Goal: Task Accomplishment & Management: Use online tool/utility

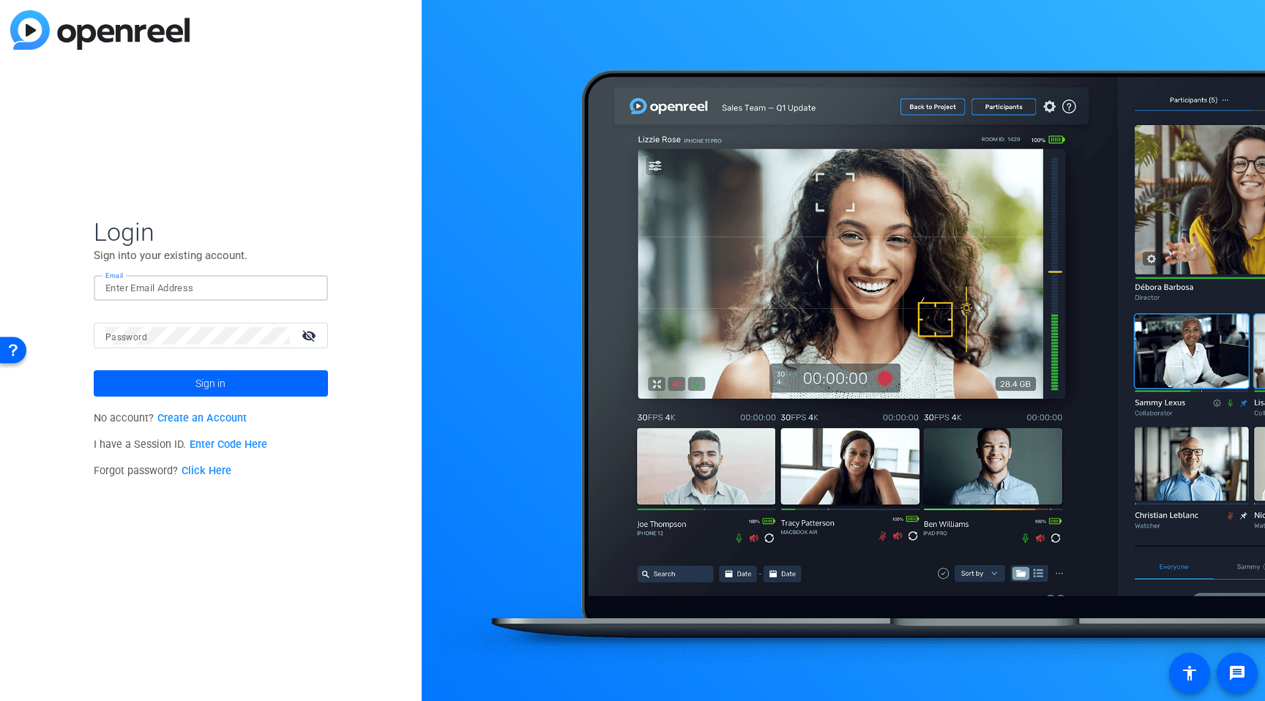
click at [192, 290] on input "Email" at bounding box center [210, 289] width 211 height 18
type input "timothy.laurie@rbc.com"
click at [94, 370] on button "Sign in" at bounding box center [211, 383] width 234 height 26
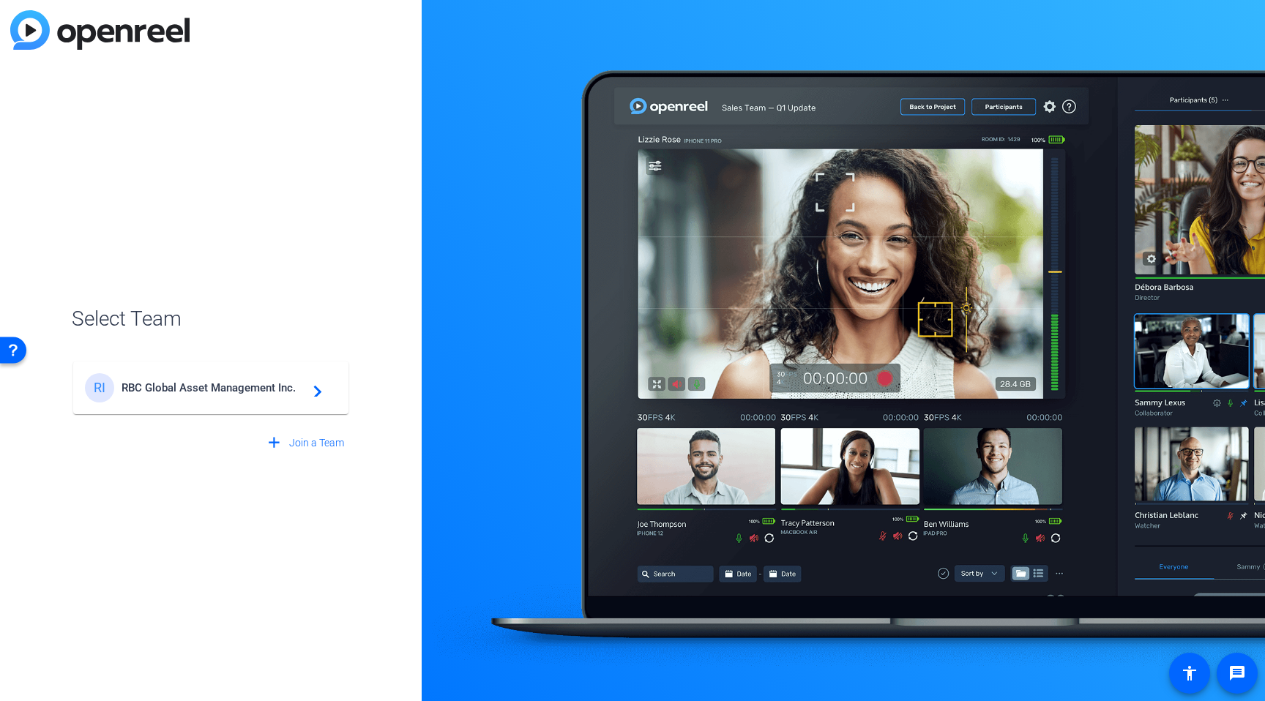
click at [209, 400] on div "RI RBC Global Asset Management Inc. navigate_next" at bounding box center [211, 387] width 252 height 29
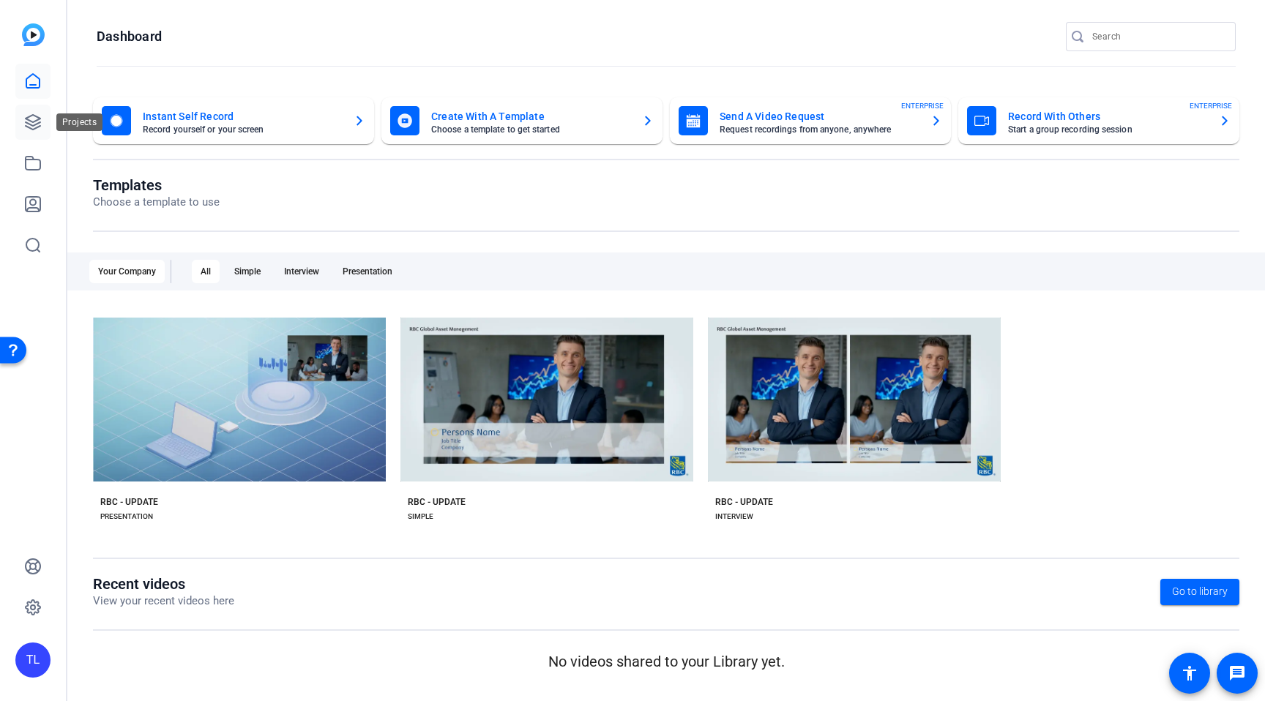
click at [28, 121] on icon at bounding box center [33, 122] width 18 height 18
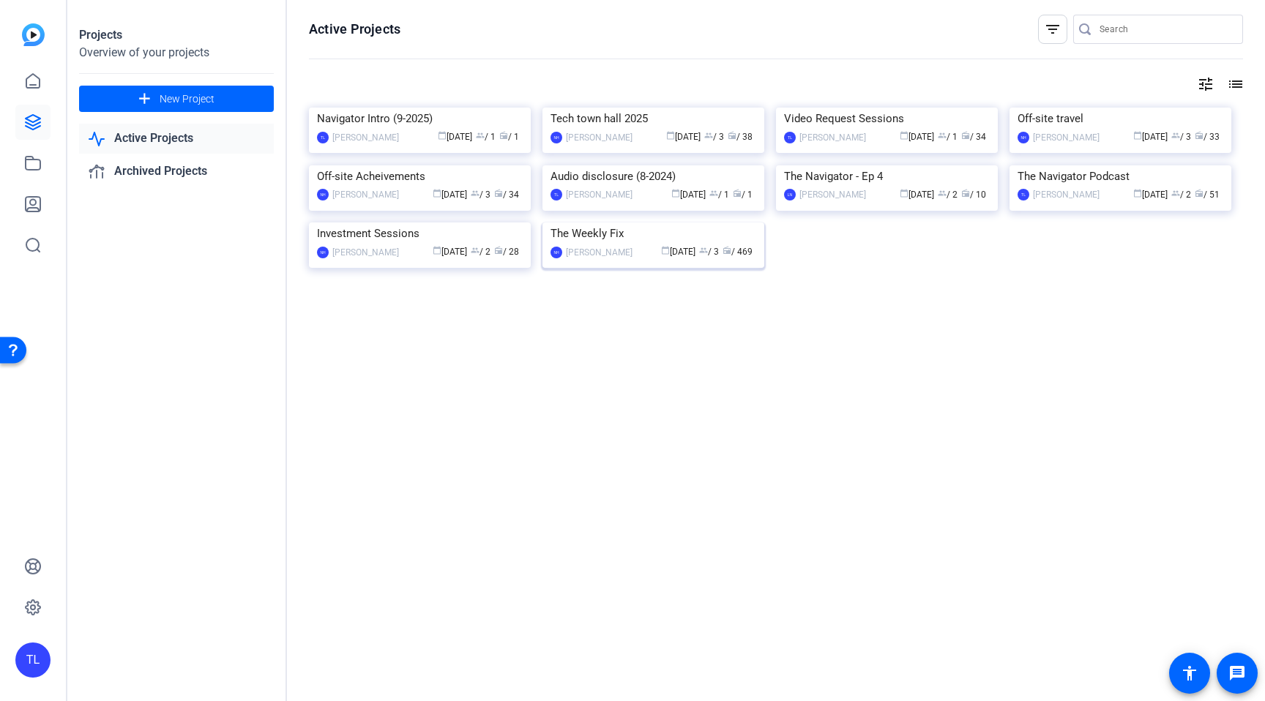
click at [695, 223] on img at bounding box center [653, 223] width 222 height 0
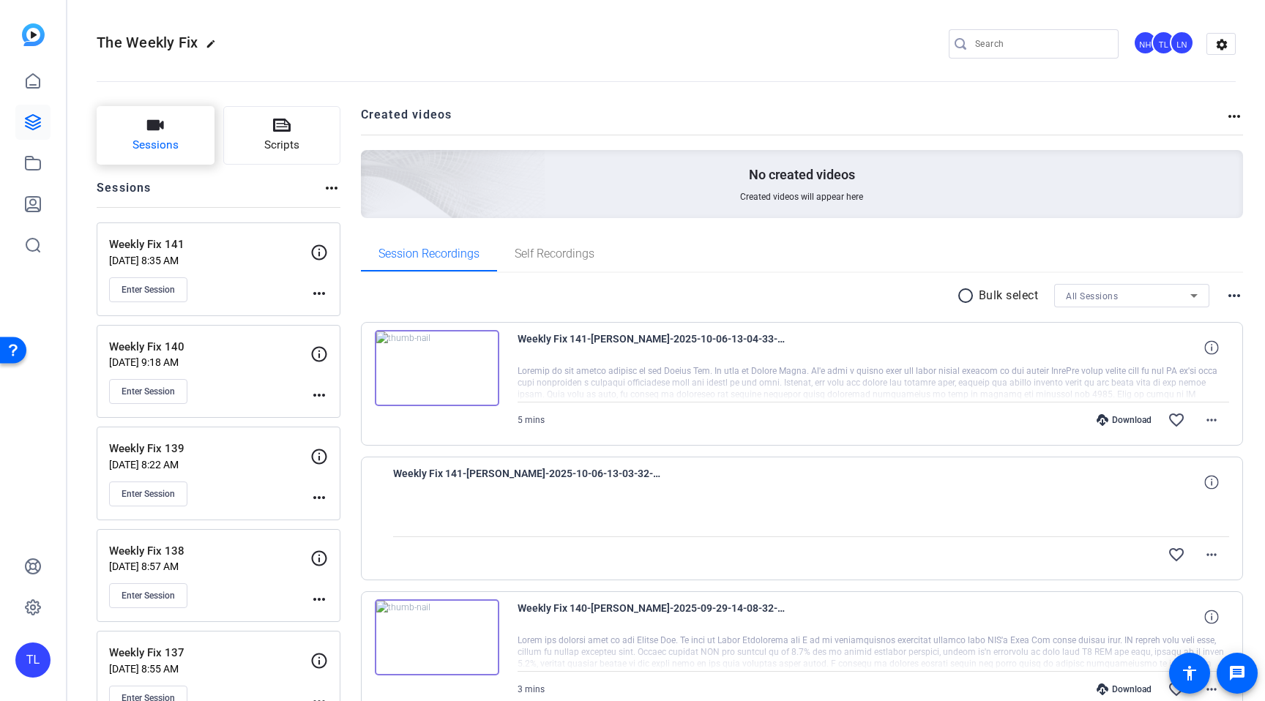
click at [153, 142] on span "Sessions" at bounding box center [156, 145] width 46 height 17
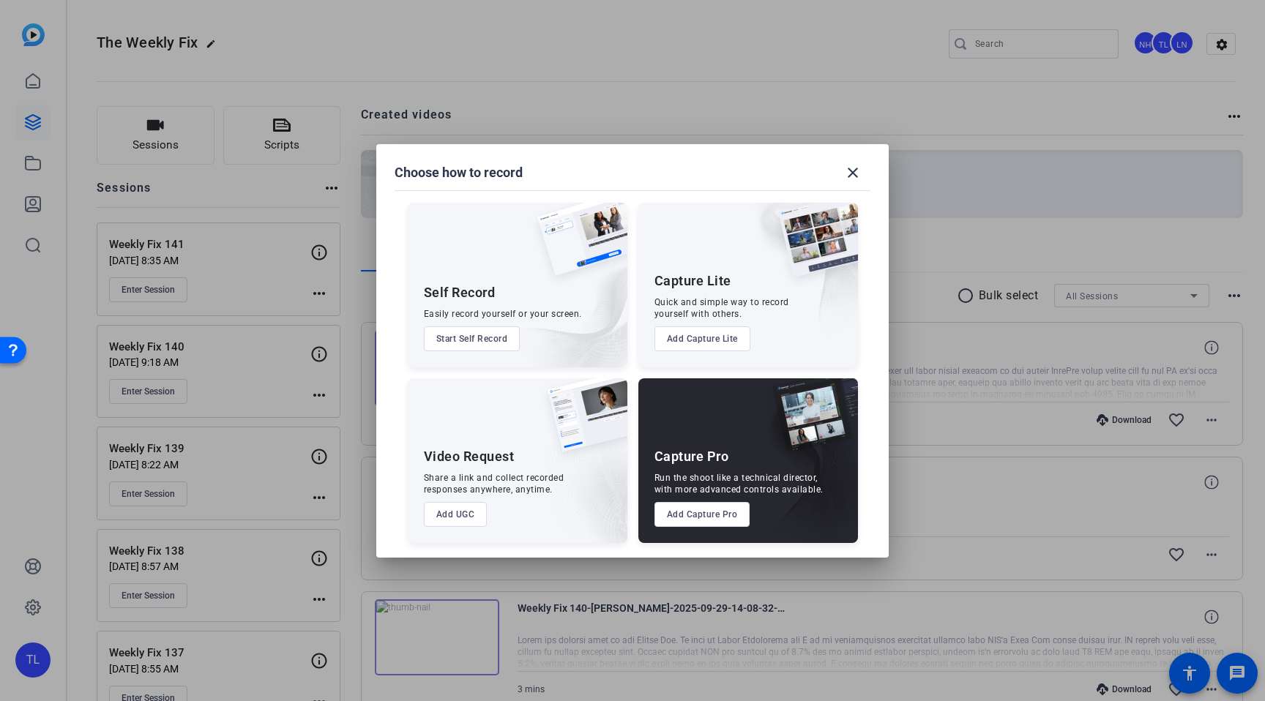
click at [713, 514] on button "Add Capture Pro" at bounding box center [702, 514] width 96 height 25
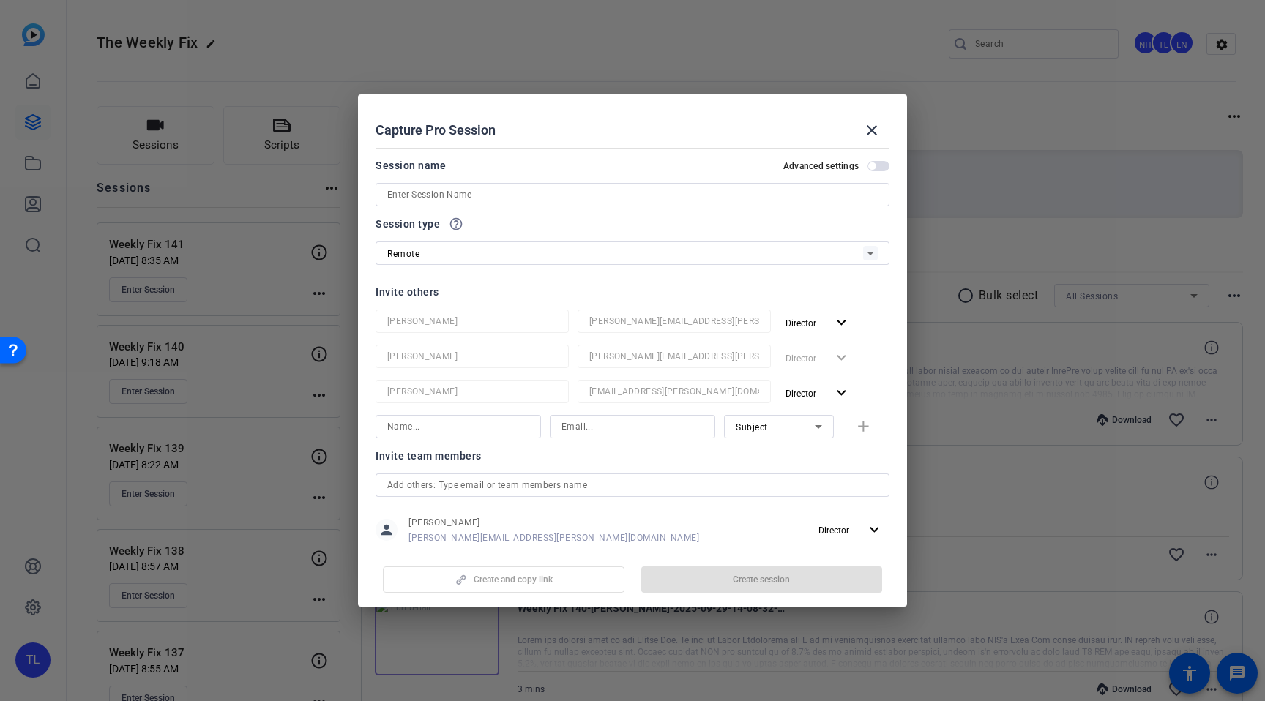
click at [496, 198] on input at bounding box center [632, 195] width 490 height 18
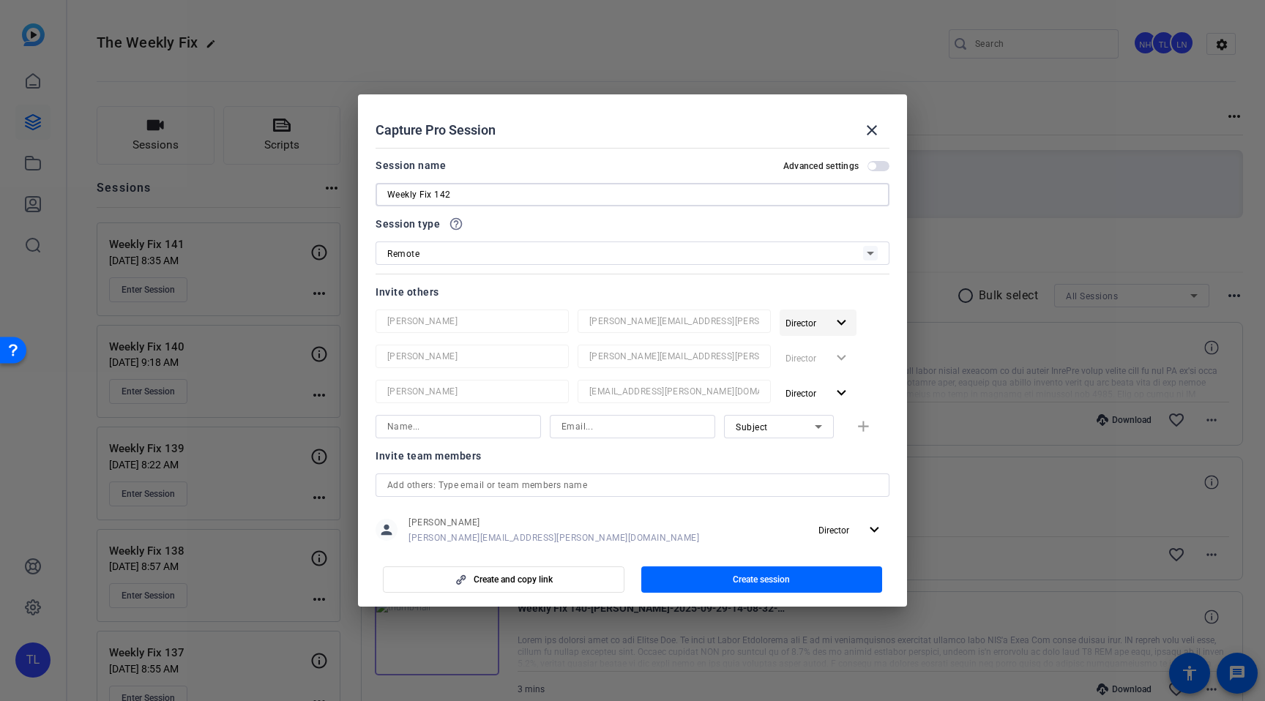
type input "Weekly Fix 142"
click at [843, 320] on mat-icon "expand_more" at bounding box center [841, 323] width 18 height 18
drag, startPoint x: 804, startPoint y: 373, endPoint x: 826, endPoint y: 384, distance: 24.2
click at [805, 374] on span "Remove User" at bounding box center [818, 379] width 54 height 10
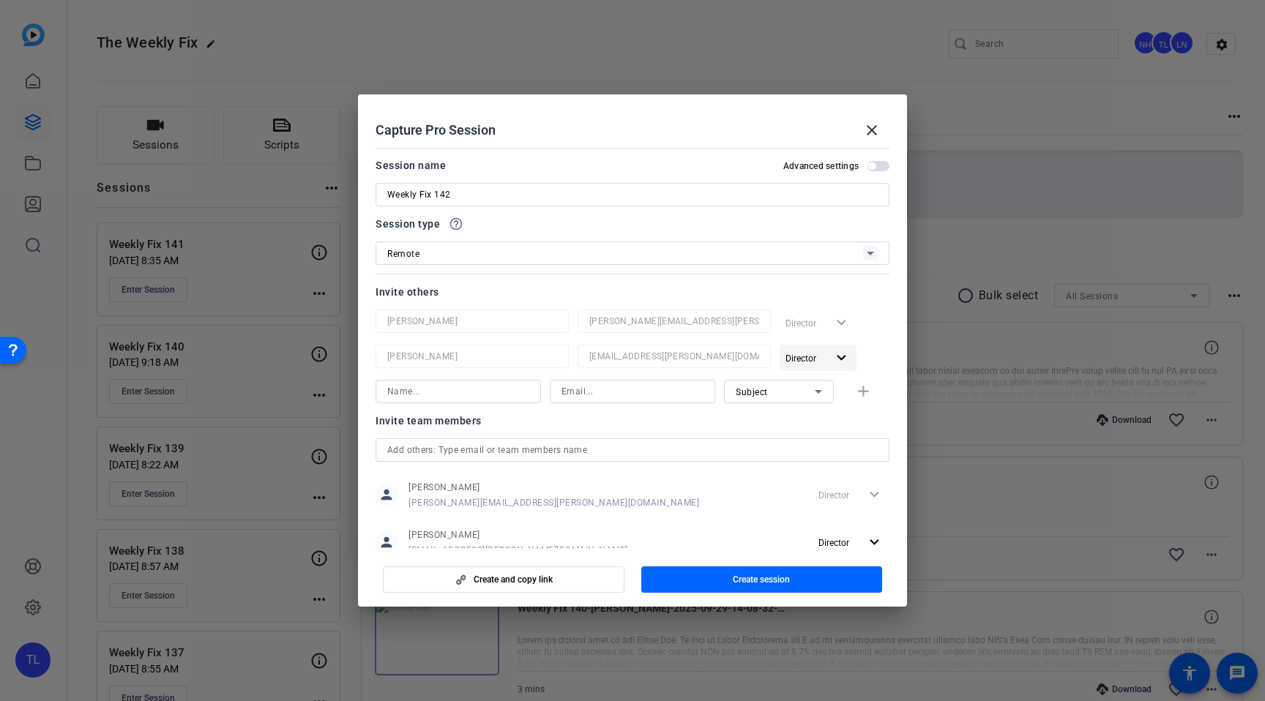
click at [843, 357] on mat-icon "expand_more" at bounding box center [841, 358] width 18 height 18
drag, startPoint x: 805, startPoint y: 413, endPoint x: 795, endPoint y: 419, distance: 11.6
click at [805, 414] on span "Remove User" at bounding box center [818, 414] width 54 height 10
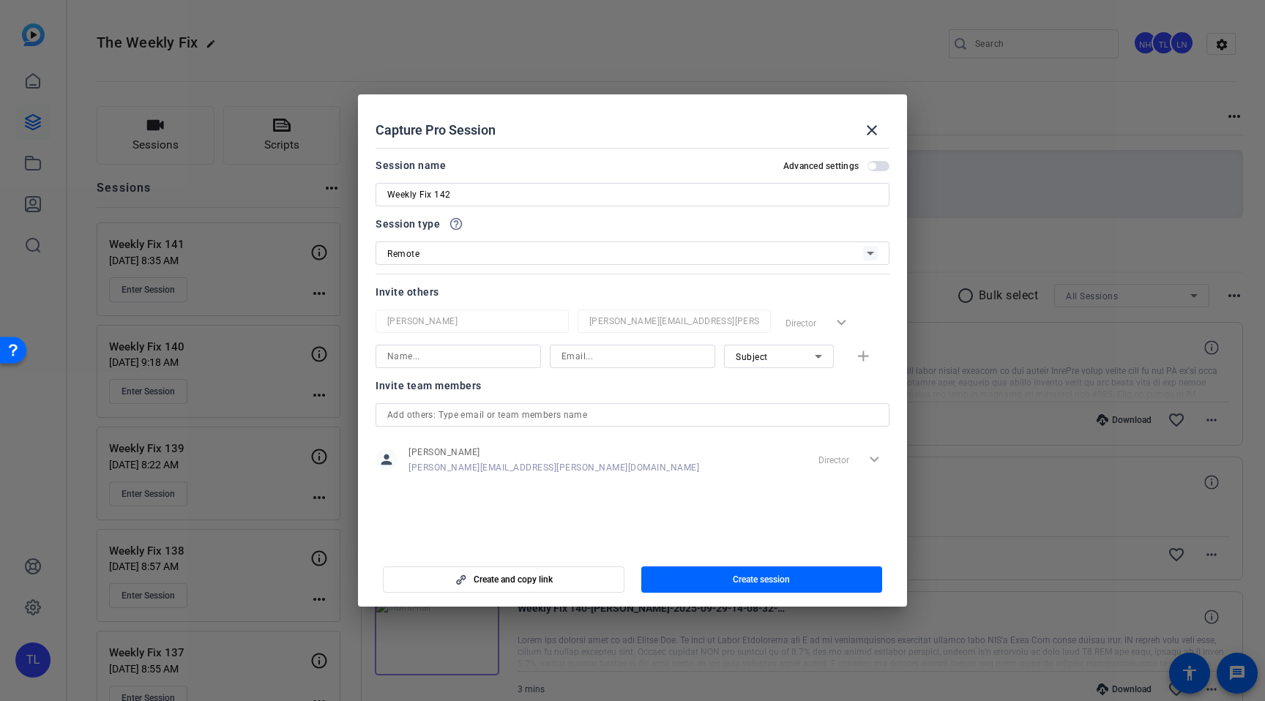
click at [511, 358] on input at bounding box center [458, 357] width 142 height 18
paste input "Charles Whinery <cwhinery@bluebay.com>"
drag, startPoint x: 421, startPoint y: 357, endPoint x: 639, endPoint y: 361, distance: 218.2
click at [638, 361] on div "Charles Whinery <cwhinery@bluebay.com> Subject add" at bounding box center [633, 356] width 514 height 23
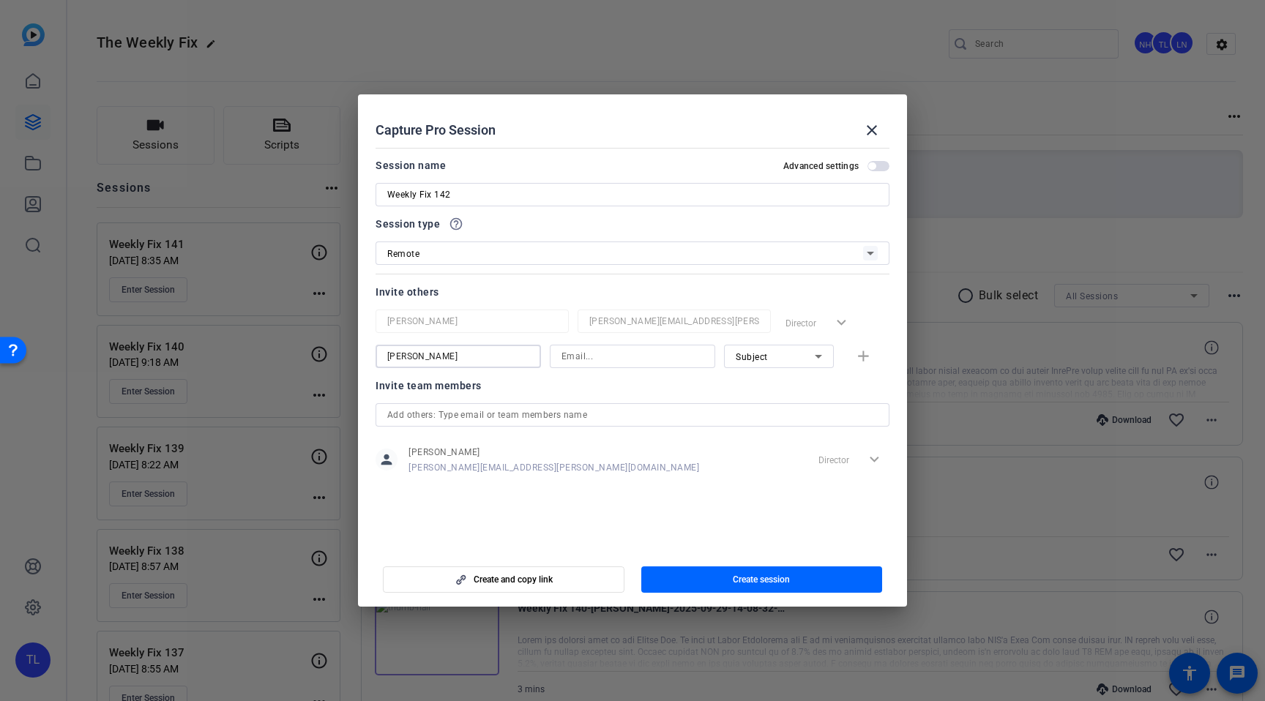
scroll to position [0, 0]
type input "Charles Whinery"
click at [643, 357] on input at bounding box center [633, 357] width 142 height 18
paste input "<cwhinery@bluebay.com>"
drag, startPoint x: 564, startPoint y: 356, endPoint x: 604, endPoint y: 361, distance: 40.6
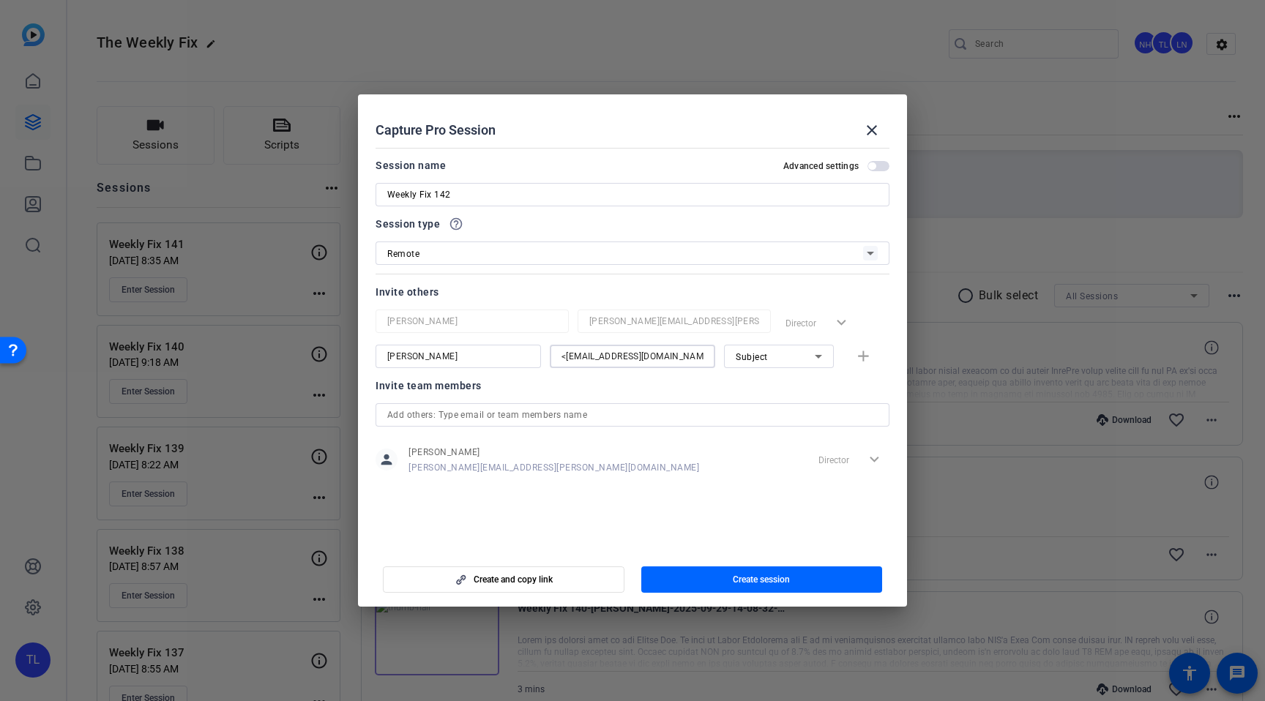
click at [564, 356] on input "<cwhinery@bluebay.com>" at bounding box center [633, 357] width 142 height 18
click at [671, 358] on input "cwhinery@bluebay.com>" at bounding box center [633, 357] width 142 height 18
type input "cwhinery@bluebay.com"
click at [861, 359] on mat-icon "add" at bounding box center [863, 357] width 18 height 18
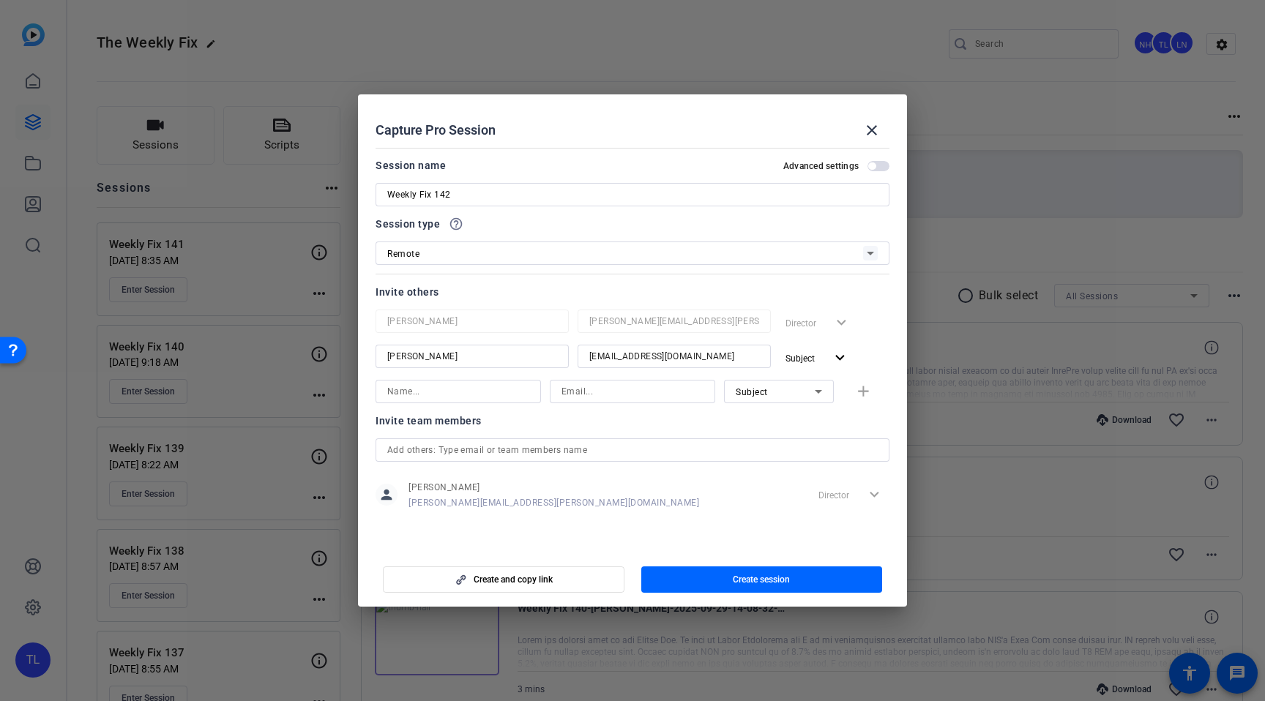
click at [772, 394] on div "Subject" at bounding box center [775, 392] width 79 height 18
click at [766, 440] on span "Watcher" at bounding box center [753, 445] width 35 height 18
click at [468, 398] on input at bounding box center [458, 392] width 142 height 18
paste input "matthew.russo@rbc.com Matt Russo"
drag, startPoint x: 482, startPoint y: 392, endPoint x: 308, endPoint y: 384, distance: 173.7
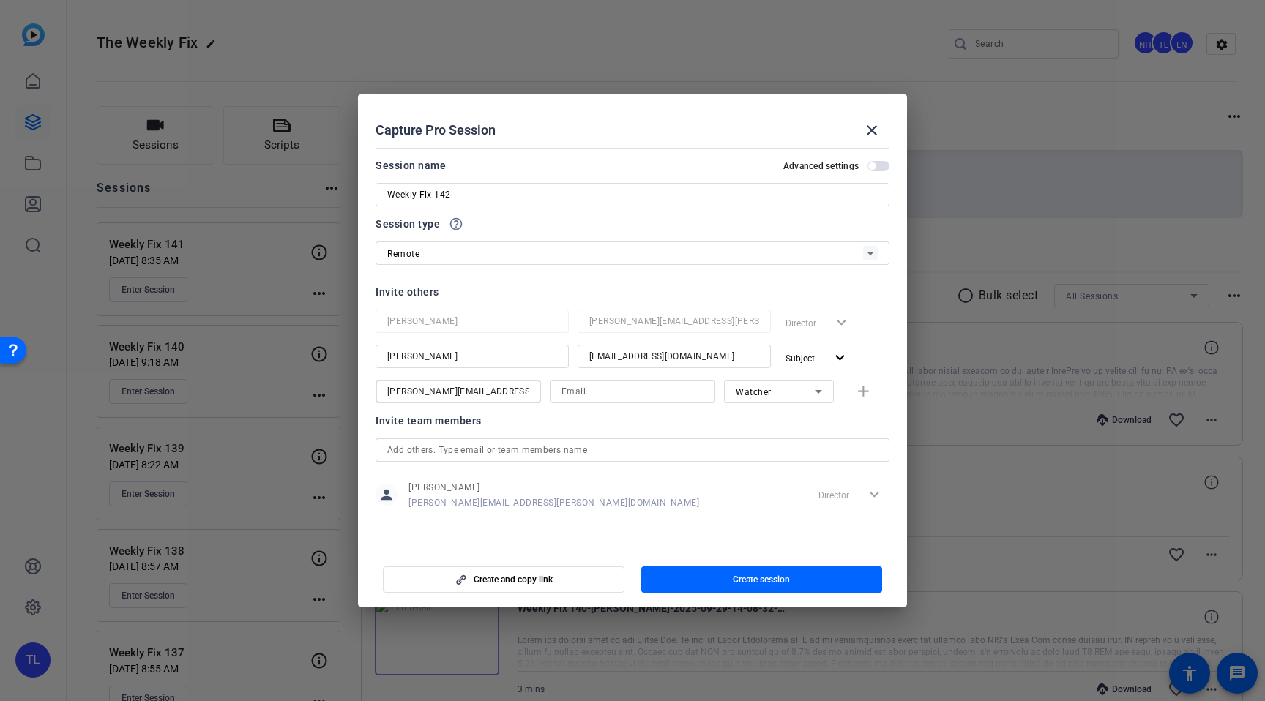
click at [307, 384] on div "Choose how to record close Self Record Easily record yourself or your screen. S…" at bounding box center [632, 350] width 1265 height 701
type input "[PERSON_NAME]"
click at [608, 393] on input at bounding box center [633, 392] width 142 height 18
paste input "matthew.russo@rbc.com"
type input "matthew.russo@rbc.com"
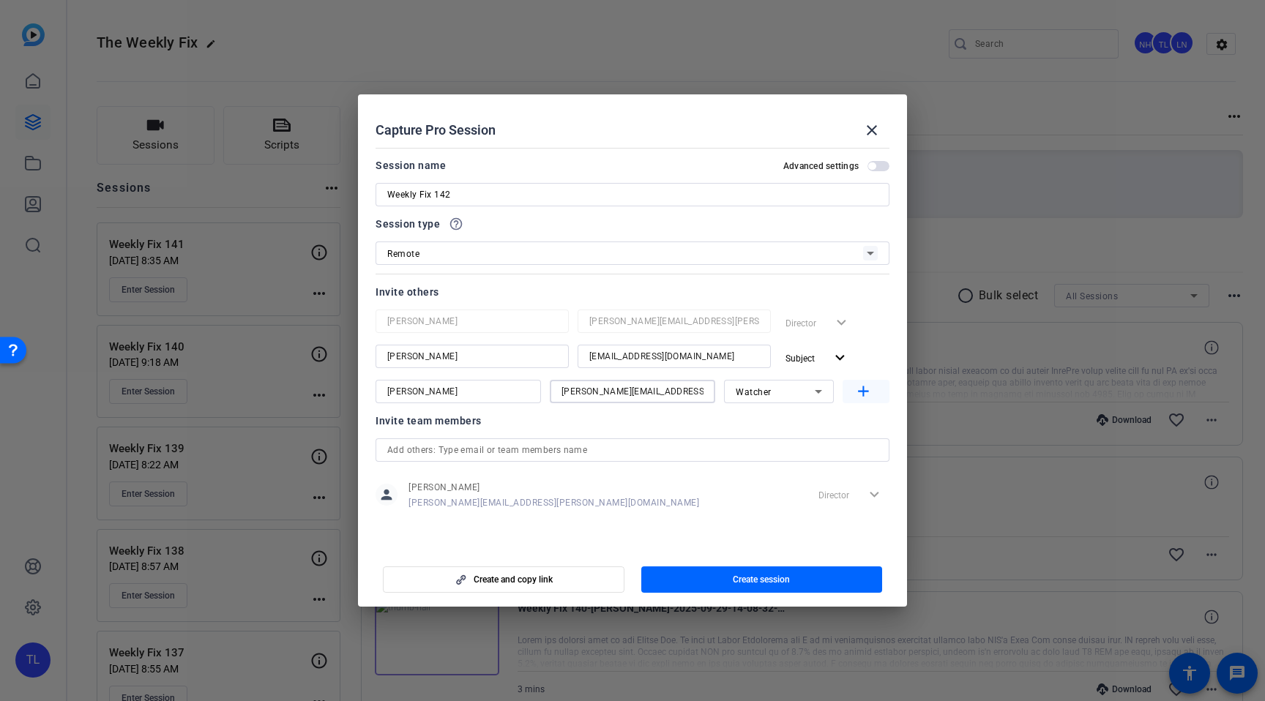
click at [868, 392] on mat-icon "add" at bounding box center [863, 392] width 18 height 18
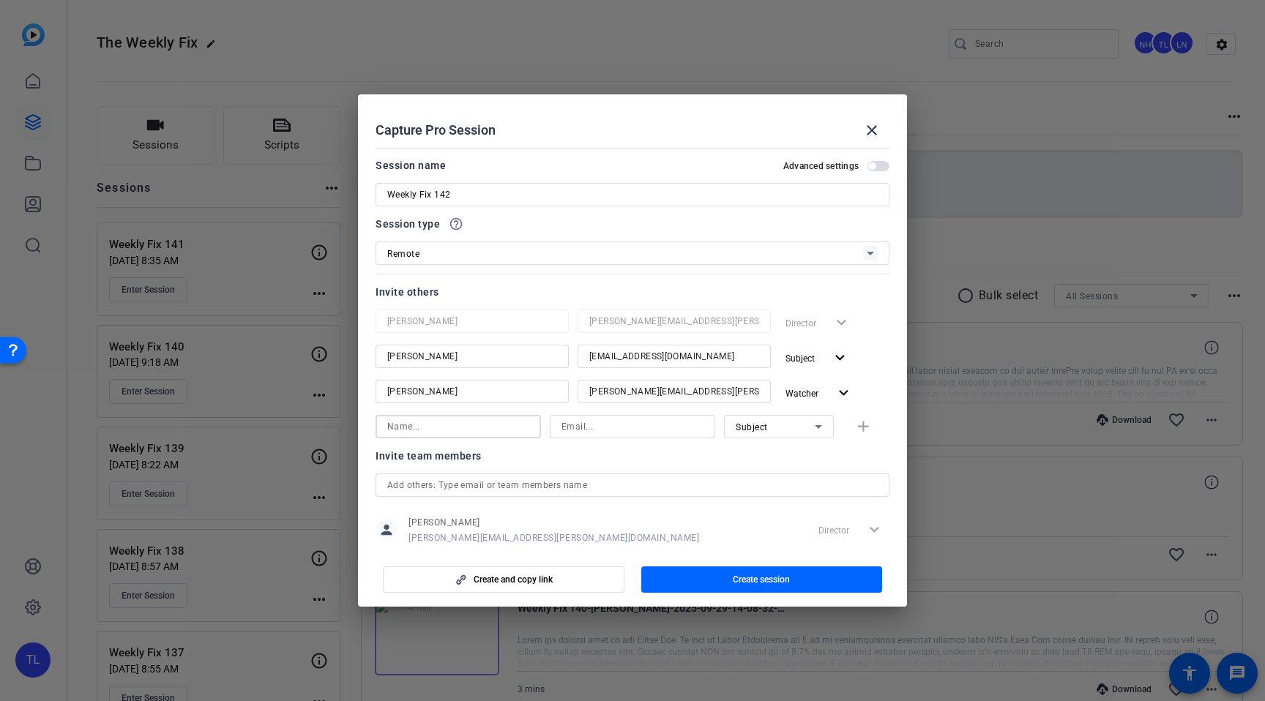
click at [477, 428] on input at bounding box center [458, 427] width 142 height 18
paste input "cassie.monahan@rbc.com Cassie Monahan"
drag, startPoint x: 460, startPoint y: 428, endPoint x: 323, endPoint y: 423, distance: 137.7
click at [322, 423] on div "Choose how to record close Self Record Easily record yourself or your screen. S…" at bounding box center [632, 350] width 1265 height 701
type input "[PERSON_NAME]"
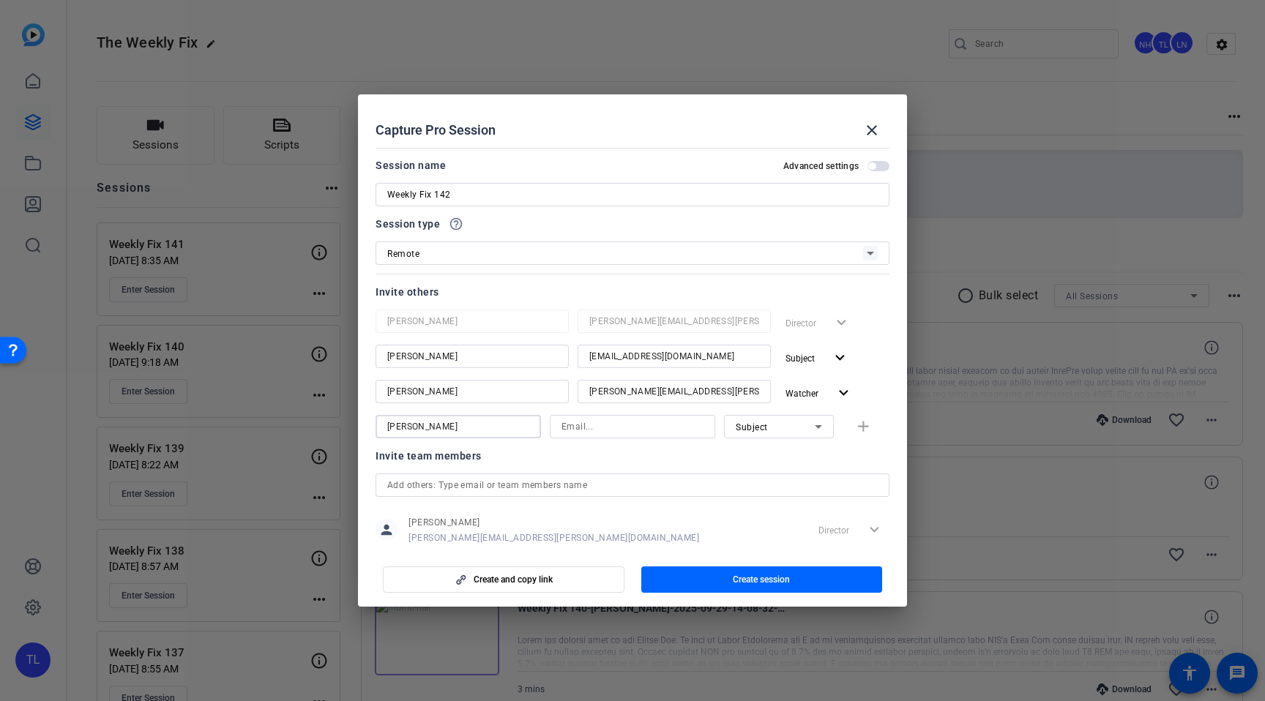
click at [598, 425] on input at bounding box center [633, 427] width 142 height 18
paste input "cassie.monahan@rbc.com"
type input "cassie.monahan@rbc.com"
click at [782, 434] on div "Subject" at bounding box center [775, 427] width 79 height 18
drag, startPoint x: 776, startPoint y: 479, endPoint x: 795, endPoint y: 477, distance: 19.1
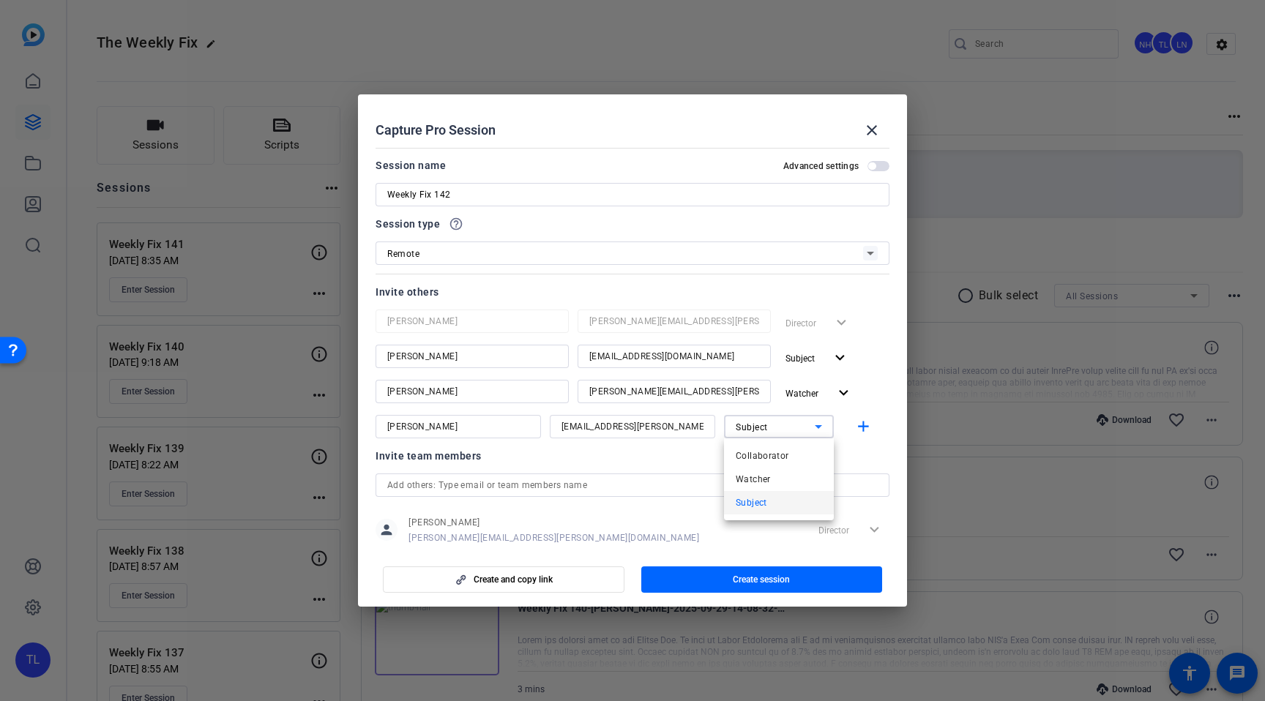
click at [777, 479] on mat-option "Watcher" at bounding box center [779, 479] width 110 height 23
click at [864, 430] on mat-icon "add" at bounding box center [863, 427] width 18 height 18
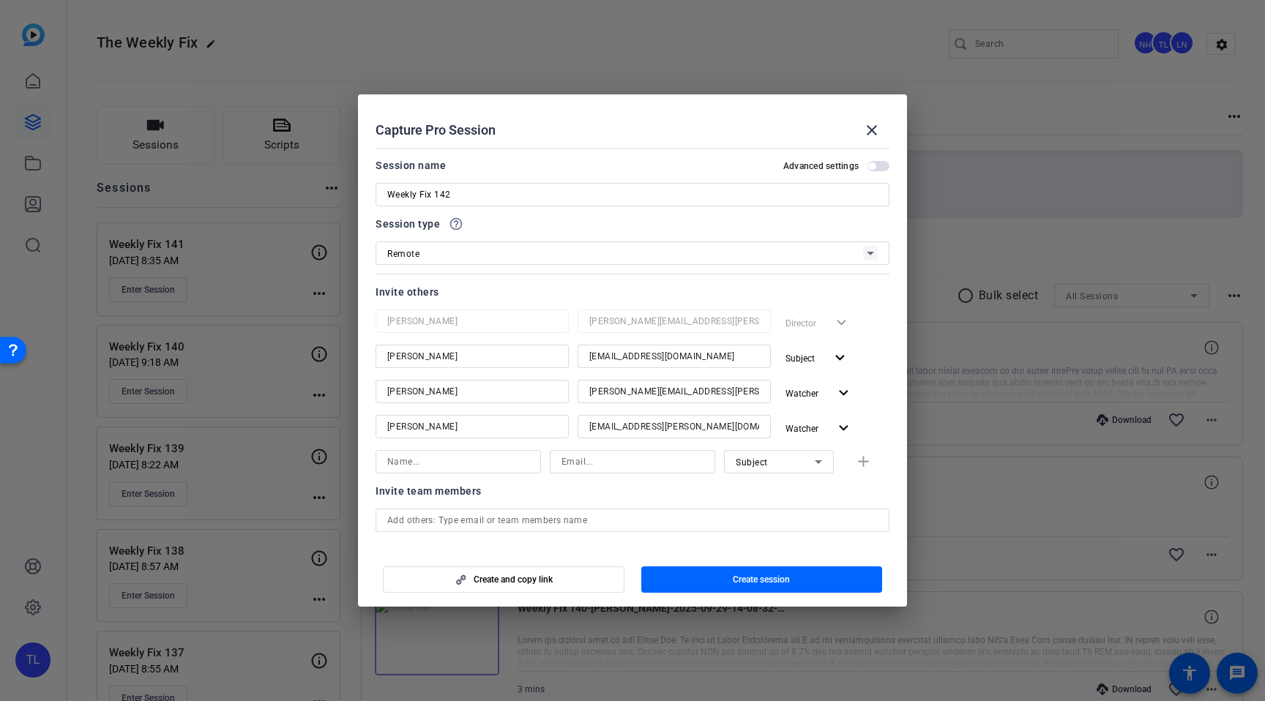
click at [766, 466] on span "Subject" at bounding box center [752, 463] width 32 height 10
click at [764, 507] on span "Watcher" at bounding box center [753, 515] width 35 height 18
click at [492, 460] on input at bounding box center [458, 462] width 142 height 18
paste input "eric.mclaughlin@rbc.com Eric McLaughlin"
drag, startPoint x: 462, startPoint y: 460, endPoint x: 297, endPoint y: 449, distance: 165.0
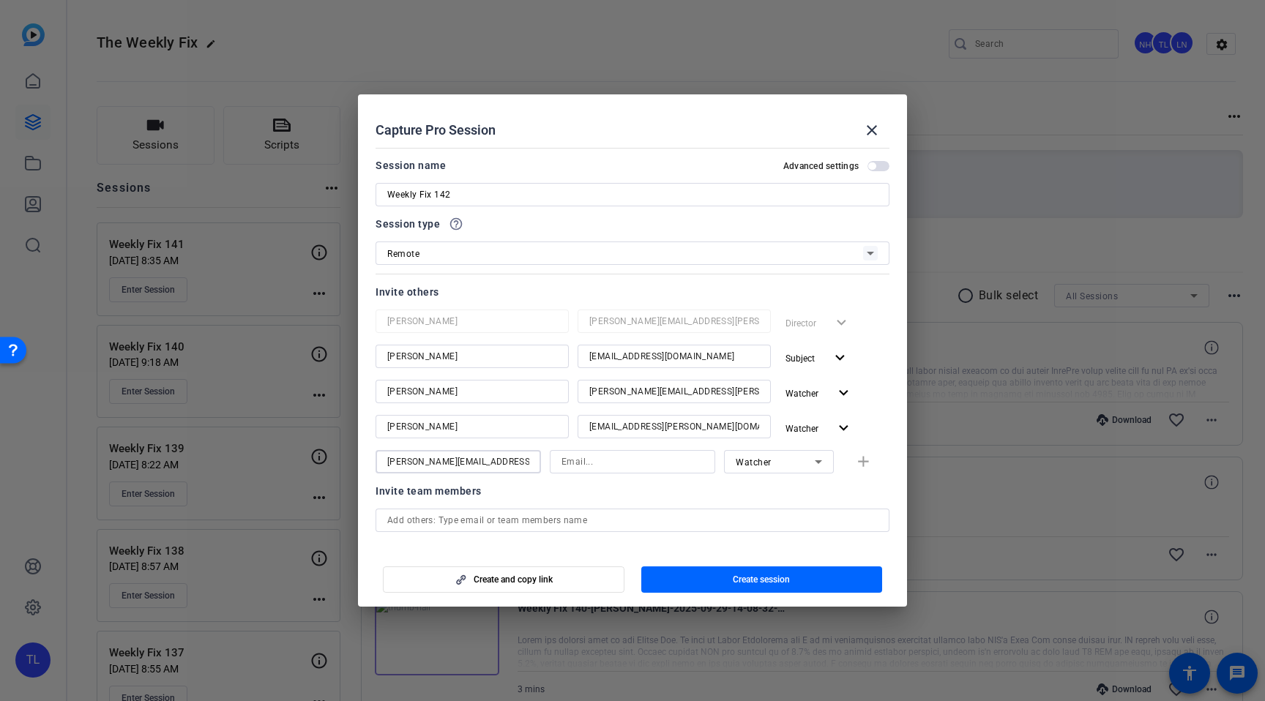
click at [297, 449] on div "Choose how to record close Self Record Easily record yourself or your screen. S…" at bounding box center [632, 350] width 1265 height 701
type input "[PERSON_NAME]"
click at [607, 460] on input at bounding box center [633, 462] width 142 height 18
paste input "eric.mclaughlin@rbc.com"
type input "eric.mclaughlin@rbc.com"
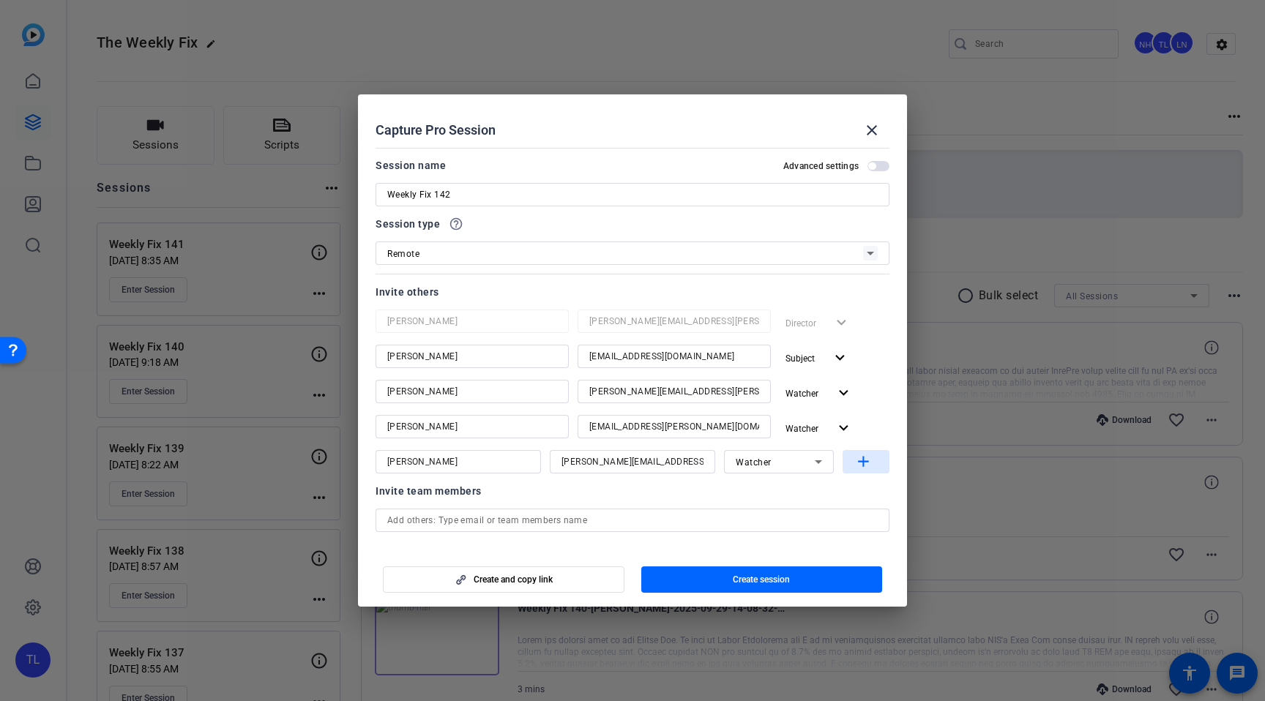
click at [864, 461] on mat-icon "add" at bounding box center [863, 462] width 18 height 18
click at [783, 581] on span "Create session" at bounding box center [761, 580] width 57 height 12
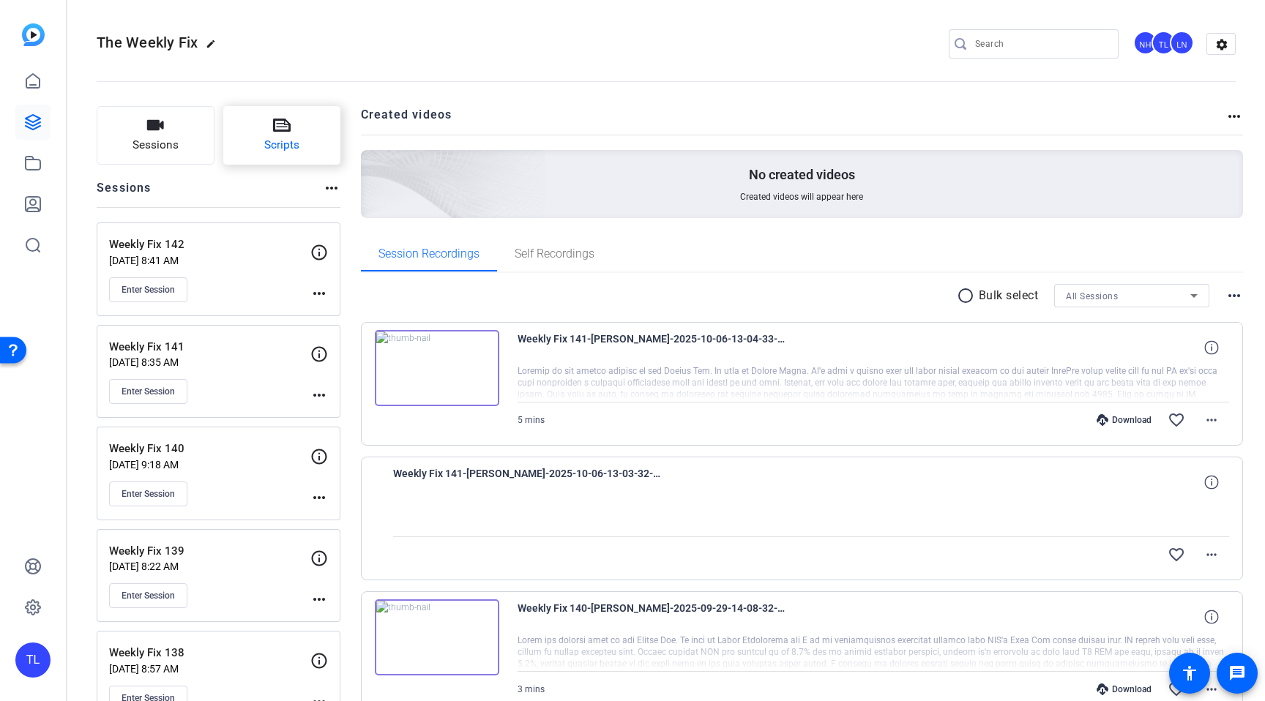
click at [275, 145] on span "Scripts" at bounding box center [281, 145] width 35 height 17
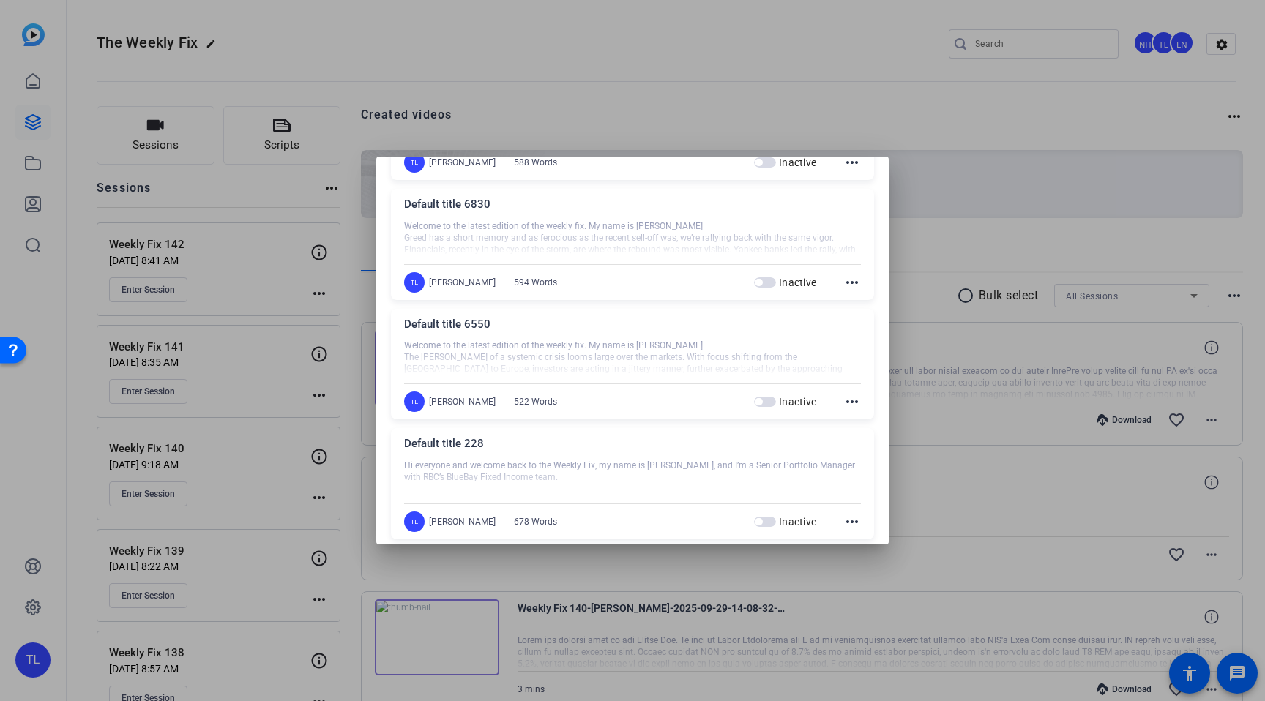
scroll to position [1004, 0]
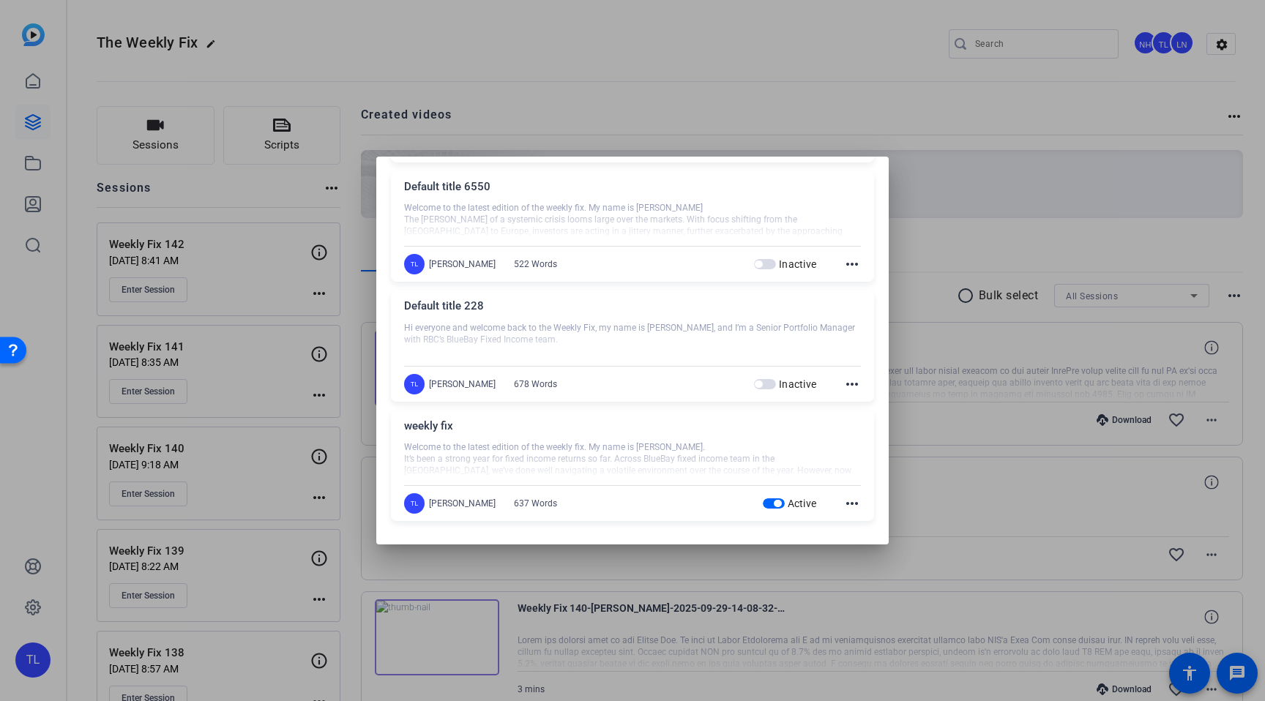
click at [854, 504] on mat-icon "more_horiz" at bounding box center [852, 504] width 18 height 18
click at [873, 529] on span "Edit" at bounding box center [884, 525] width 59 height 18
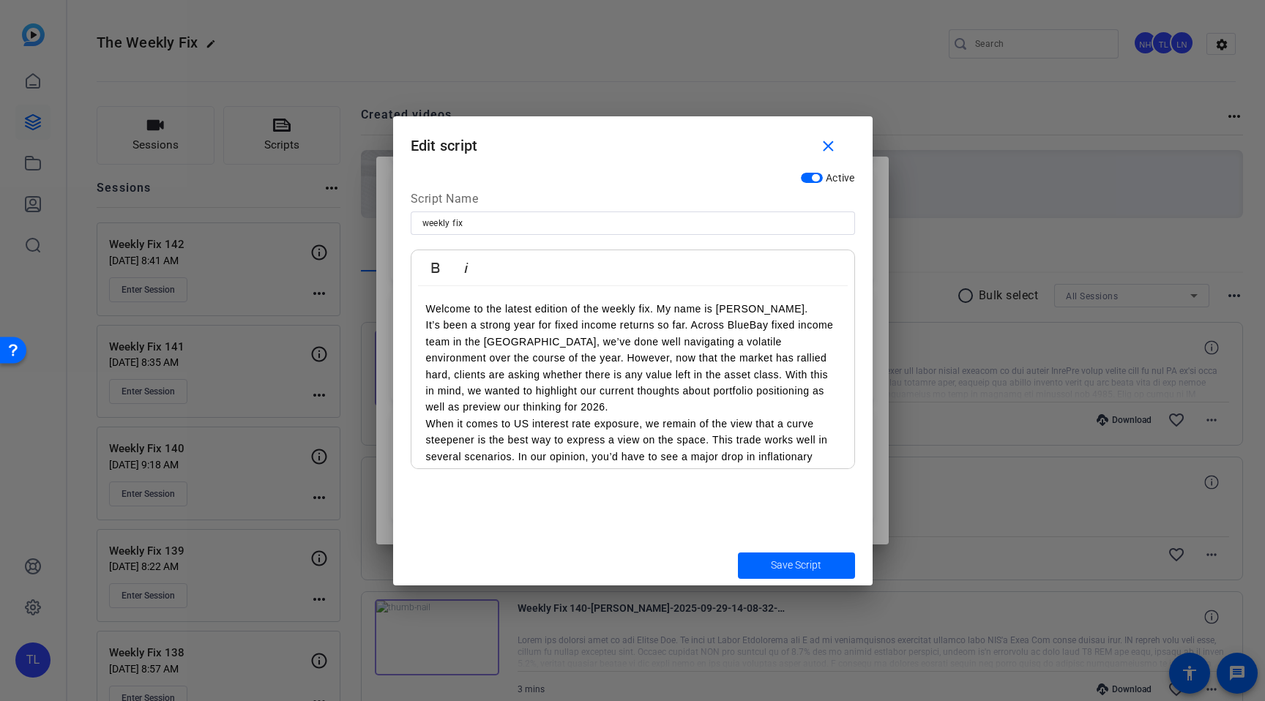
click at [728, 408] on p "It’s been a strong year for fixed income returns so far. Across BlueBay fixed i…" at bounding box center [633, 366] width 414 height 98
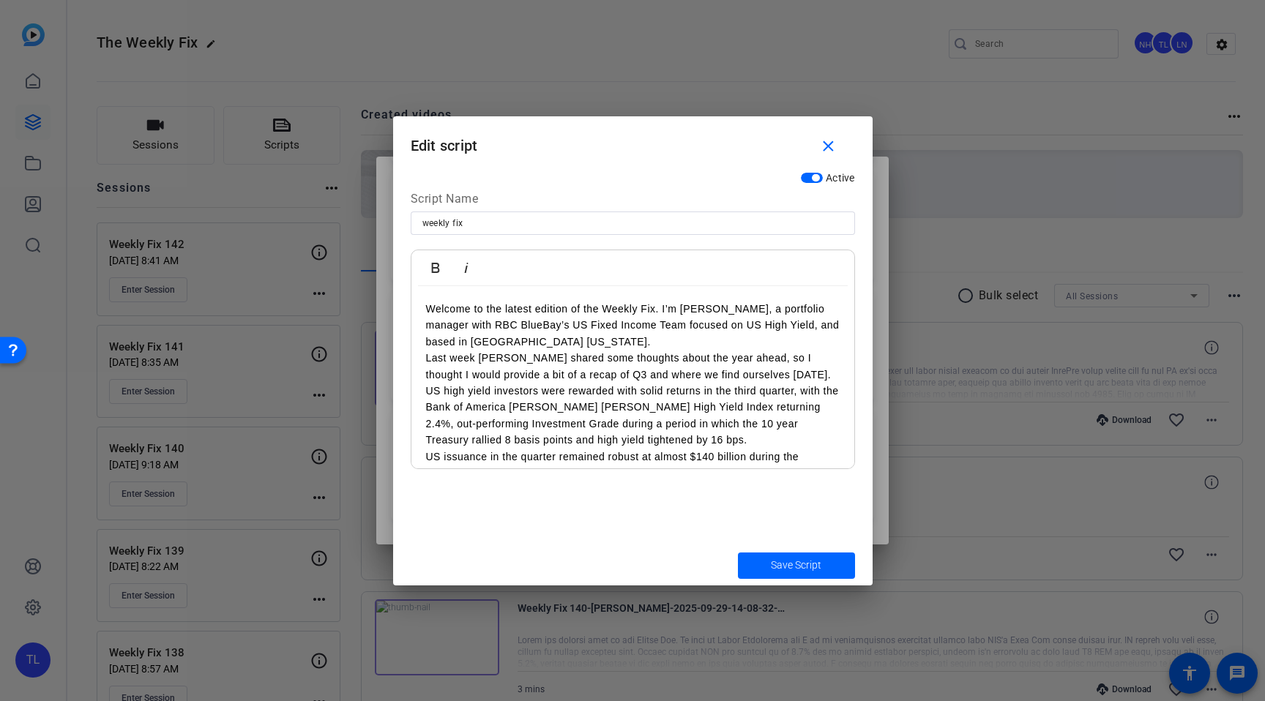
scroll to position [521, 0]
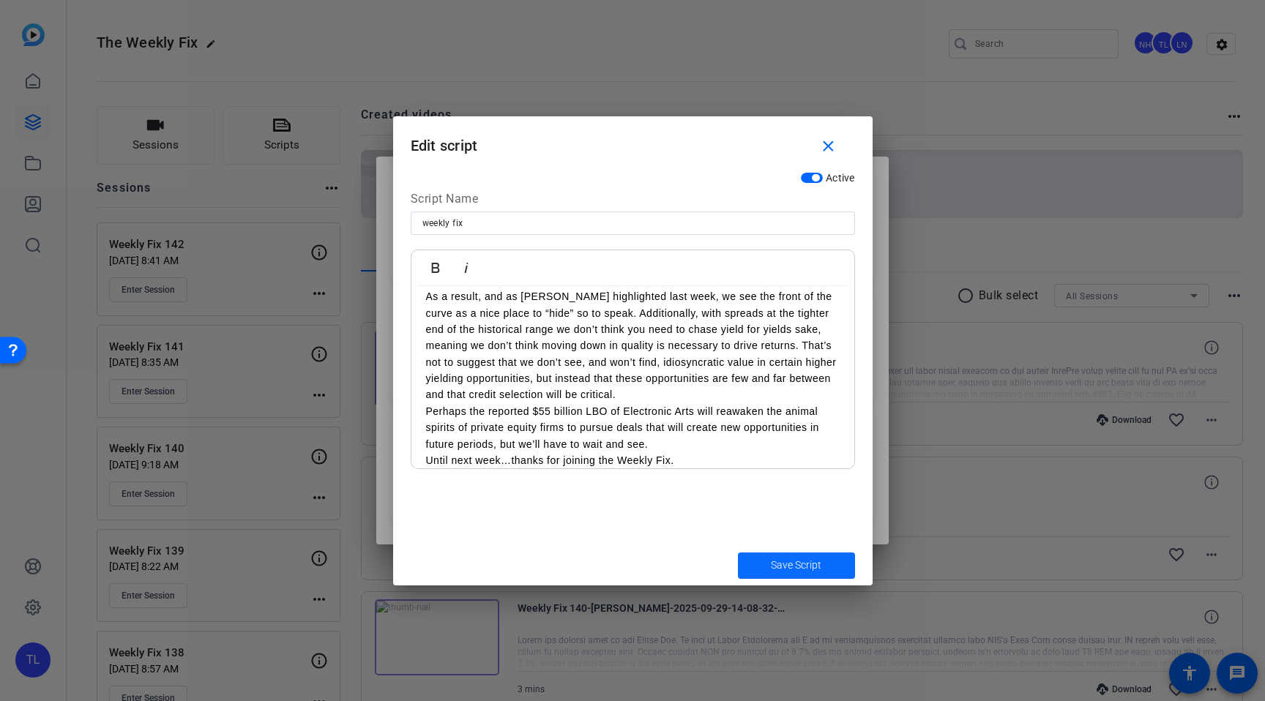
click at [805, 570] on span "Save Script" at bounding box center [796, 565] width 51 height 15
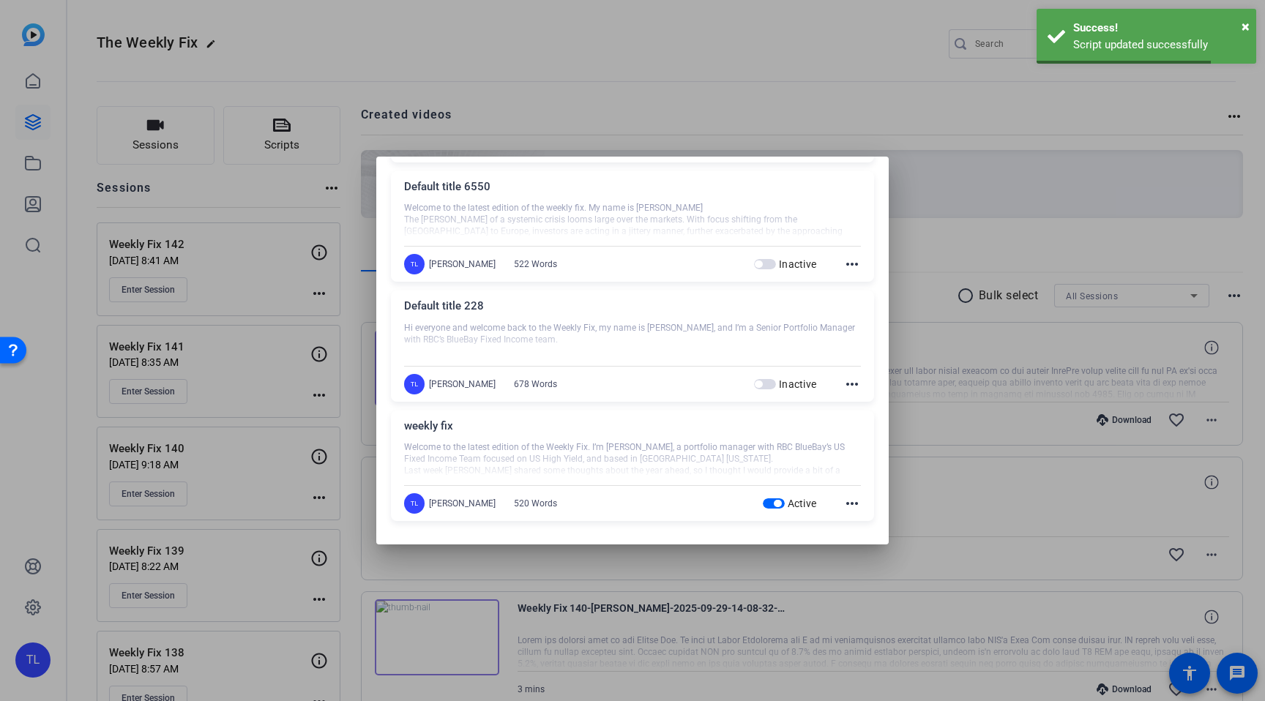
click at [854, 103] on div at bounding box center [632, 350] width 1265 height 701
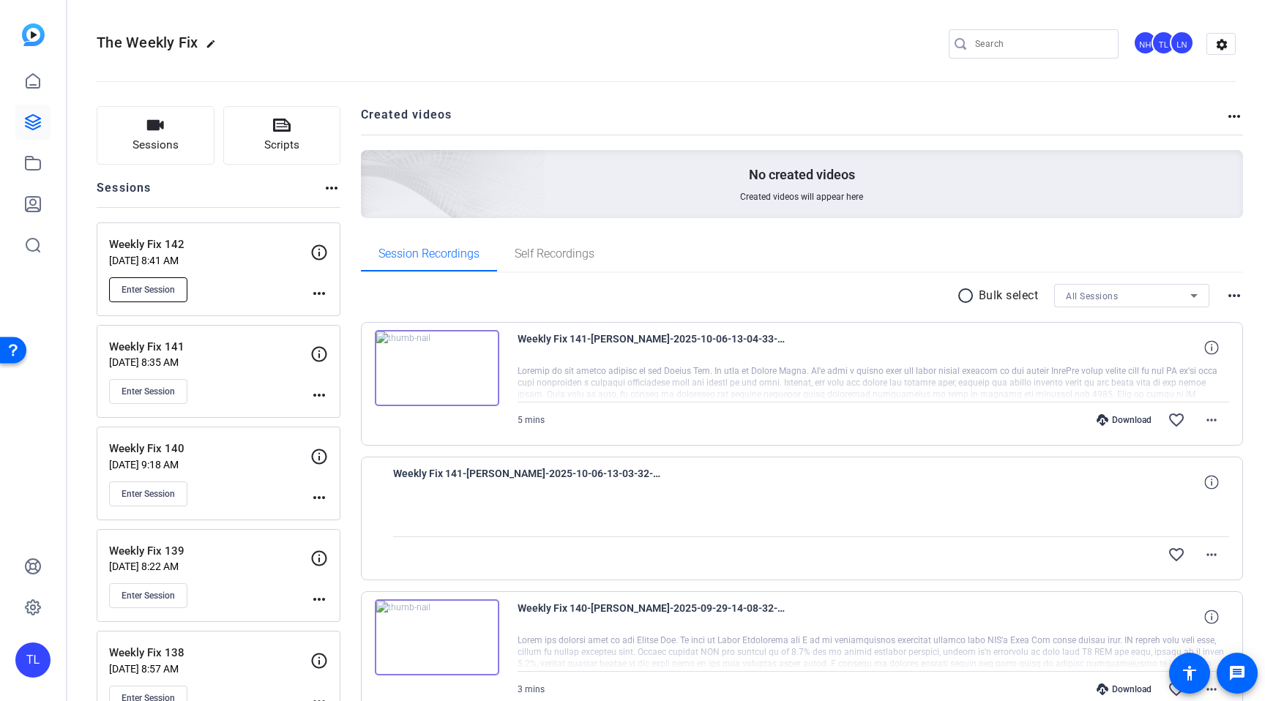
click at [162, 291] on span "Enter Session" at bounding box center [148, 290] width 53 height 12
click at [154, 286] on span "Enter Session" at bounding box center [148, 290] width 53 height 12
click at [165, 292] on span "Enter Session" at bounding box center [148, 290] width 53 height 12
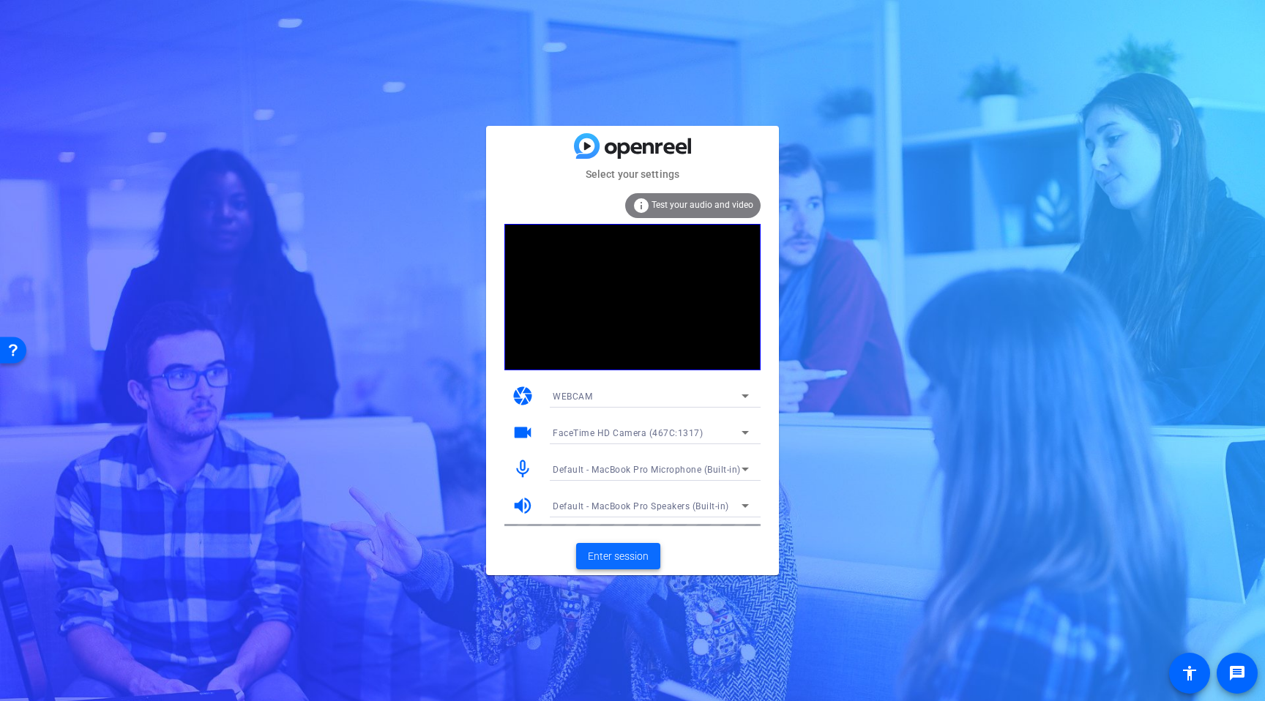
click at [621, 561] on span "Enter session" at bounding box center [618, 556] width 61 height 15
click at [605, 555] on span "Enter session" at bounding box center [618, 556] width 61 height 15
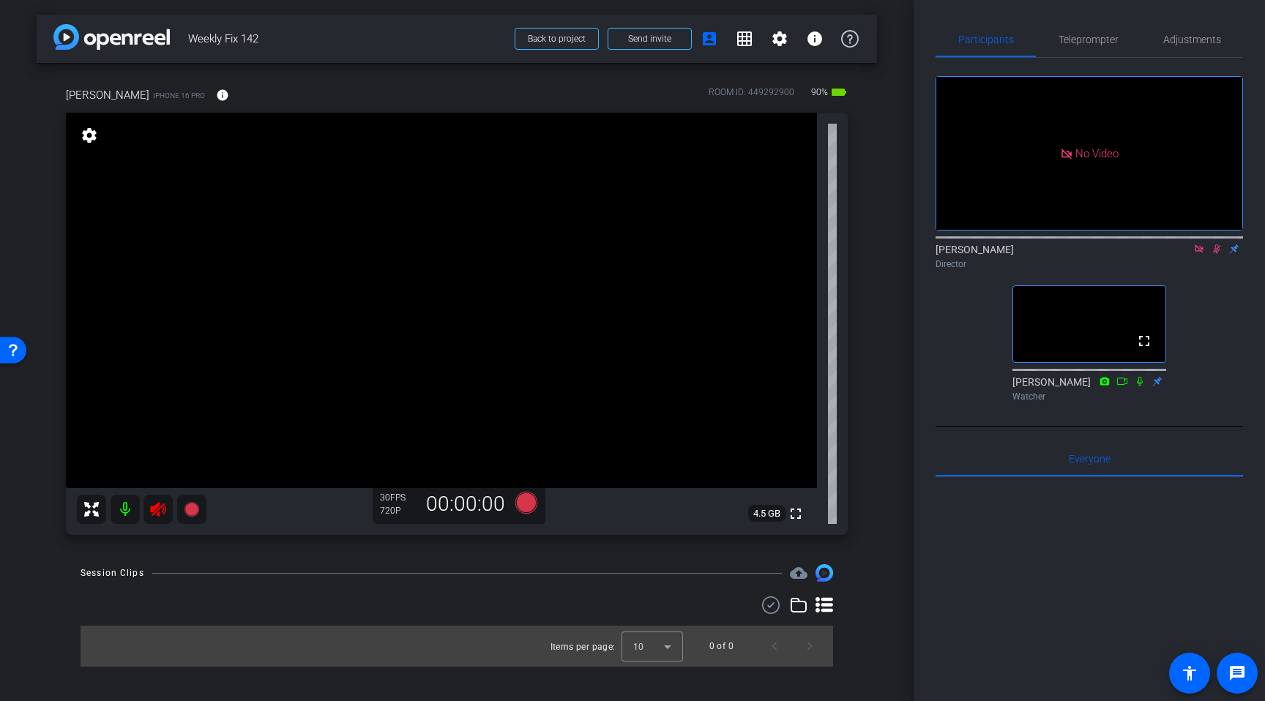
click at [157, 513] on icon at bounding box center [158, 510] width 18 height 18
click at [1217, 254] on icon at bounding box center [1217, 249] width 12 height 10
click at [1200, 253] on icon at bounding box center [1199, 249] width 8 height 8
click at [1201, 40] on span "Adjustments" at bounding box center [1192, 39] width 58 height 10
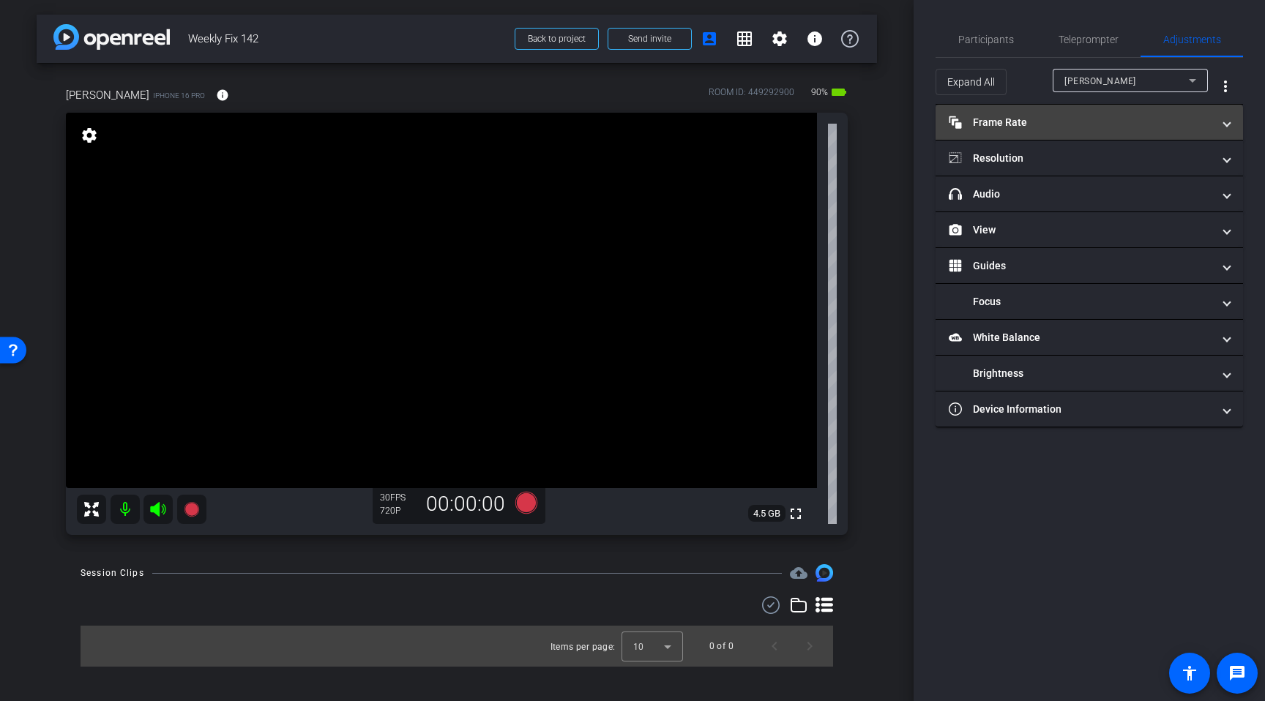
click at [1028, 124] on mat-panel-title "Frame Rate Frame Rate" at bounding box center [1081, 122] width 264 height 15
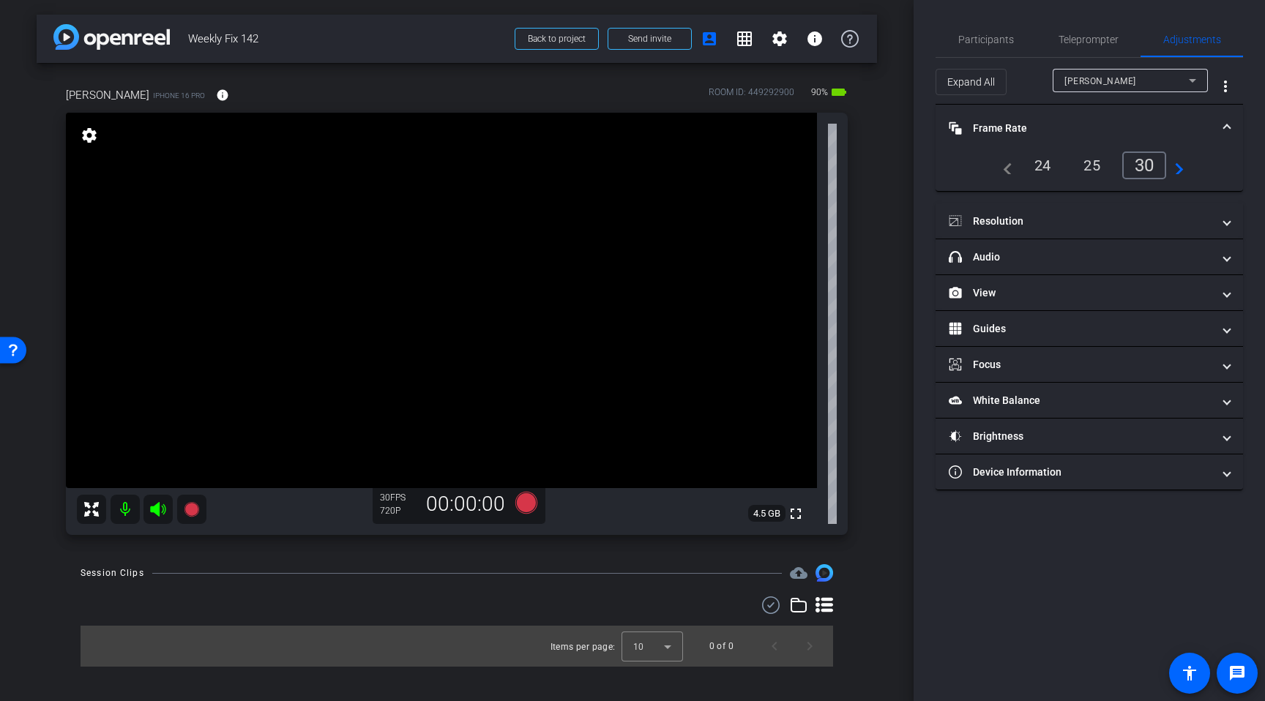
drag, startPoint x: 1045, startPoint y: 168, endPoint x: 1042, endPoint y: 200, distance: 32.3
click at [1046, 168] on div "24" at bounding box center [1042, 165] width 39 height 25
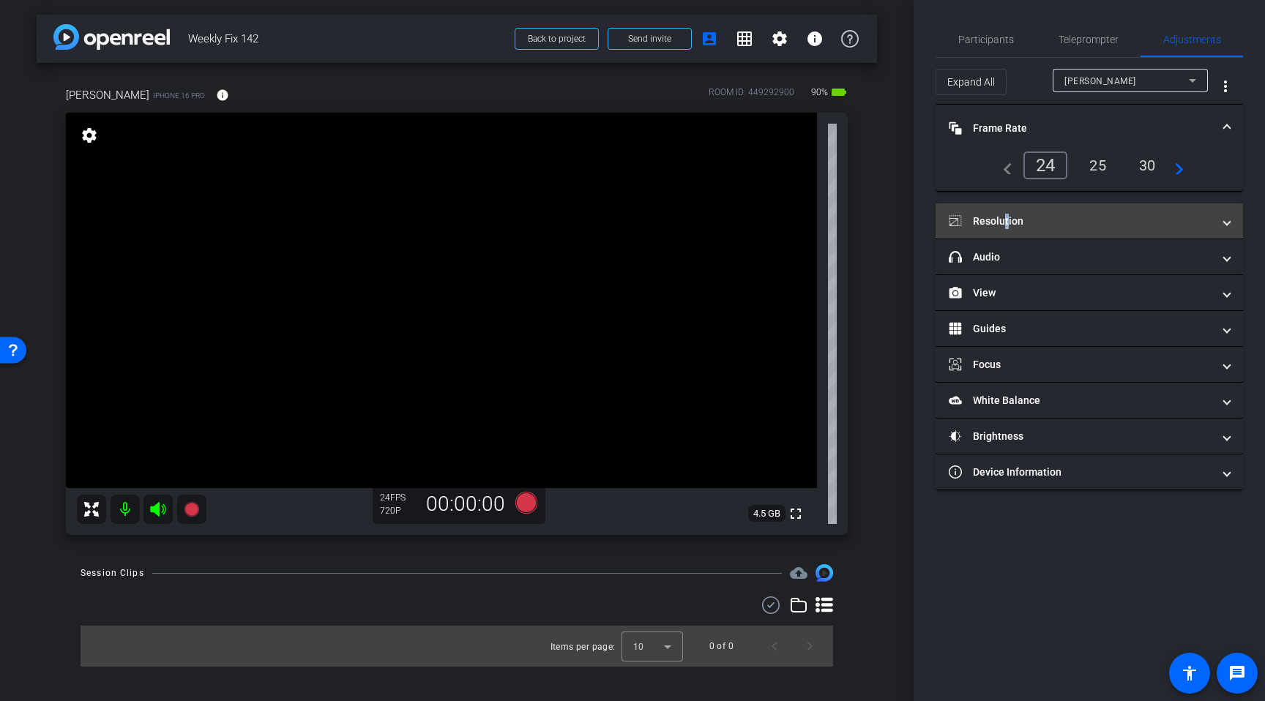
drag, startPoint x: 1005, startPoint y: 217, endPoint x: 1012, endPoint y: 218, distance: 7.5
click at [1007, 217] on mat-panel-title "Resolution" at bounding box center [1081, 221] width 264 height 15
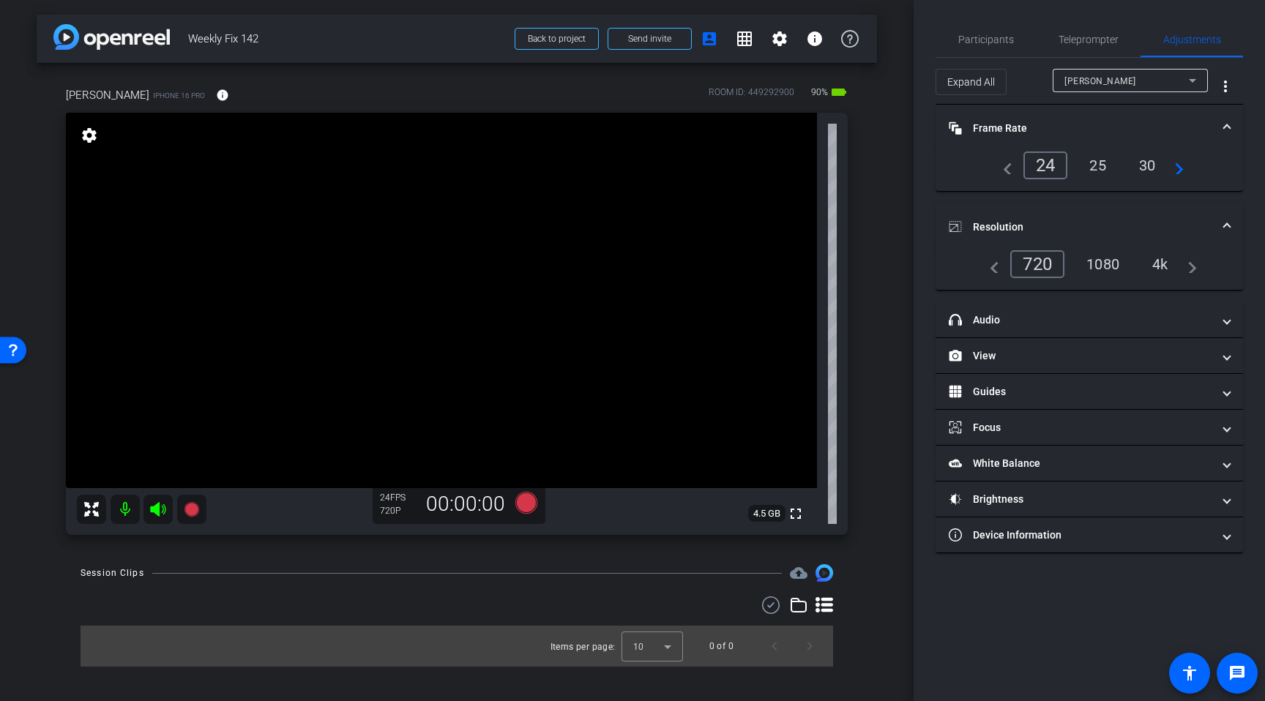
click at [1108, 266] on div "1080" at bounding box center [1102, 264] width 55 height 25
drag, startPoint x: 1026, startPoint y: 395, endPoint x: 1075, endPoint y: 426, distance: 58.3
click at [1029, 392] on mat-panel-title "Guides" at bounding box center [1081, 391] width 264 height 15
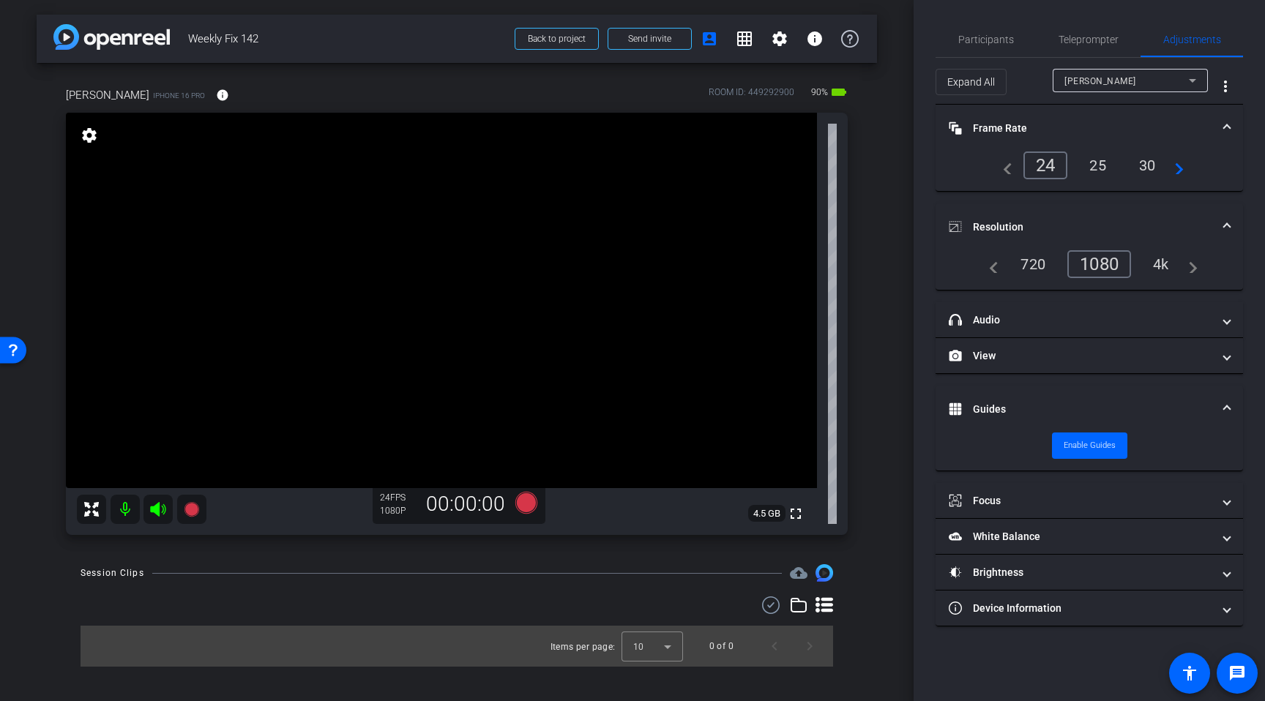
drag, startPoint x: 1106, startPoint y: 449, endPoint x: 1146, endPoint y: 399, distance: 64.6
click at [1108, 449] on span "Enable Guides" at bounding box center [1090, 446] width 52 height 22
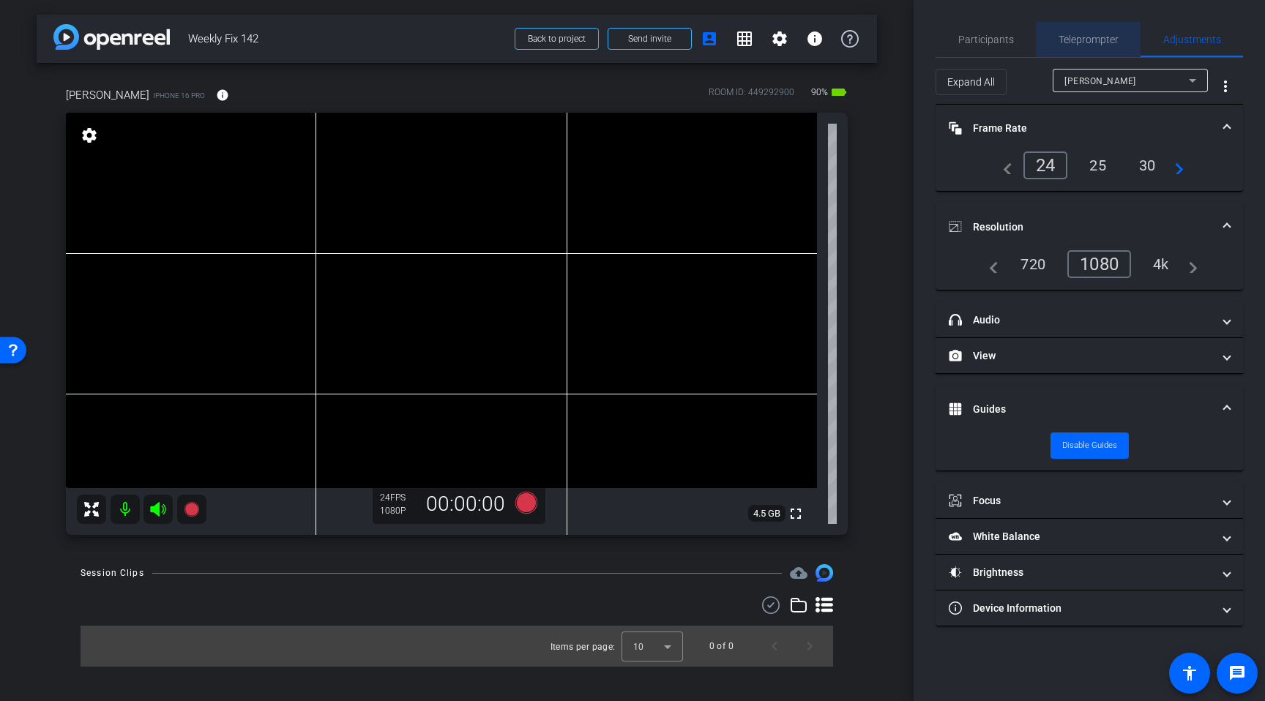
click at [1077, 42] on span "Teleprompter" at bounding box center [1089, 39] width 60 height 10
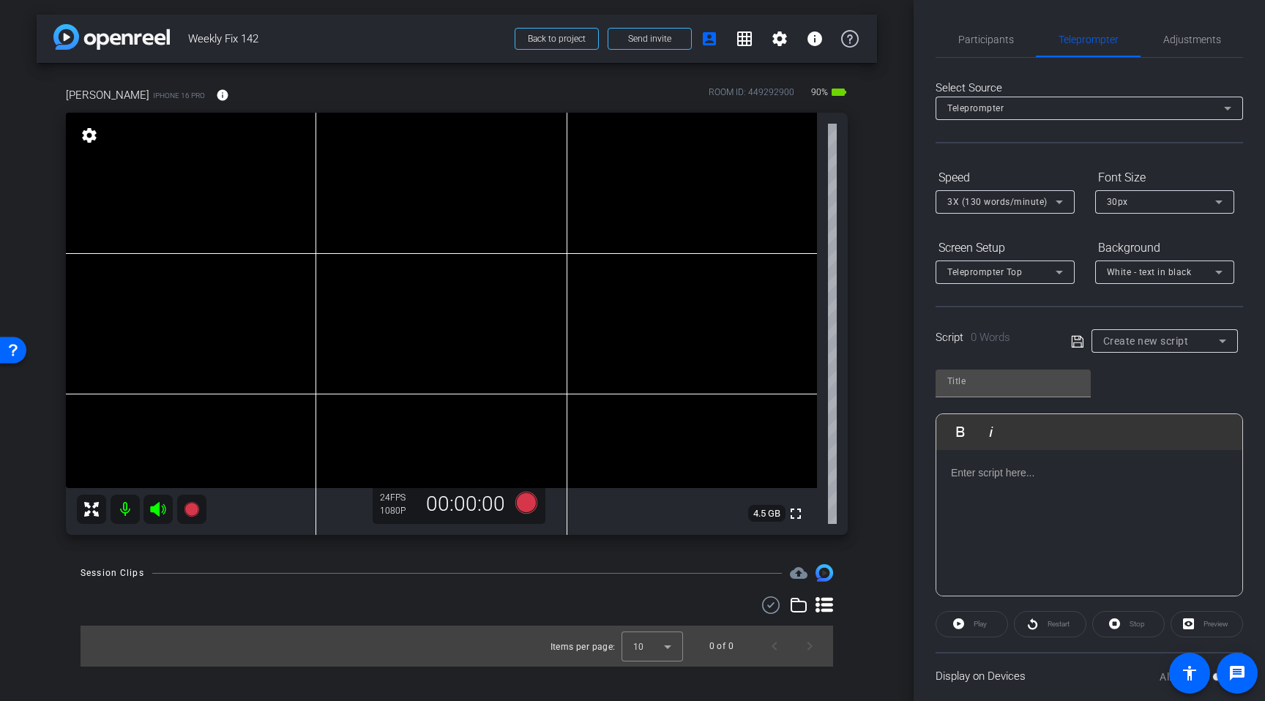
click at [1167, 346] on span "Create new script" at bounding box center [1146, 341] width 86 height 12
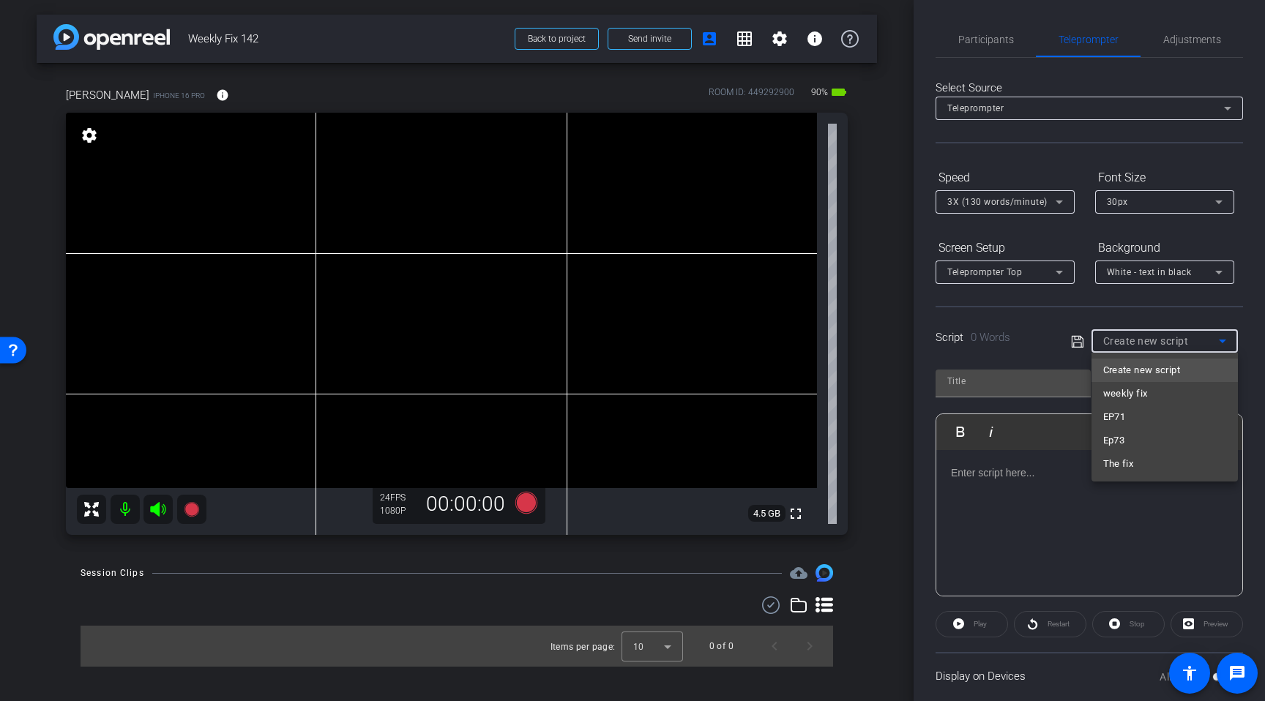
click at [1180, 392] on mat-option "weekly fix" at bounding box center [1165, 393] width 146 height 23
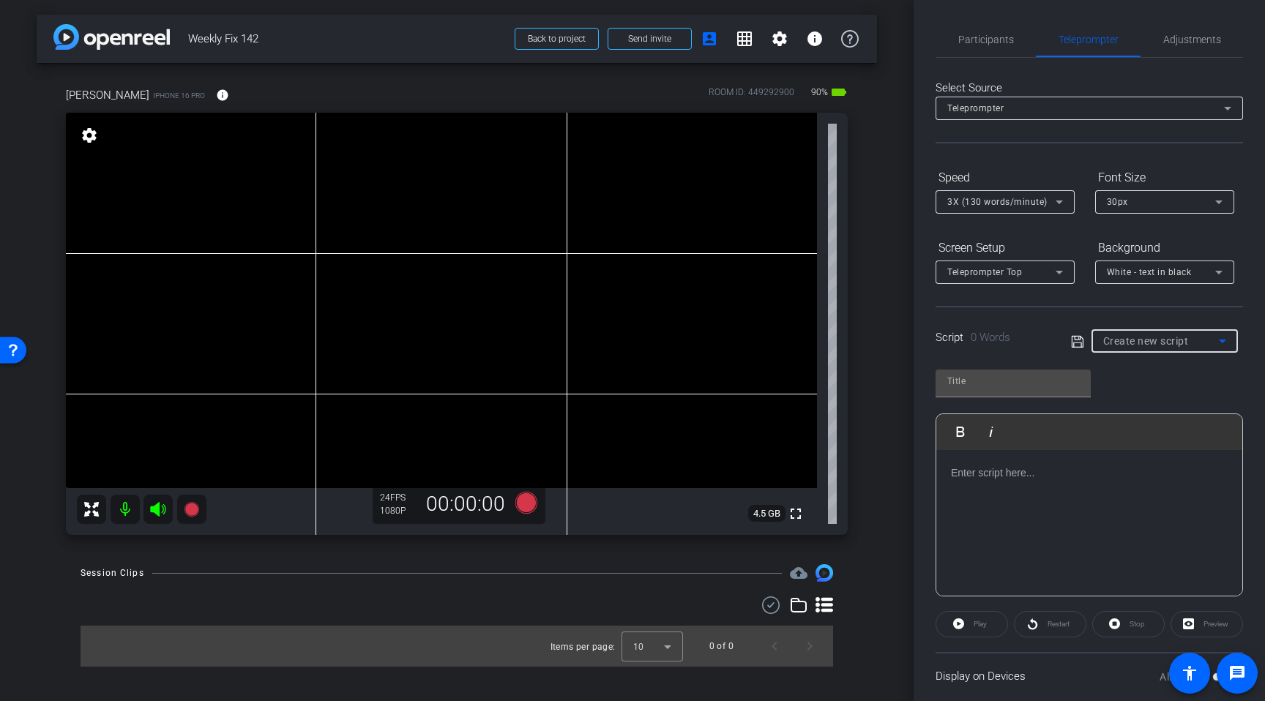
type input "weekly fix"
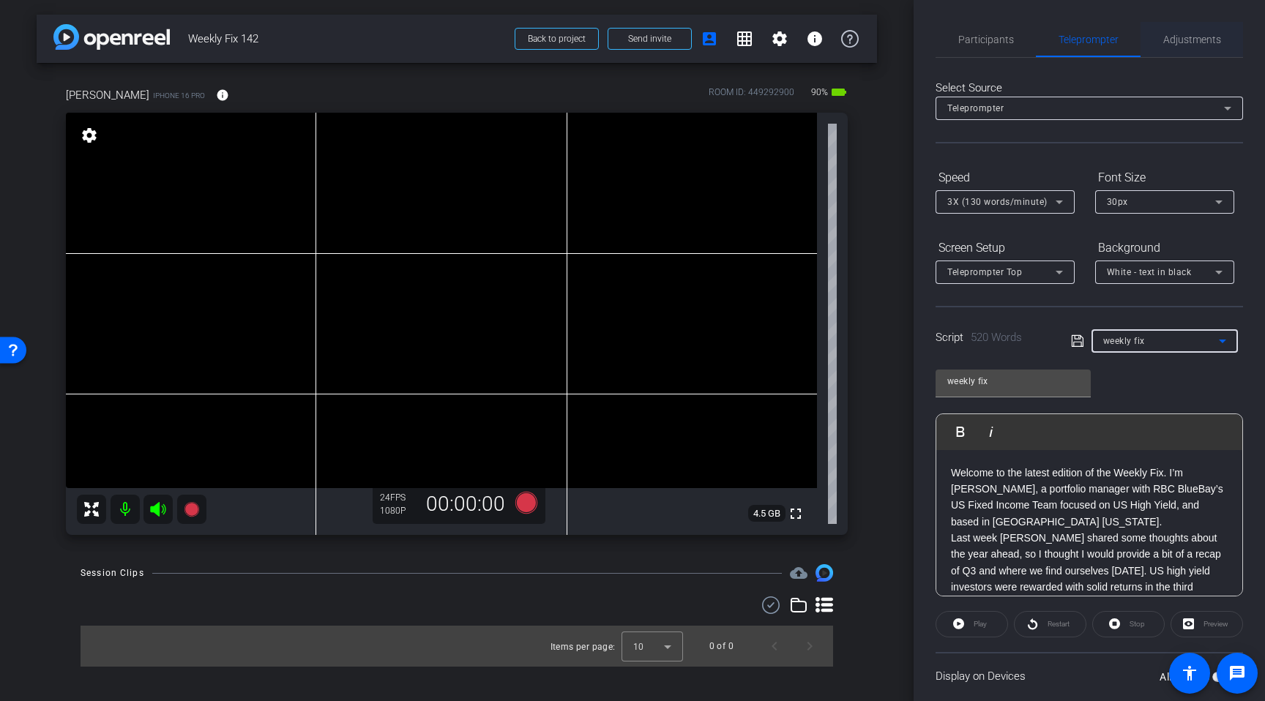
click at [1199, 41] on span "Adjustments" at bounding box center [1192, 39] width 58 height 10
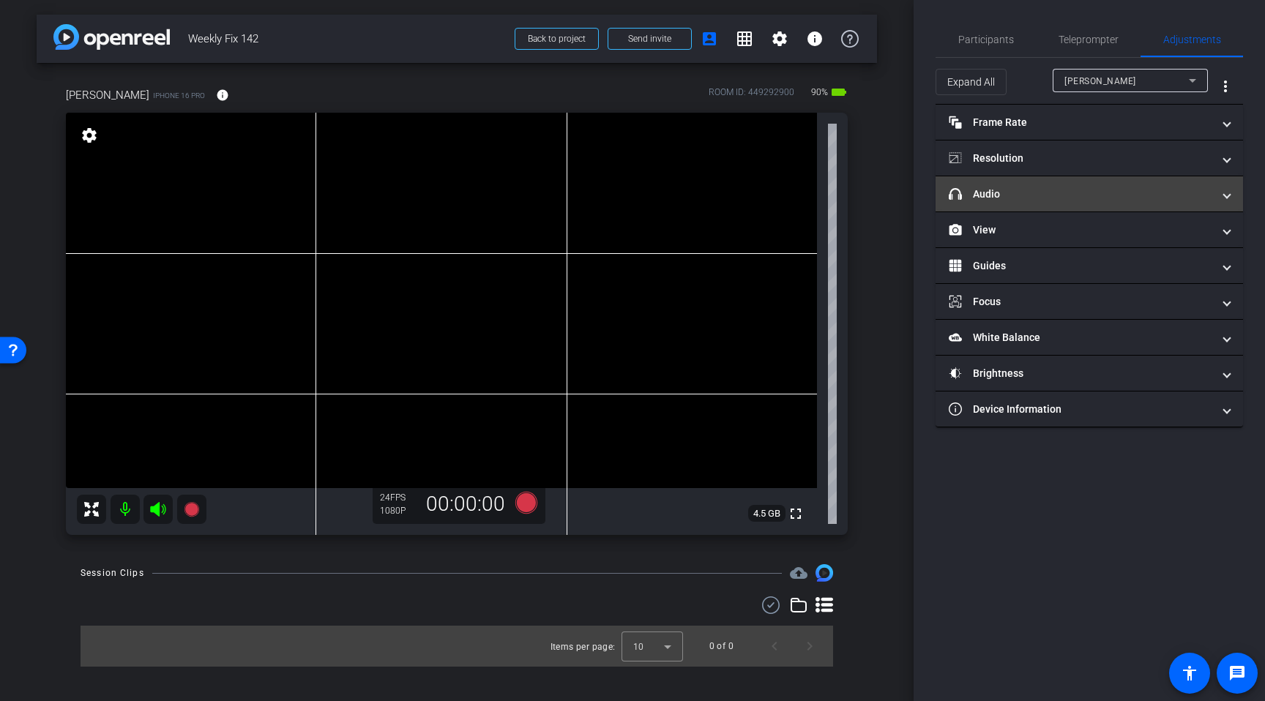
drag, startPoint x: 1056, startPoint y: 196, endPoint x: 1115, endPoint y: 182, distance: 60.9
click at [1056, 196] on mat-panel-title "headphone icon Audio" at bounding box center [1081, 194] width 264 height 15
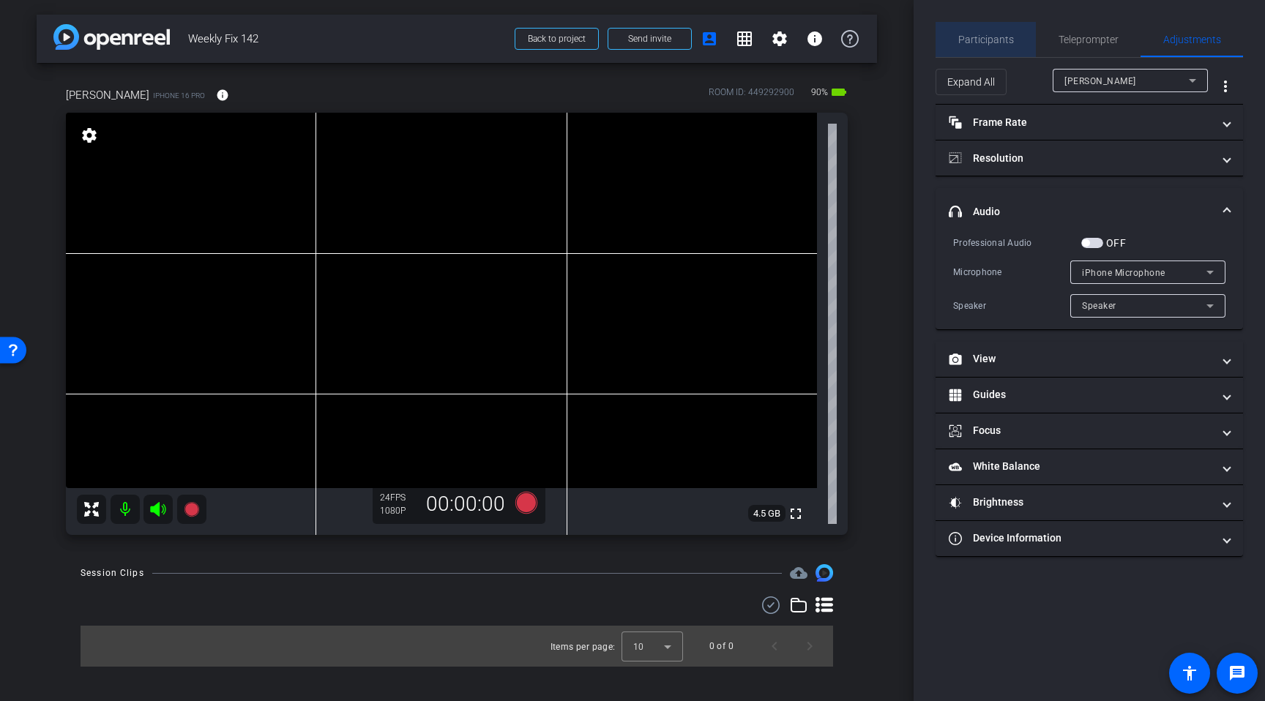
drag, startPoint x: 1000, startPoint y: 38, endPoint x: 1007, endPoint y: 35, distance: 7.9
click at [1001, 38] on span "Participants" at bounding box center [986, 39] width 56 height 10
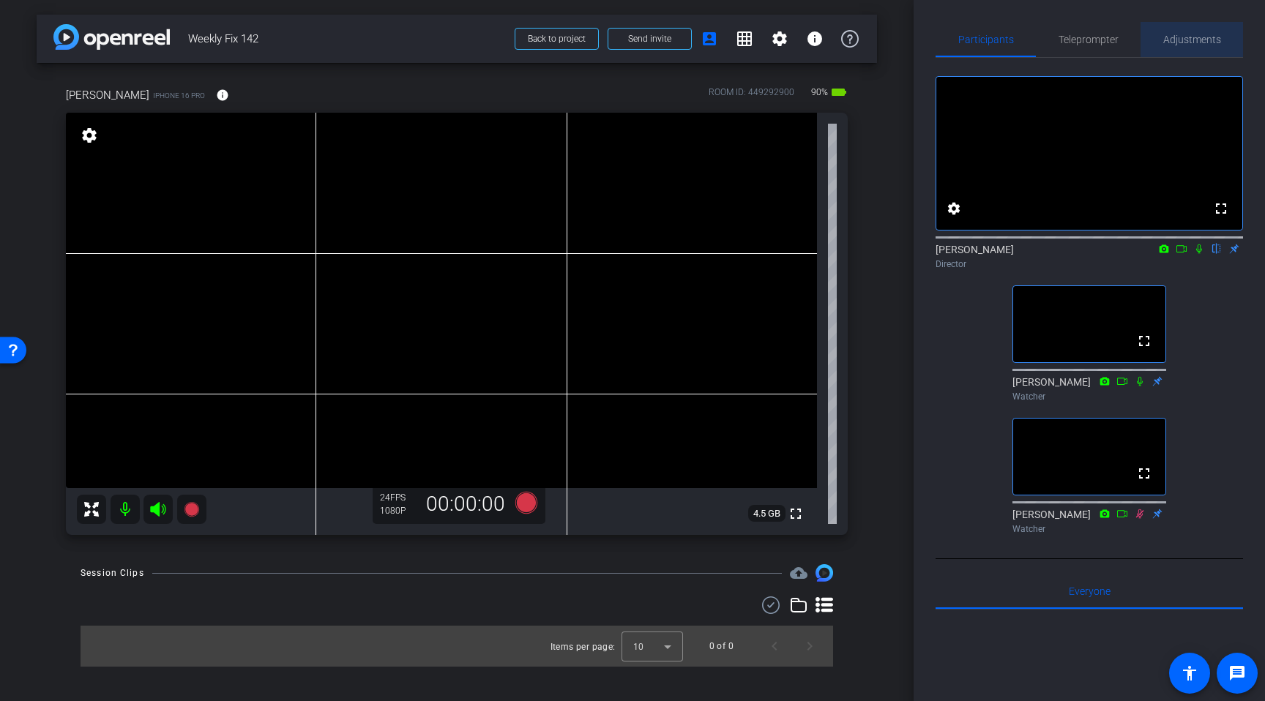
click at [1188, 38] on span "Adjustments" at bounding box center [1192, 39] width 58 height 10
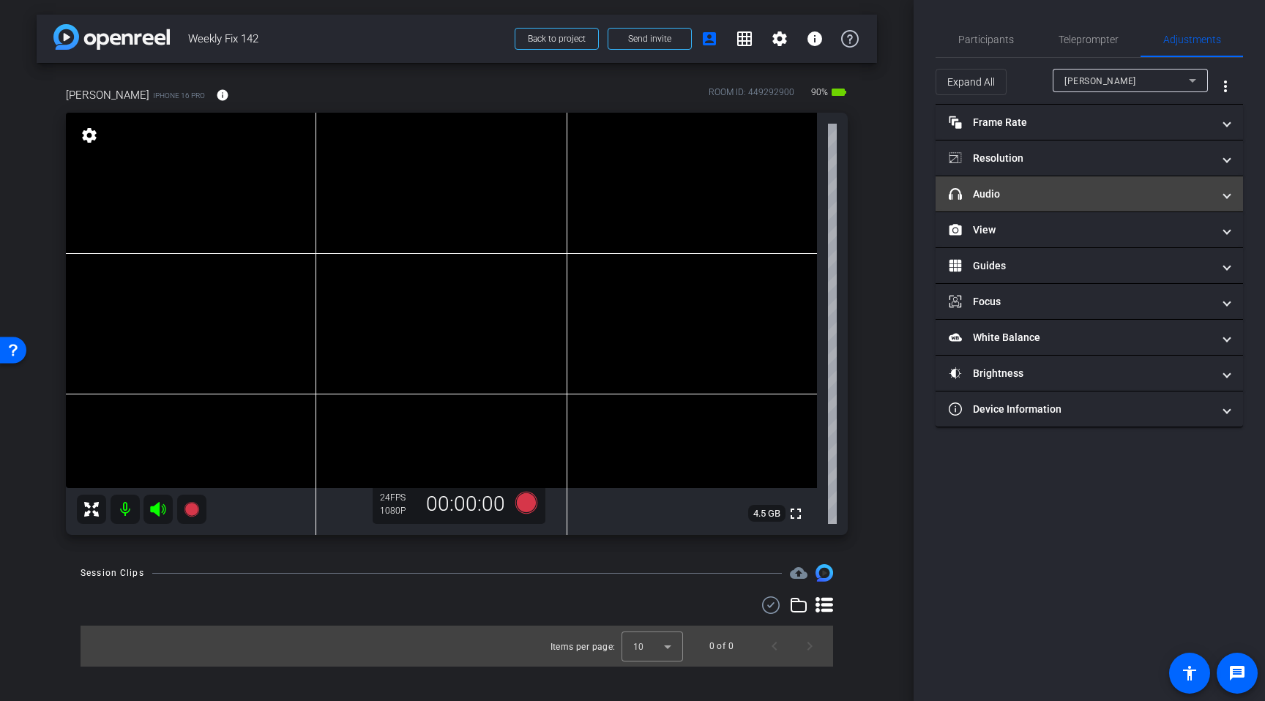
drag, startPoint x: 1029, startPoint y: 201, endPoint x: 1065, endPoint y: 204, distance: 36.1
click at [1035, 201] on mat-panel-title "headphone icon Audio" at bounding box center [1081, 194] width 264 height 15
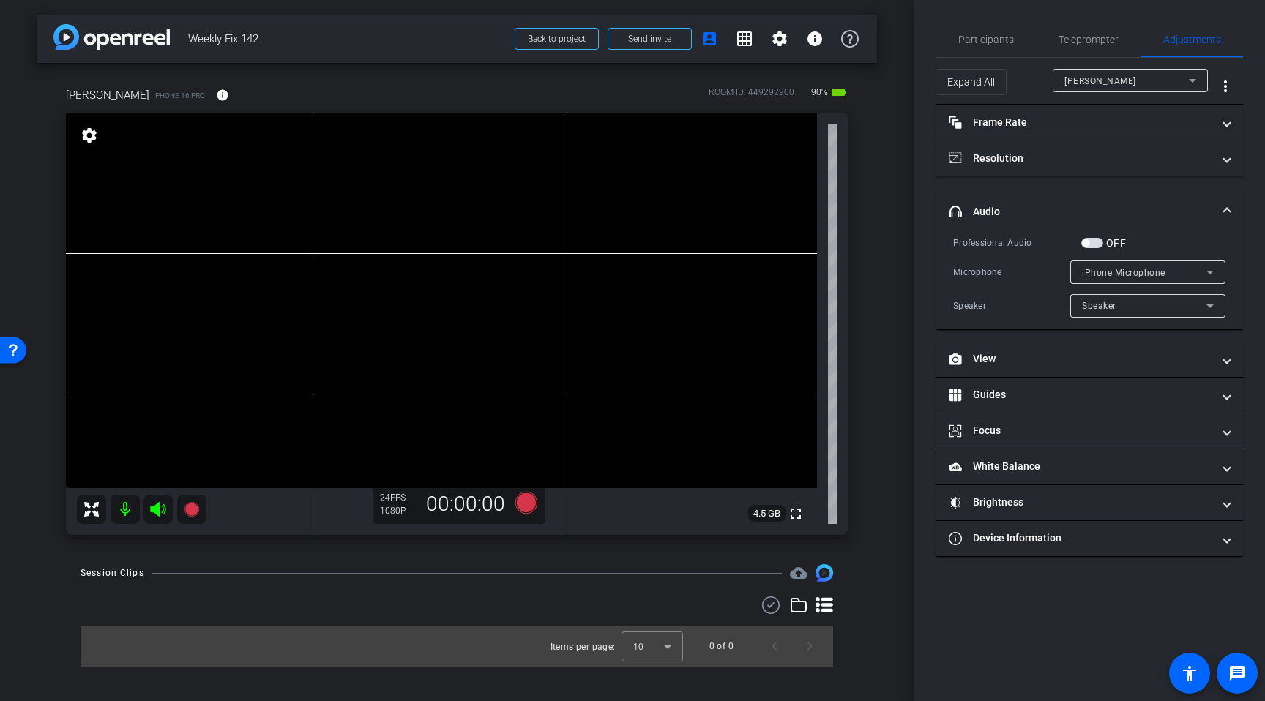
drag, startPoint x: 1095, startPoint y: 246, endPoint x: 1104, endPoint y: 245, distance: 8.8
click at [1096, 245] on span "button" at bounding box center [1092, 243] width 22 height 10
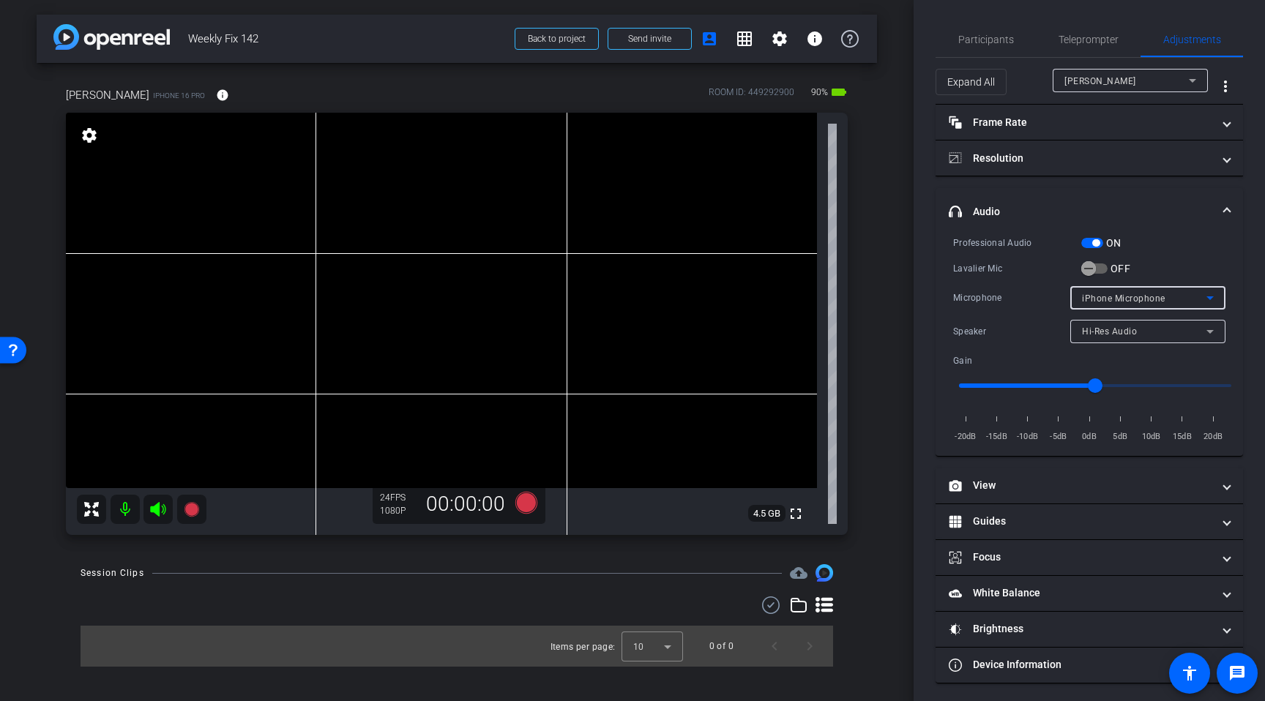
click at [1145, 274] on div "Professional Audio ON Lavalier Mic OFF Microphone iPhone Microphone Speaker Hi-…" at bounding box center [1089, 339] width 272 height 209
click at [1101, 270] on span "button" at bounding box center [1088, 268] width 29 height 29
click at [1004, 40] on span "Participants" at bounding box center [986, 39] width 56 height 10
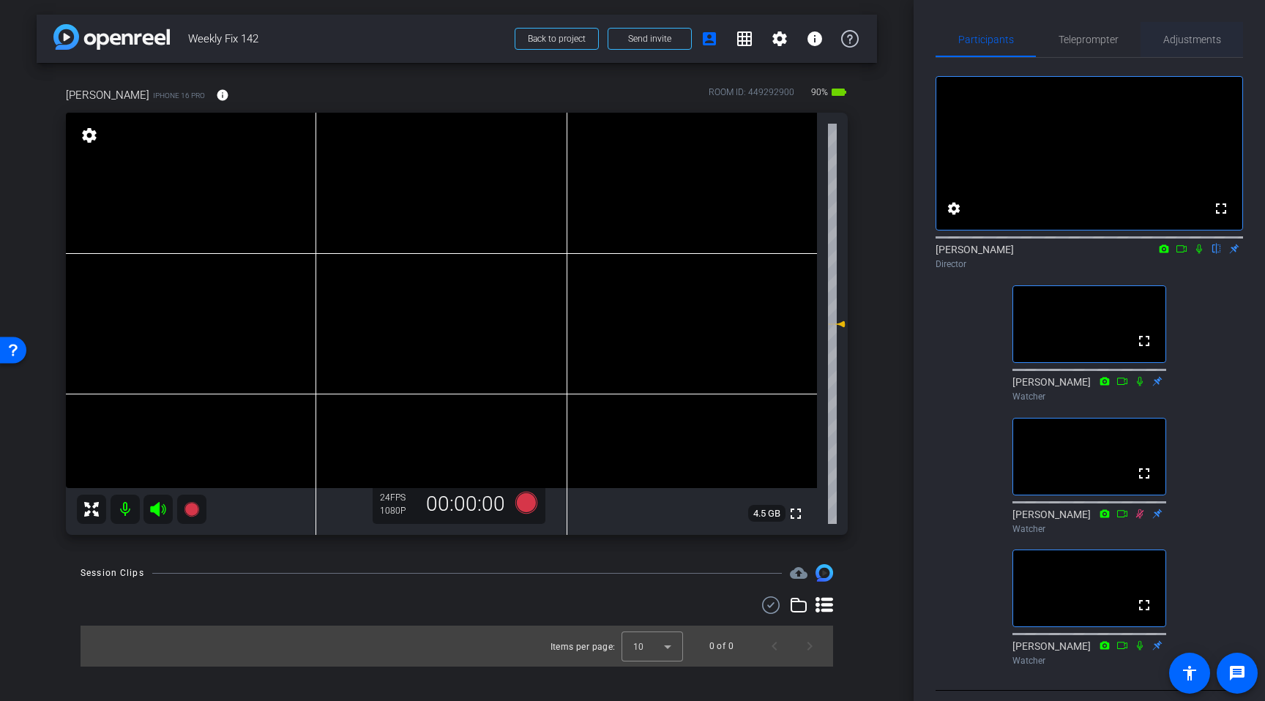
click at [1192, 45] on span "Adjustments" at bounding box center [1192, 39] width 58 height 35
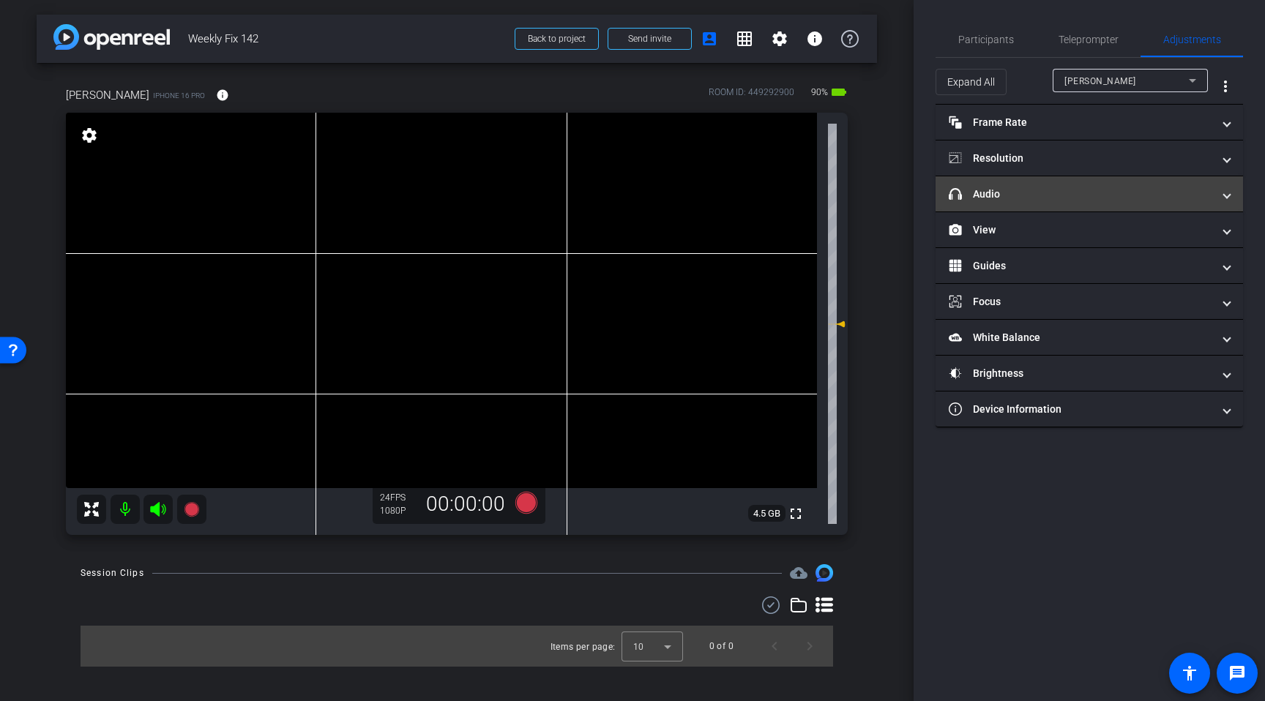
click at [1027, 197] on mat-panel-title "headphone icon Audio" at bounding box center [1081, 194] width 264 height 15
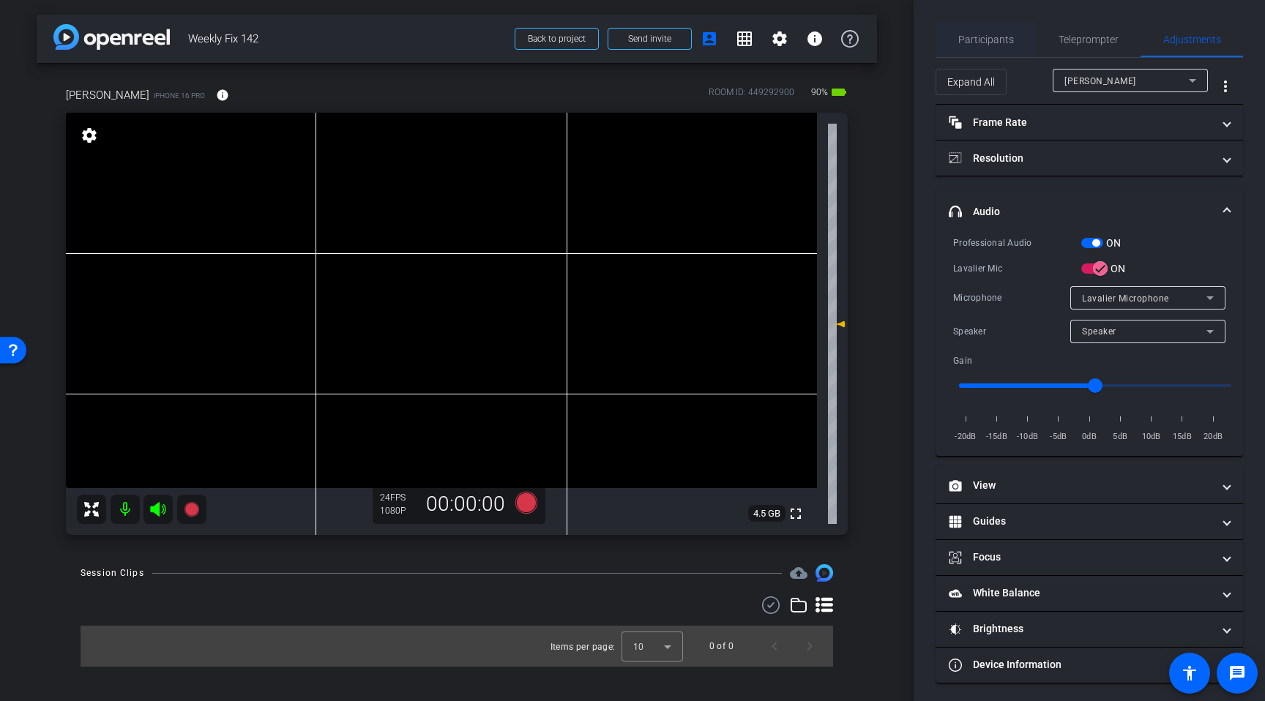
click at [994, 44] on span "Participants" at bounding box center [986, 39] width 56 height 35
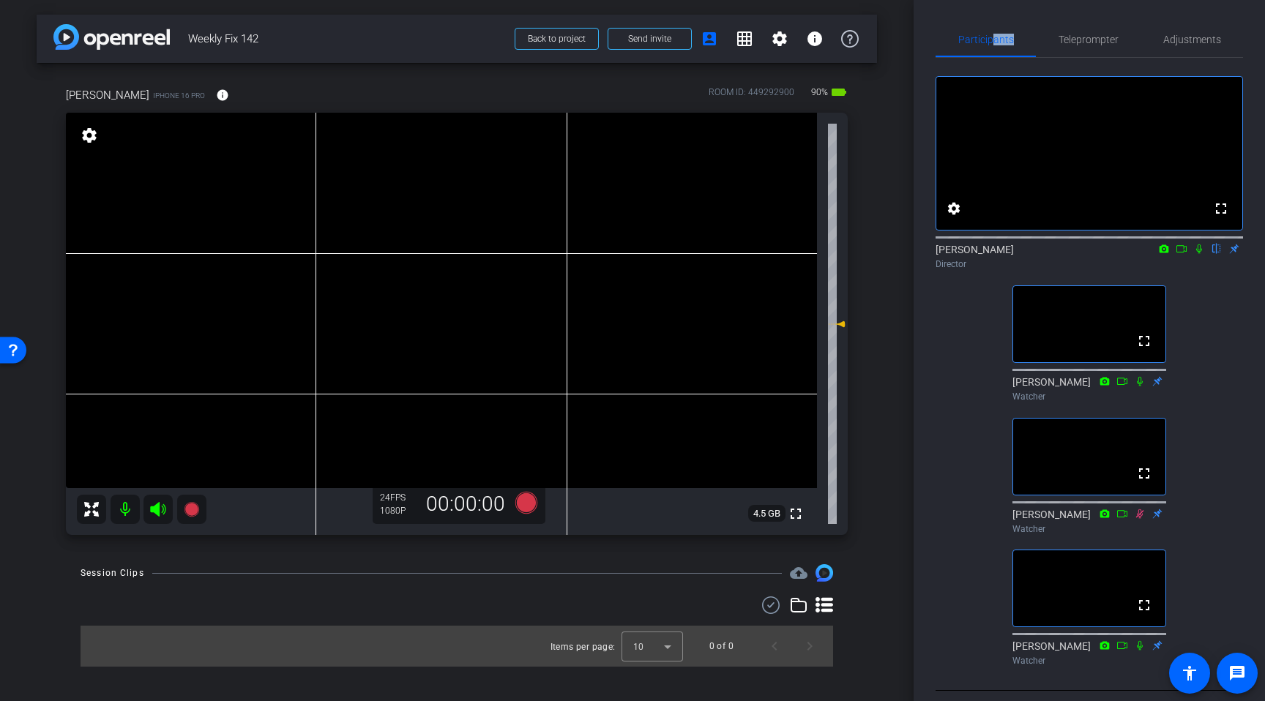
click at [1141, 651] on icon at bounding box center [1140, 646] width 12 height 10
click at [1214, 47] on span "Adjustments" at bounding box center [1192, 39] width 58 height 35
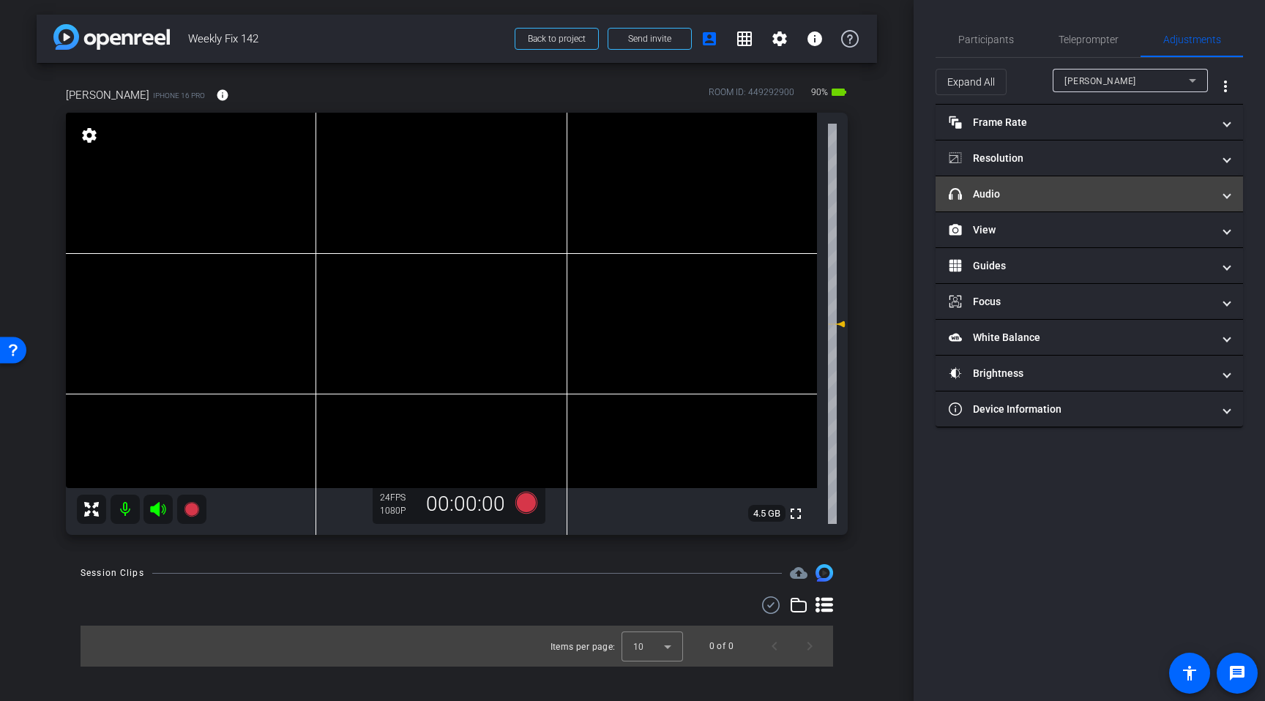
click at [1036, 201] on mat-expansion-panel-header "headphone icon Audio" at bounding box center [1089, 193] width 307 height 35
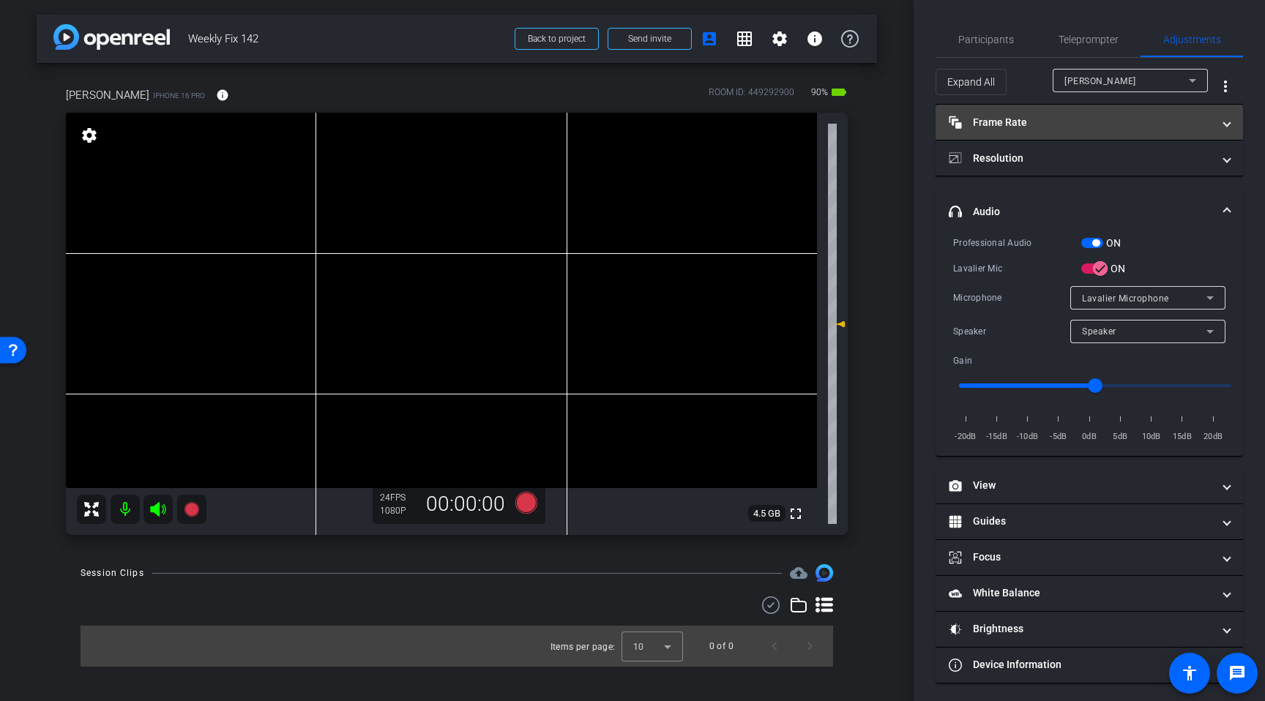
drag, startPoint x: 997, startPoint y: 113, endPoint x: 1008, endPoint y: 114, distance: 11.0
click at [999, 112] on mat-expansion-panel-header "Frame Rate Frame Rate" at bounding box center [1089, 122] width 307 height 35
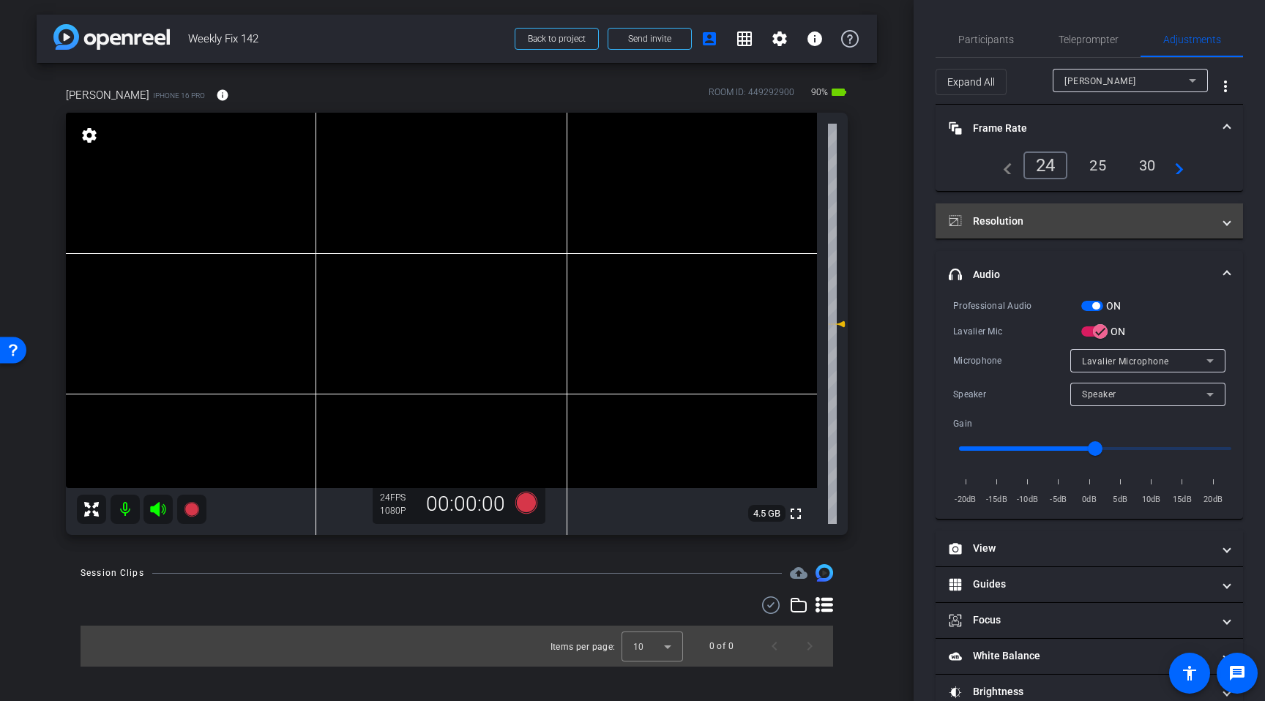
click at [1000, 234] on mat-expansion-panel-header "Resolution" at bounding box center [1089, 221] width 307 height 35
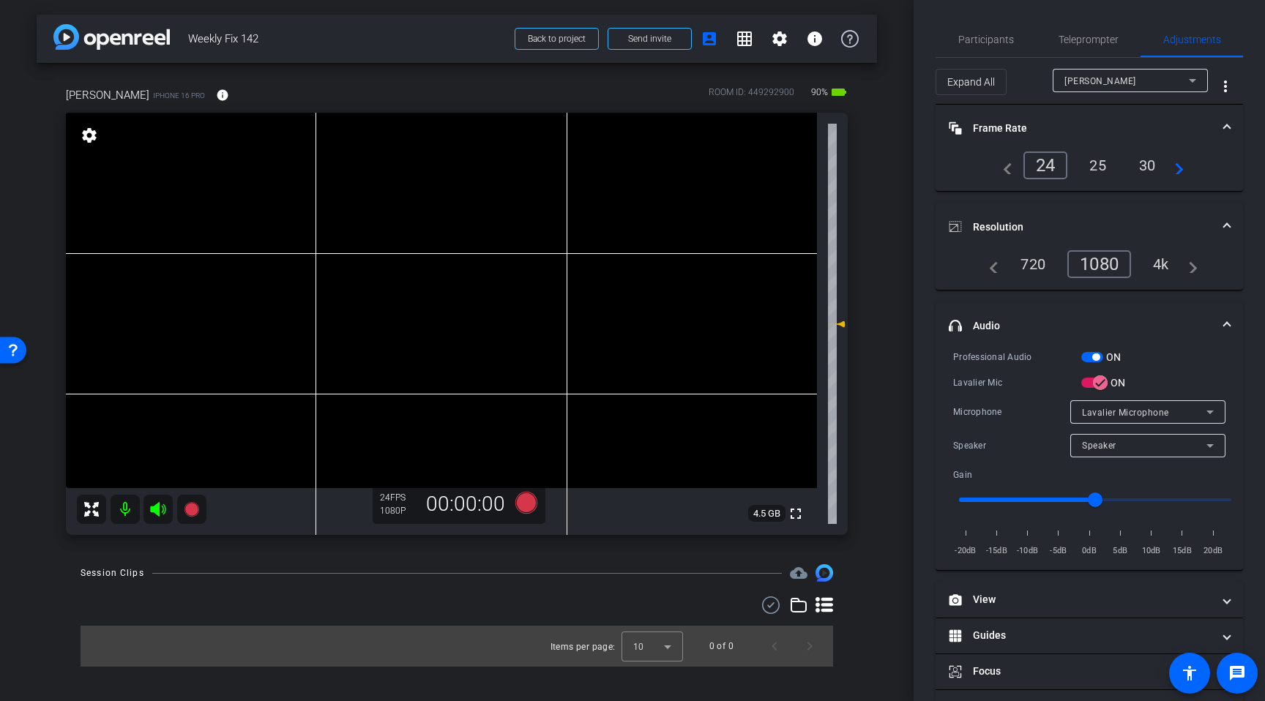
click at [998, 133] on mat-panel-title "Frame Rate Frame Rate" at bounding box center [1081, 128] width 264 height 15
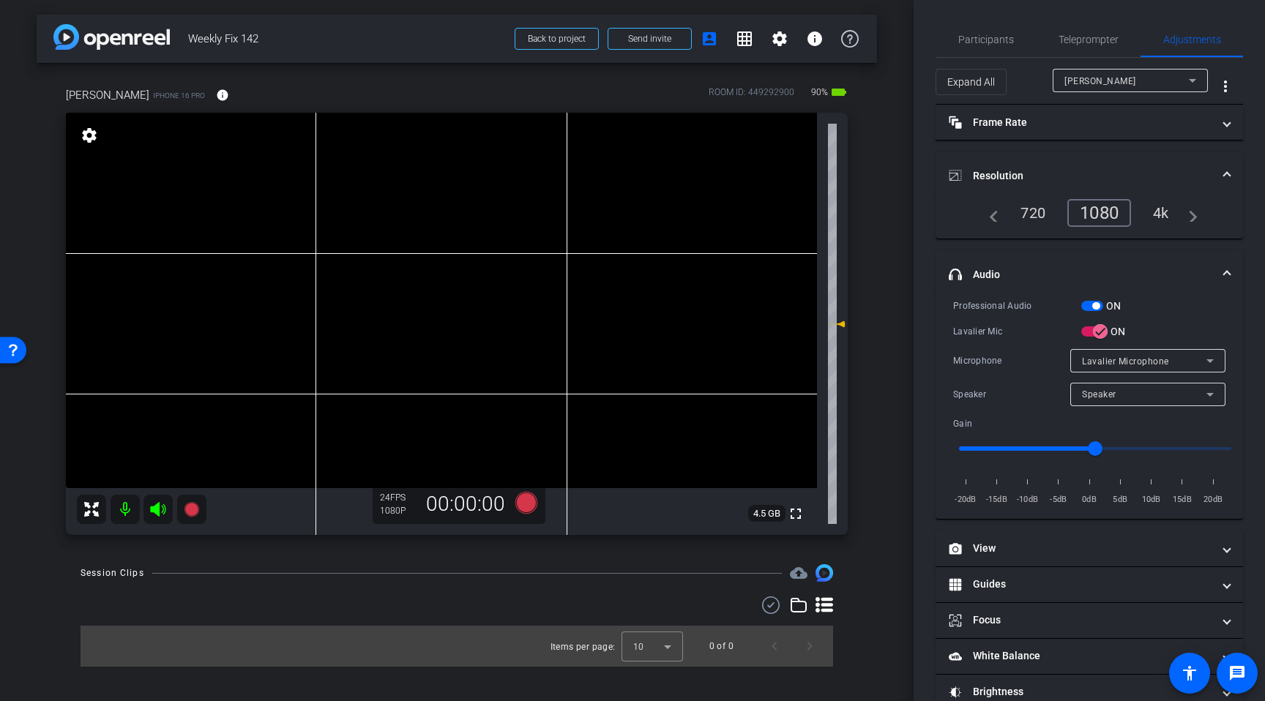
drag, startPoint x: 999, startPoint y: 164, endPoint x: 1012, endPoint y: 179, distance: 19.7
click at [1003, 165] on mat-expansion-panel-header "Resolution" at bounding box center [1089, 175] width 307 height 47
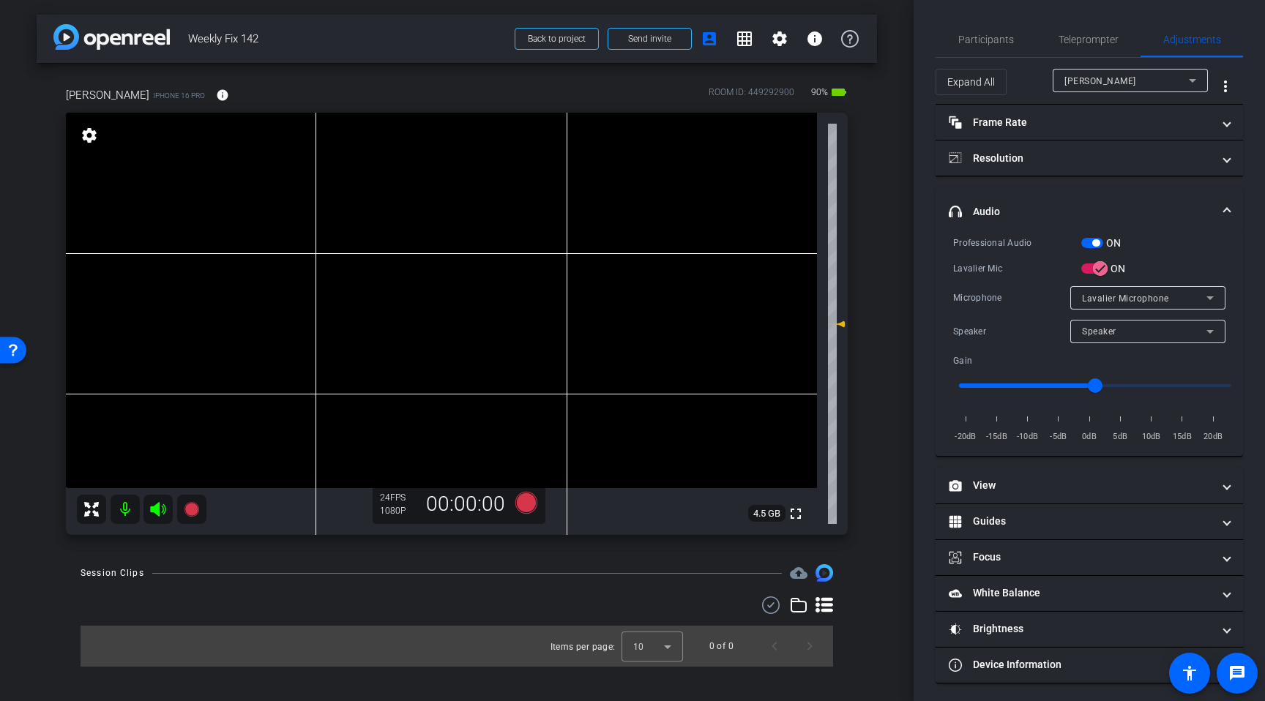
click at [1019, 222] on mat-expansion-panel-header "headphone icon Audio" at bounding box center [1089, 211] width 307 height 47
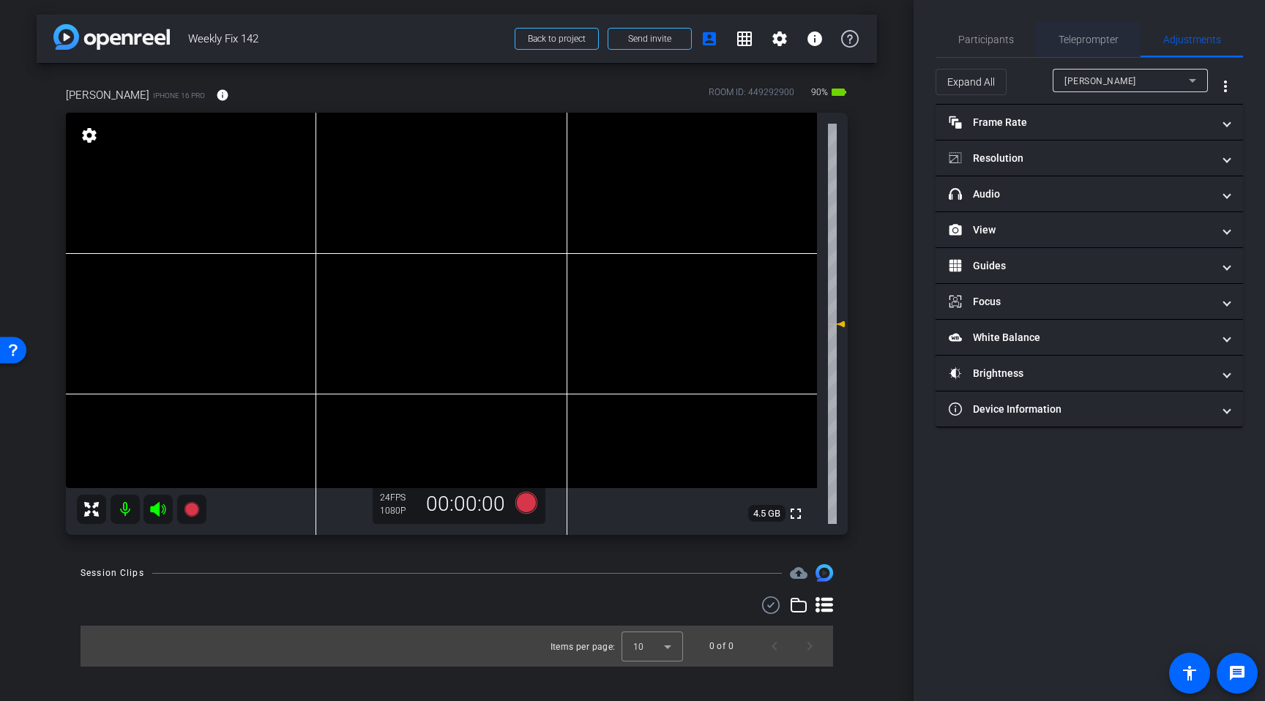
click at [1111, 42] on span "Teleprompter" at bounding box center [1089, 39] width 60 height 10
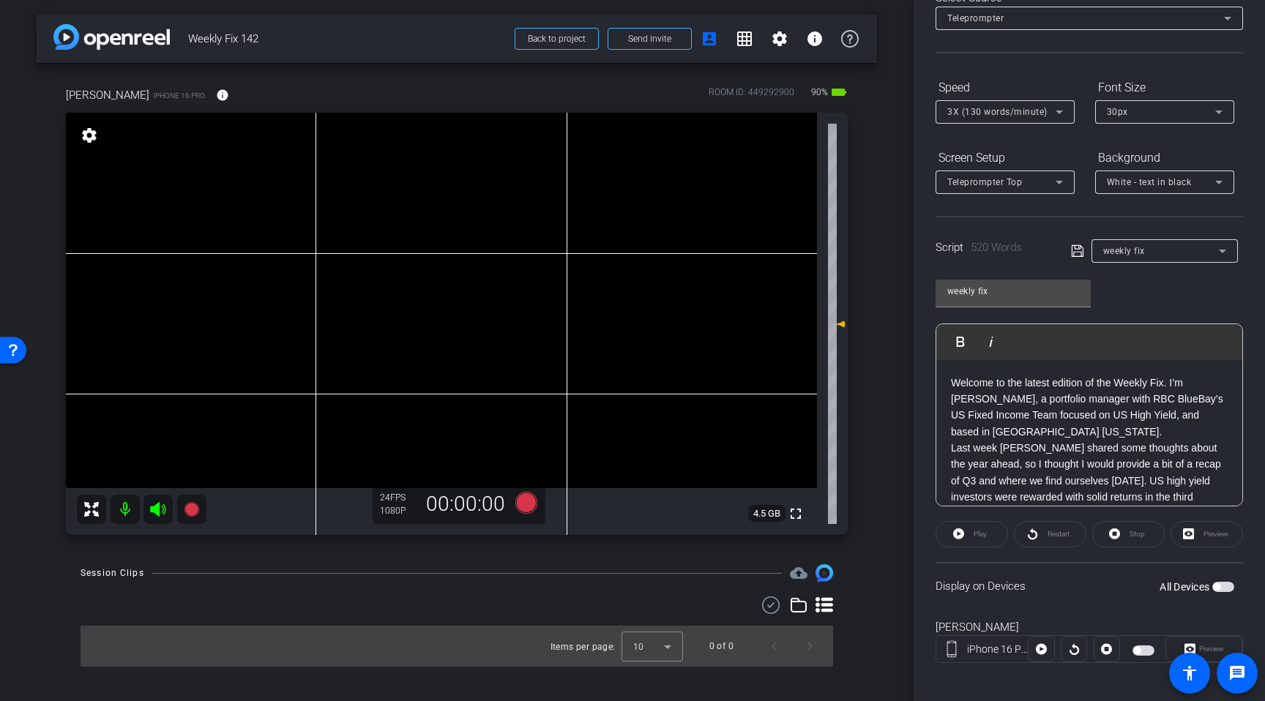
scroll to position [99, 0]
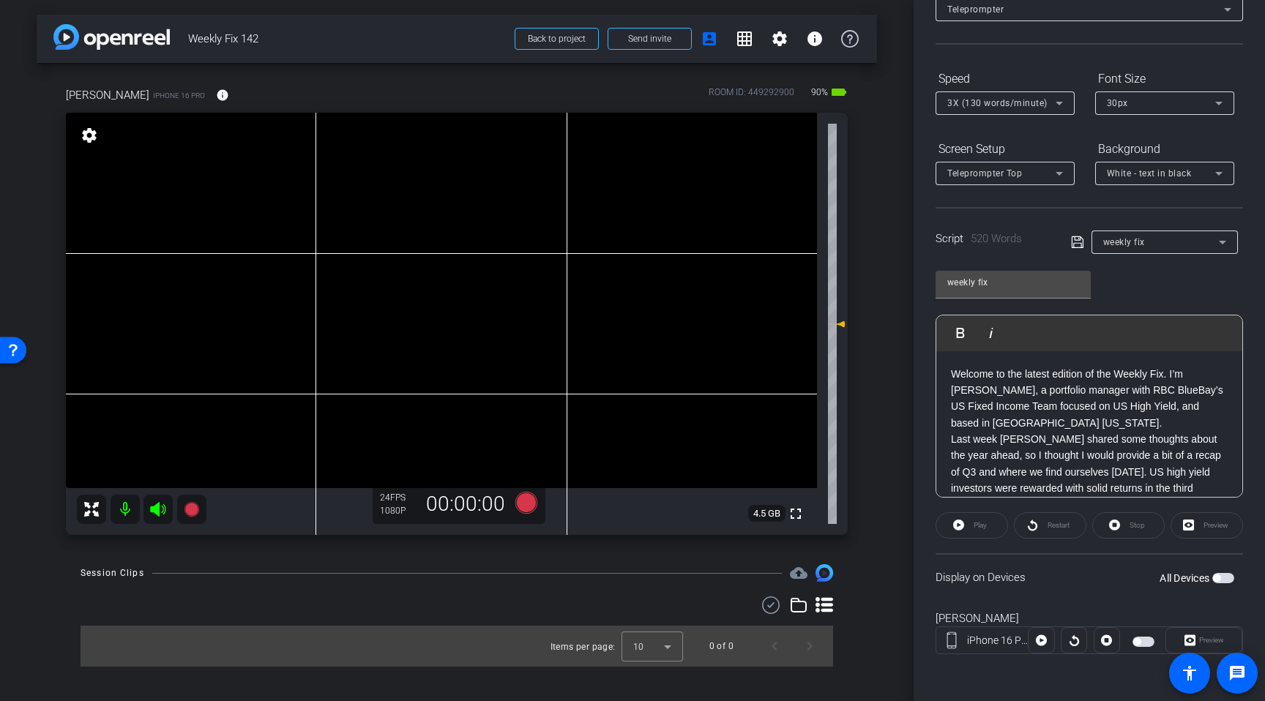
click at [1223, 578] on span "button" at bounding box center [1223, 578] width 22 height 10
click at [1059, 105] on icon at bounding box center [1060, 103] width 18 height 18
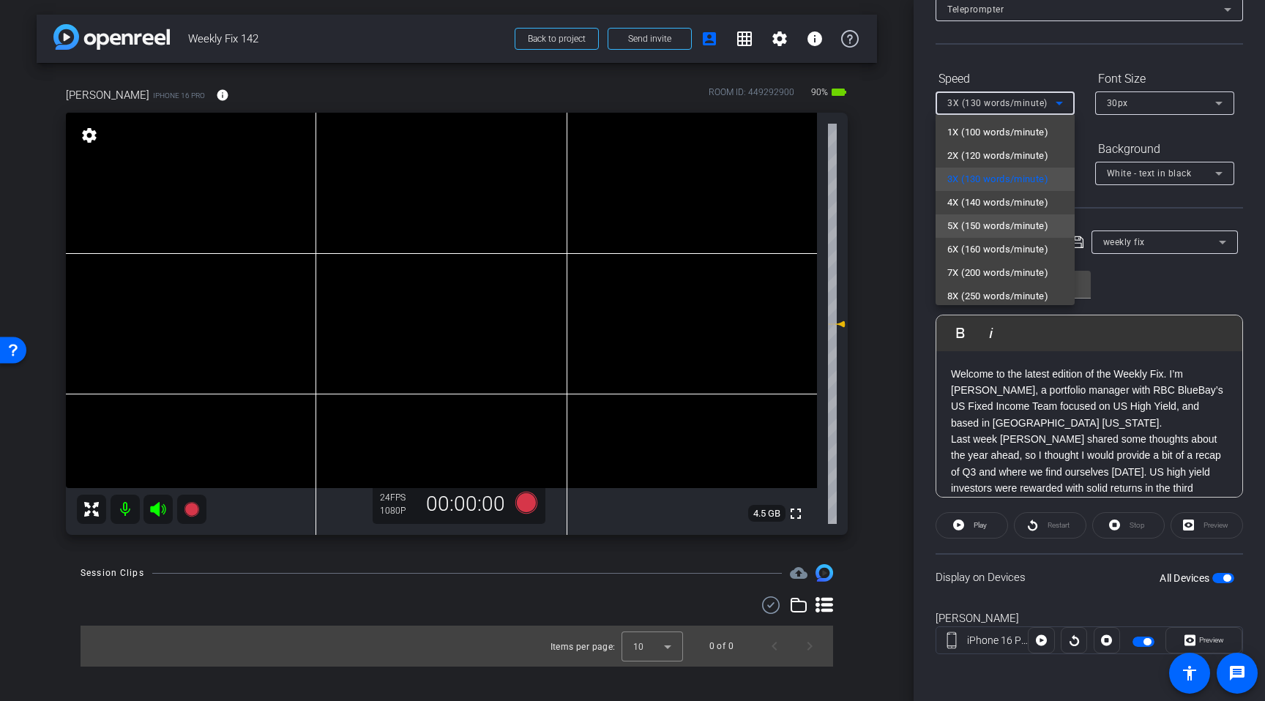
click at [1018, 224] on span "5X (150 words/minute)" at bounding box center [997, 226] width 101 height 18
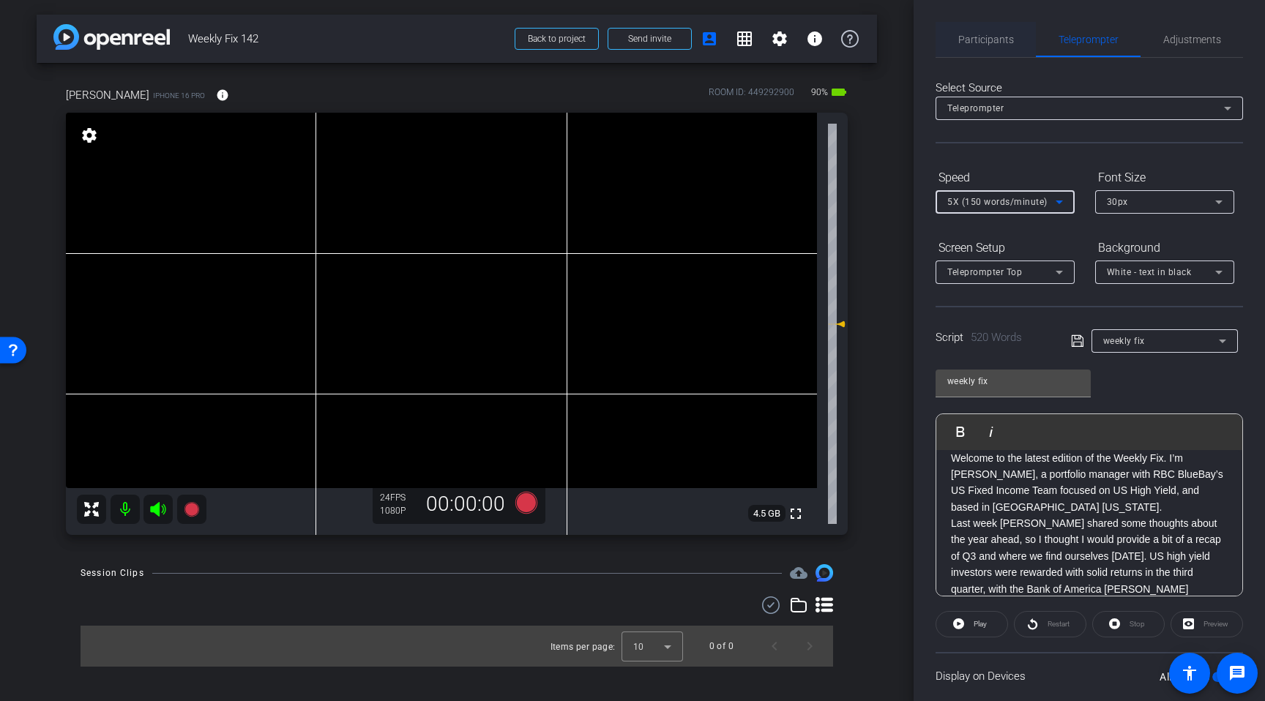
scroll to position [0, 0]
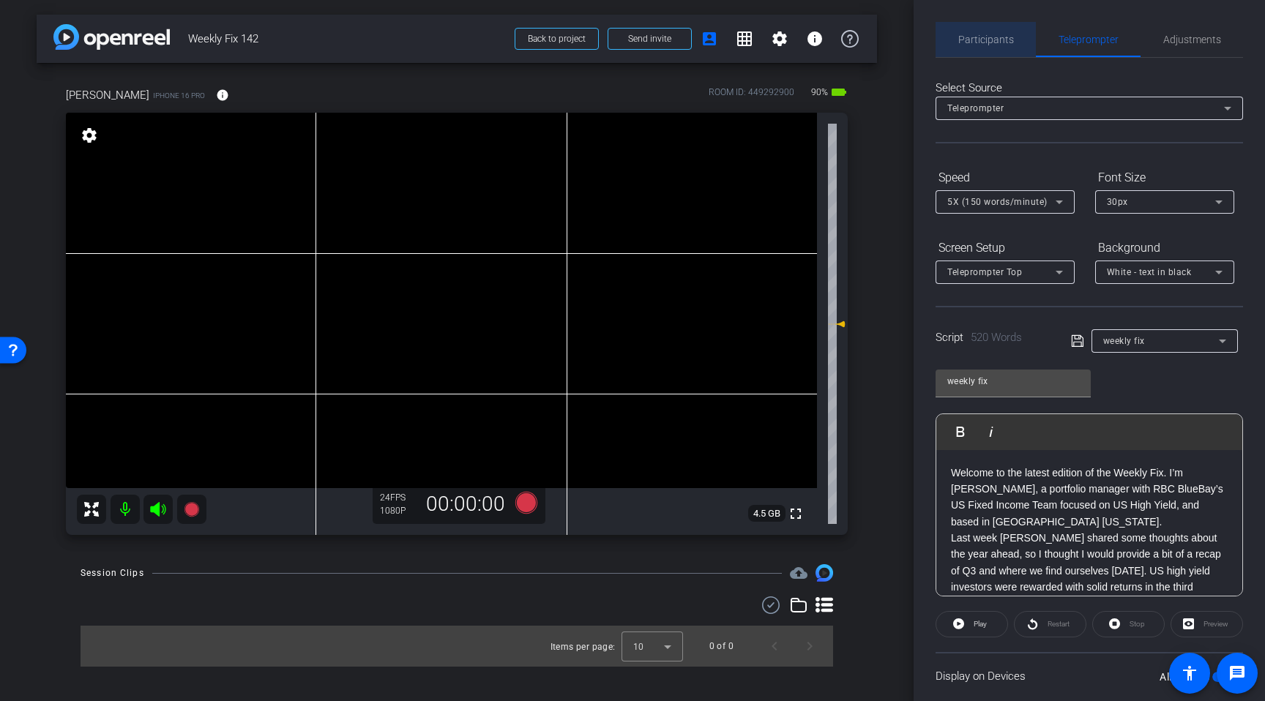
click at [991, 39] on span "Participants" at bounding box center [986, 39] width 56 height 10
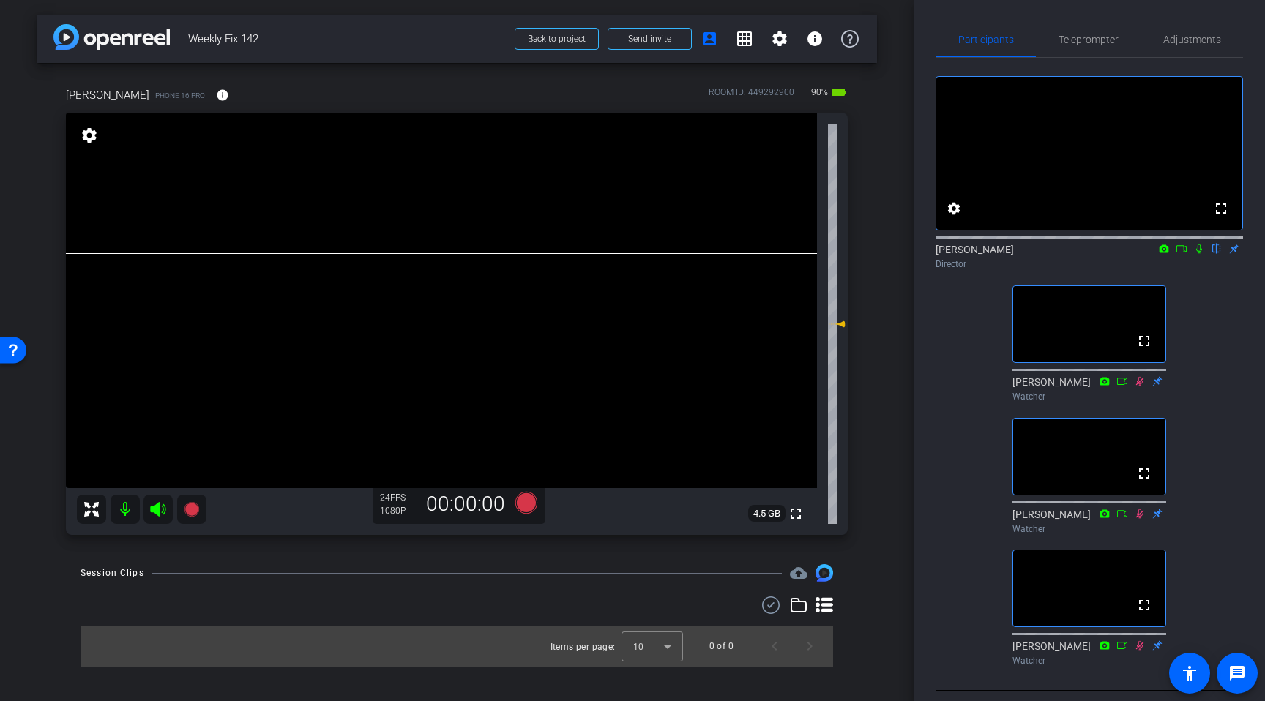
click at [158, 510] on icon at bounding box center [157, 509] width 15 height 15
click at [527, 504] on icon at bounding box center [526, 503] width 22 height 22
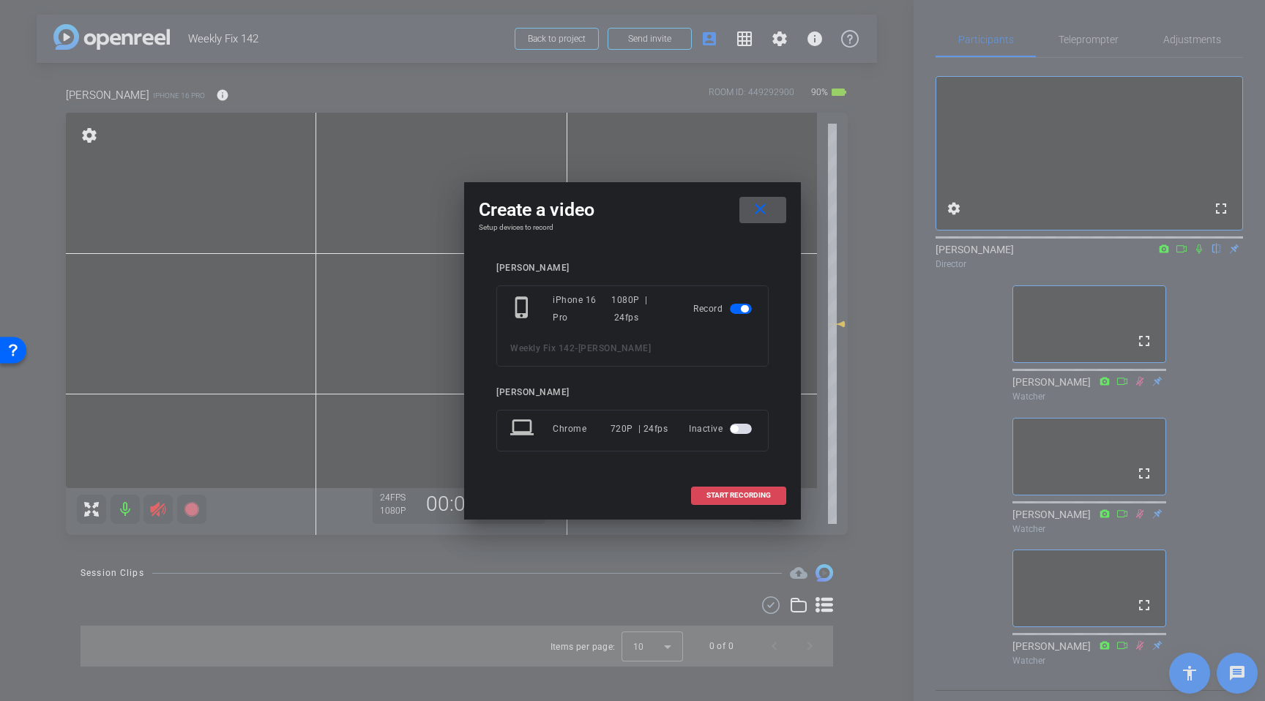
click at [726, 499] on span "START RECORDING" at bounding box center [738, 495] width 64 height 7
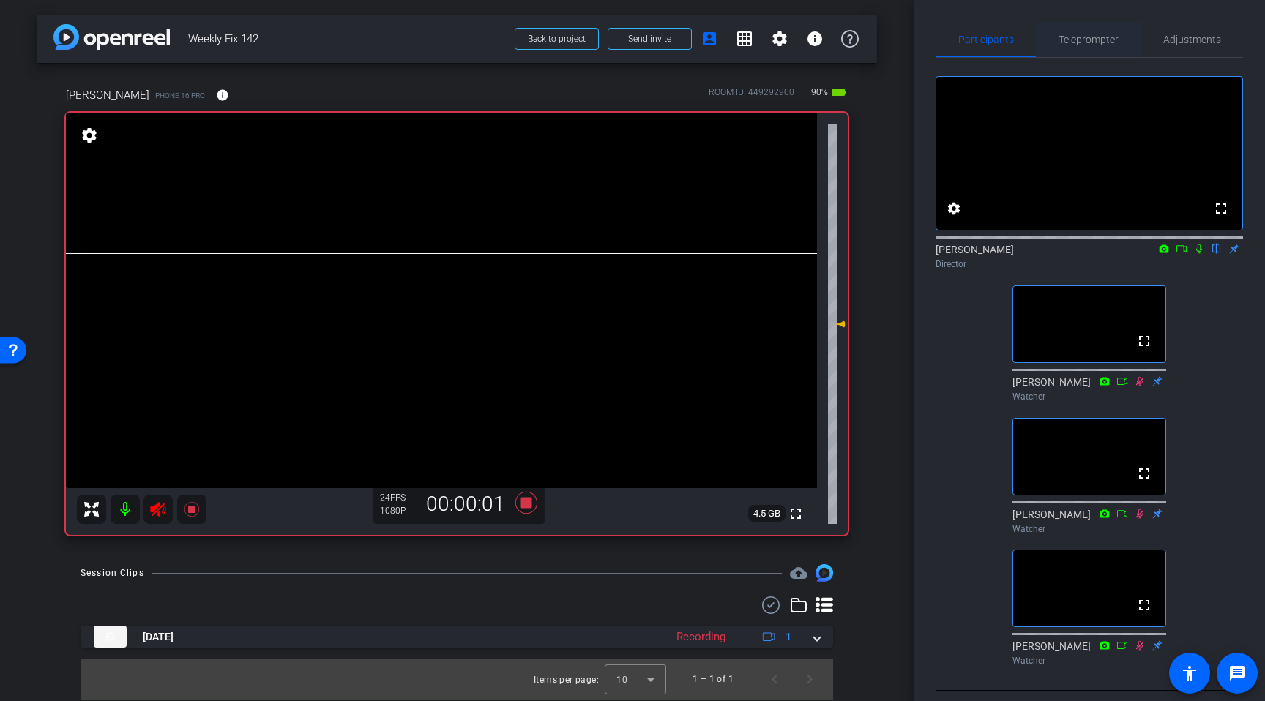
click at [1078, 42] on span "Teleprompter" at bounding box center [1089, 39] width 60 height 10
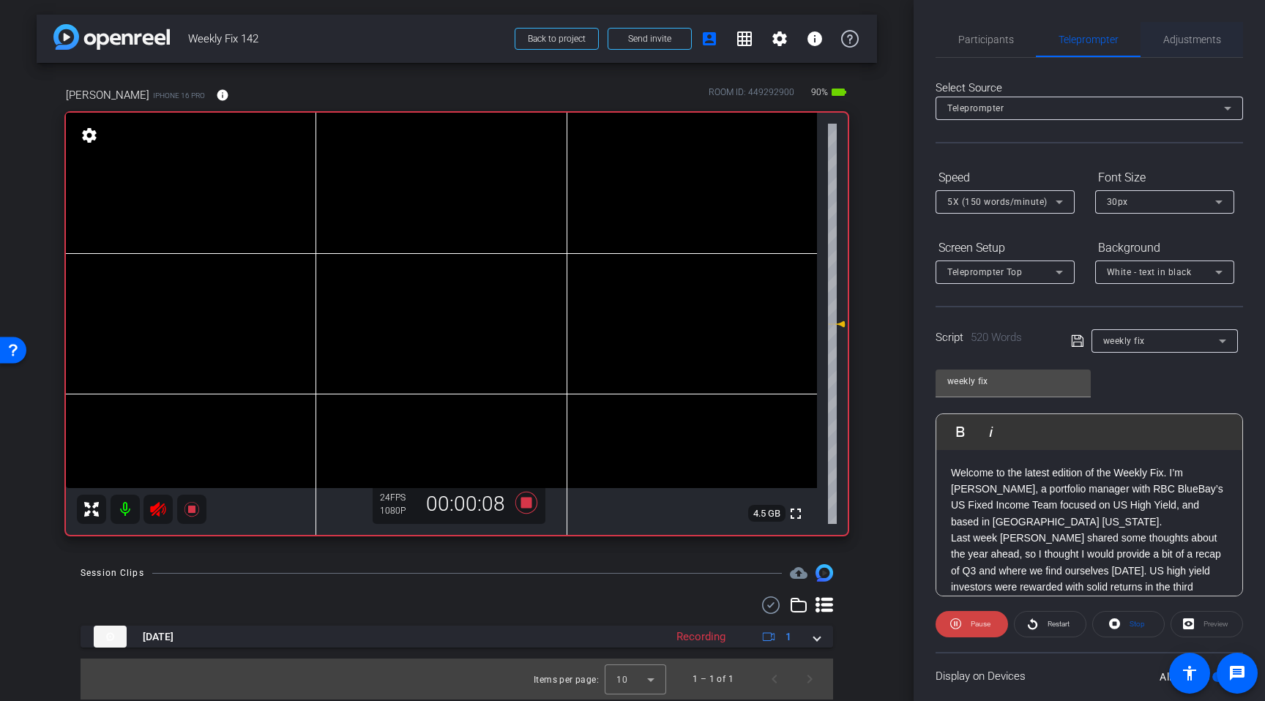
click at [1192, 41] on span "Adjustments" at bounding box center [1192, 39] width 58 height 10
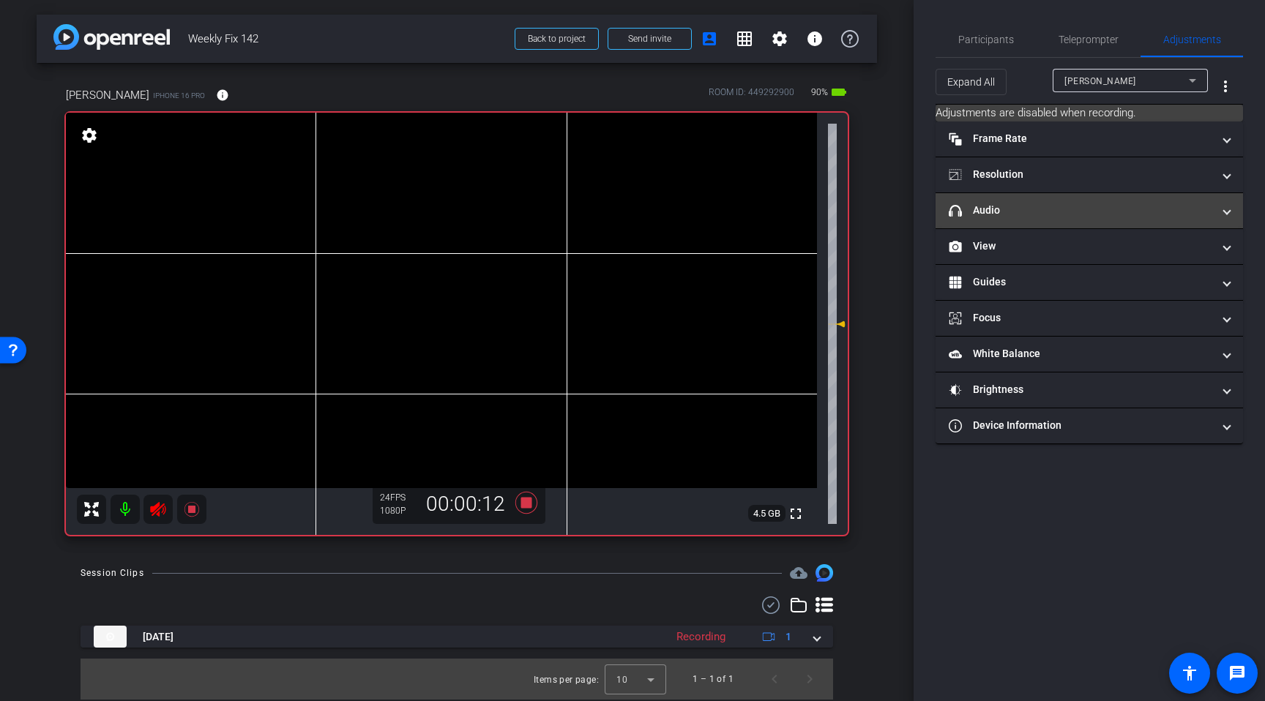
click at [1040, 213] on mat-panel-title "headphone icon Audio" at bounding box center [1081, 210] width 264 height 15
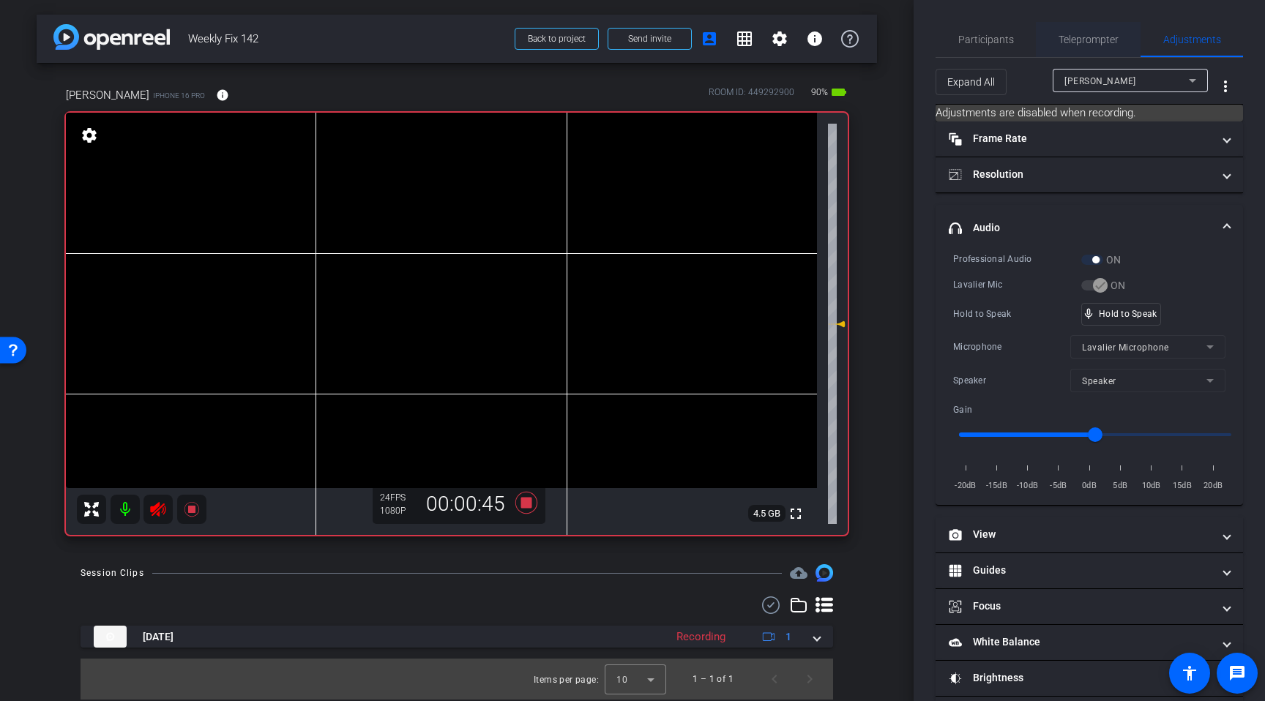
click at [1083, 44] on span "Teleprompter" at bounding box center [1089, 39] width 60 height 10
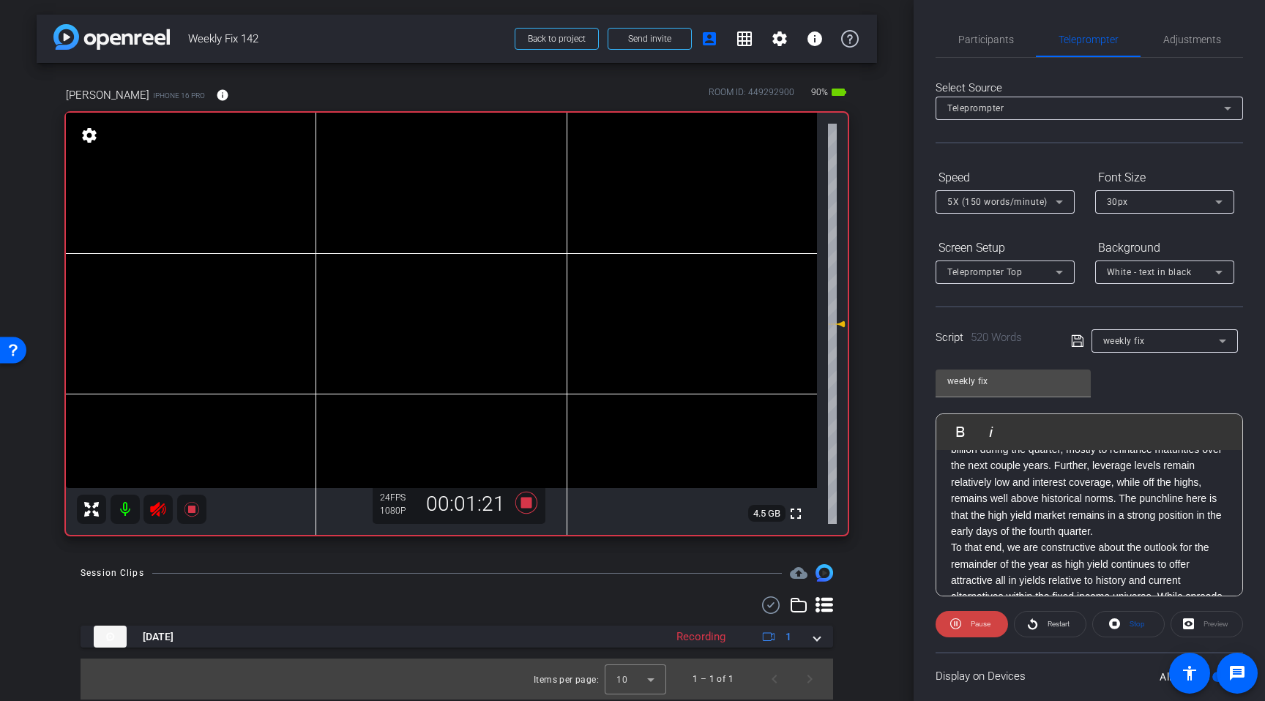
scroll to position [252, 0]
click at [1010, 42] on span "Participants" at bounding box center [986, 39] width 56 height 10
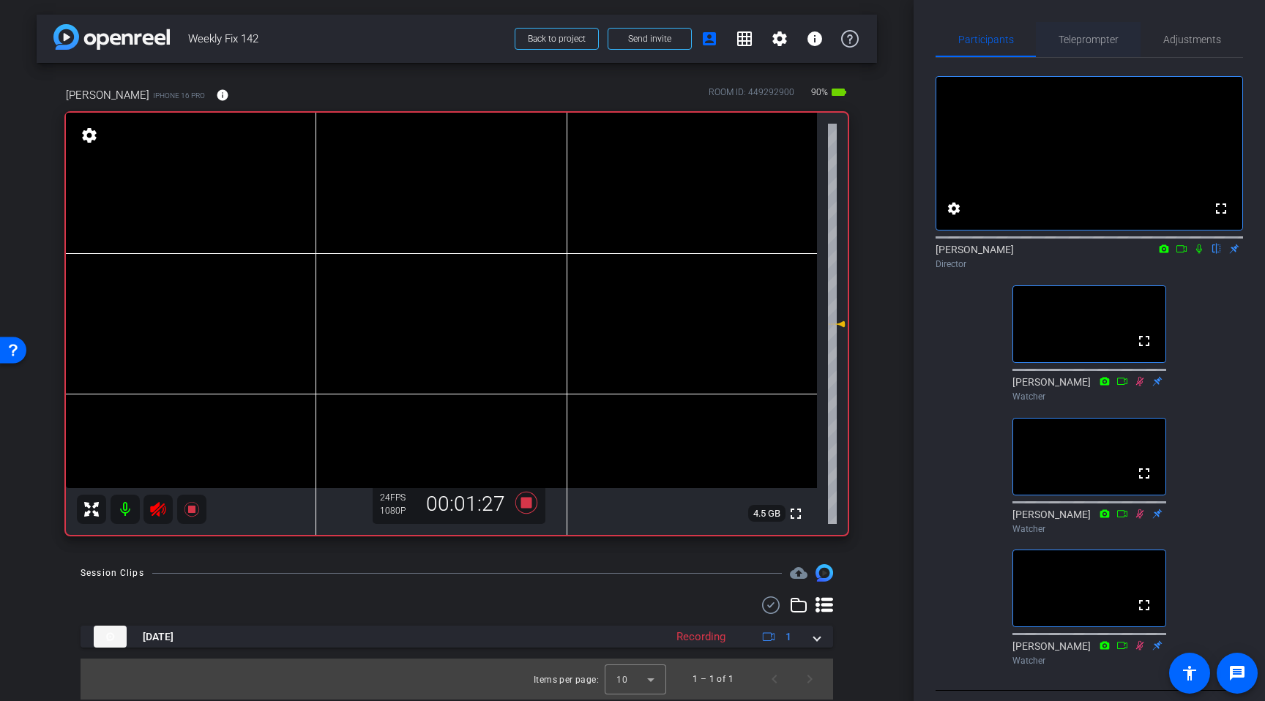
click at [1098, 39] on span "Teleprompter" at bounding box center [1089, 39] width 60 height 10
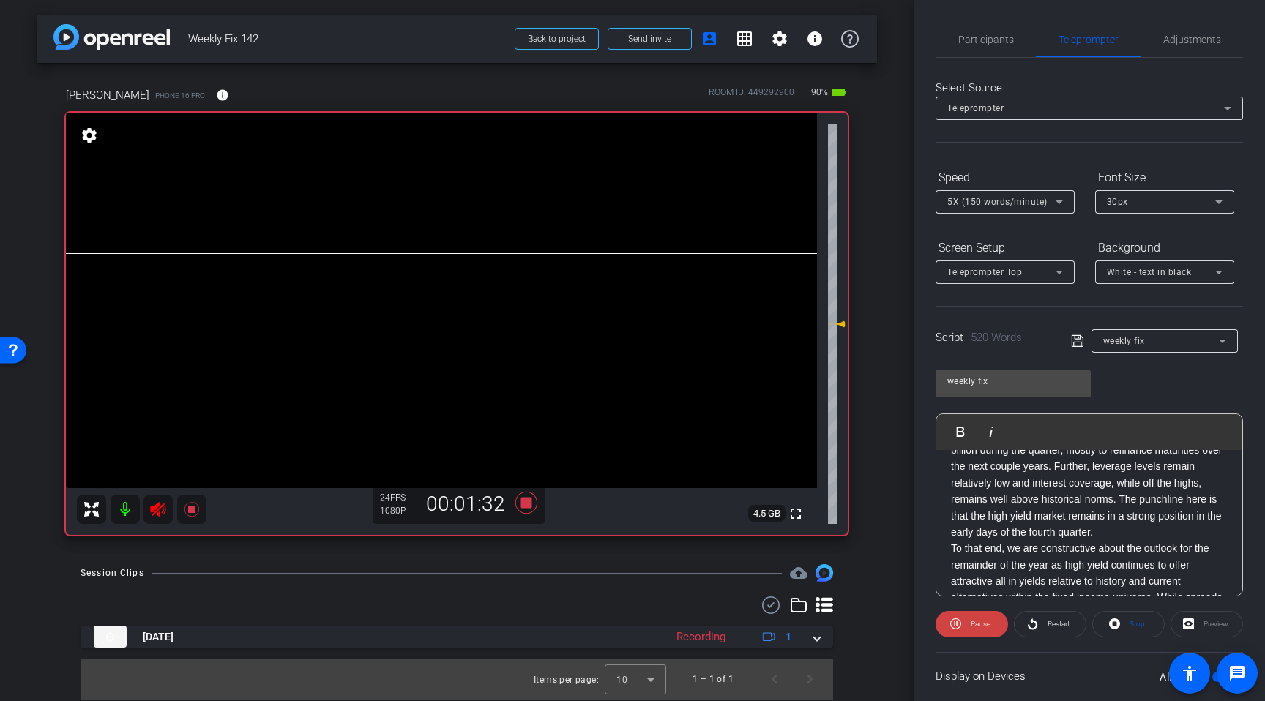
click at [163, 504] on icon at bounding box center [157, 509] width 15 height 15
click at [526, 503] on icon at bounding box center [526, 503] width 22 height 22
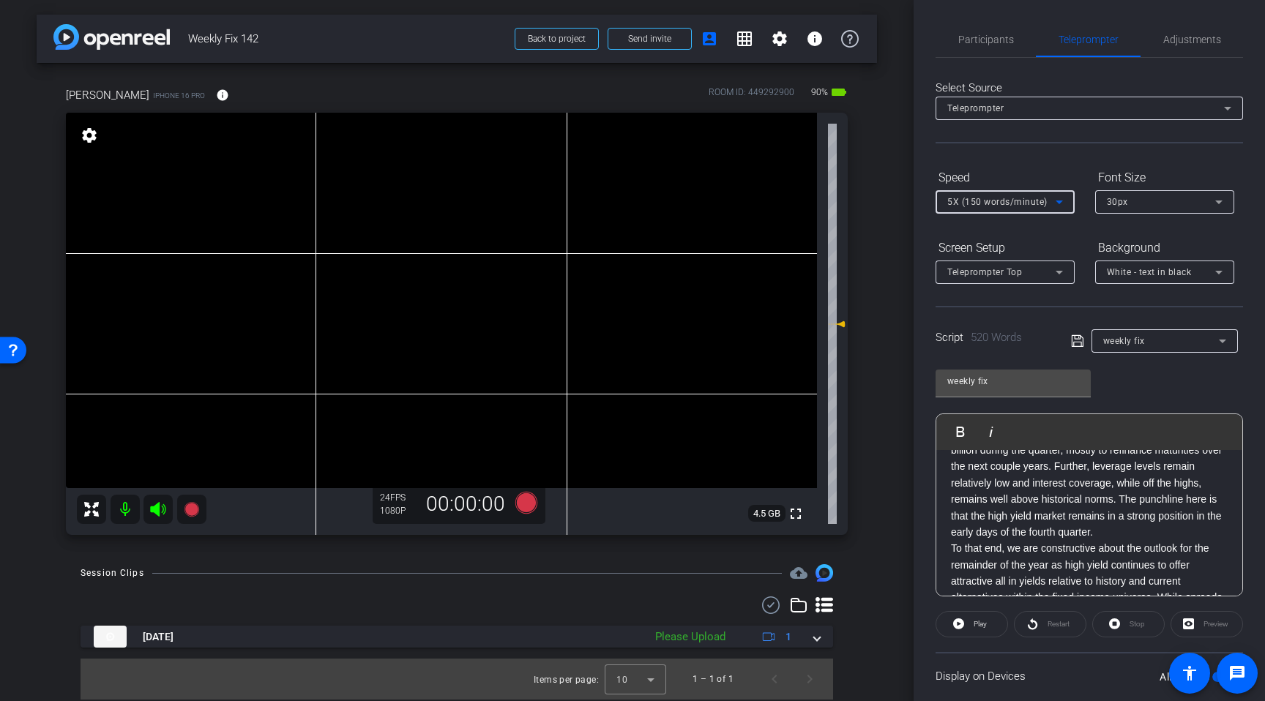
click at [1061, 204] on icon at bounding box center [1060, 202] width 18 height 18
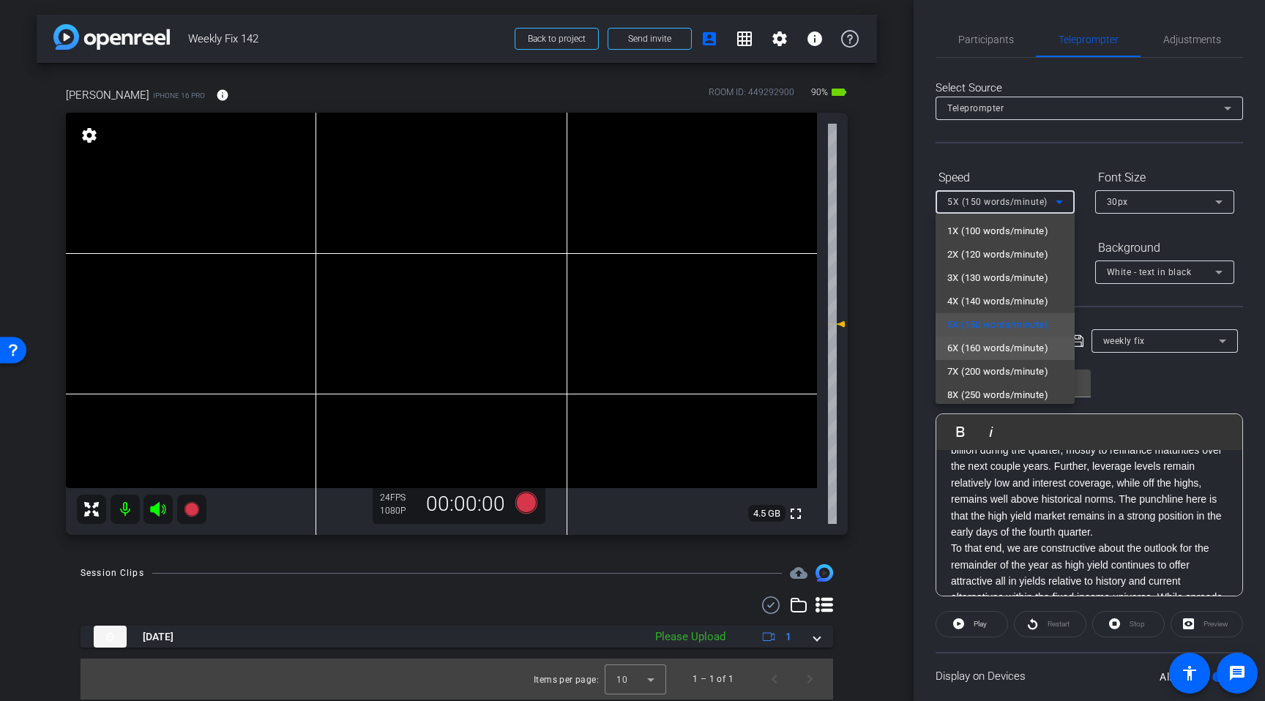
click at [1007, 351] on span "6X (160 words/minute)" at bounding box center [997, 349] width 101 height 18
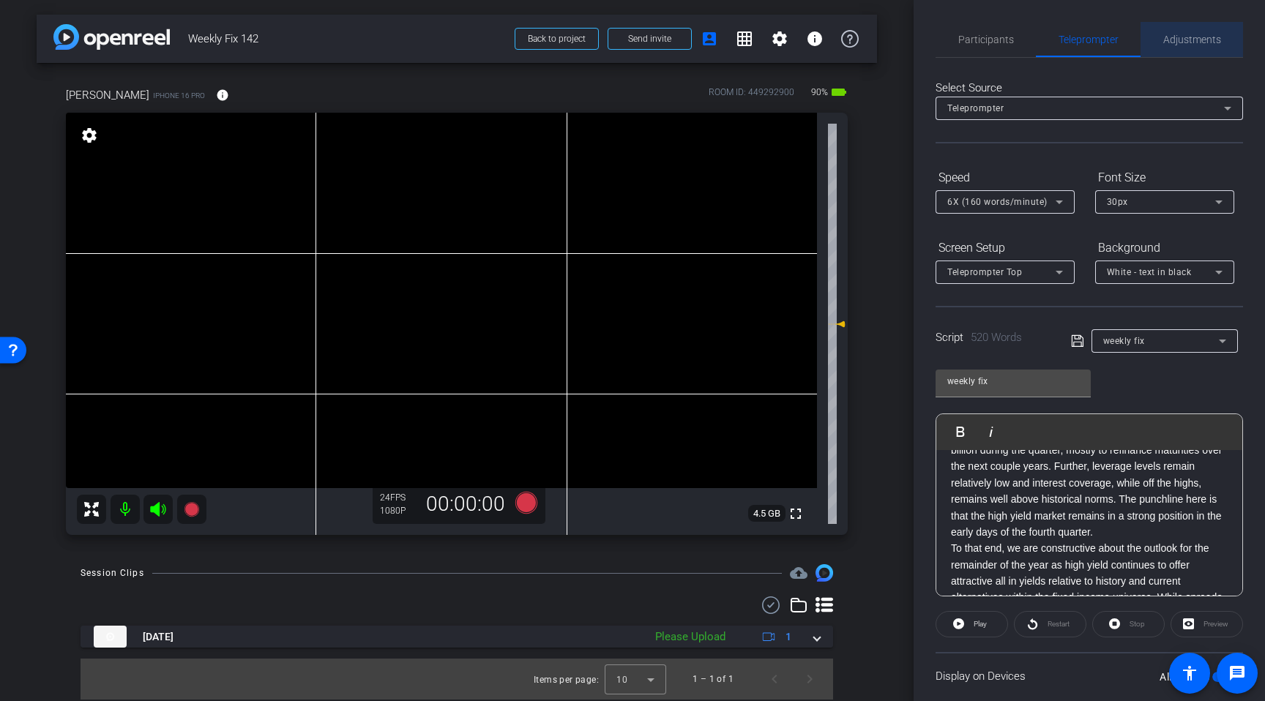
click at [1195, 40] on span "Adjustments" at bounding box center [1192, 39] width 58 height 10
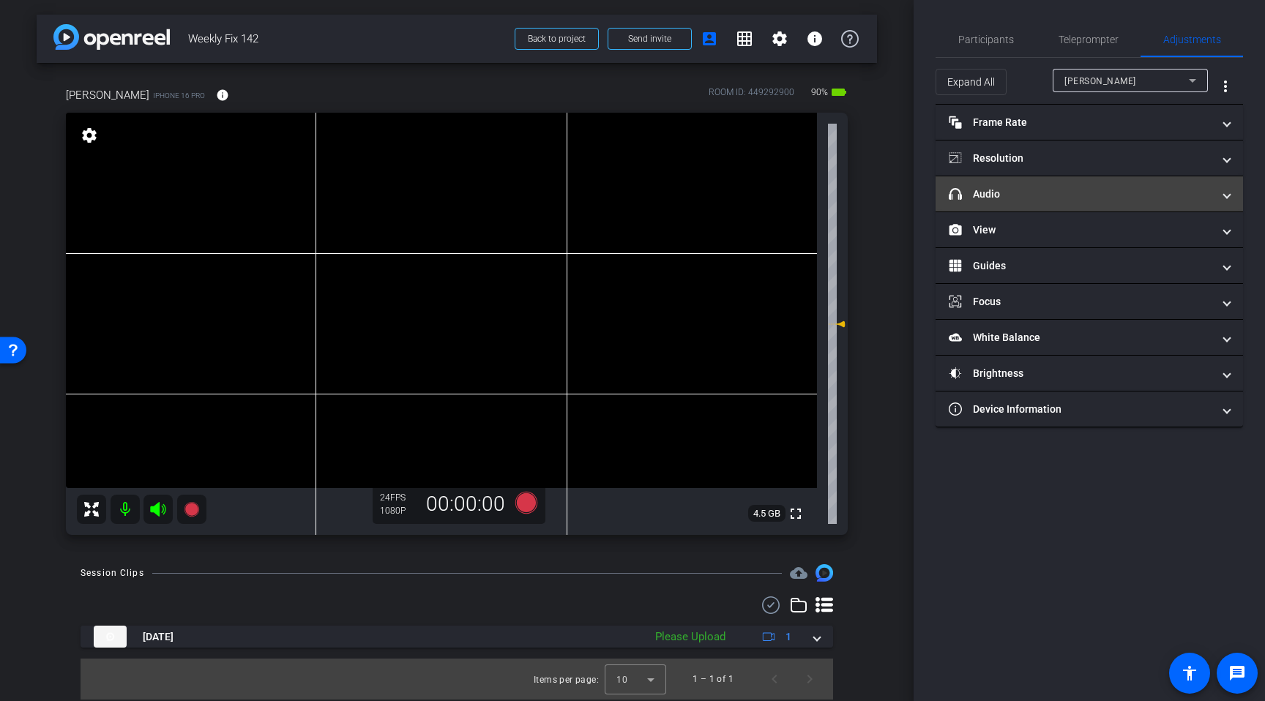
click at [1020, 198] on mat-panel-title "headphone icon Audio" at bounding box center [1081, 194] width 264 height 15
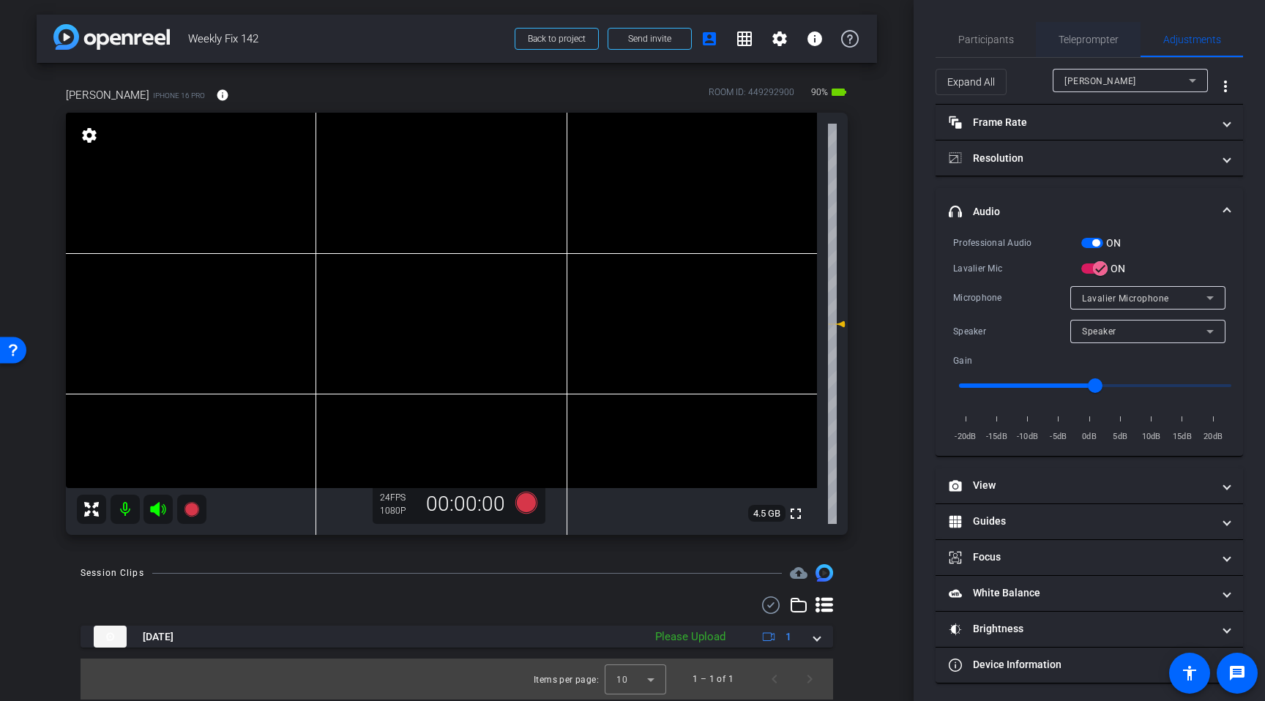
click at [1097, 45] on span "Teleprompter" at bounding box center [1089, 39] width 60 height 10
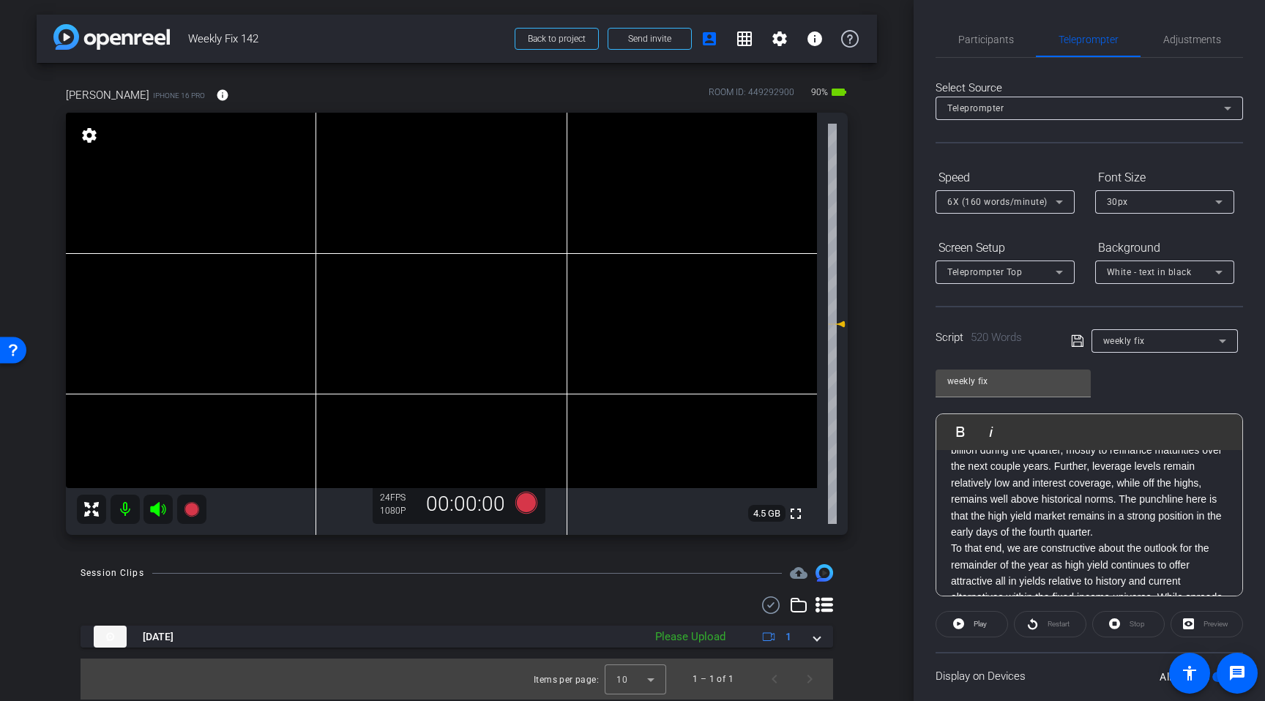
drag, startPoint x: 158, startPoint y: 511, endPoint x: 196, endPoint y: 509, distance: 38.1
click at [160, 510] on icon at bounding box center [158, 510] width 18 height 18
click at [524, 501] on icon at bounding box center [526, 503] width 22 height 22
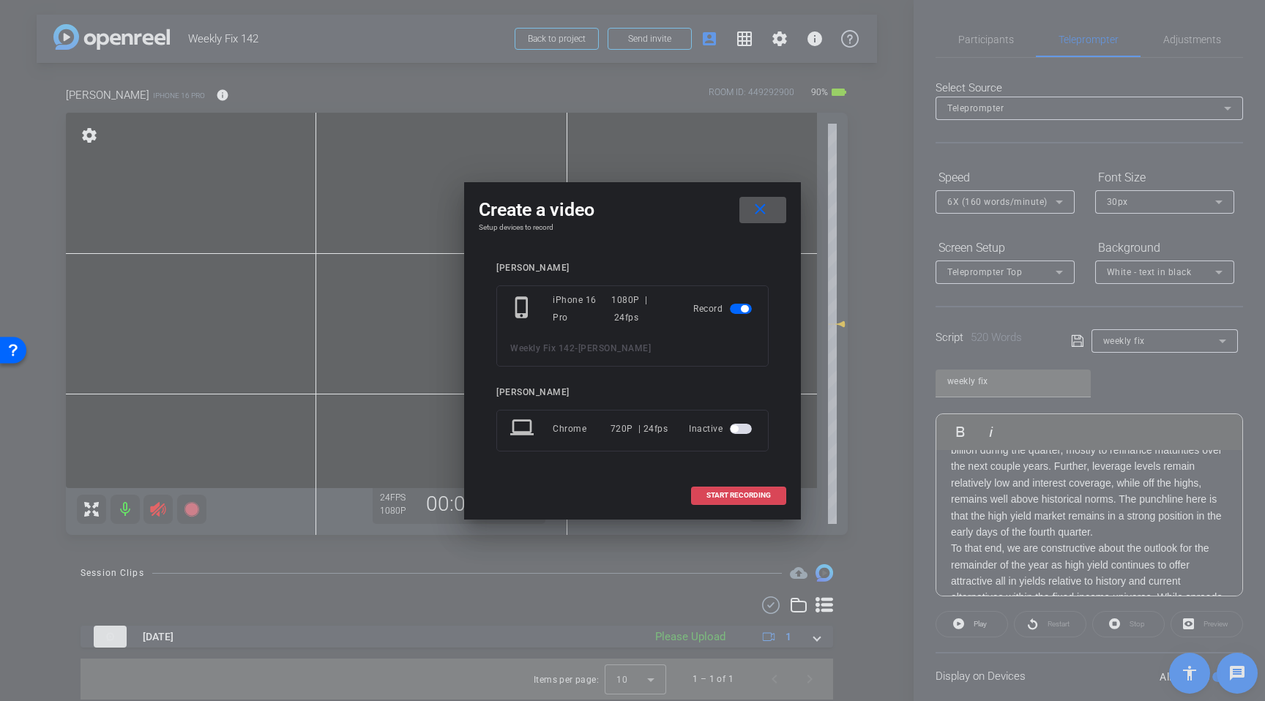
click at [731, 496] on span "START RECORDING" at bounding box center [738, 495] width 64 height 7
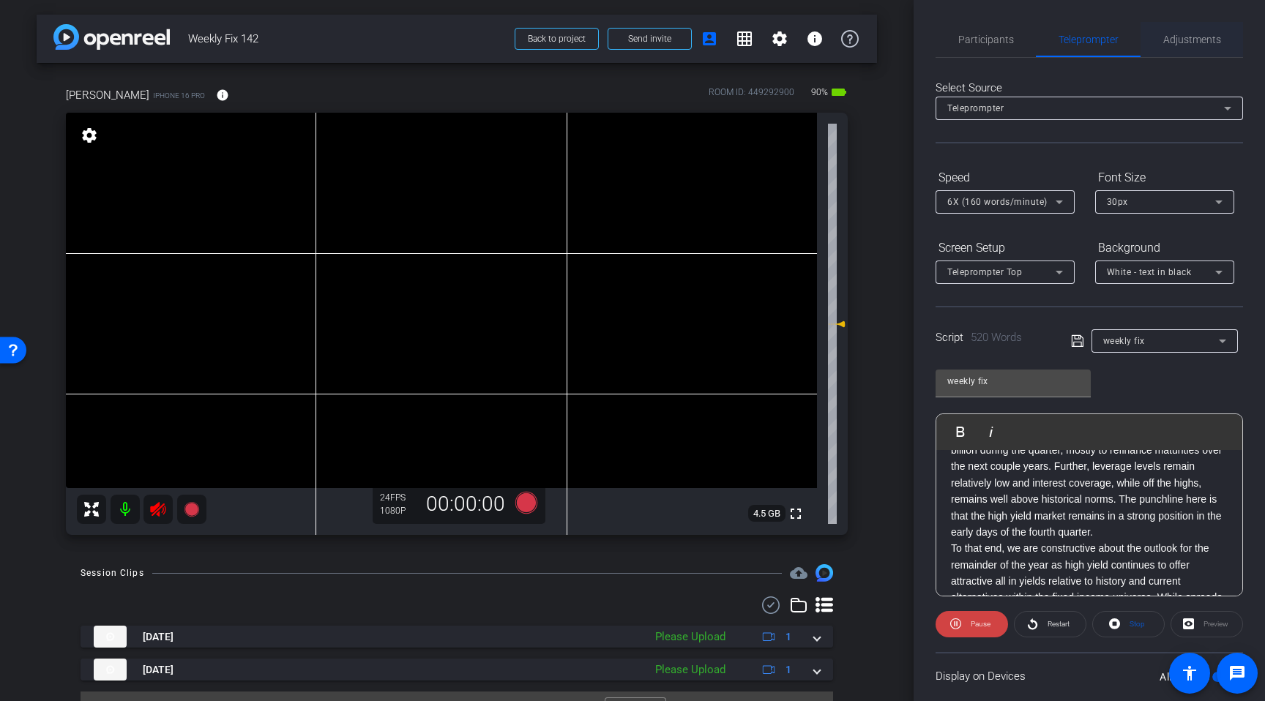
click at [1188, 41] on span "Adjustments" at bounding box center [1192, 39] width 58 height 10
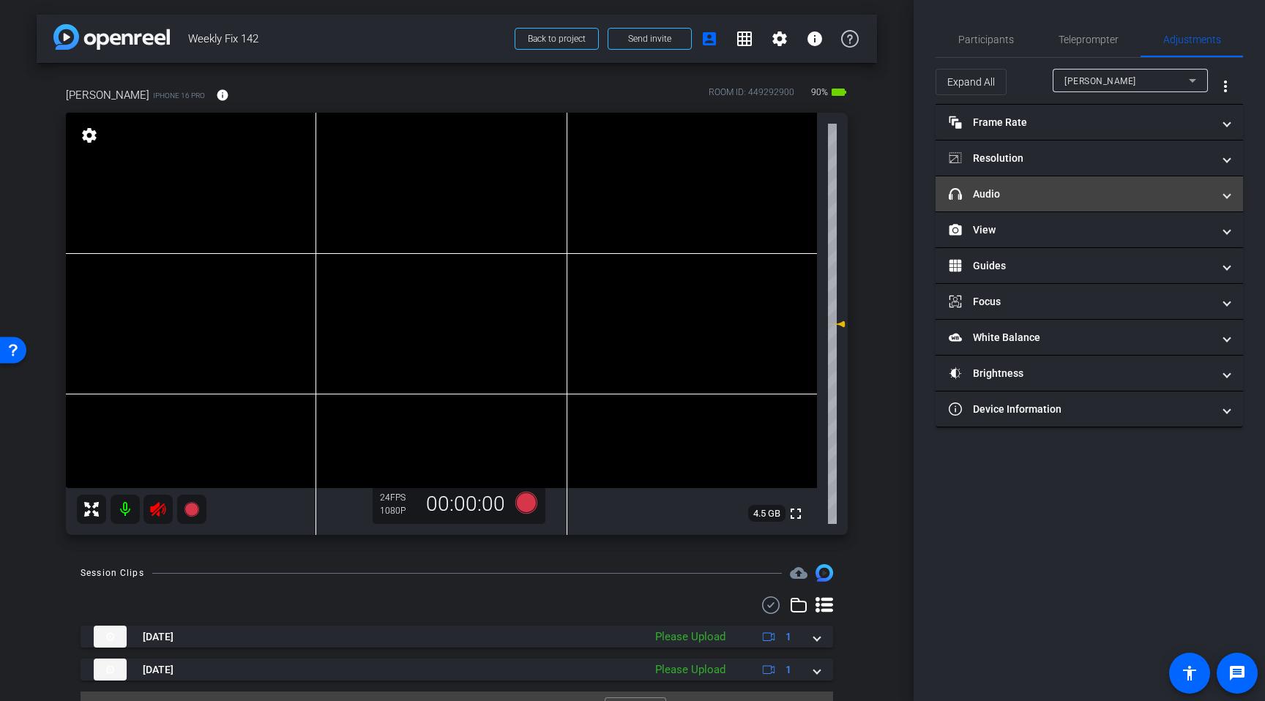
click at [1031, 196] on mat-panel-title "headphone icon Audio" at bounding box center [1081, 194] width 264 height 15
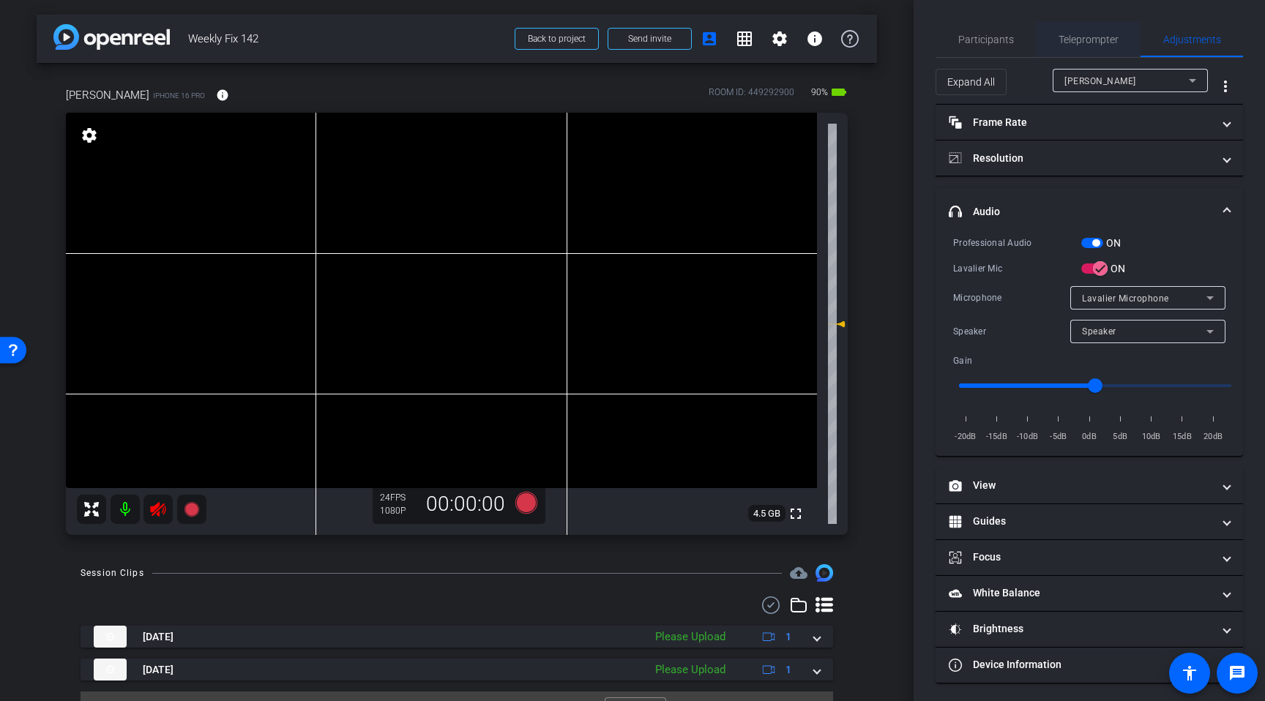
click at [1097, 42] on span "Teleprompter" at bounding box center [1089, 39] width 60 height 10
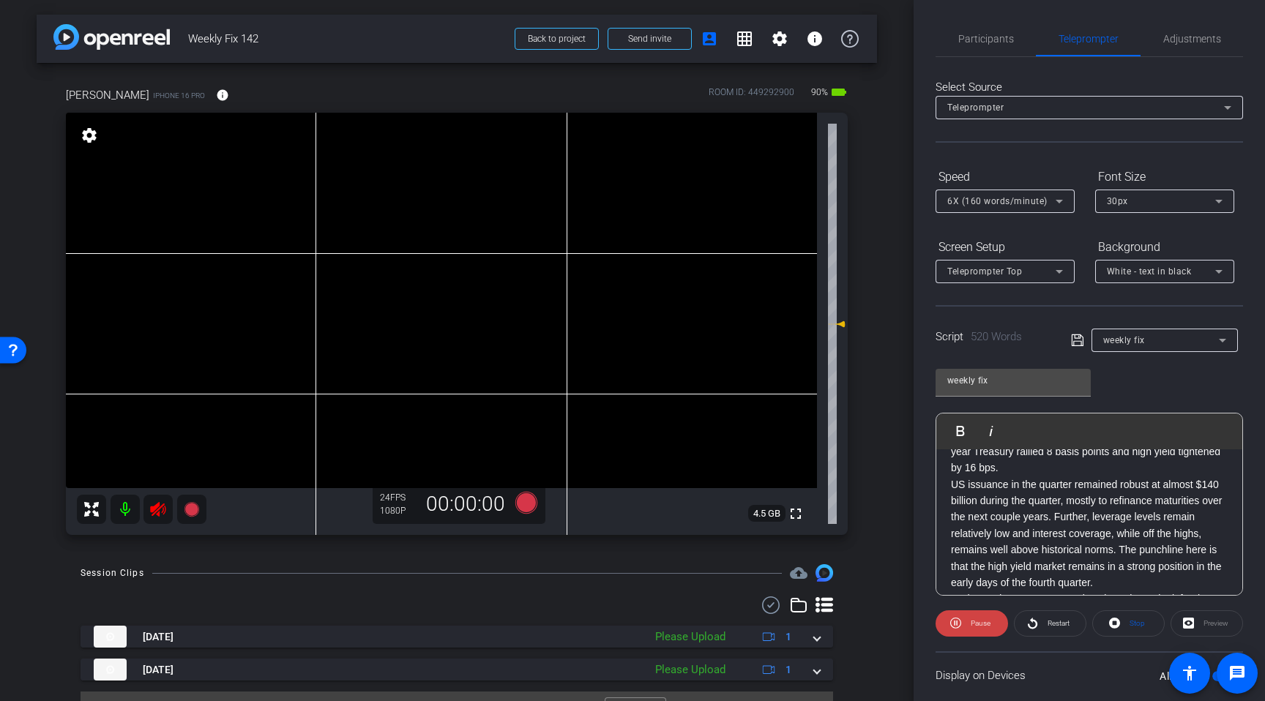
scroll to position [0, 0]
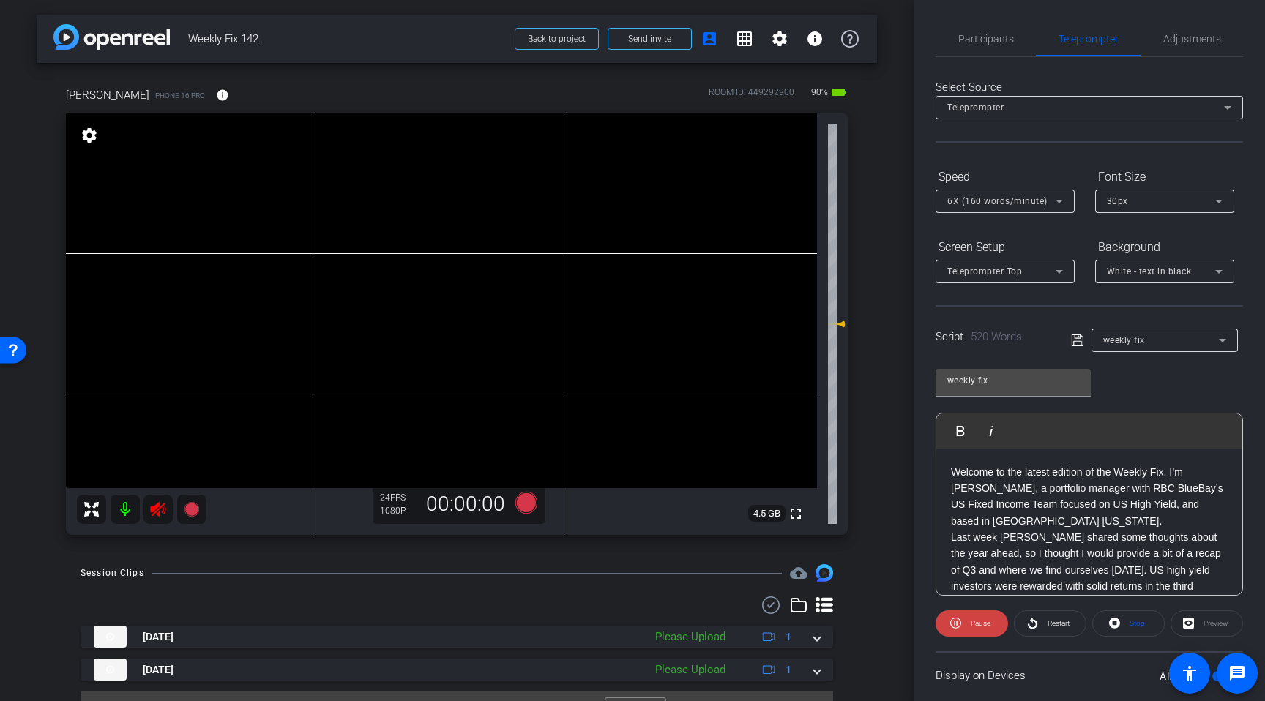
click at [156, 510] on icon at bounding box center [158, 510] width 18 height 18
click at [1177, 43] on span "Adjustments" at bounding box center [1192, 39] width 58 height 10
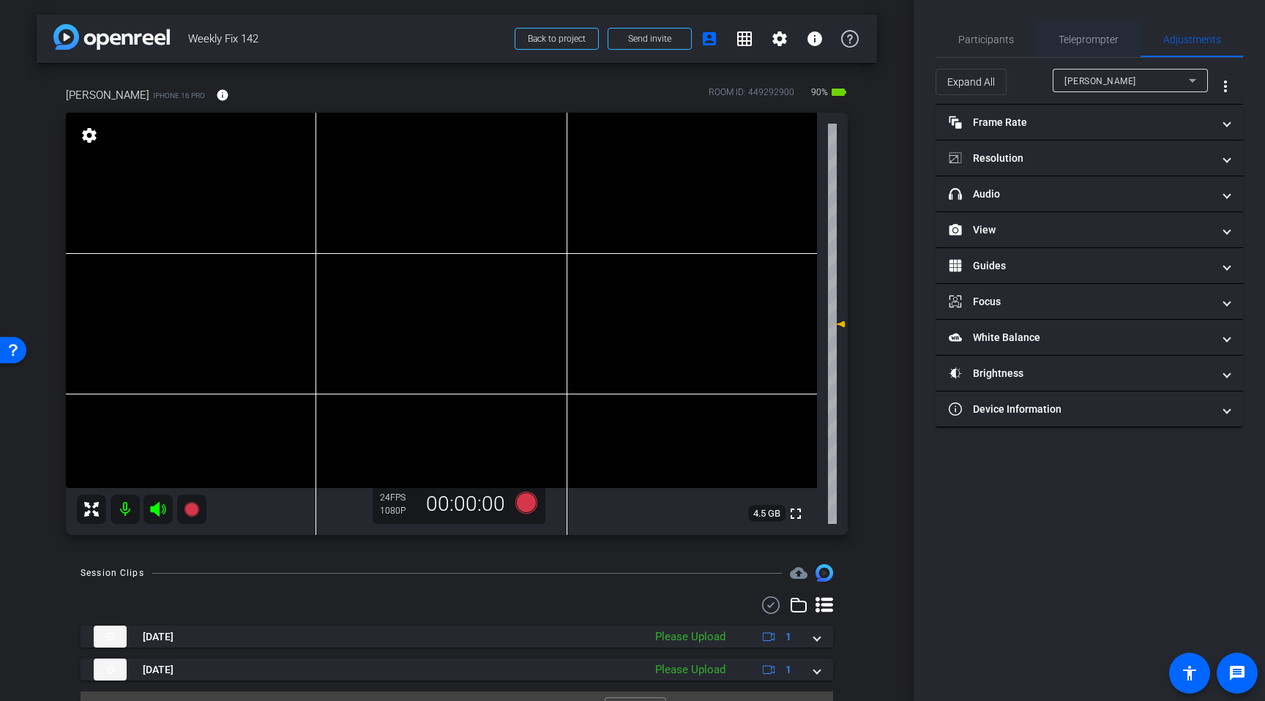
click at [1081, 37] on span "Teleprompter" at bounding box center [1089, 39] width 60 height 10
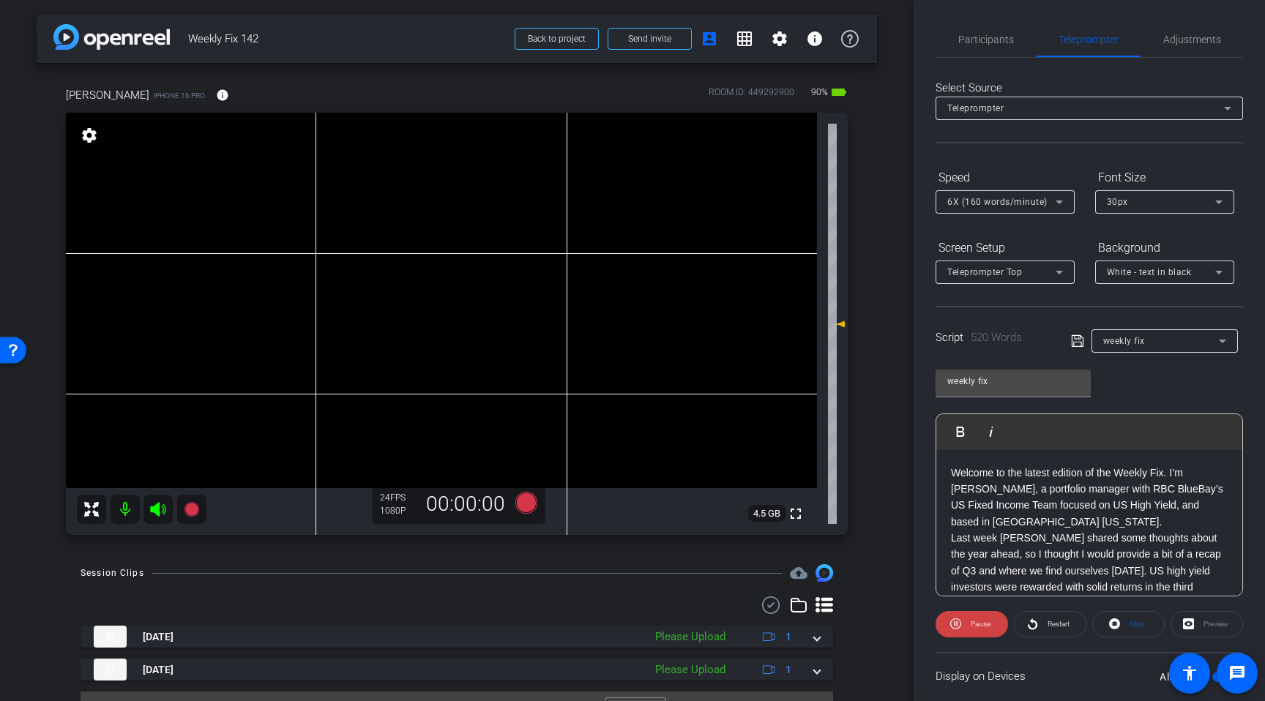
drag, startPoint x: 157, startPoint y: 511, endPoint x: 173, endPoint y: 502, distance: 17.7
click at [158, 511] on icon at bounding box center [157, 509] width 15 height 15
click at [529, 507] on icon at bounding box center [526, 503] width 22 height 22
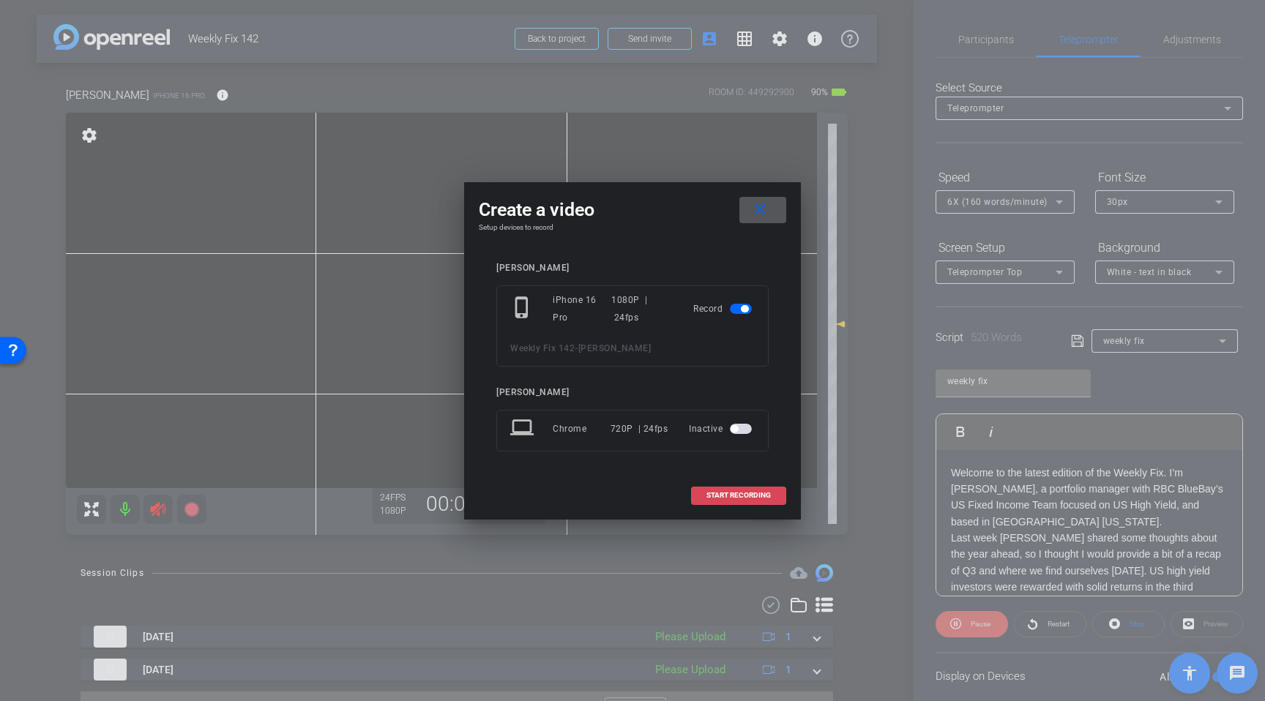
click at [723, 496] on span "START RECORDING" at bounding box center [738, 495] width 64 height 7
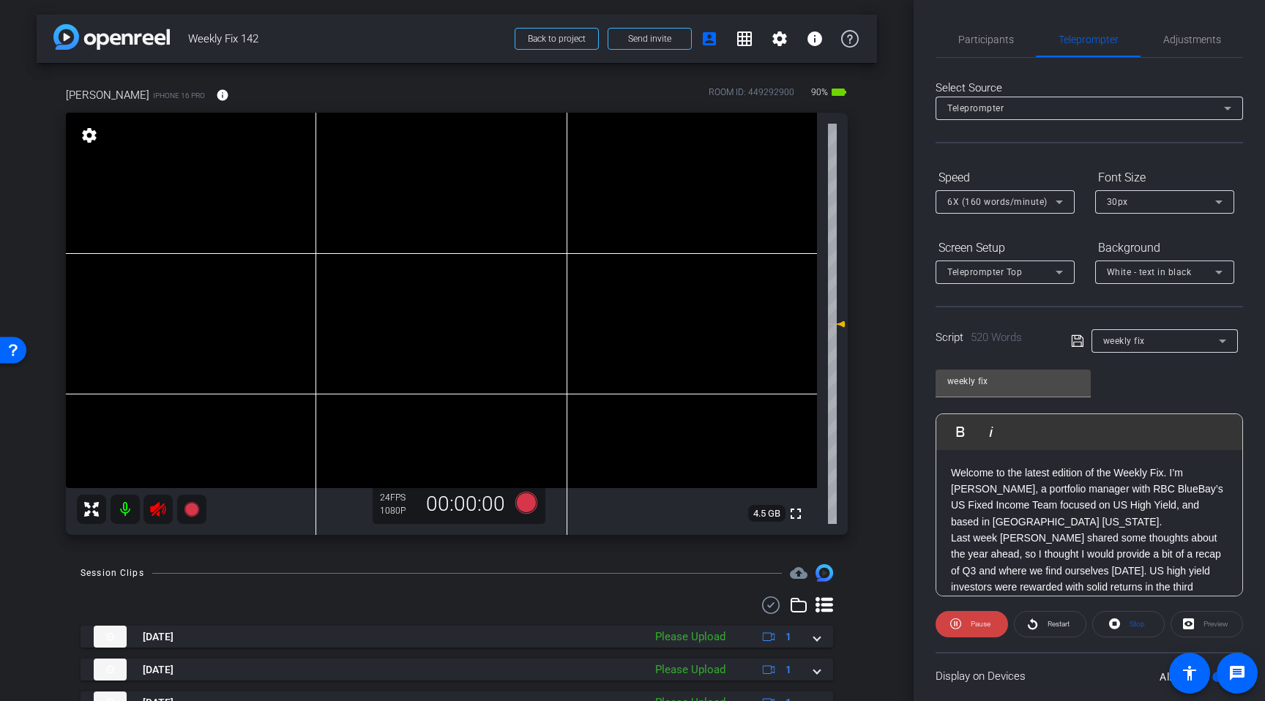
click at [160, 510] on icon at bounding box center [158, 510] width 18 height 18
click at [157, 512] on icon at bounding box center [157, 509] width 15 height 15
click at [531, 508] on icon at bounding box center [526, 503] width 22 height 22
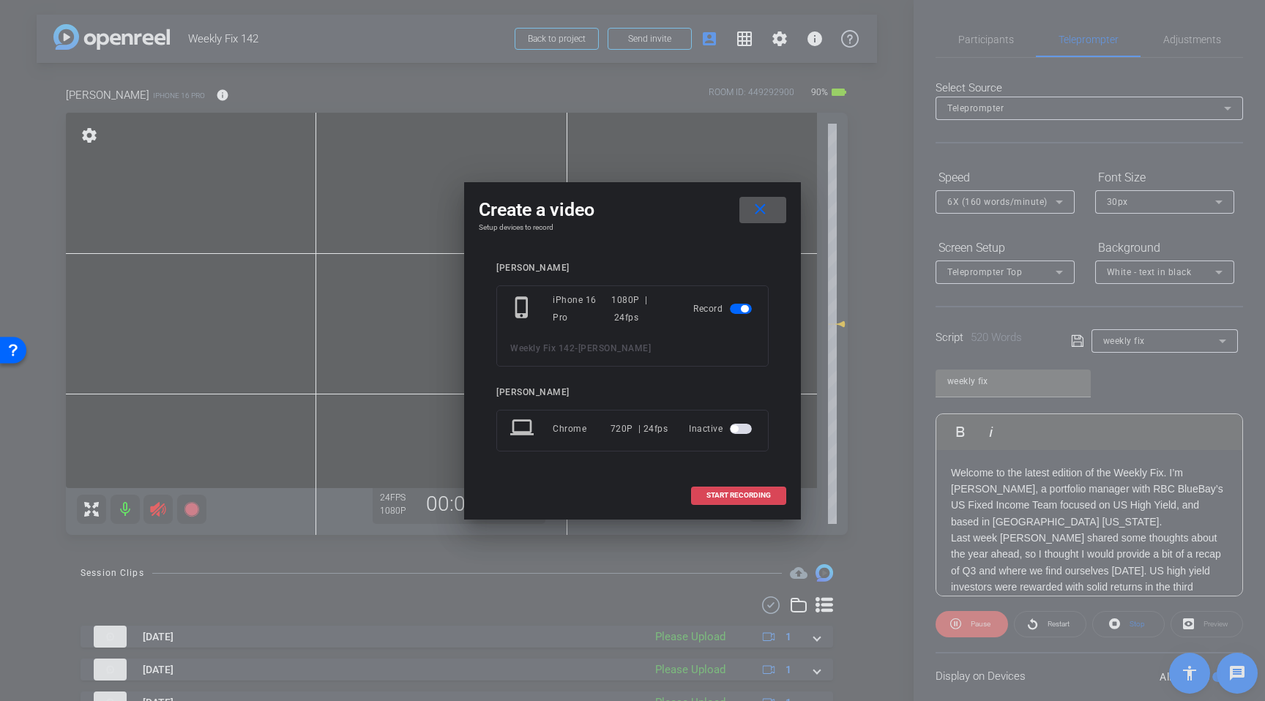
click at [720, 495] on span "START RECORDING" at bounding box center [738, 495] width 64 height 7
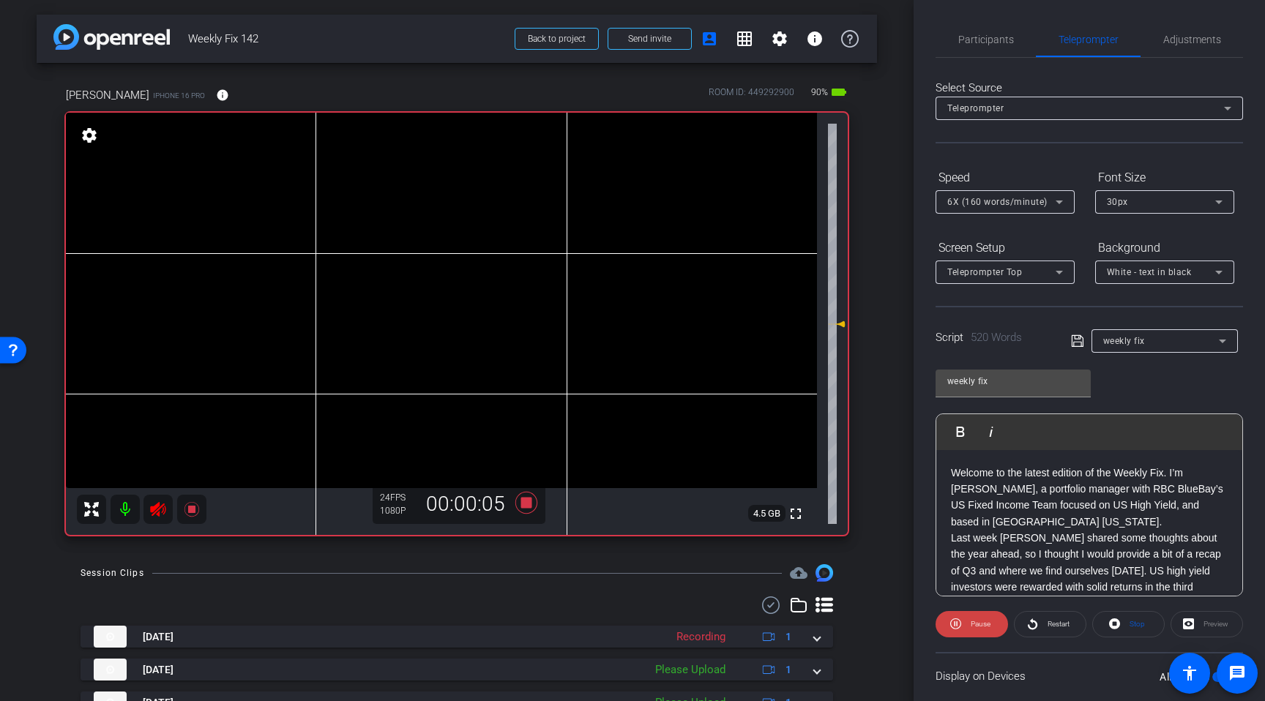
click at [155, 511] on icon at bounding box center [158, 510] width 18 height 18
click at [531, 503] on icon at bounding box center [526, 503] width 35 height 26
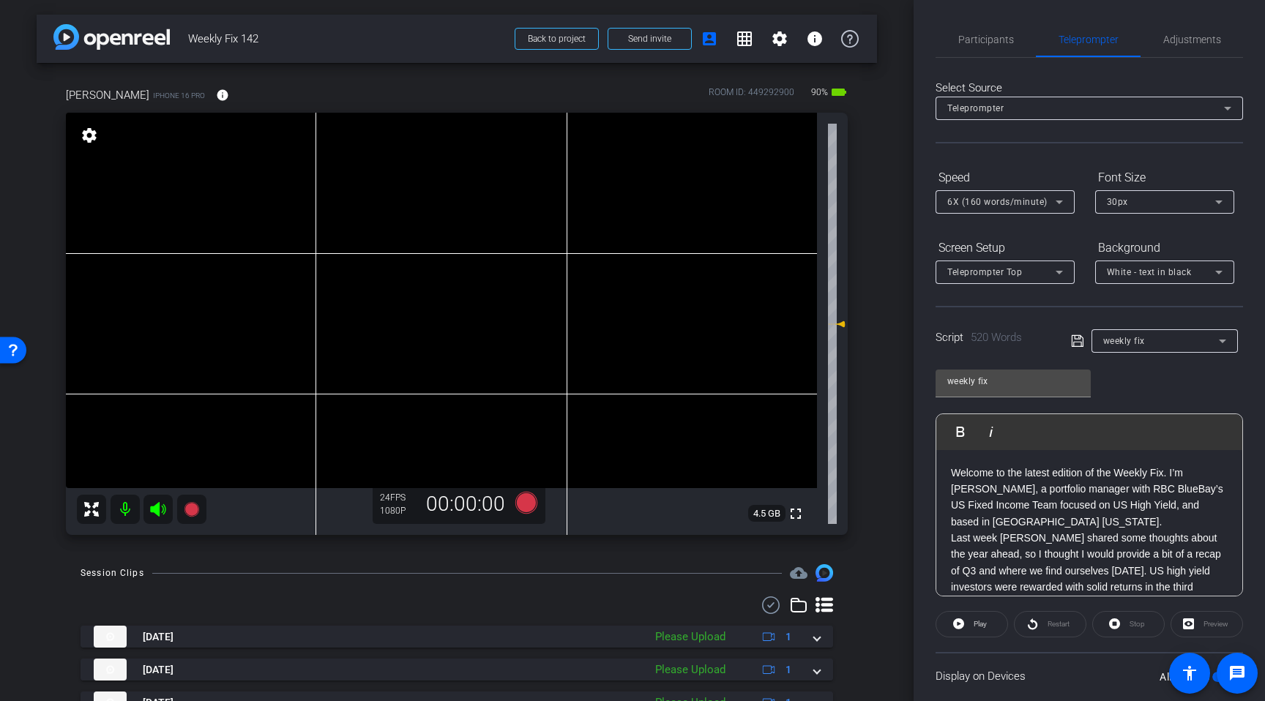
scroll to position [99, 0]
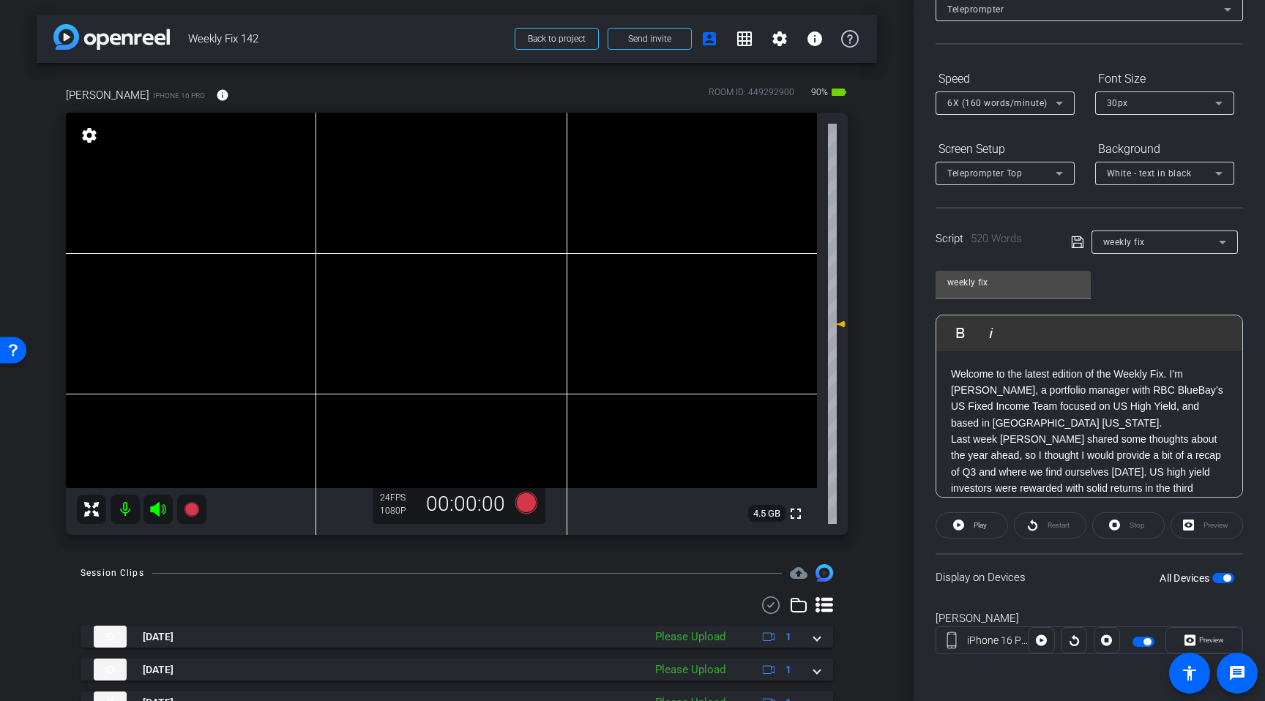
click at [1225, 582] on span "button" at bounding box center [1223, 578] width 22 height 10
click at [1225, 578] on span "button" at bounding box center [1223, 578] width 22 height 10
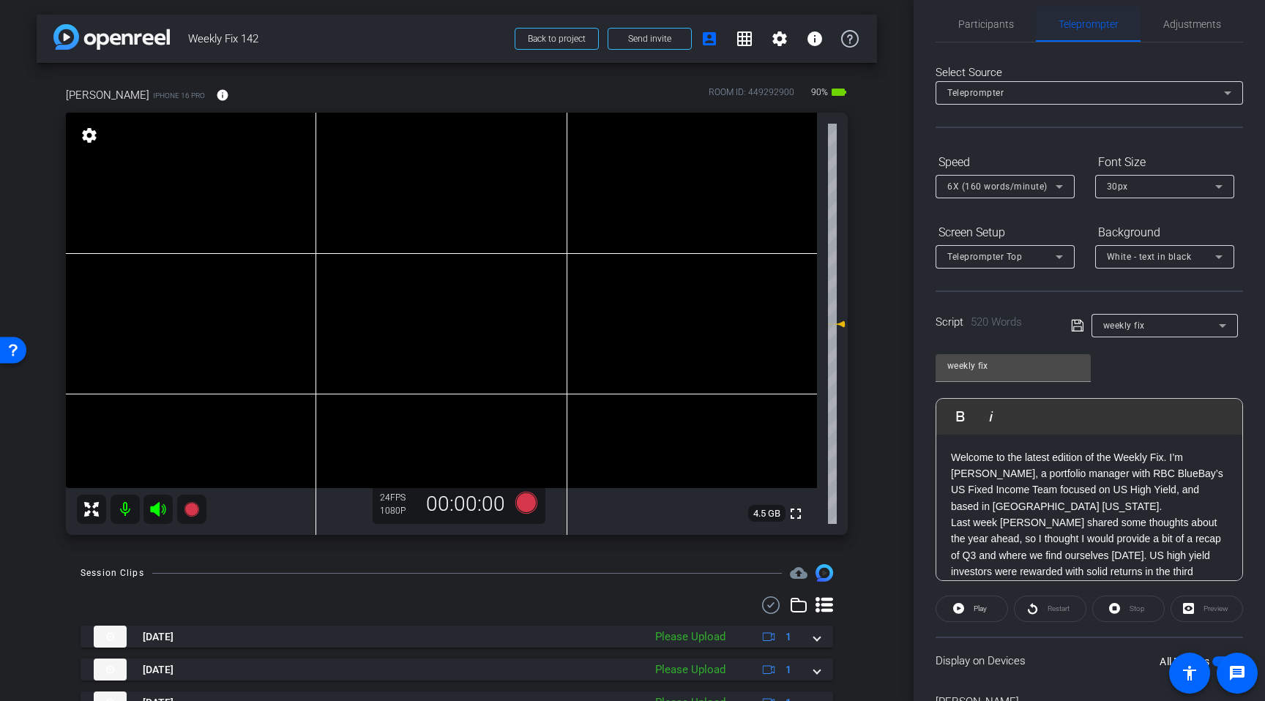
scroll to position [0, 0]
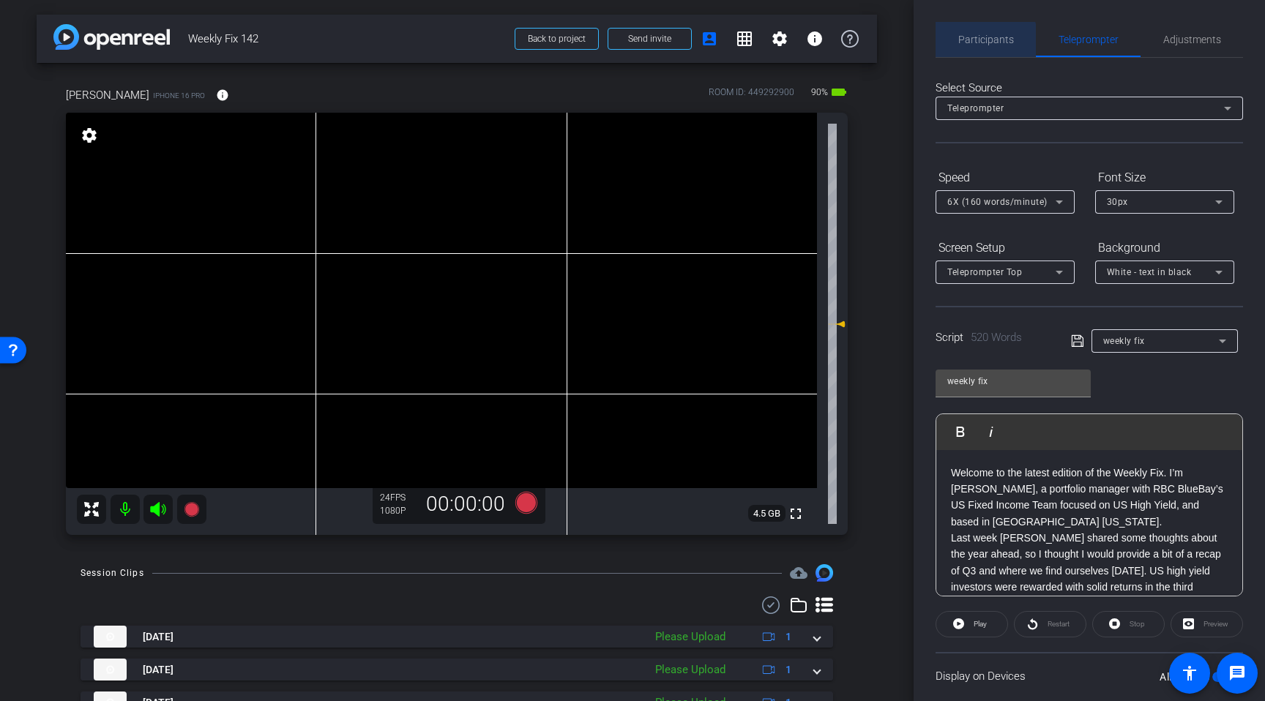
click at [980, 40] on span "Participants" at bounding box center [986, 39] width 56 height 10
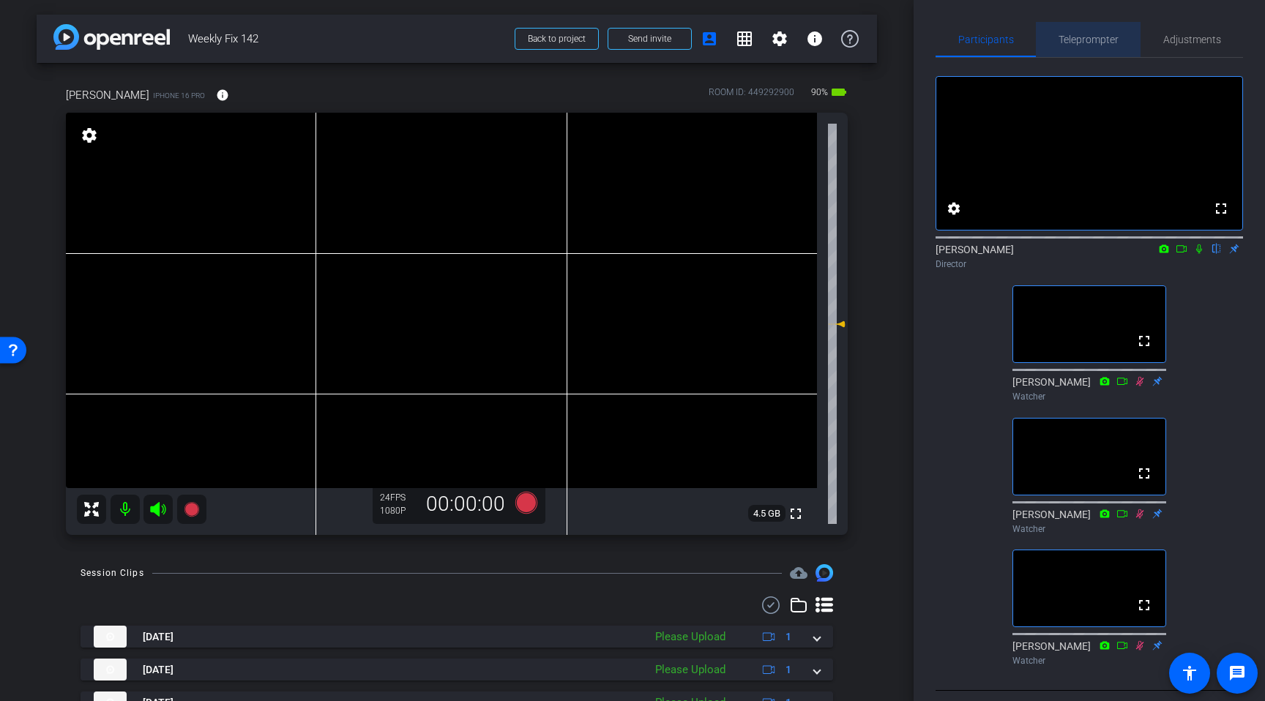
click at [1089, 40] on span "Teleprompter" at bounding box center [1089, 39] width 60 height 10
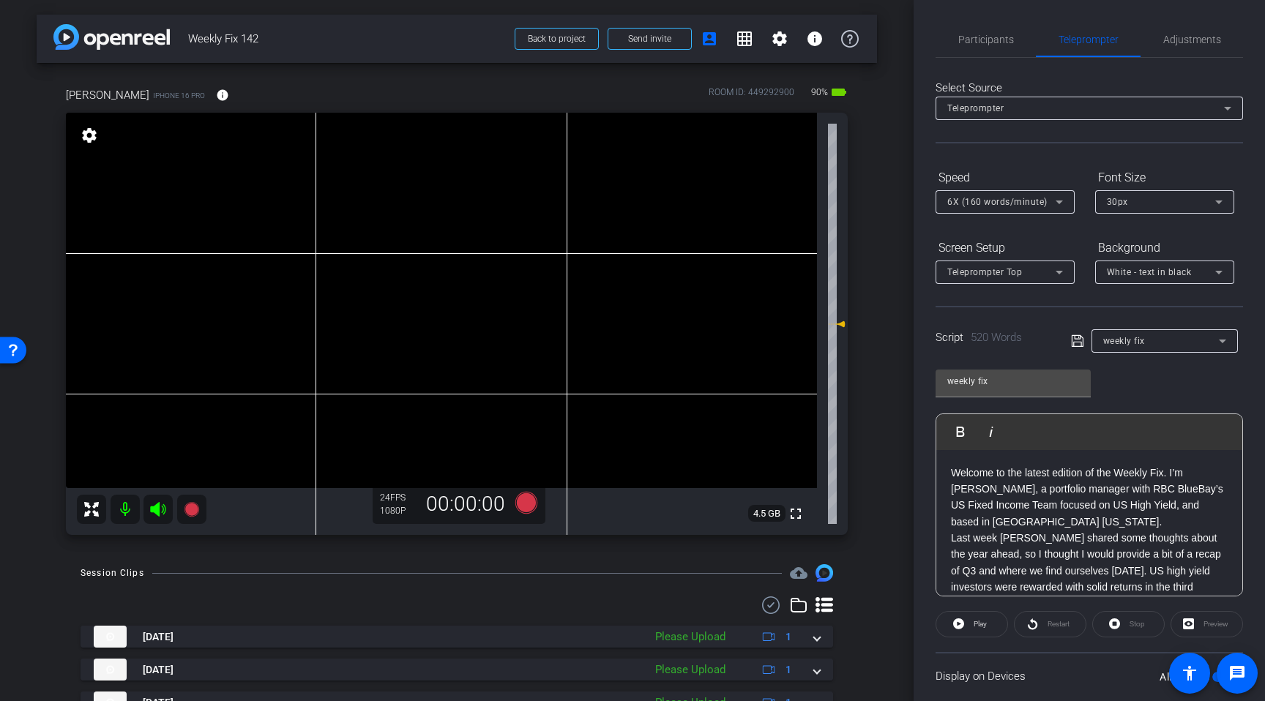
click at [155, 506] on icon at bounding box center [157, 509] width 15 height 15
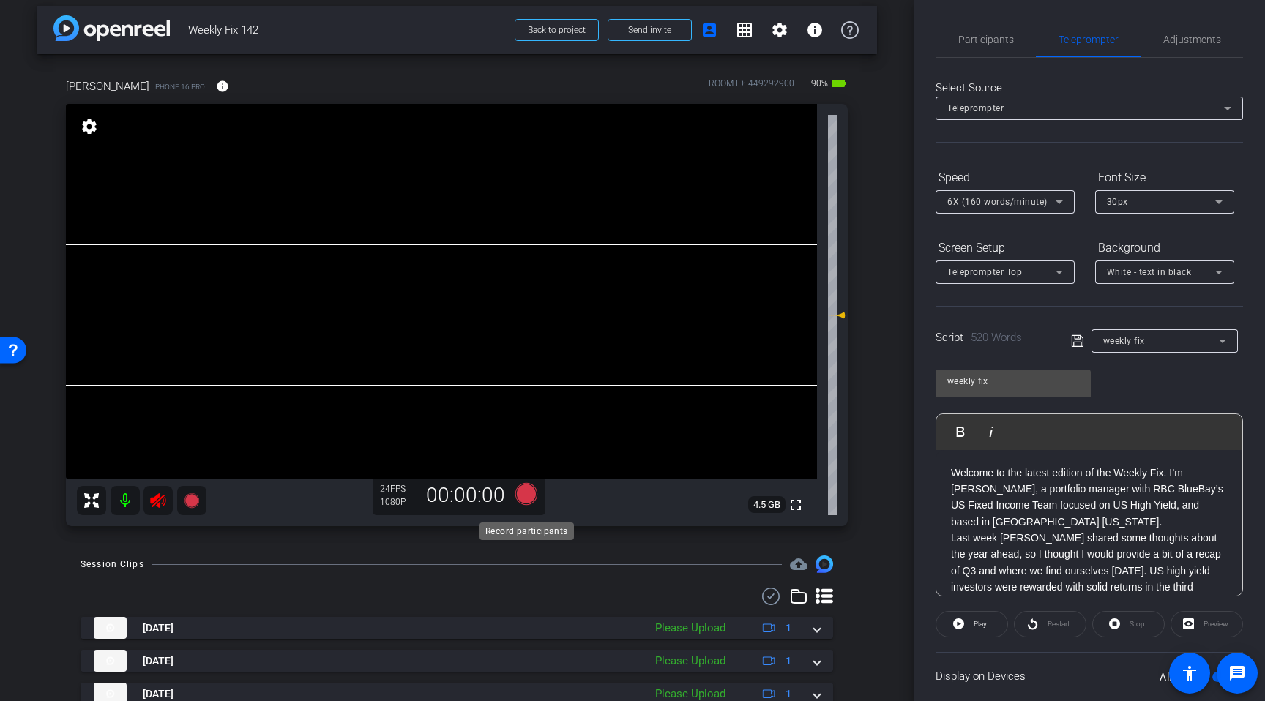
click at [526, 508] on div "24 FPS 1080P 00:00:00" at bounding box center [459, 496] width 173 height 40
click at [530, 499] on icon at bounding box center [526, 493] width 22 height 22
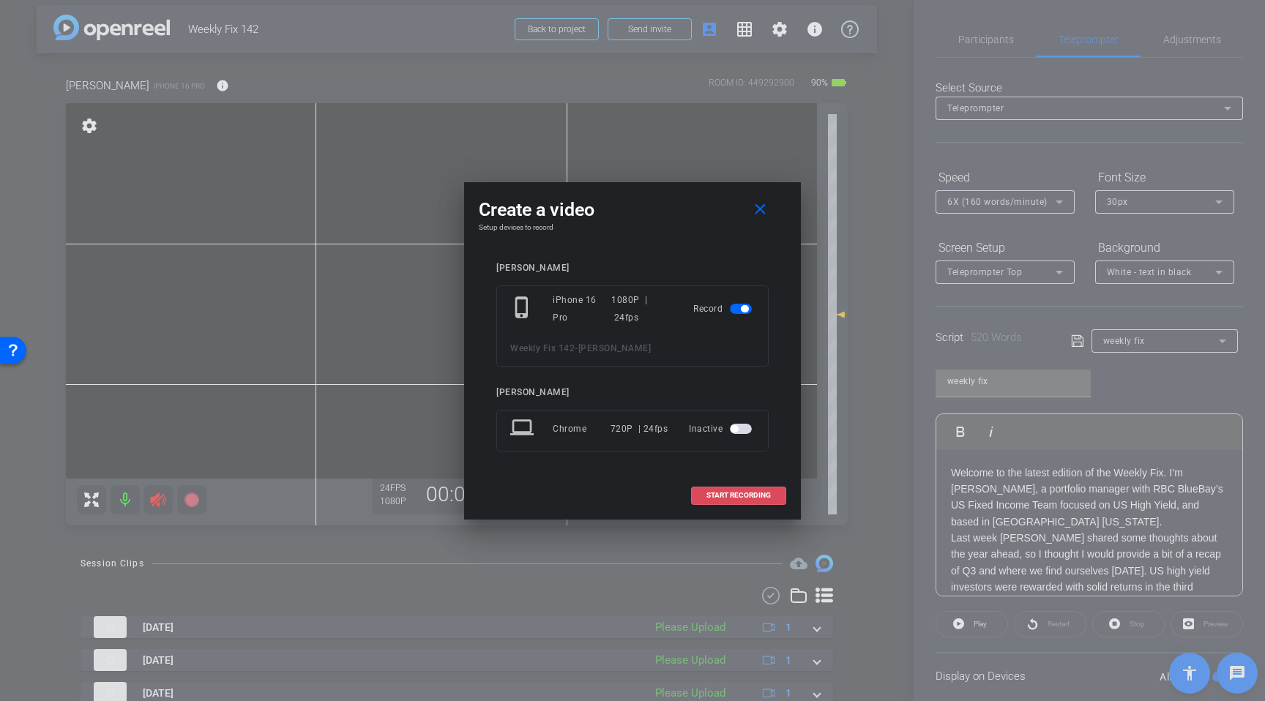
click at [740, 501] on span at bounding box center [739, 495] width 94 height 35
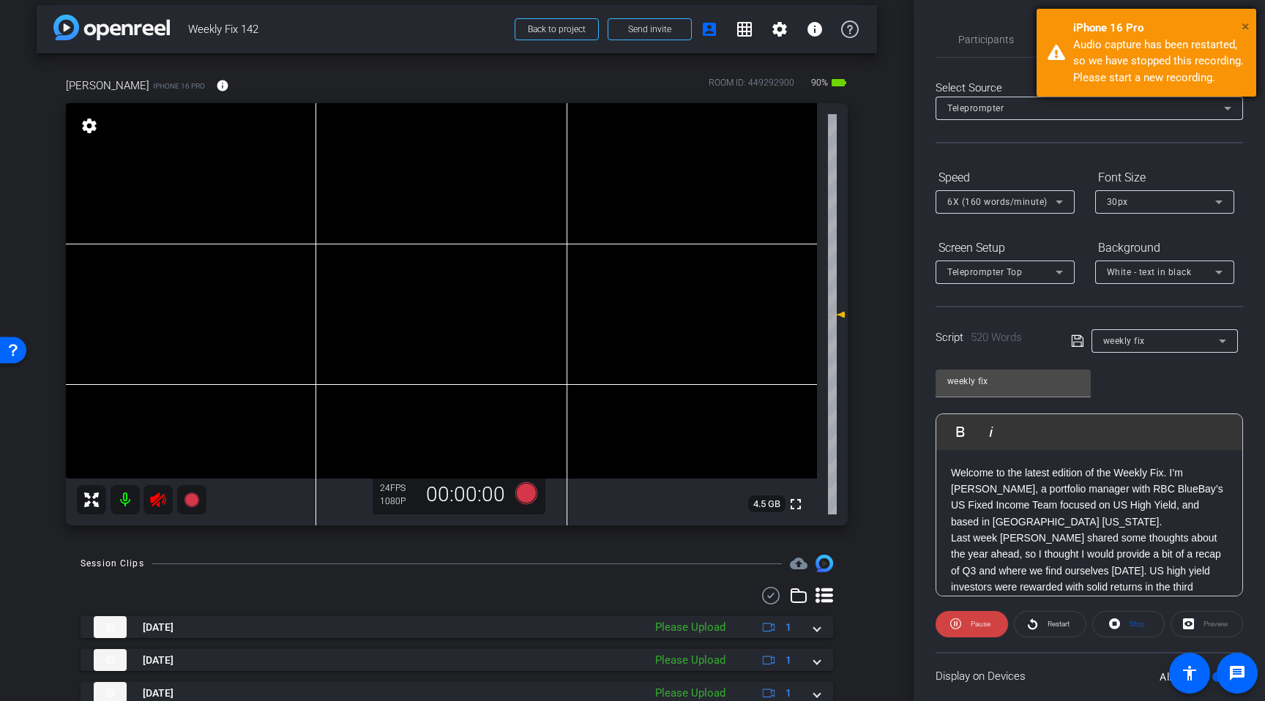
drag, startPoint x: 1243, startPoint y: 25, endPoint x: 1223, endPoint y: 46, distance: 29.5
click at [1244, 26] on span "×" at bounding box center [1246, 27] width 8 height 18
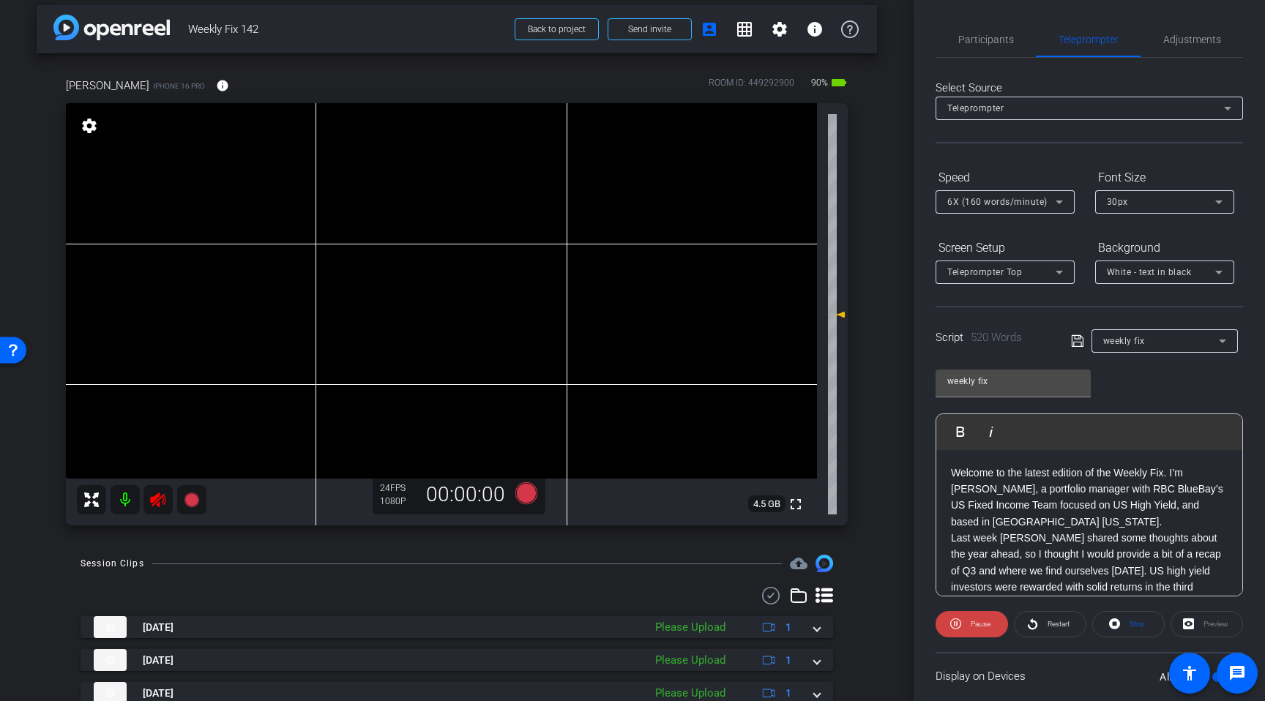
click at [161, 497] on icon at bounding box center [157, 500] width 15 height 15
click at [1200, 43] on span "Adjustments" at bounding box center [1192, 39] width 58 height 35
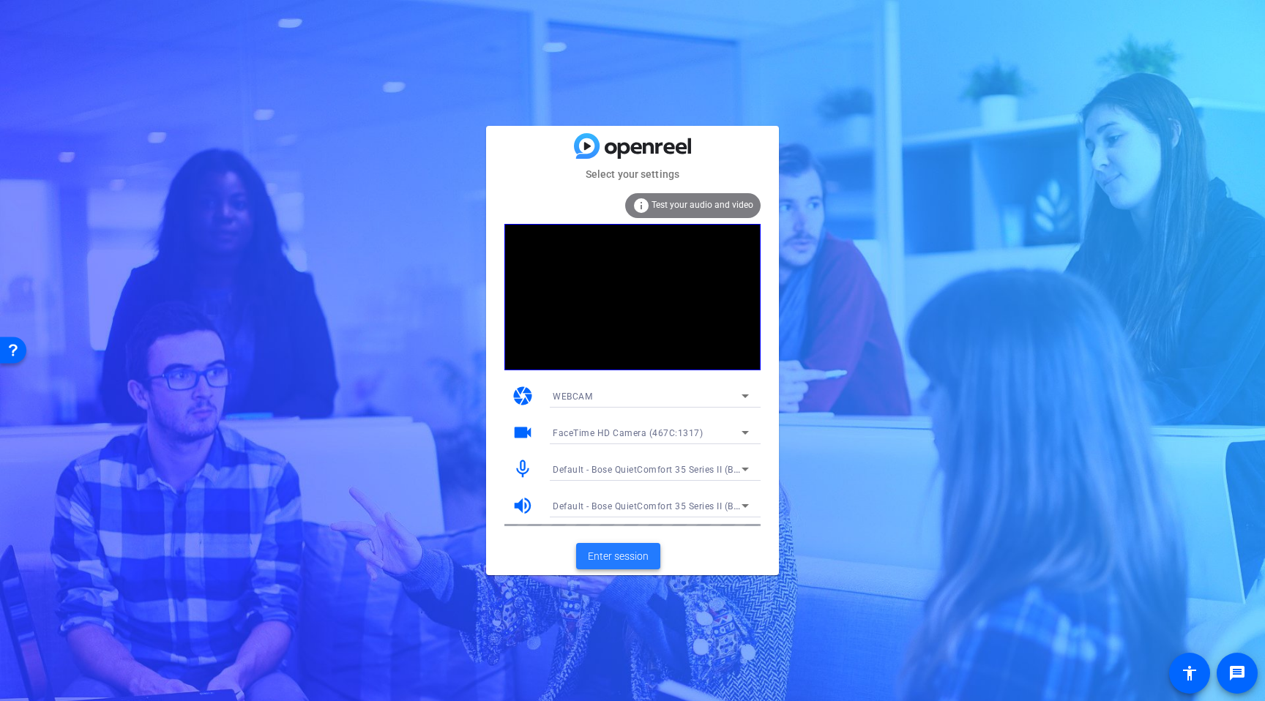
click at [626, 562] on span "Enter session" at bounding box center [618, 556] width 61 height 15
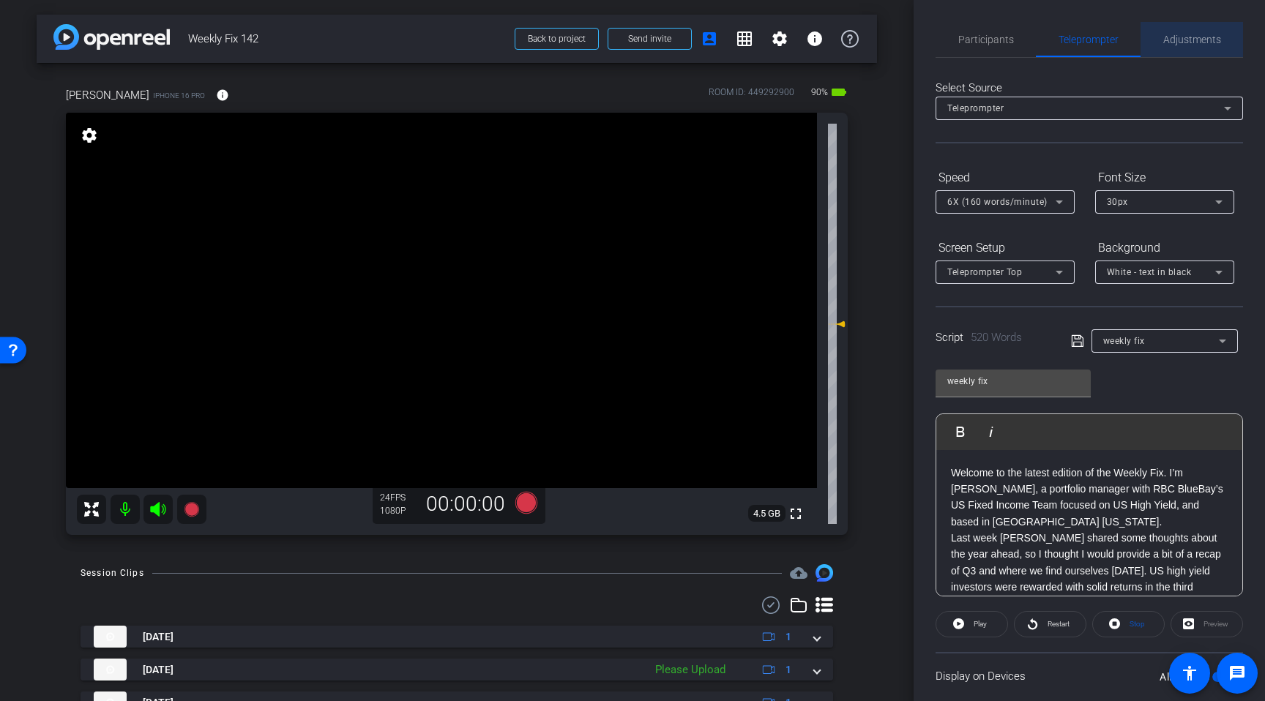
click at [1190, 40] on span "Adjustments" at bounding box center [1192, 39] width 58 height 10
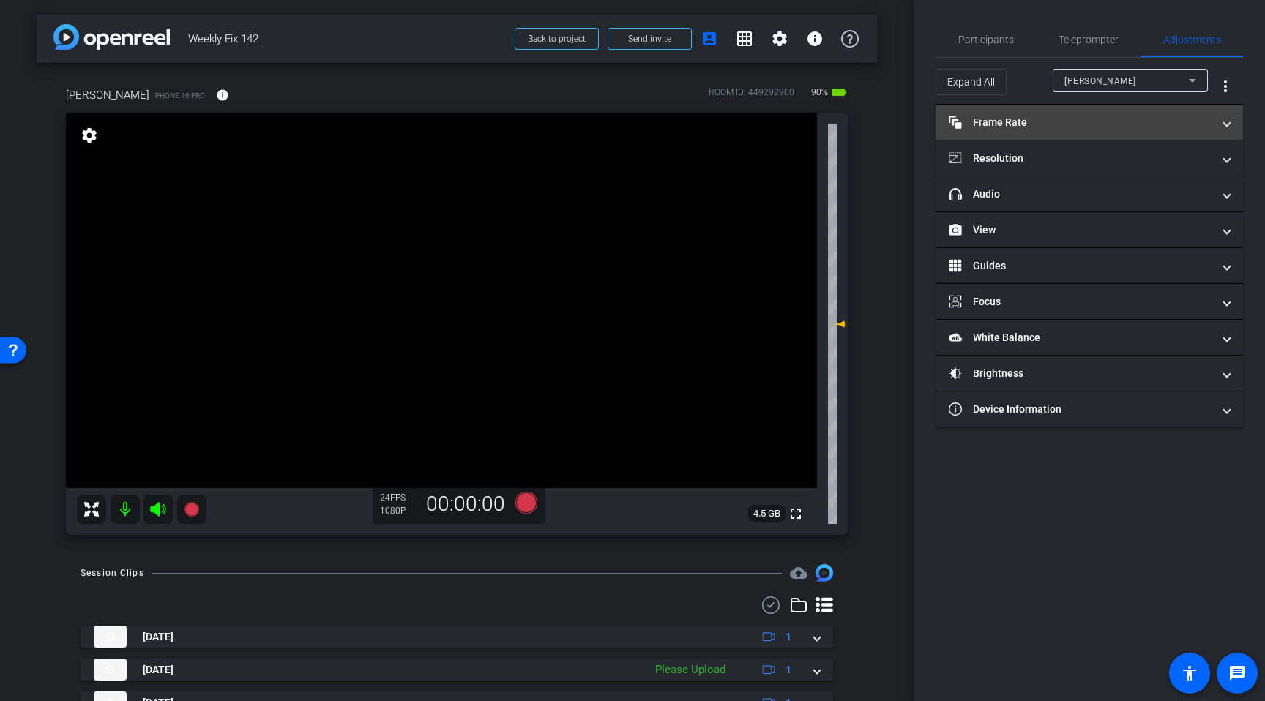
click at [1044, 127] on mat-panel-title "Frame Rate Frame Rate" at bounding box center [1081, 122] width 264 height 15
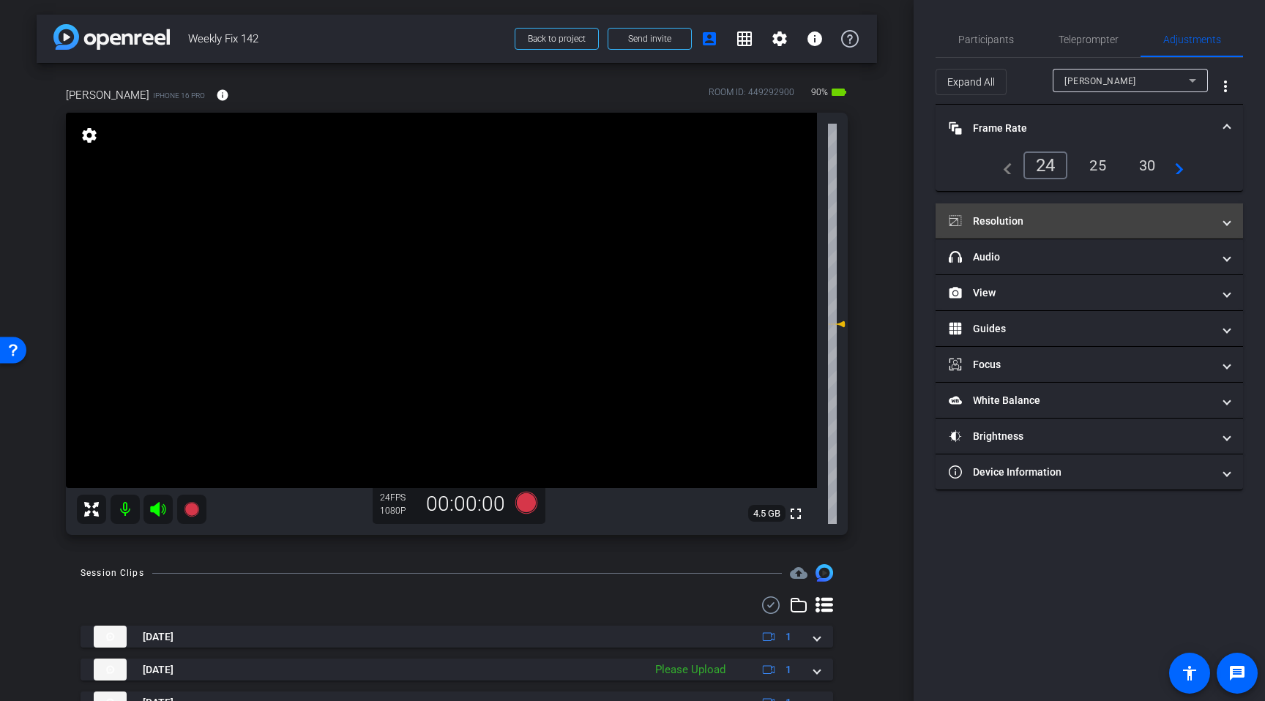
click at [1023, 223] on mat-panel-title "Resolution" at bounding box center [1081, 221] width 264 height 15
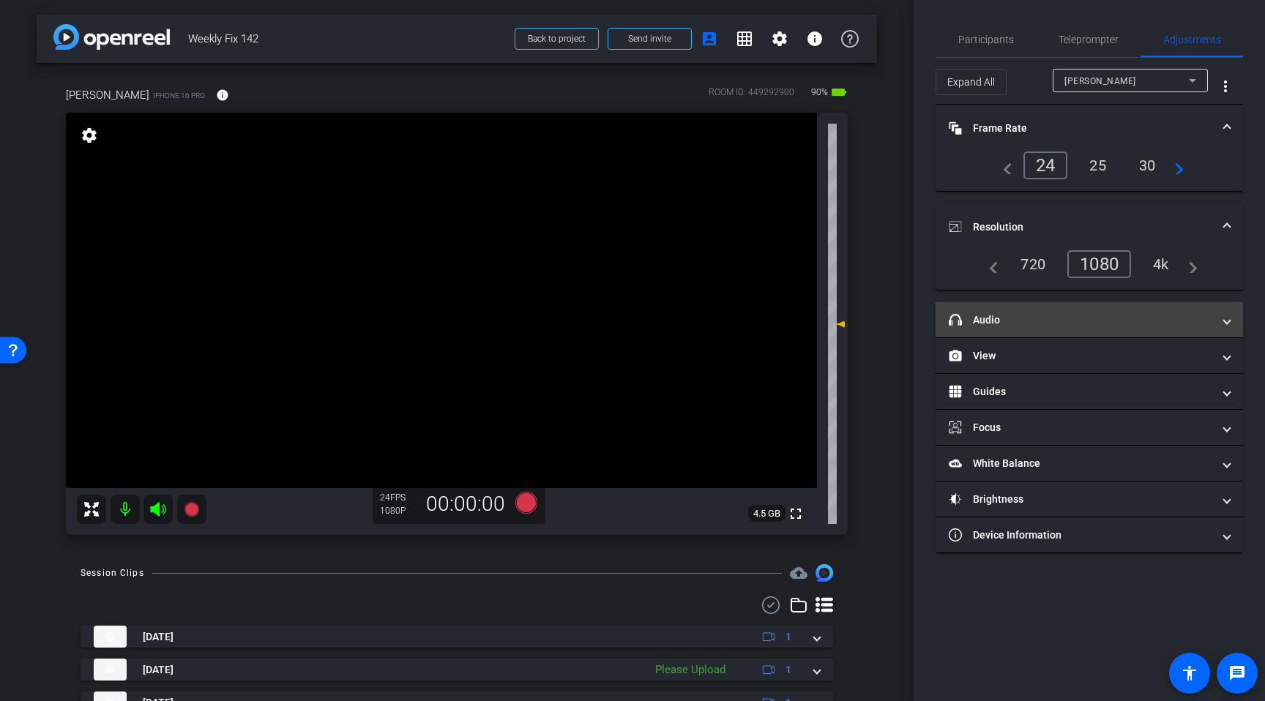
drag, startPoint x: 1028, startPoint y: 322, endPoint x: 1095, endPoint y: 312, distance: 68.1
click at [1029, 322] on mat-panel-title "headphone icon Audio" at bounding box center [1081, 320] width 264 height 15
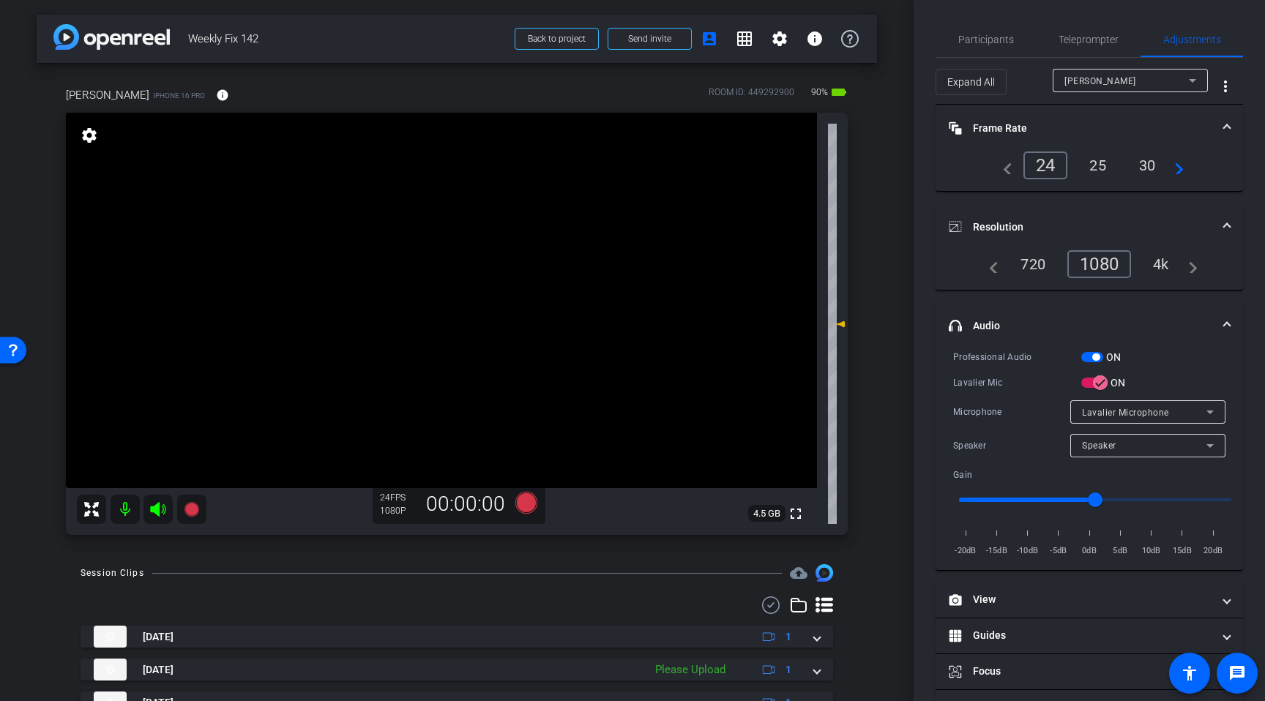
drag, startPoint x: 1029, startPoint y: 126, endPoint x: 1033, endPoint y: 145, distance: 19.5
click at [1029, 127] on mat-panel-title "Frame Rate Frame Rate" at bounding box center [1081, 128] width 264 height 15
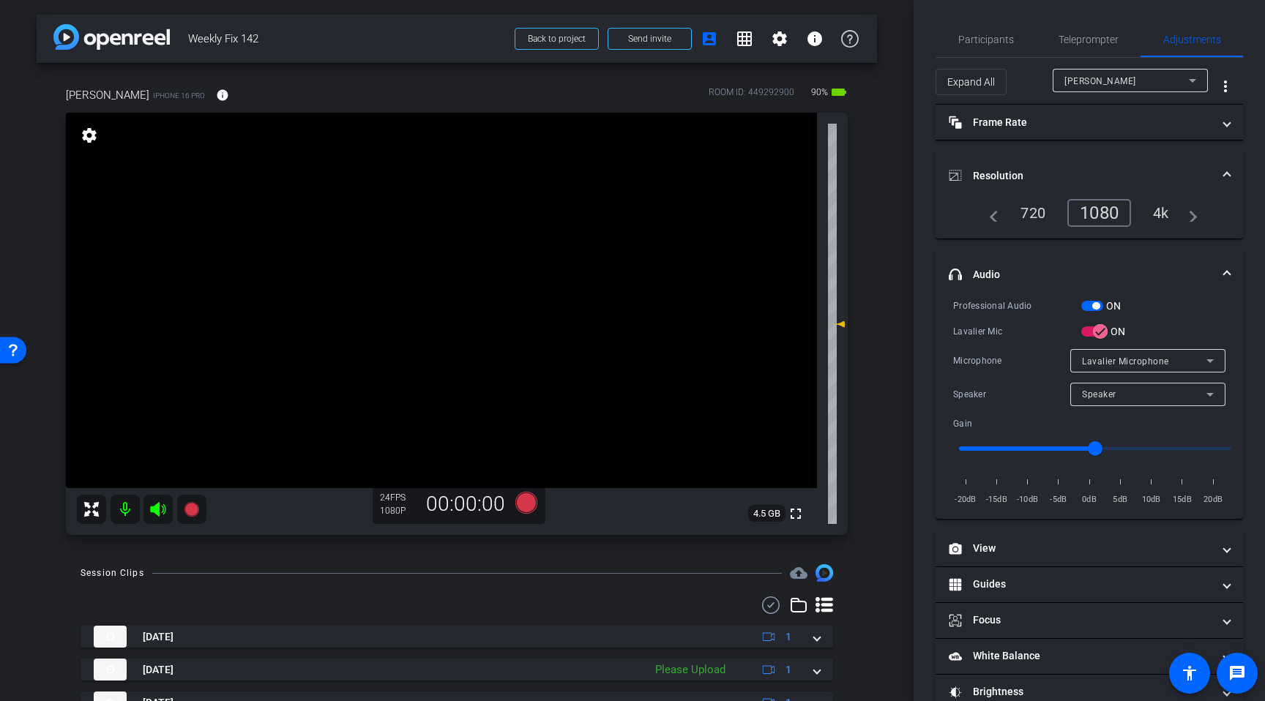
drag, startPoint x: 1023, startPoint y: 180, endPoint x: 1026, endPoint y: 209, distance: 28.7
click at [1023, 181] on mat-panel-title "Resolution" at bounding box center [1081, 175] width 264 height 15
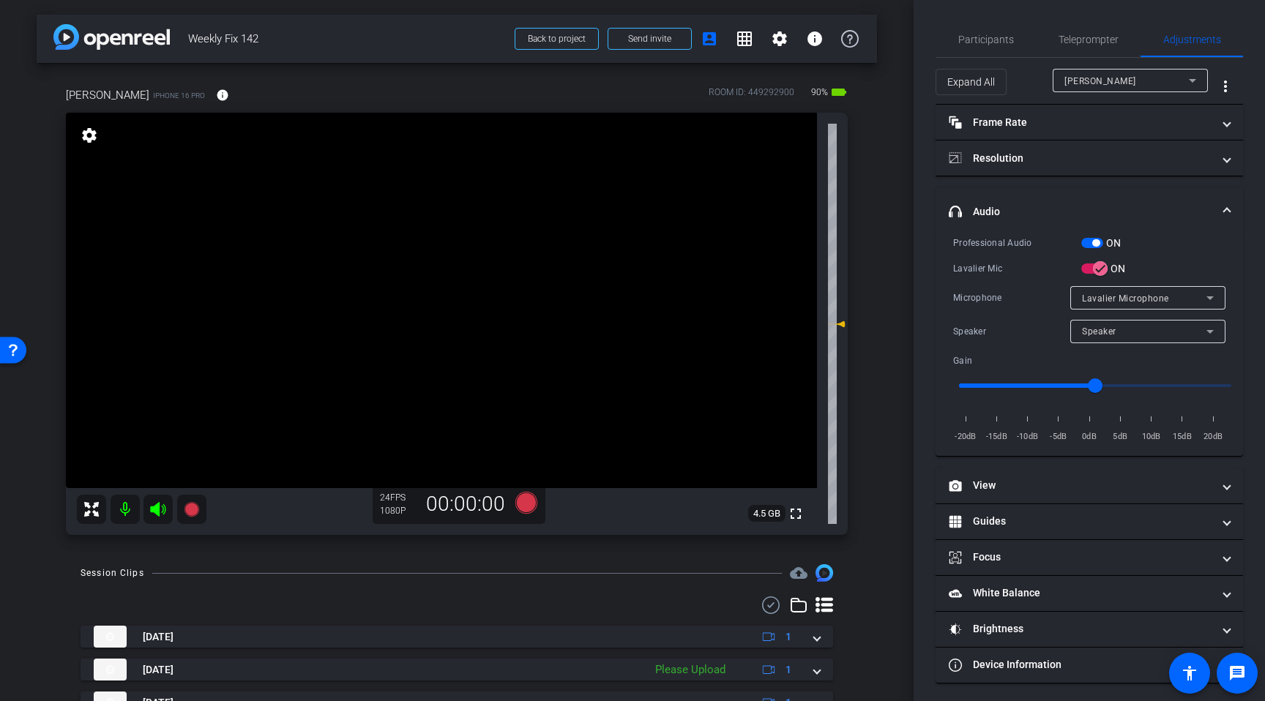
click at [1025, 210] on mat-panel-title "headphone icon Audio" at bounding box center [1081, 211] width 264 height 15
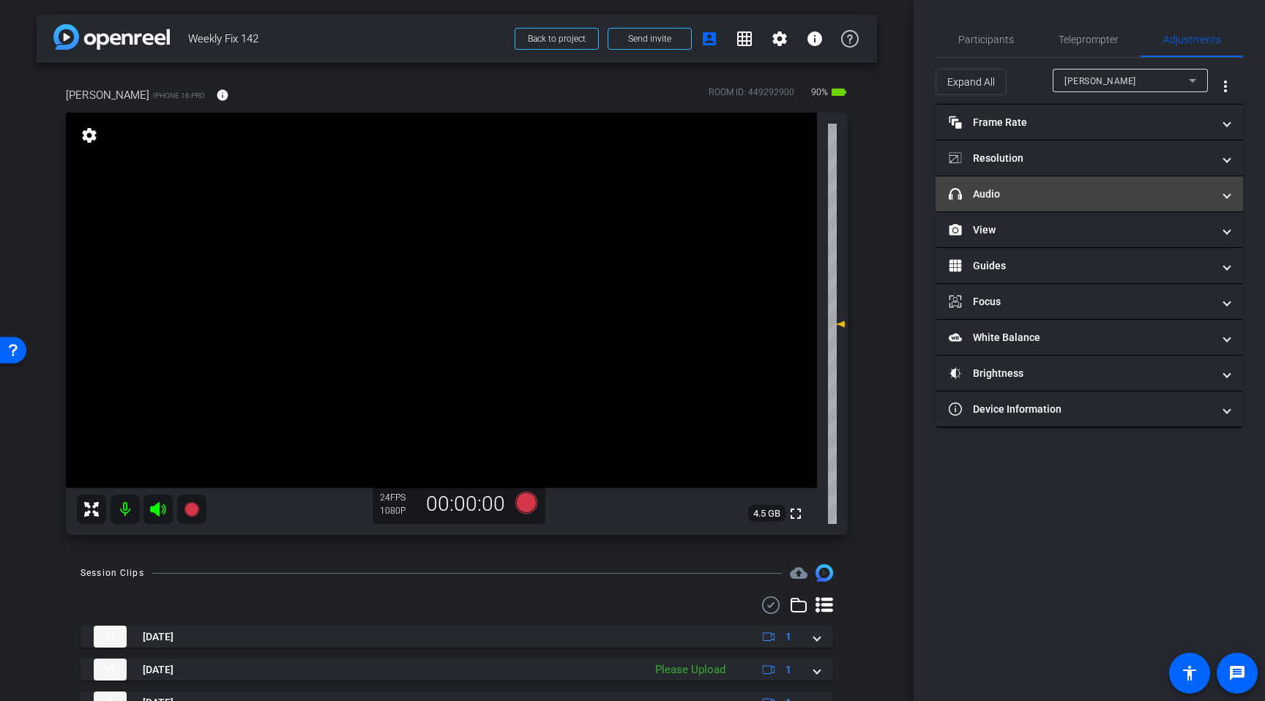
click at [1040, 198] on mat-panel-title "headphone icon Audio" at bounding box center [1081, 194] width 264 height 15
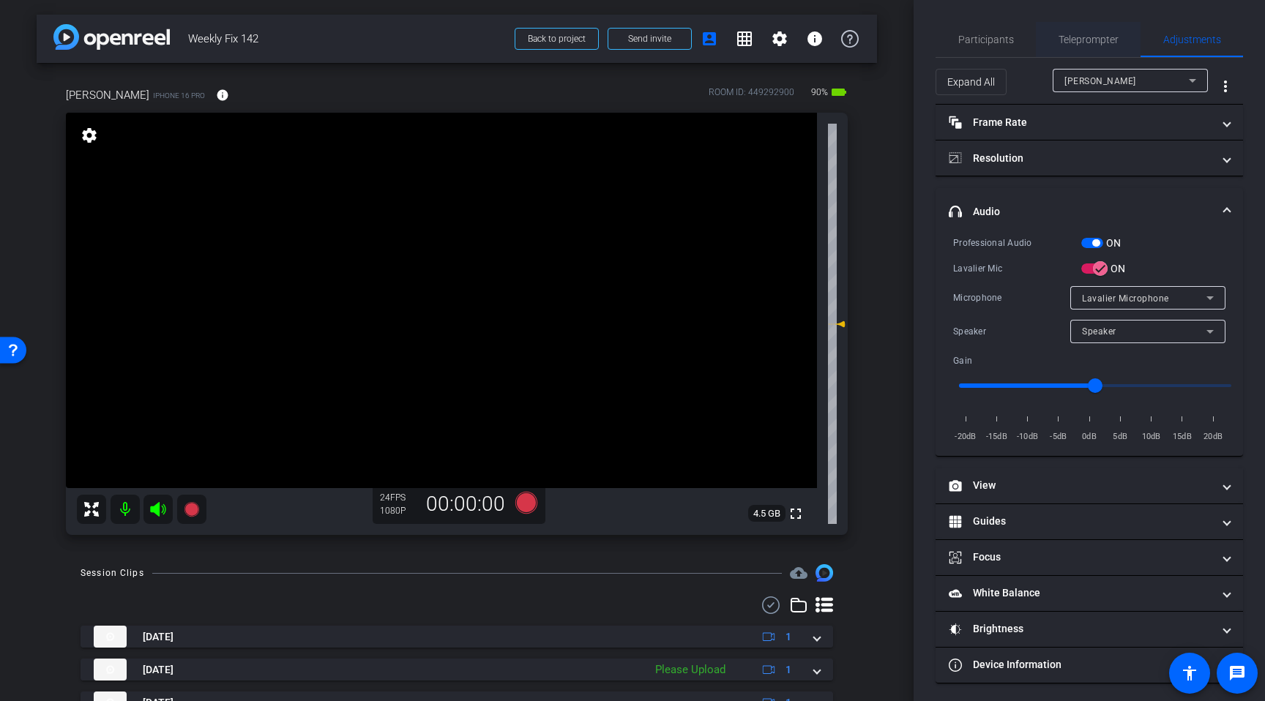
click at [1087, 36] on span "Teleprompter" at bounding box center [1089, 39] width 60 height 10
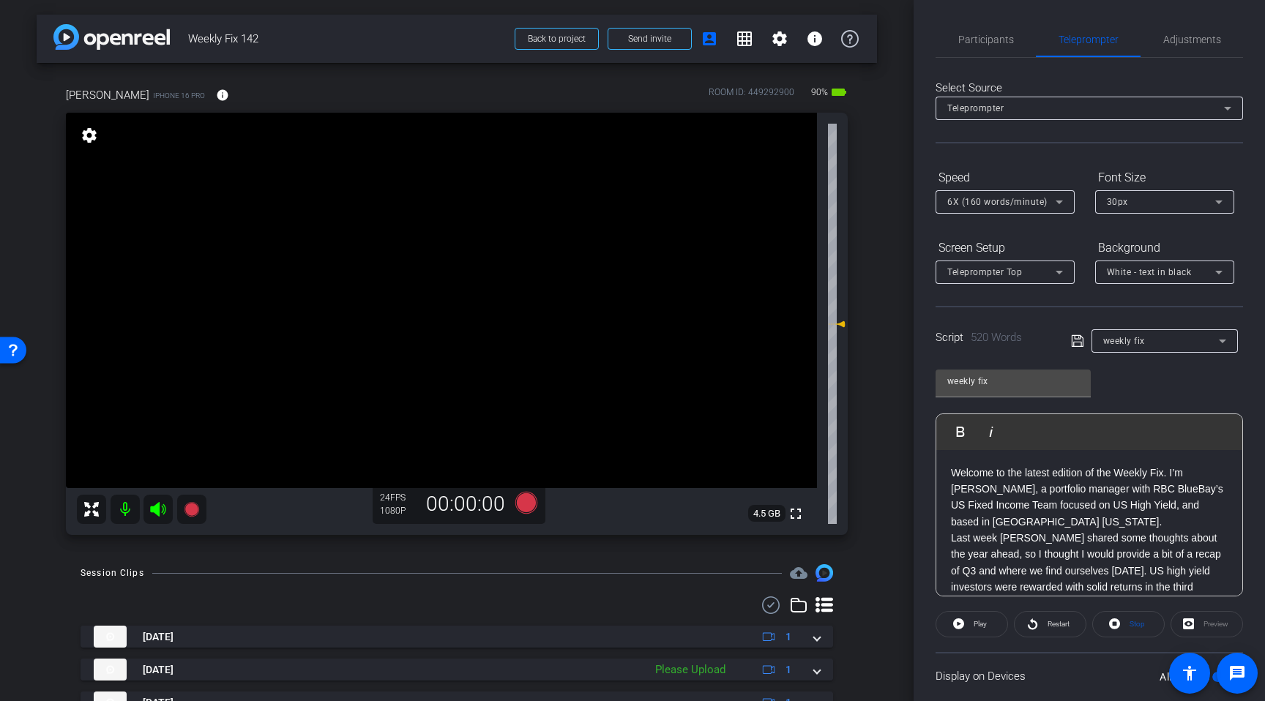
drag, startPoint x: 160, startPoint y: 511, endPoint x: 201, endPoint y: 512, distance: 40.3
click at [163, 510] on icon at bounding box center [158, 510] width 18 height 18
click at [526, 507] on icon at bounding box center [526, 503] width 22 height 22
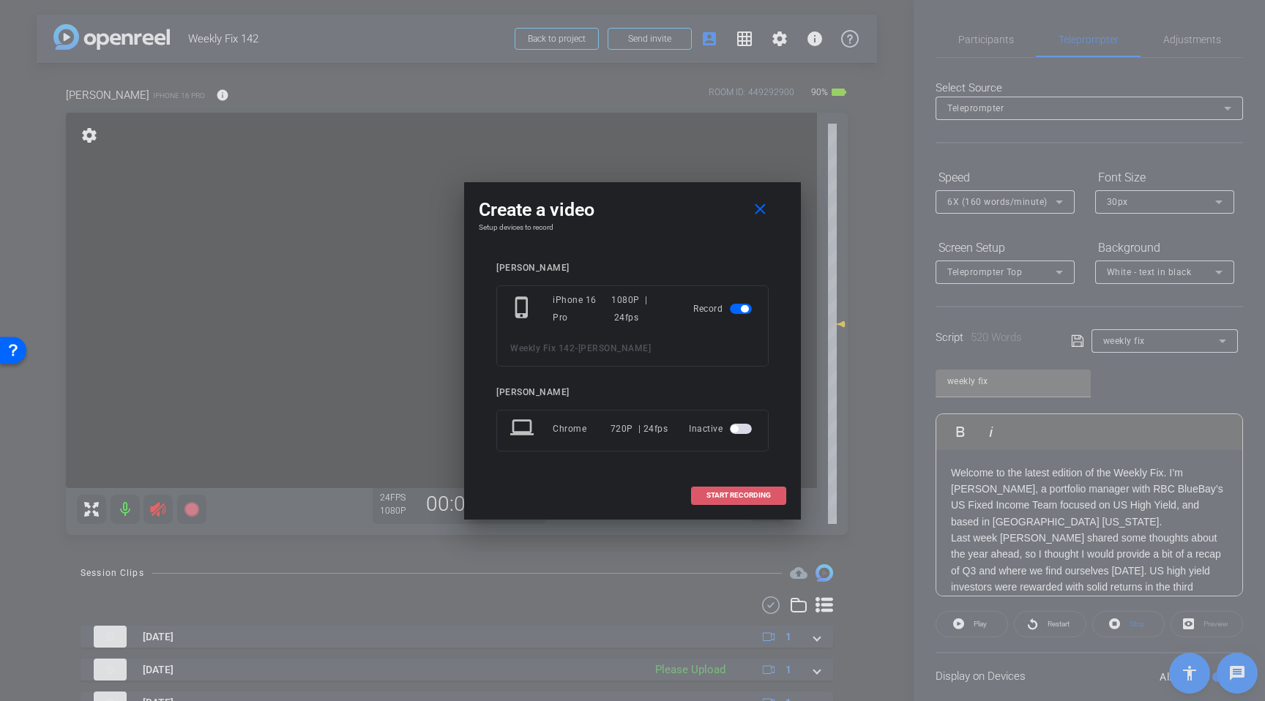
click at [723, 496] on span "START RECORDING" at bounding box center [738, 495] width 64 height 7
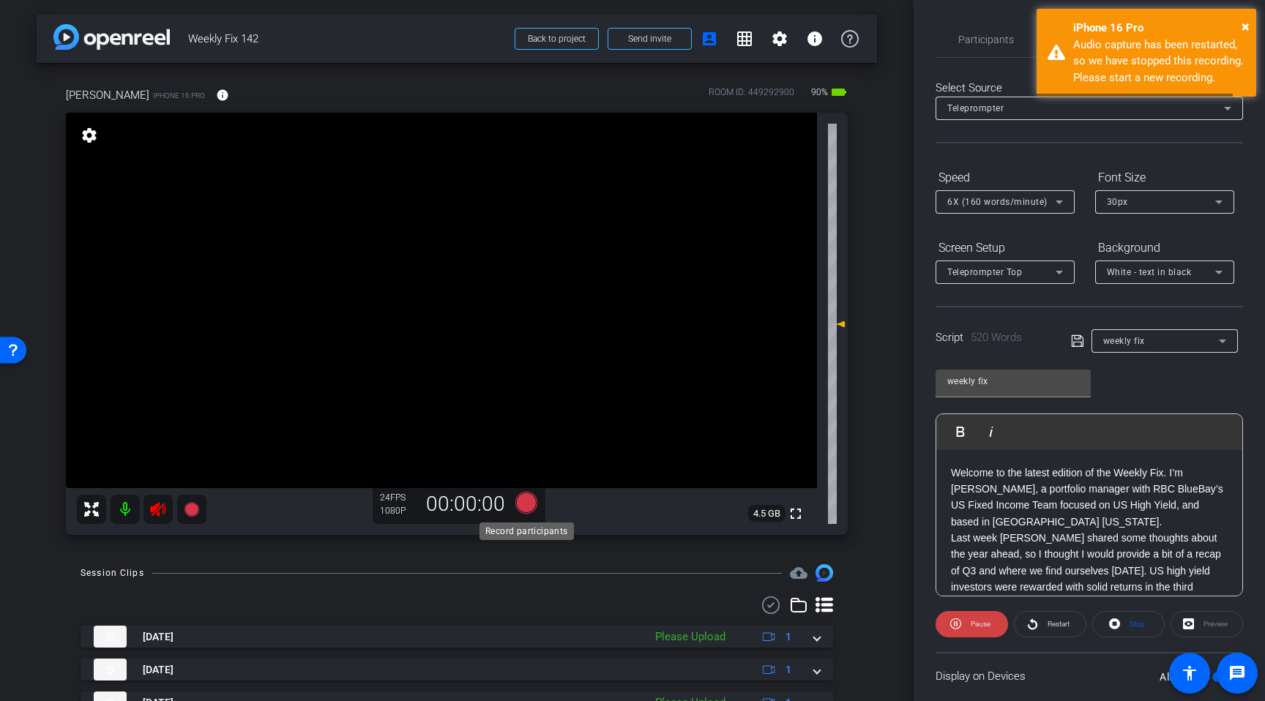
click at [526, 506] on icon at bounding box center [526, 503] width 22 height 22
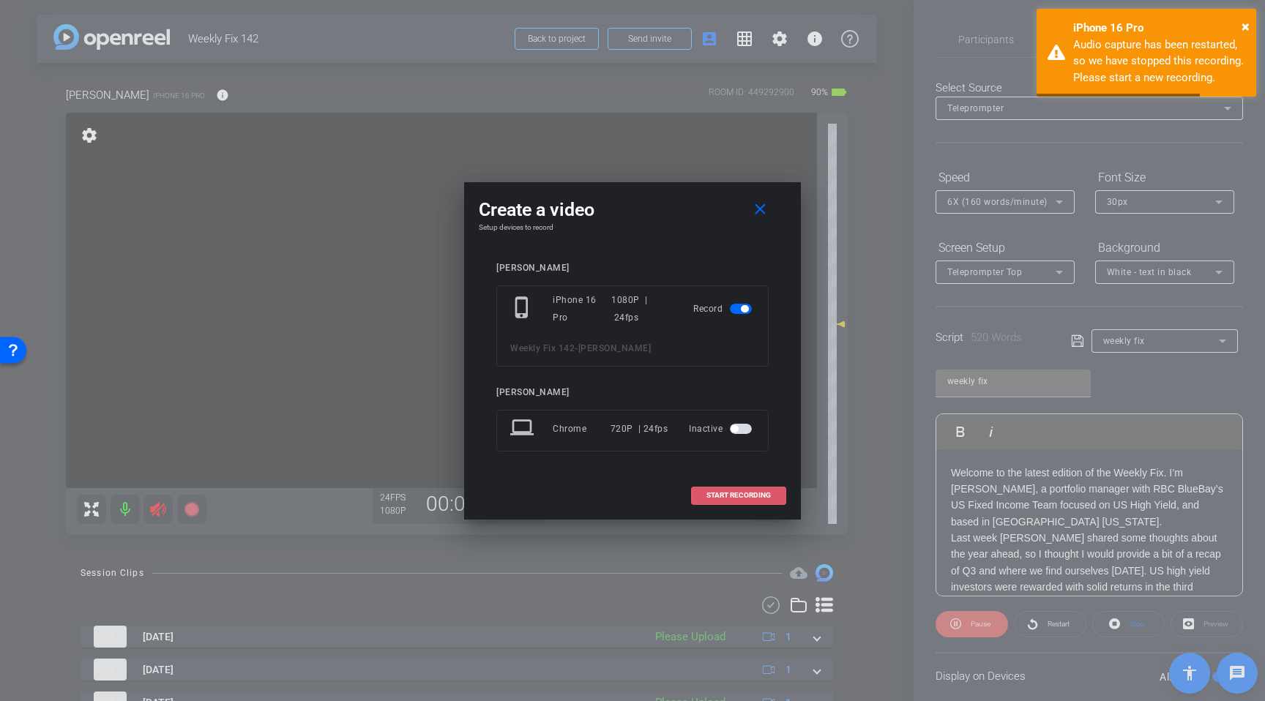
click at [766, 493] on span "START RECORDING" at bounding box center [738, 495] width 64 height 7
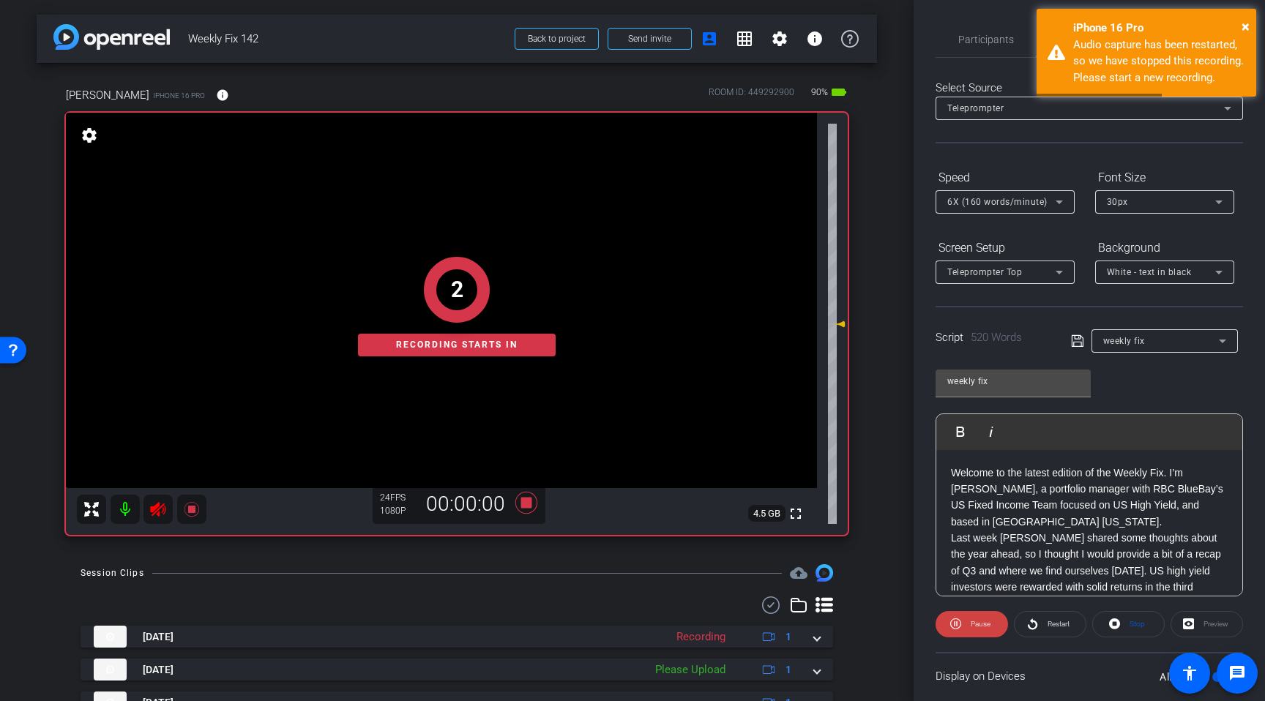
click at [194, 515] on div "2 Recording starts in" at bounding box center [457, 307] width 782 height 458
click at [159, 512] on div "1 Recording starts in" at bounding box center [457, 307] width 782 height 458
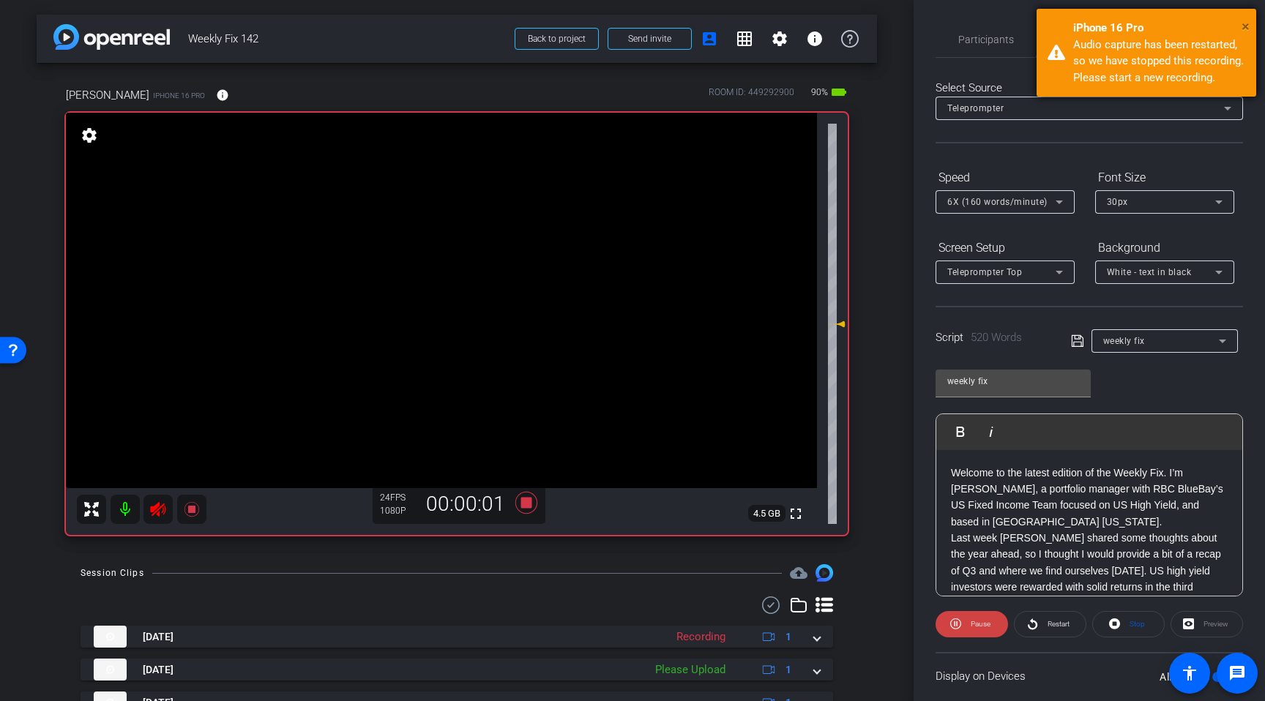
click at [1249, 23] on span "×" at bounding box center [1246, 27] width 8 height 18
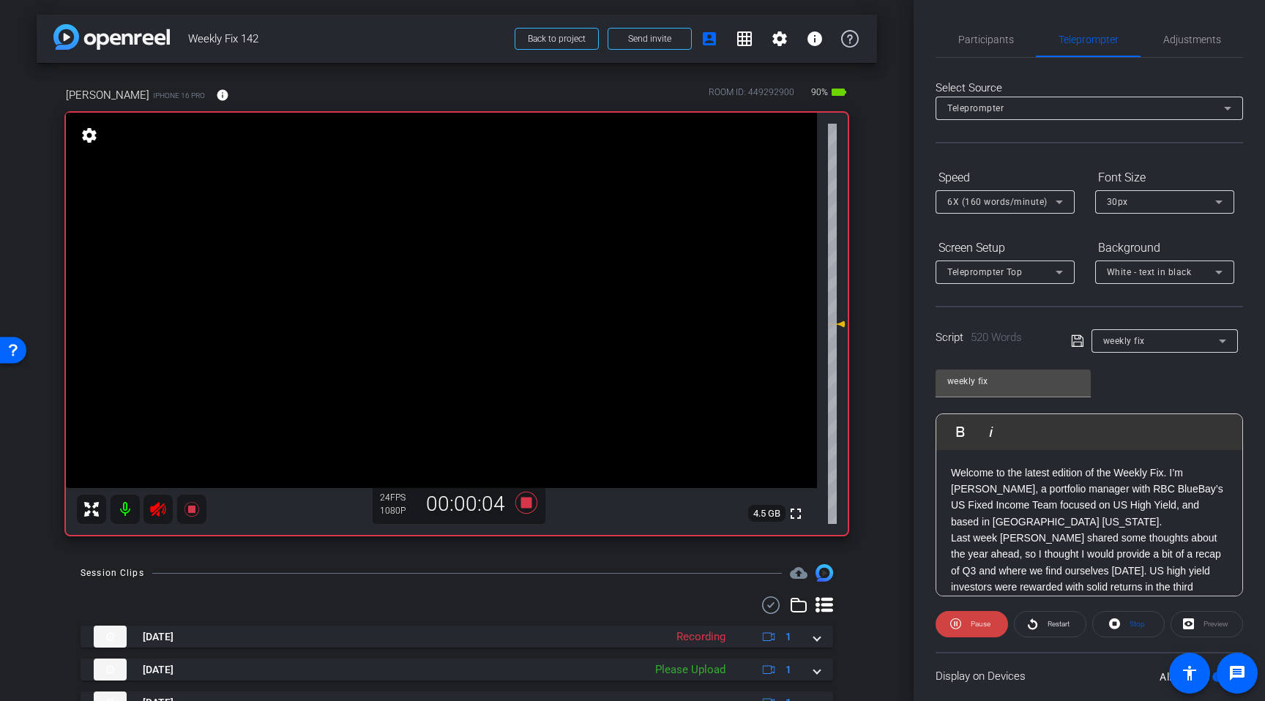
click at [151, 511] on icon at bounding box center [157, 509] width 15 height 15
click at [1188, 43] on span "Adjustments" at bounding box center [1192, 39] width 58 height 10
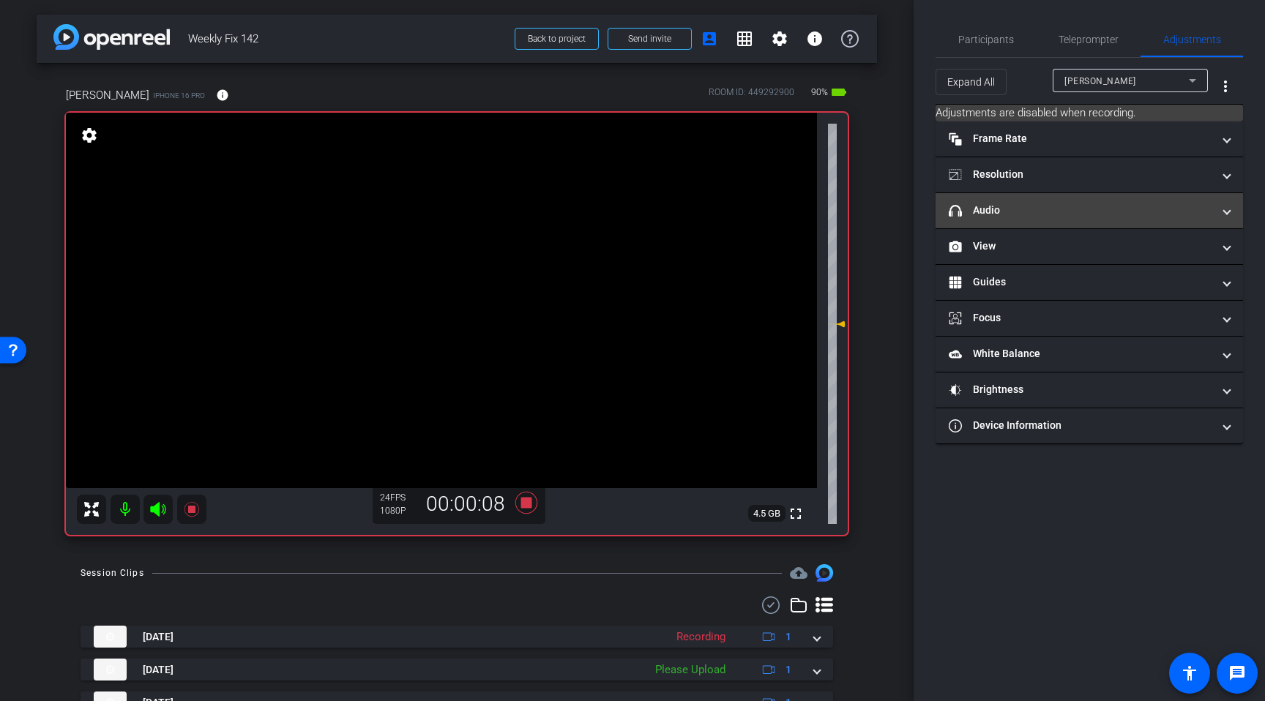
click at [1024, 214] on mat-panel-title "headphone icon Audio" at bounding box center [1081, 210] width 264 height 15
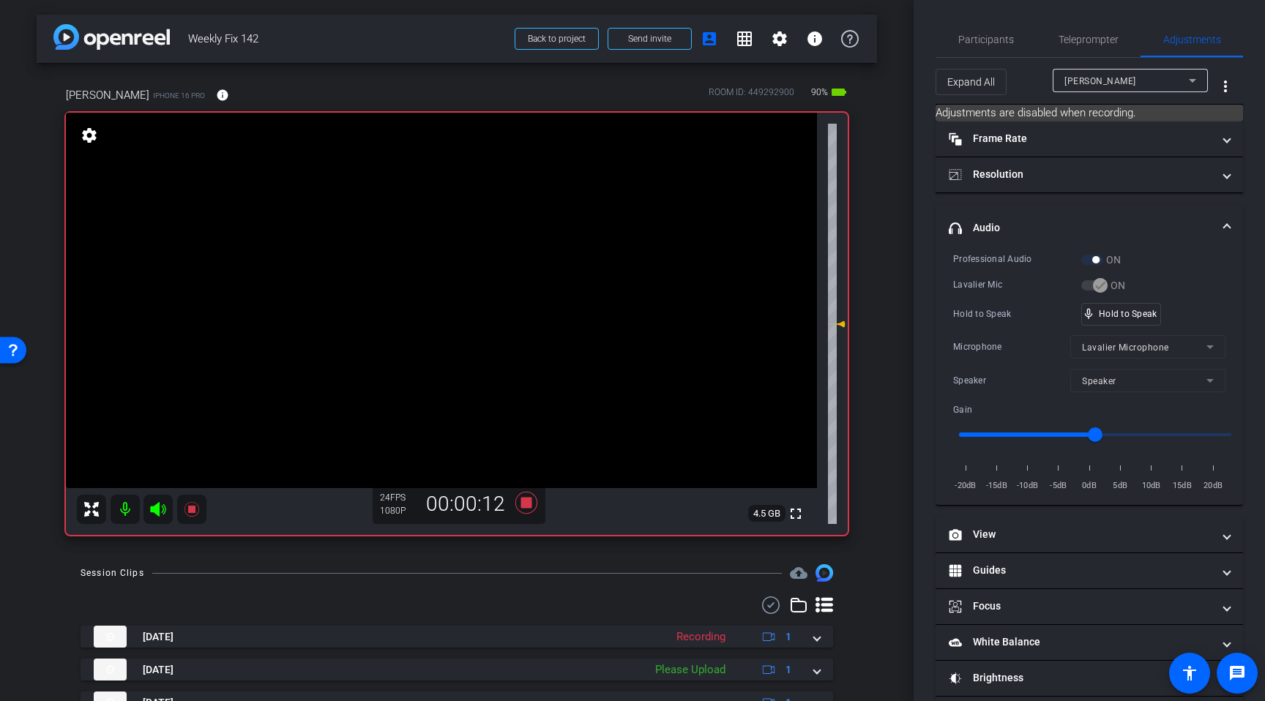
click at [1095, 264] on div "ON" at bounding box center [1101, 260] width 40 height 15
drag, startPoint x: 1086, startPoint y: 38, endPoint x: 1103, endPoint y: 41, distance: 17.1
click at [1087, 38] on span "Teleprompter" at bounding box center [1089, 39] width 60 height 10
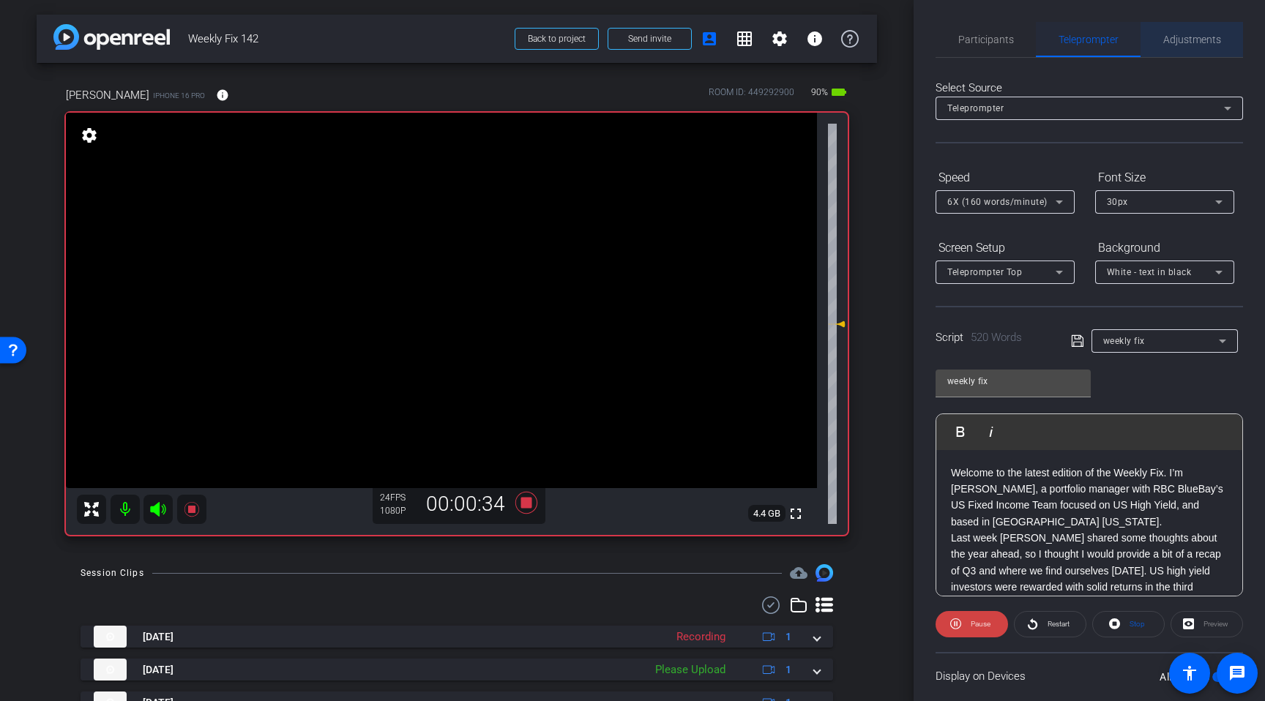
drag, startPoint x: 1187, startPoint y: 37, endPoint x: 1100, endPoint y: 45, distance: 88.2
click at [1188, 38] on span "Adjustments" at bounding box center [1192, 39] width 58 height 10
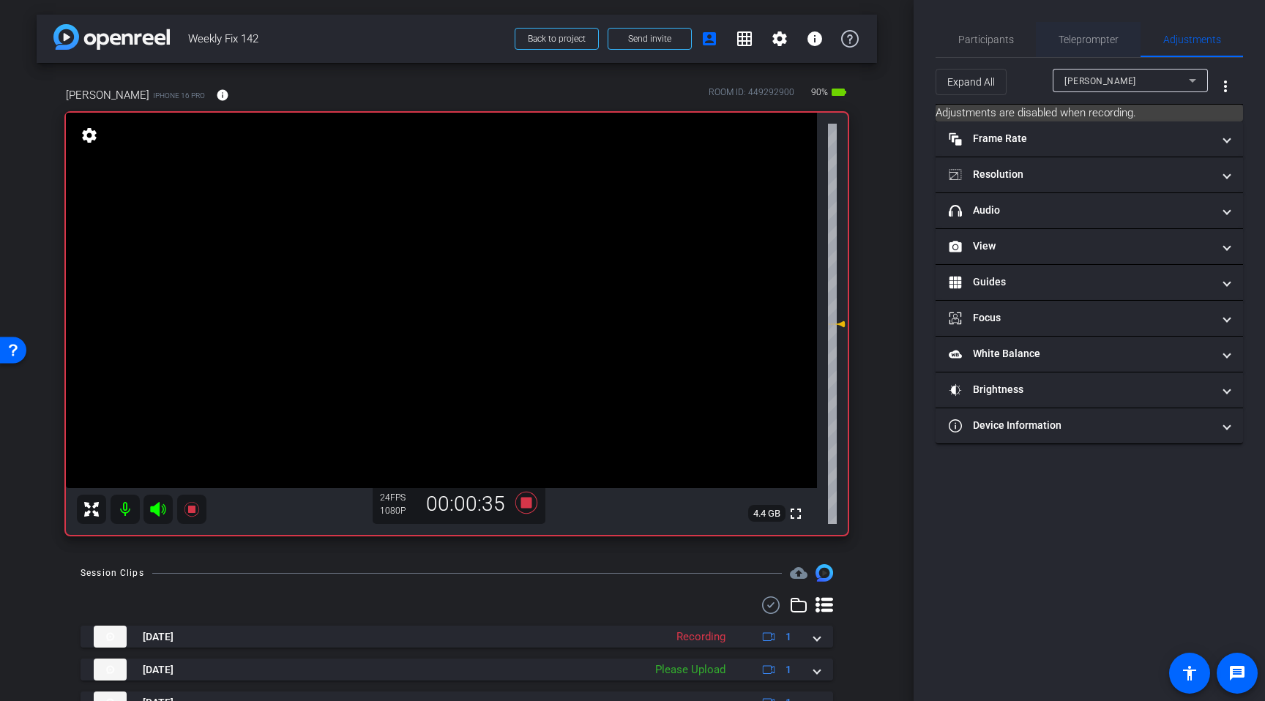
click at [1092, 42] on span "Teleprompter" at bounding box center [1089, 39] width 60 height 10
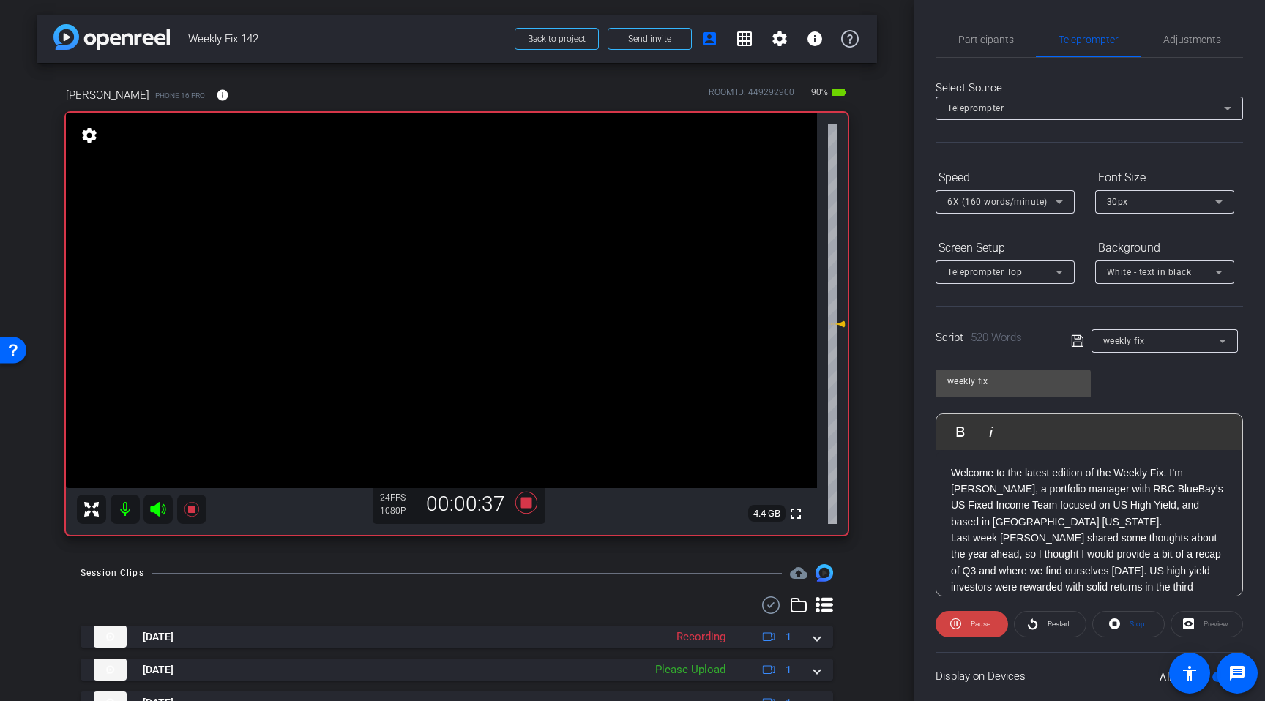
click at [165, 507] on icon at bounding box center [157, 509] width 15 height 15
click at [530, 504] on icon at bounding box center [526, 503] width 22 height 22
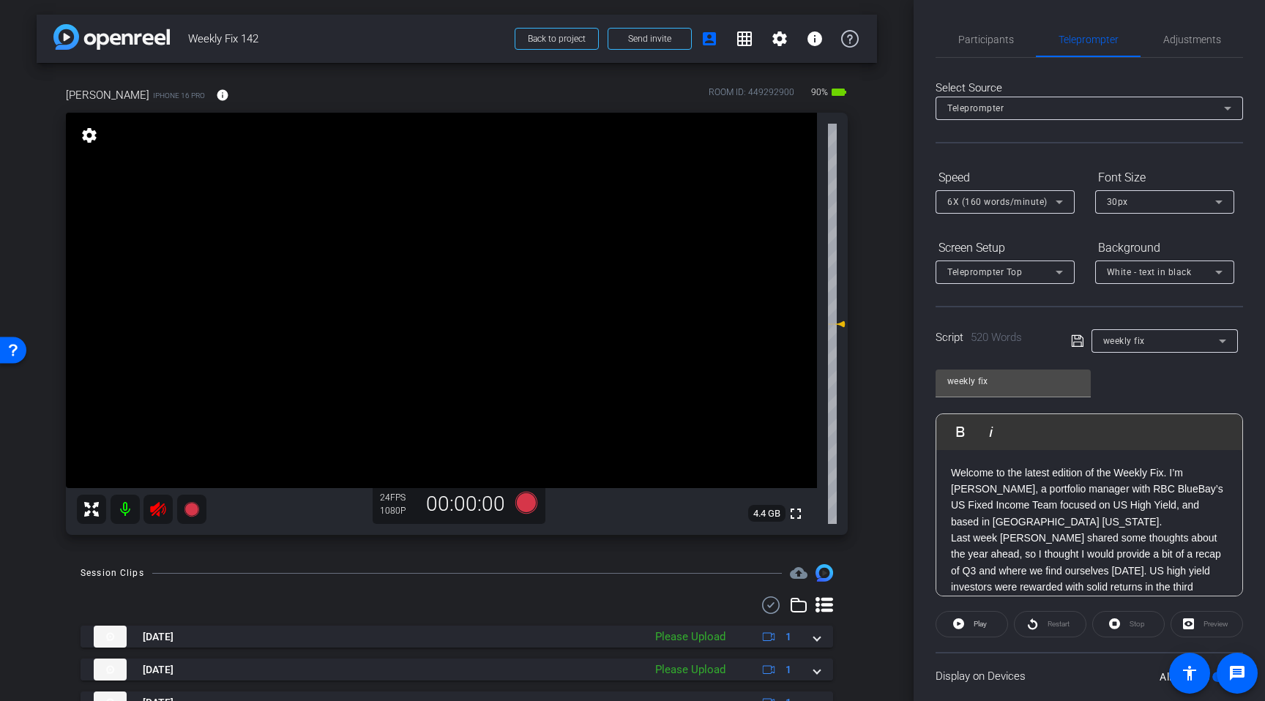
click at [158, 514] on icon at bounding box center [158, 510] width 18 height 18
click at [530, 506] on icon at bounding box center [526, 503] width 22 height 22
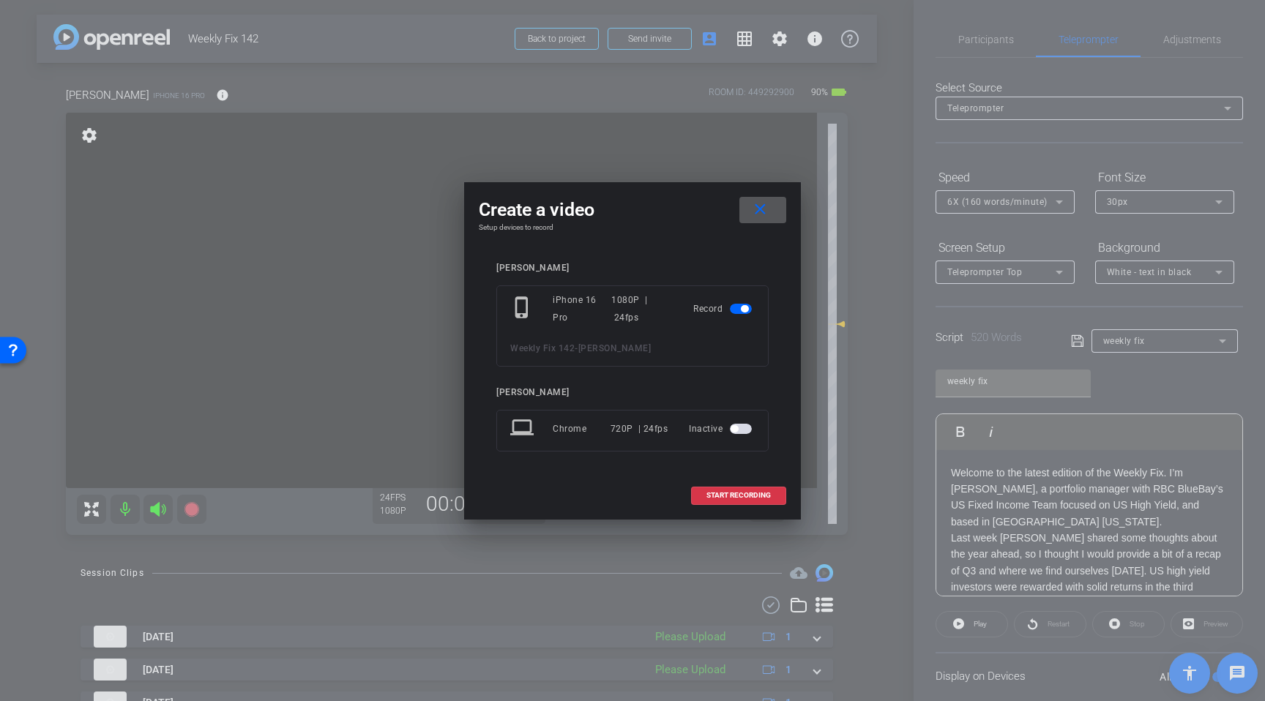
drag, startPoint x: 754, startPoint y: 499, endPoint x: 832, endPoint y: 482, distance: 80.0
click at [758, 498] on span "START RECORDING" at bounding box center [738, 495] width 64 height 7
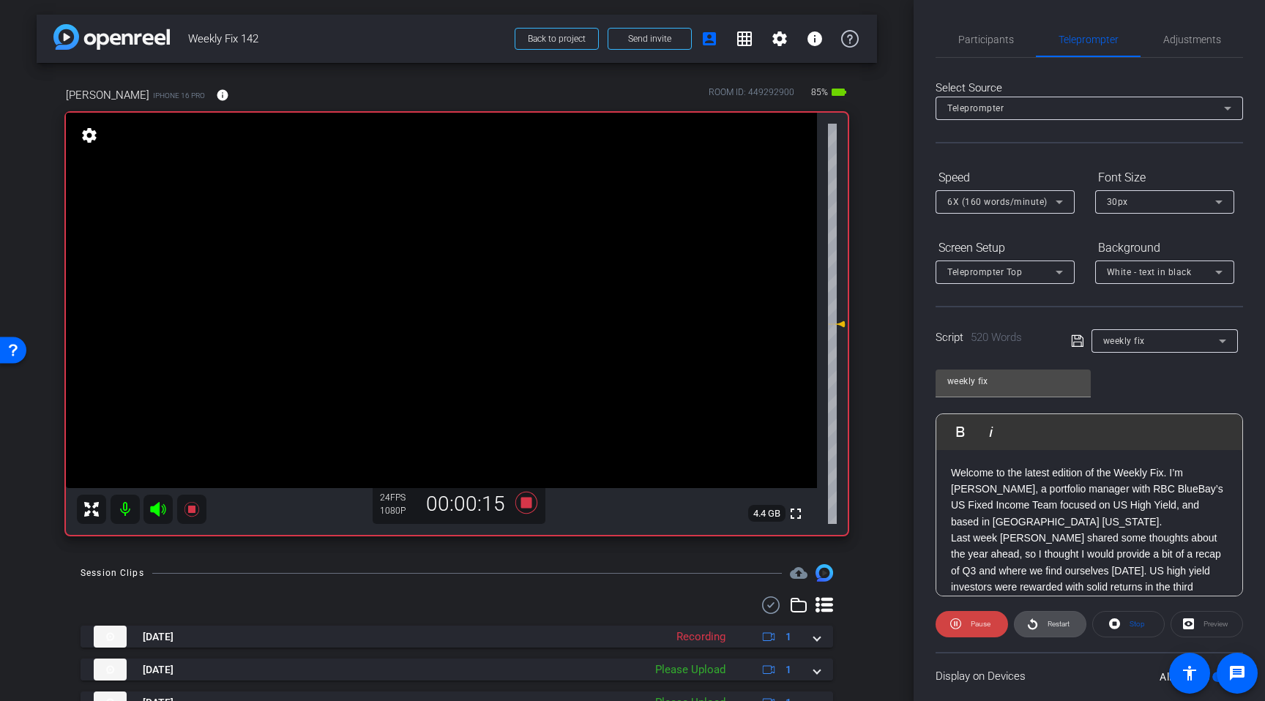
click at [1054, 625] on span "Restart" at bounding box center [1059, 624] width 22 height 8
click at [155, 510] on icon at bounding box center [157, 509] width 15 height 15
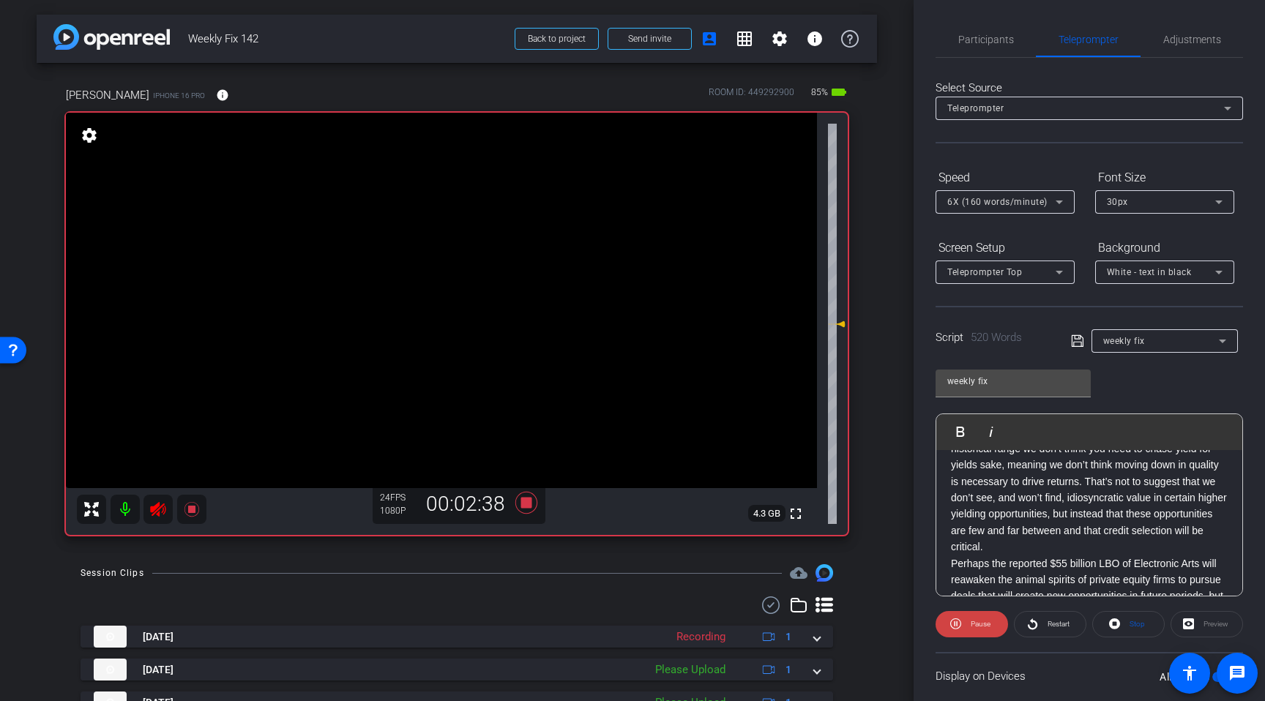
scroll to position [801, 0]
click at [1198, 43] on span "Adjustments" at bounding box center [1192, 39] width 58 height 10
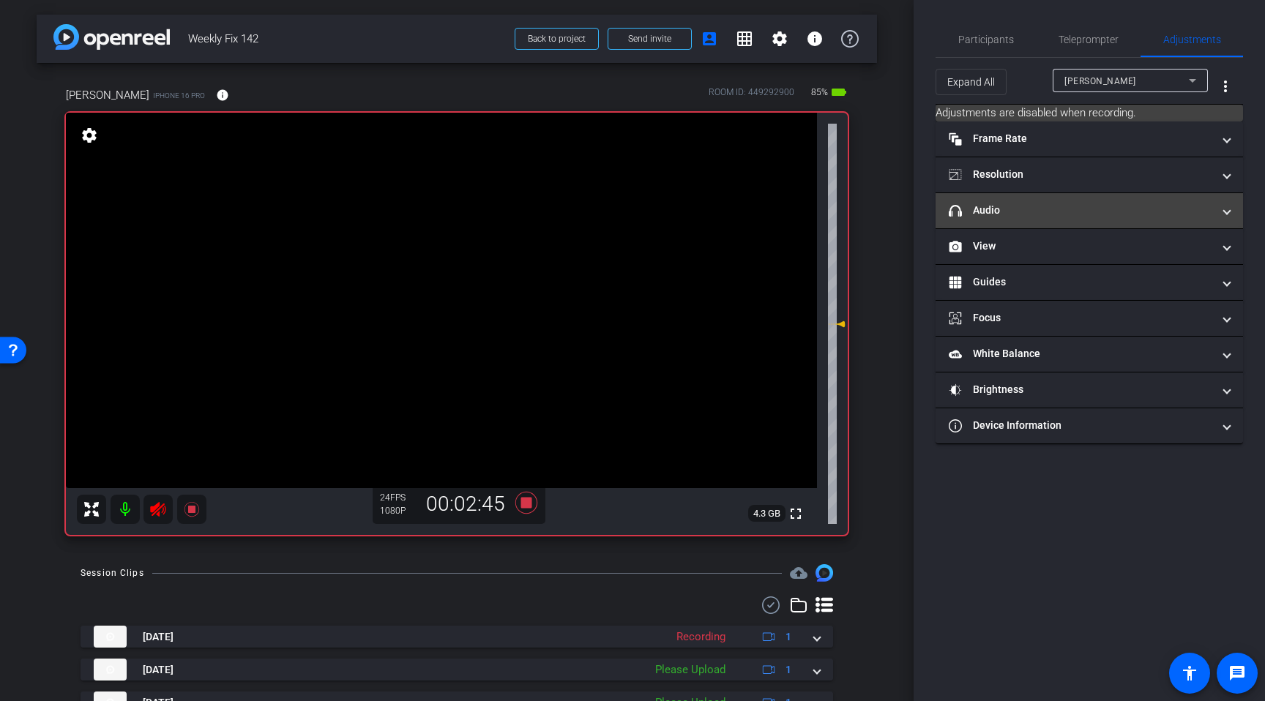
click at [1079, 221] on mat-expansion-panel-header "headphone icon Audio" at bounding box center [1089, 210] width 307 height 35
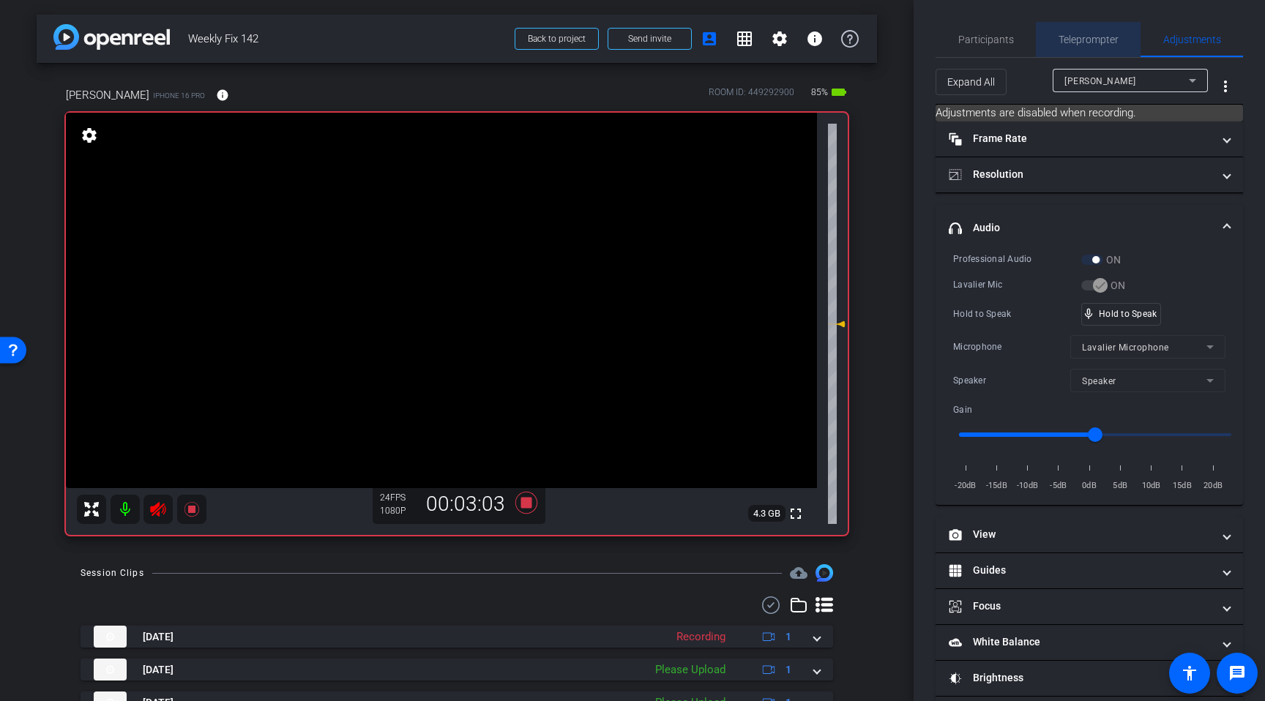
click at [1095, 45] on span "Teleprompter" at bounding box center [1089, 39] width 60 height 10
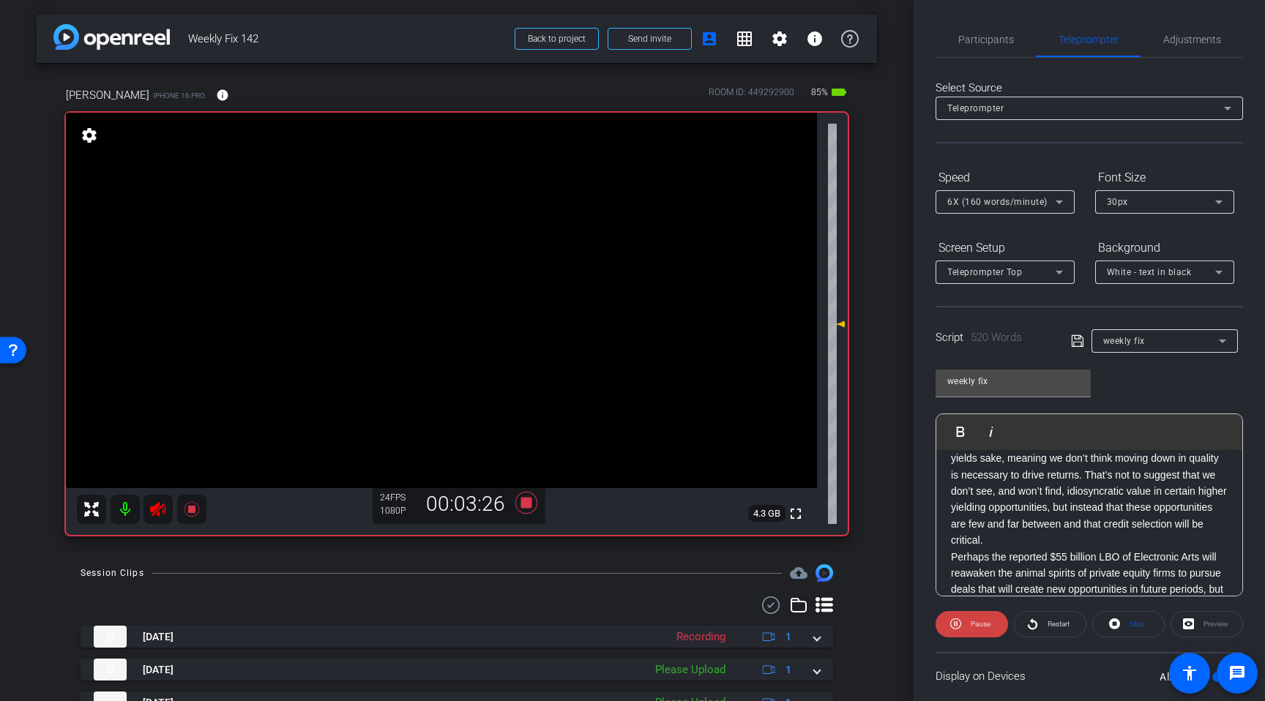
click at [154, 512] on icon at bounding box center [157, 509] width 15 height 15
click at [526, 506] on icon at bounding box center [526, 503] width 22 height 22
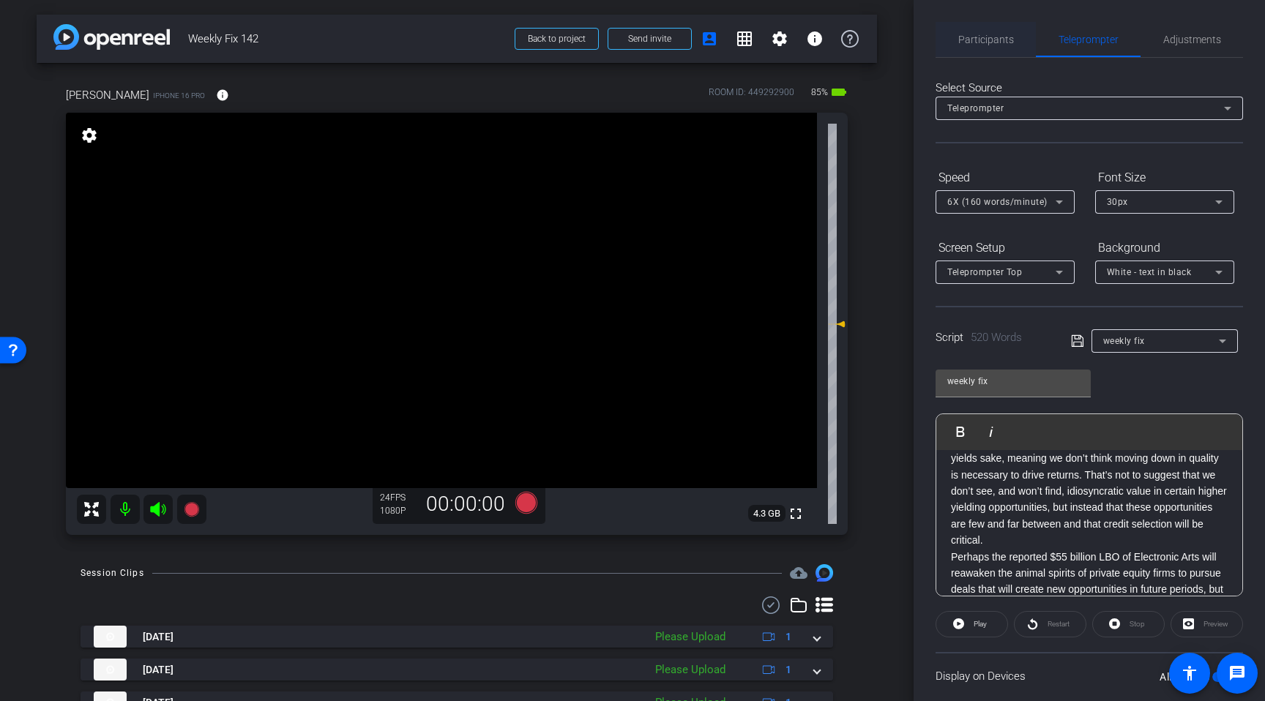
click at [1002, 40] on span "Participants" at bounding box center [986, 39] width 56 height 10
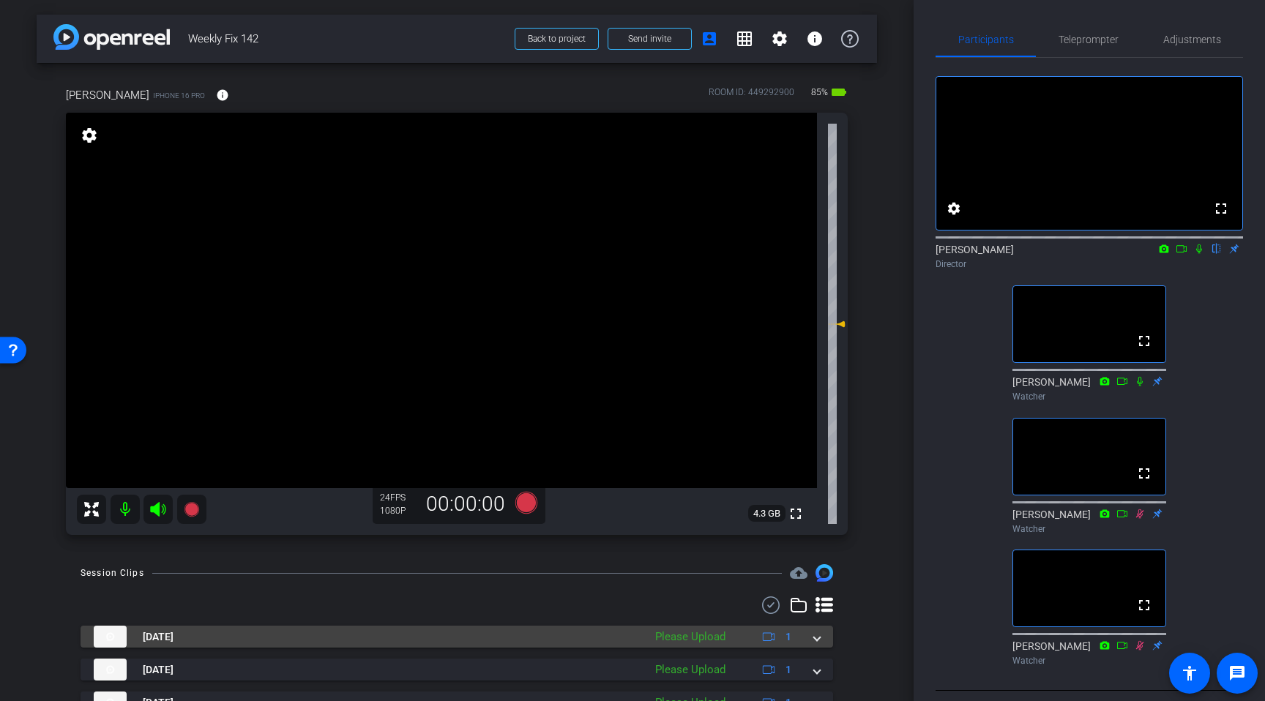
click at [824, 635] on mat-expansion-panel-header "[DATE] Please Upload 1" at bounding box center [457, 637] width 753 height 22
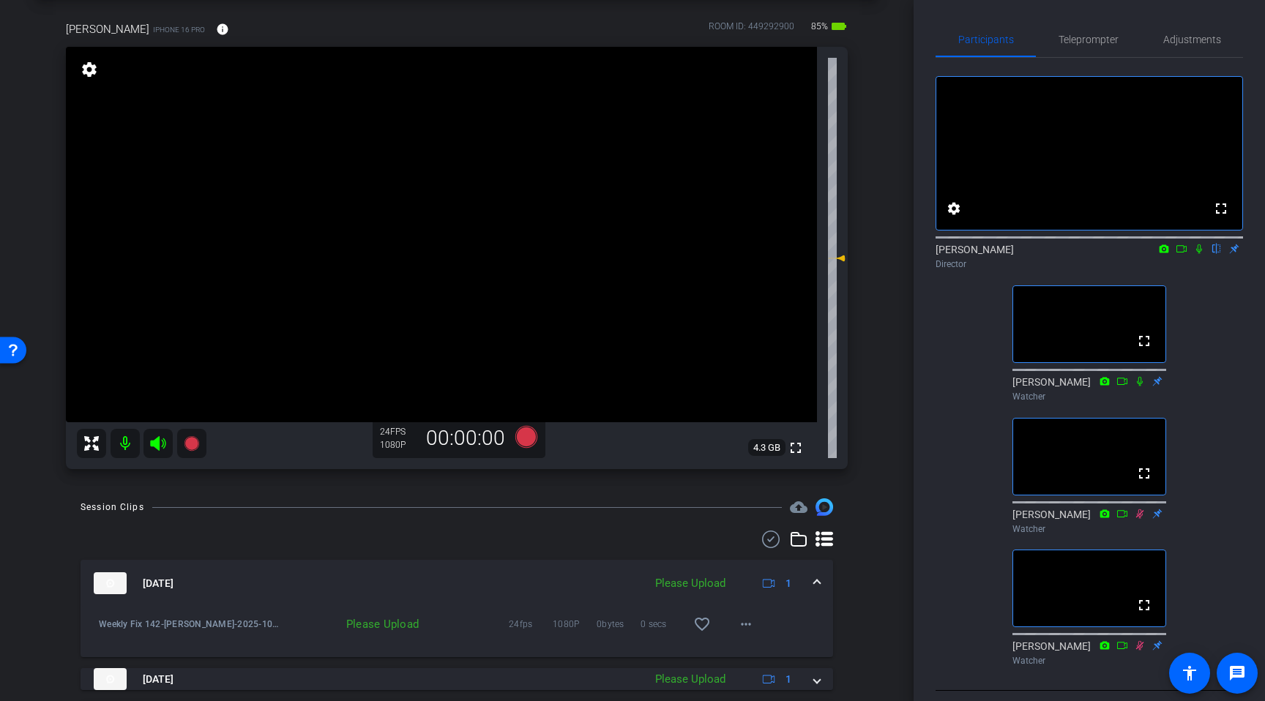
scroll to position [75, 0]
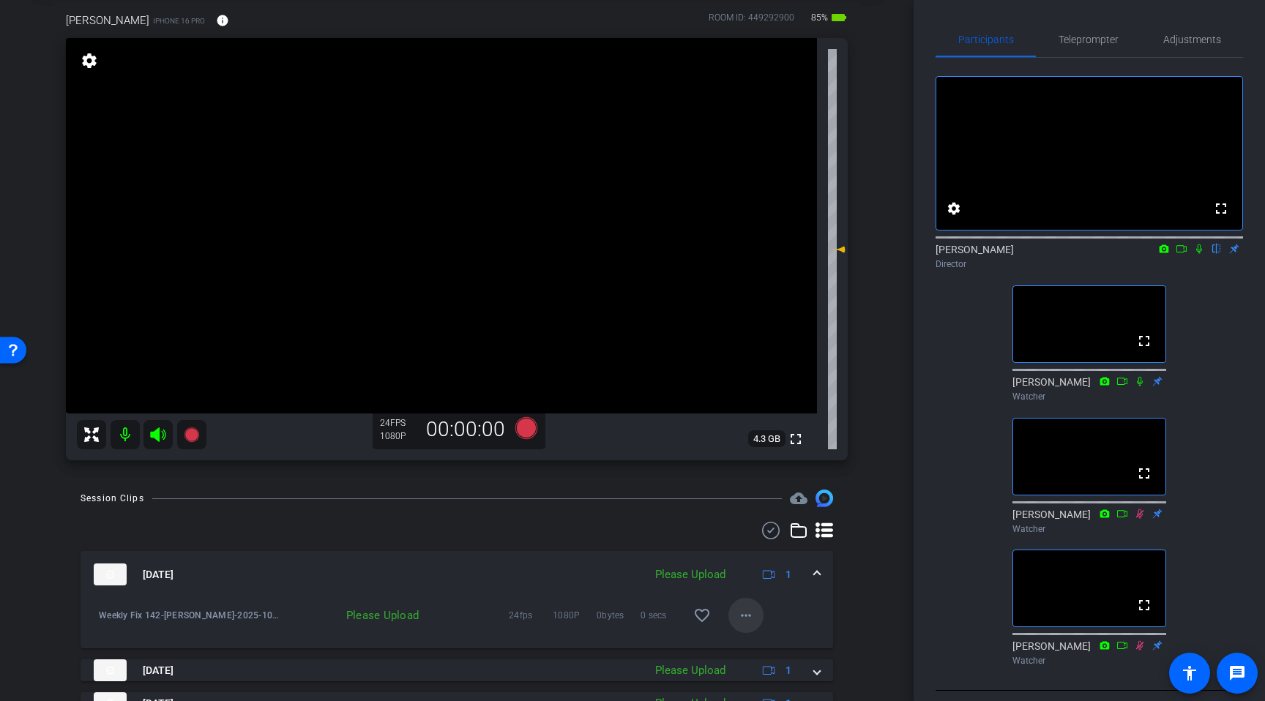
click at [752, 621] on mat-icon "more_horiz" at bounding box center [746, 616] width 18 height 18
click at [761, 645] on span "Upload" at bounding box center [769, 647] width 59 height 18
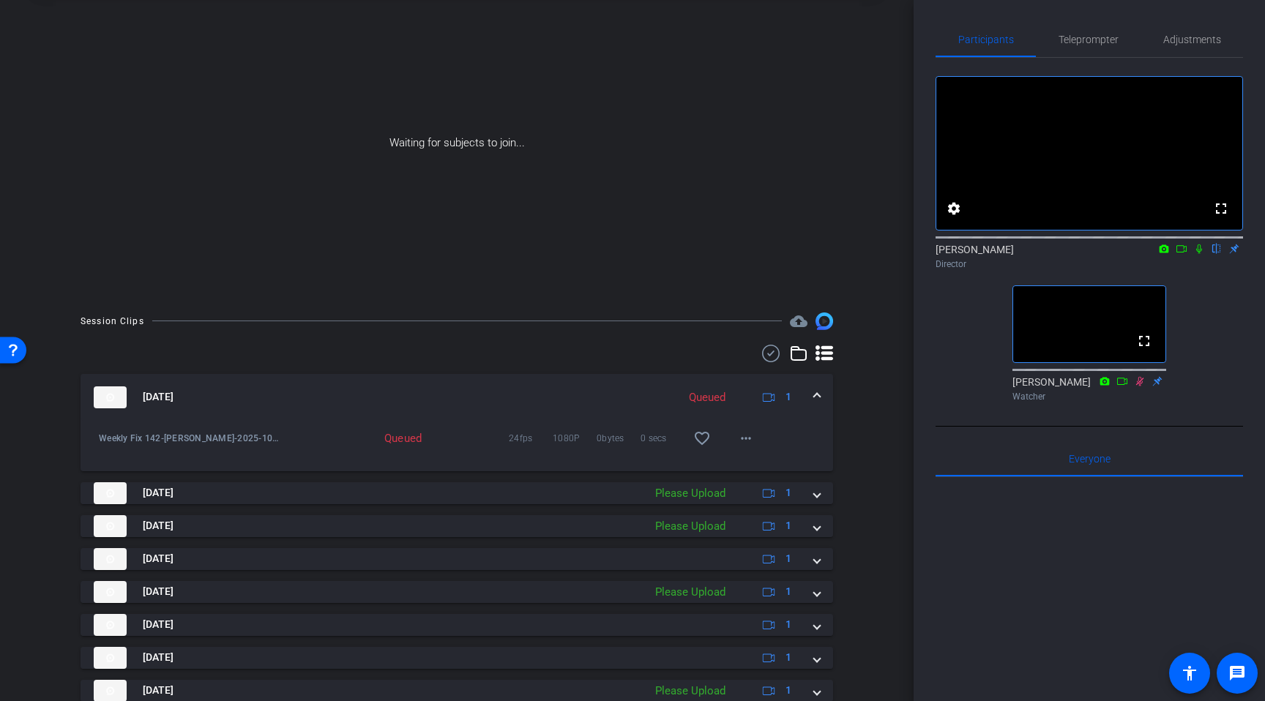
scroll to position [0, 0]
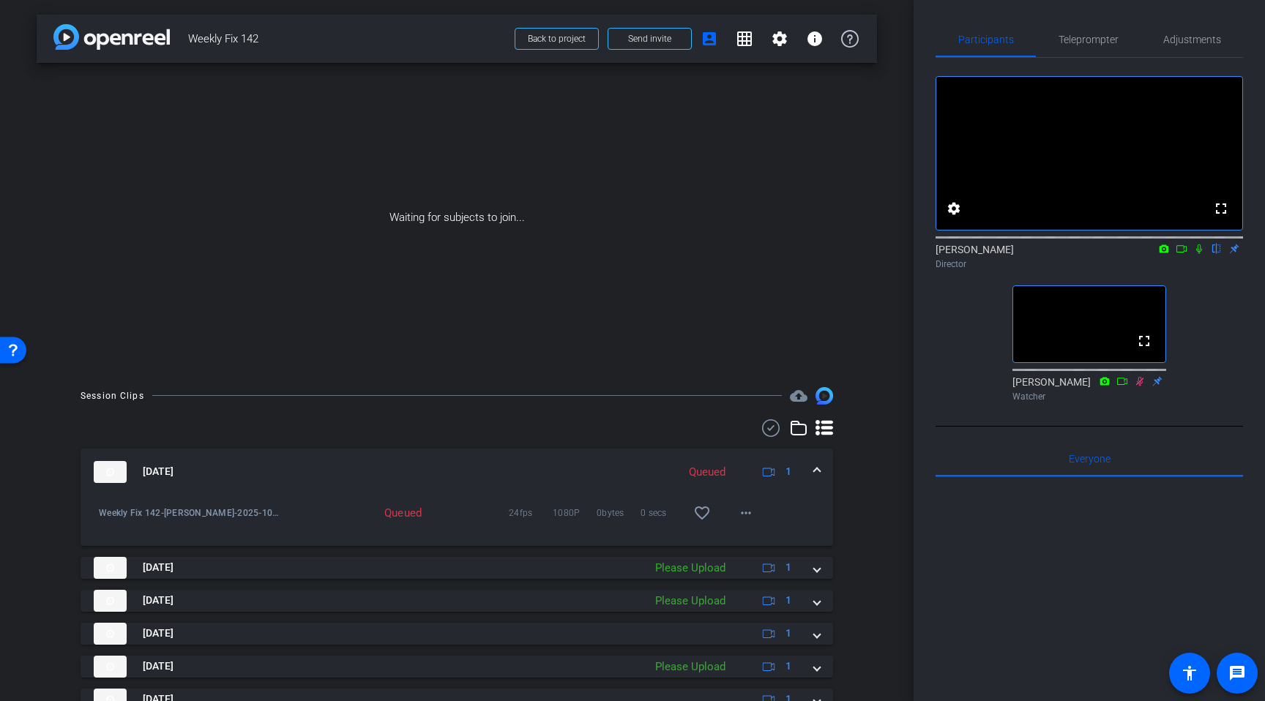
click at [1204, 254] on icon at bounding box center [1199, 249] width 12 height 10
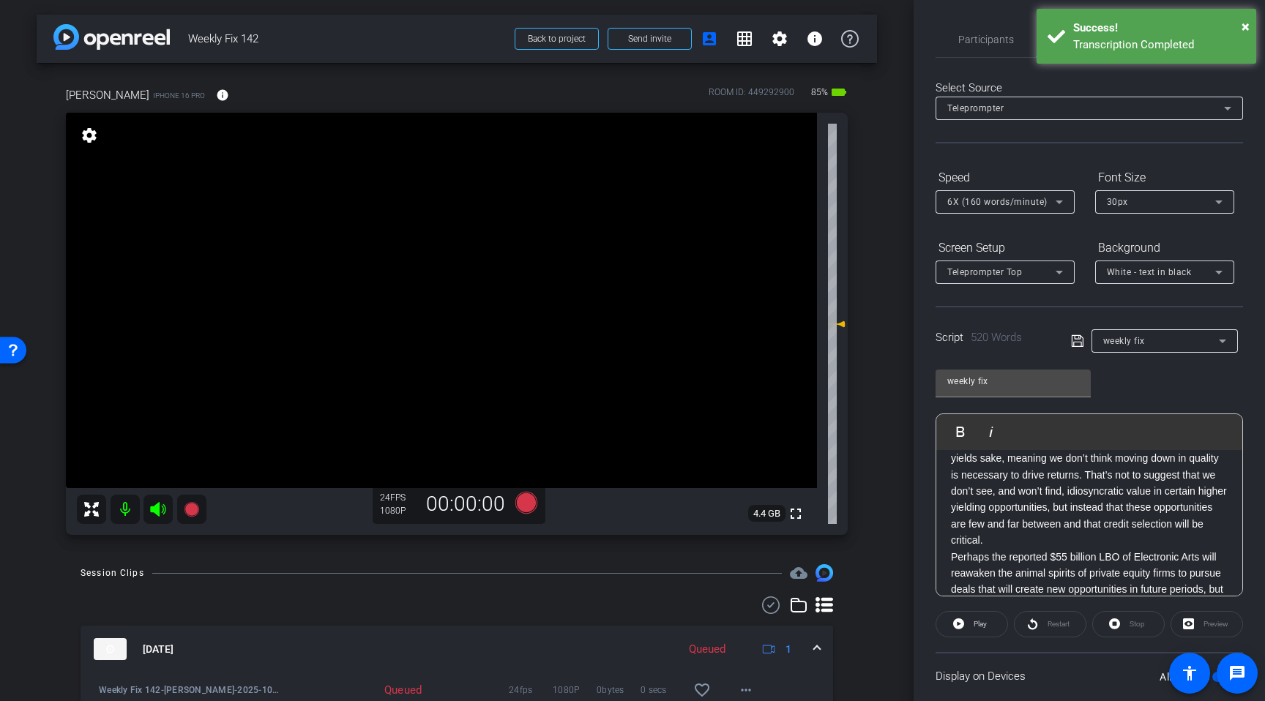
click at [156, 515] on icon at bounding box center [157, 509] width 15 height 15
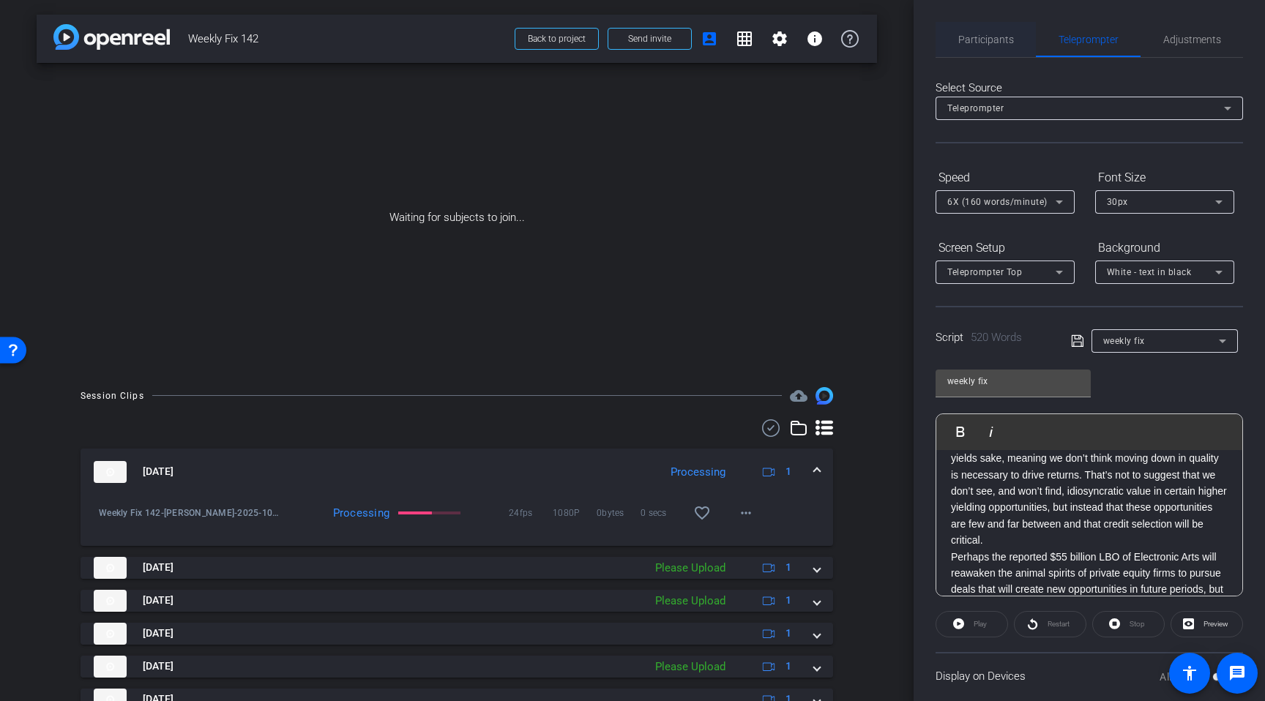
click at [1013, 38] on div "Participants" at bounding box center [986, 39] width 100 height 35
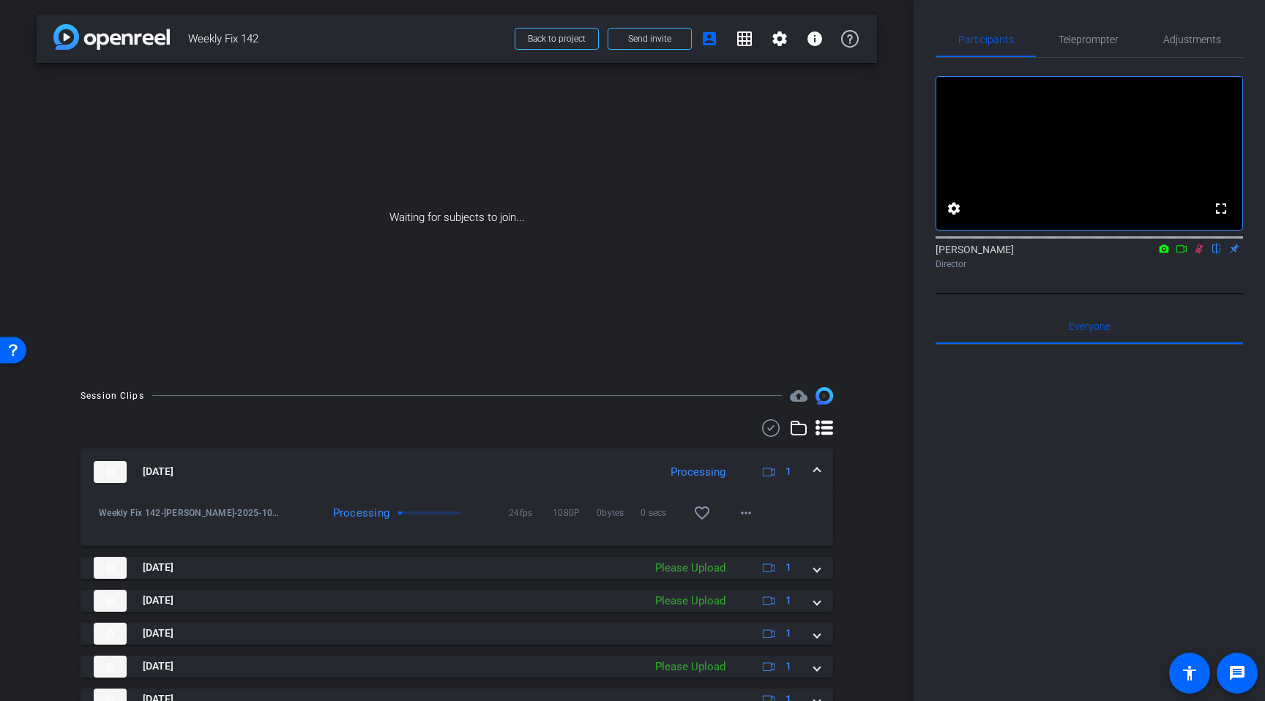
click at [1184, 254] on icon at bounding box center [1182, 249] width 12 height 10
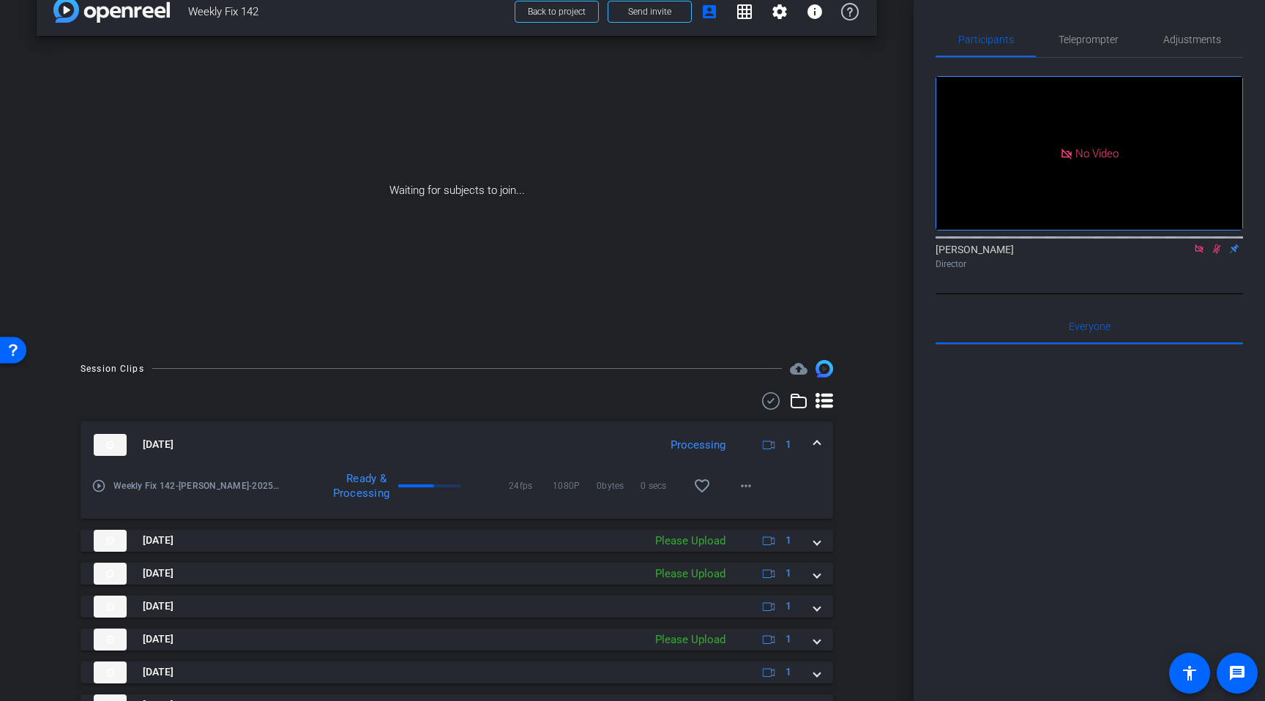
scroll to position [31, 0]
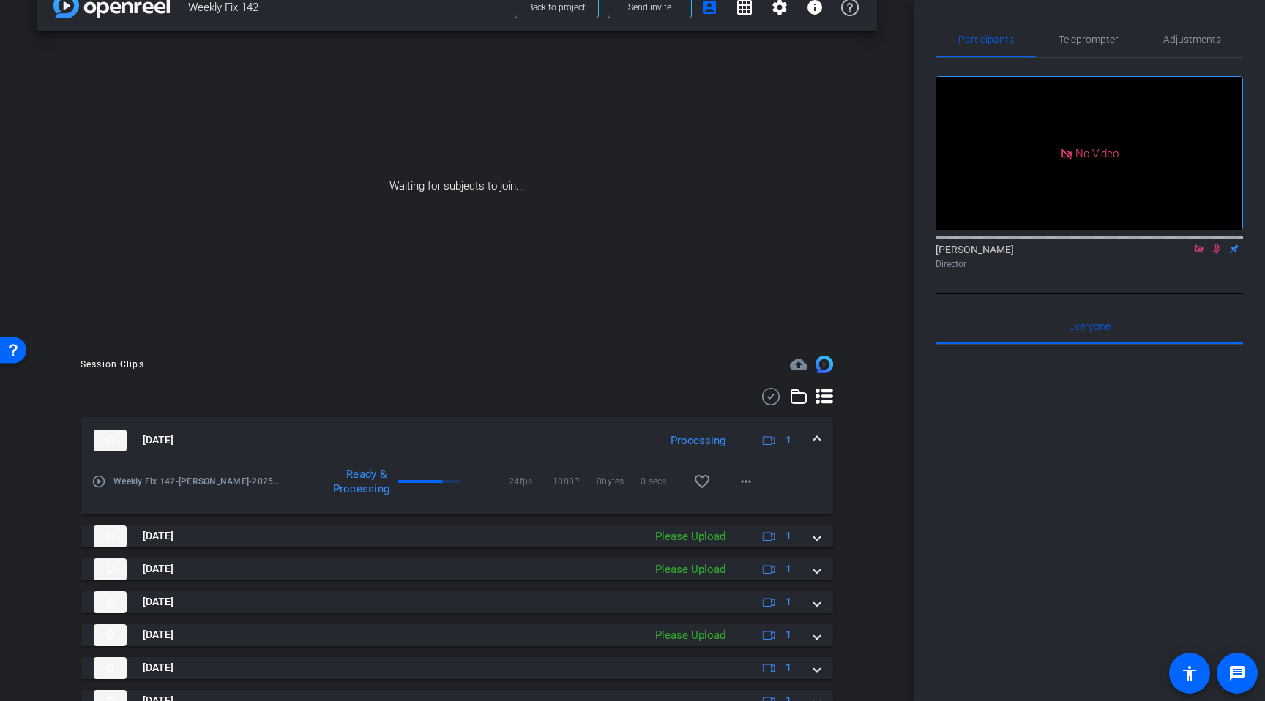
click at [498, 198] on div "Waiting for subjects to join..." at bounding box center [457, 186] width 840 height 310
click at [496, 197] on div "Waiting for subjects to join..." at bounding box center [457, 186] width 840 height 310
click at [497, 196] on div "Waiting for subjects to join..." at bounding box center [457, 186] width 840 height 310
click at [496, 195] on div "Waiting for subjects to join..." at bounding box center [457, 186] width 840 height 310
click at [495, 195] on div "Waiting for subjects to join..." at bounding box center [457, 186] width 840 height 310
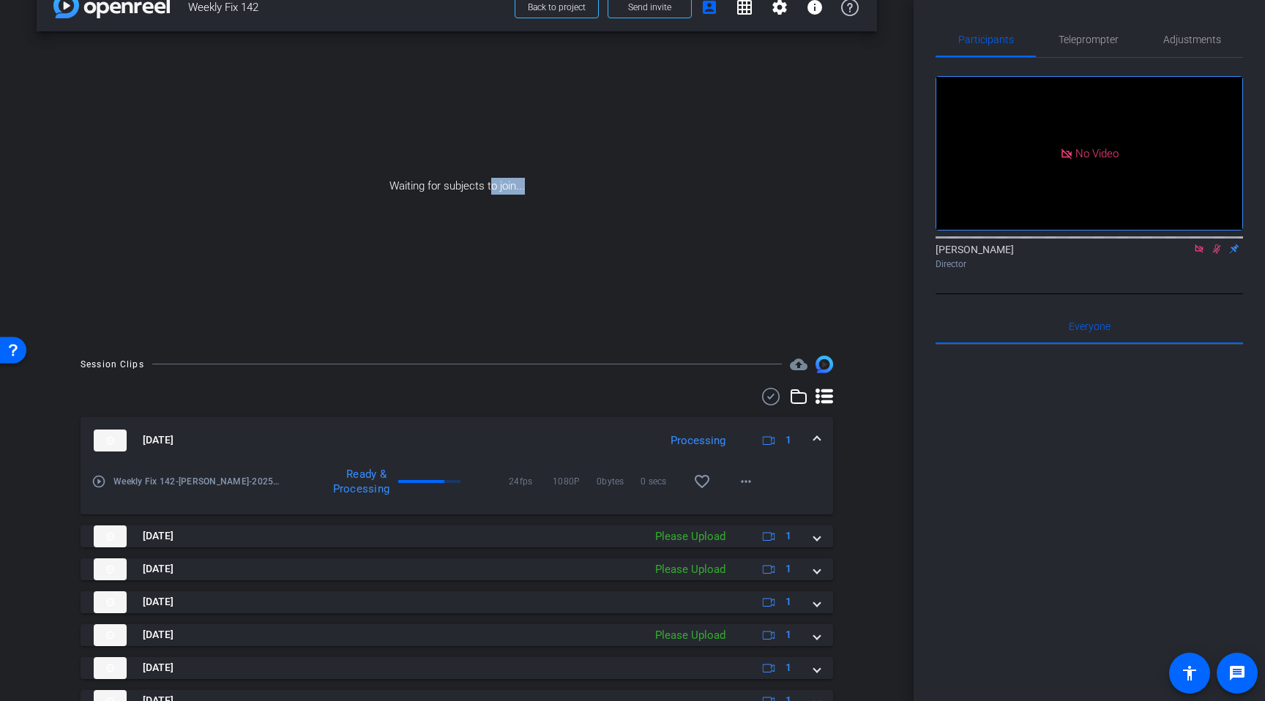
click at [493, 192] on div "Waiting for subjects to join..." at bounding box center [457, 186] width 840 height 310
click at [493, 187] on div "Waiting for subjects to join..." at bounding box center [457, 186] width 840 height 310
click at [493, 188] on div "Waiting for subjects to join..." at bounding box center [457, 186] width 840 height 310
click at [492, 186] on div "Waiting for subjects to join..." at bounding box center [457, 186] width 840 height 310
click at [491, 189] on div "Waiting for subjects to join..." at bounding box center [457, 186] width 840 height 310
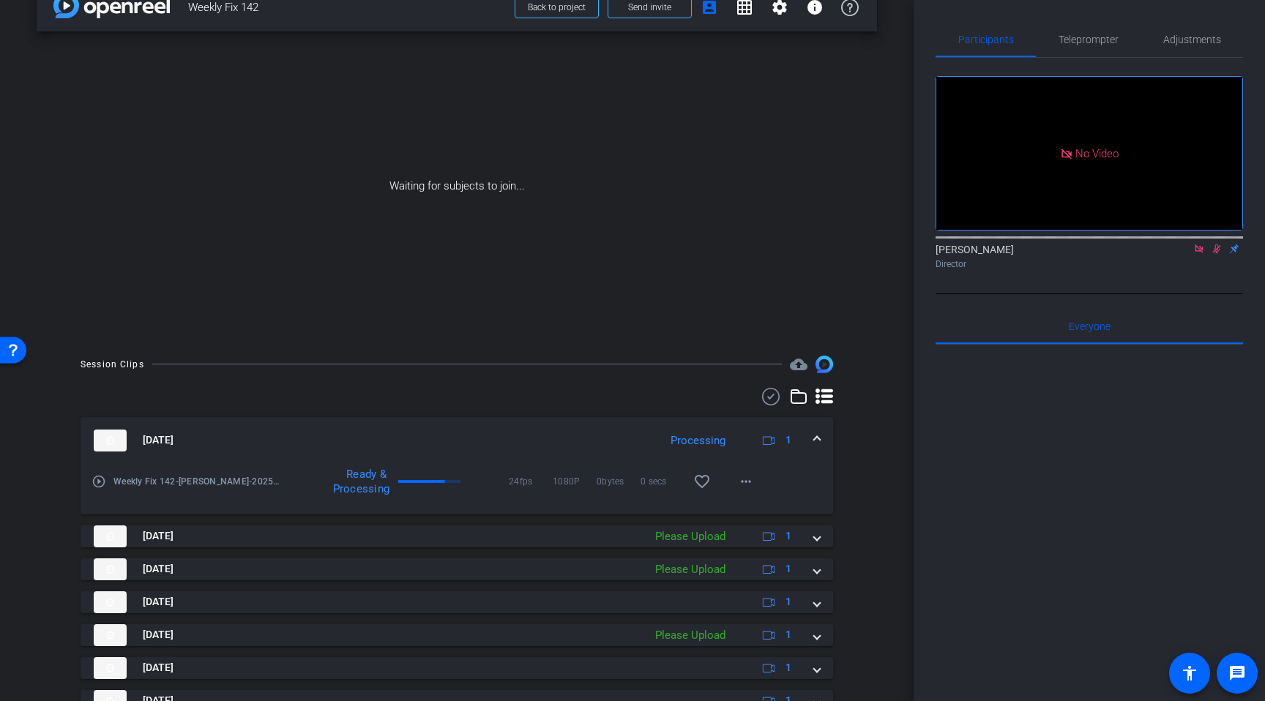
click at [492, 187] on div "Waiting for subjects to join..." at bounding box center [457, 186] width 840 height 310
click at [490, 178] on div "Waiting for subjects to join..." at bounding box center [457, 186] width 840 height 310
click at [488, 179] on div "Waiting for subjects to join..." at bounding box center [457, 186] width 840 height 310
click at [490, 178] on div "Waiting for subjects to join..." at bounding box center [457, 186] width 840 height 310
click at [490, 176] on div "Waiting for subjects to join..." at bounding box center [457, 186] width 840 height 310
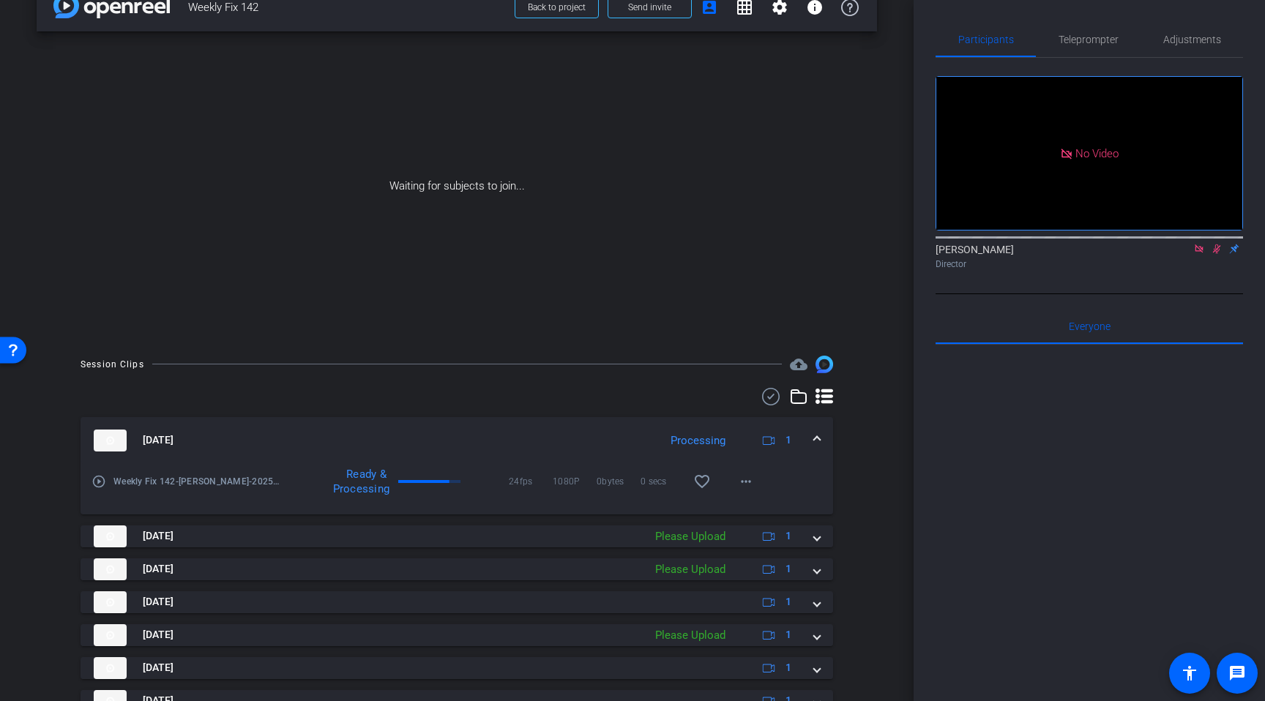
click at [485, 171] on div "Waiting for subjects to join..." at bounding box center [457, 186] width 840 height 310
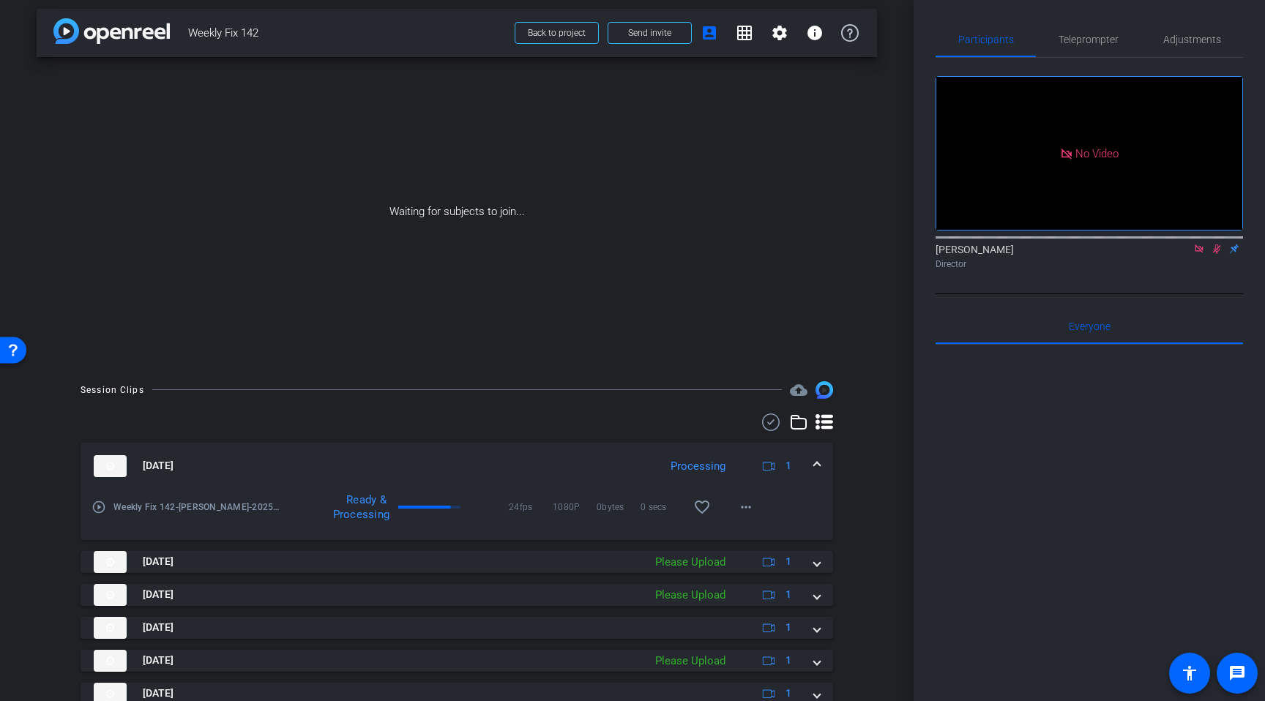
scroll to position [0, 0]
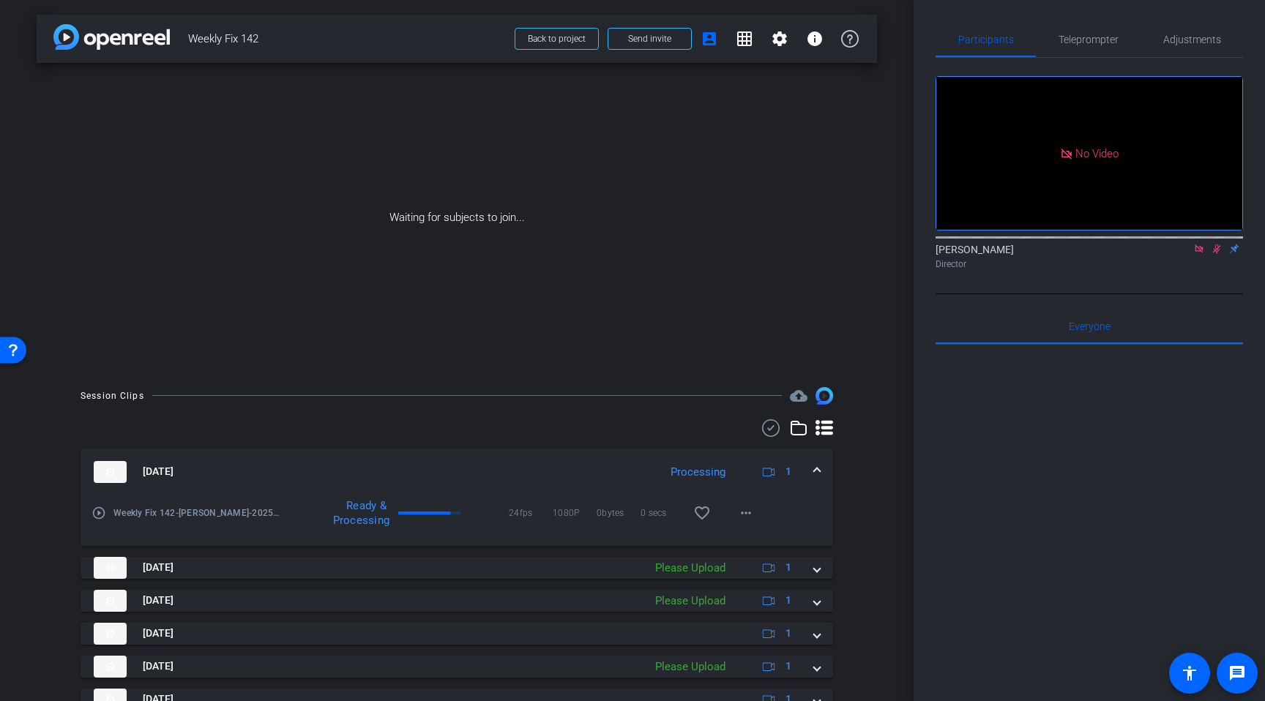
drag, startPoint x: 486, startPoint y: 171, endPoint x: 481, endPoint y: 163, distance: 9.5
click at [481, 163] on div "Waiting for subjects to join..." at bounding box center [457, 218] width 840 height 310
click at [482, 163] on div "Waiting for subjects to join..." at bounding box center [457, 218] width 840 height 310
click at [481, 155] on div "Waiting for subjects to join..." at bounding box center [457, 218] width 840 height 310
click at [485, 155] on div "Waiting for subjects to join..." at bounding box center [457, 218] width 840 height 310
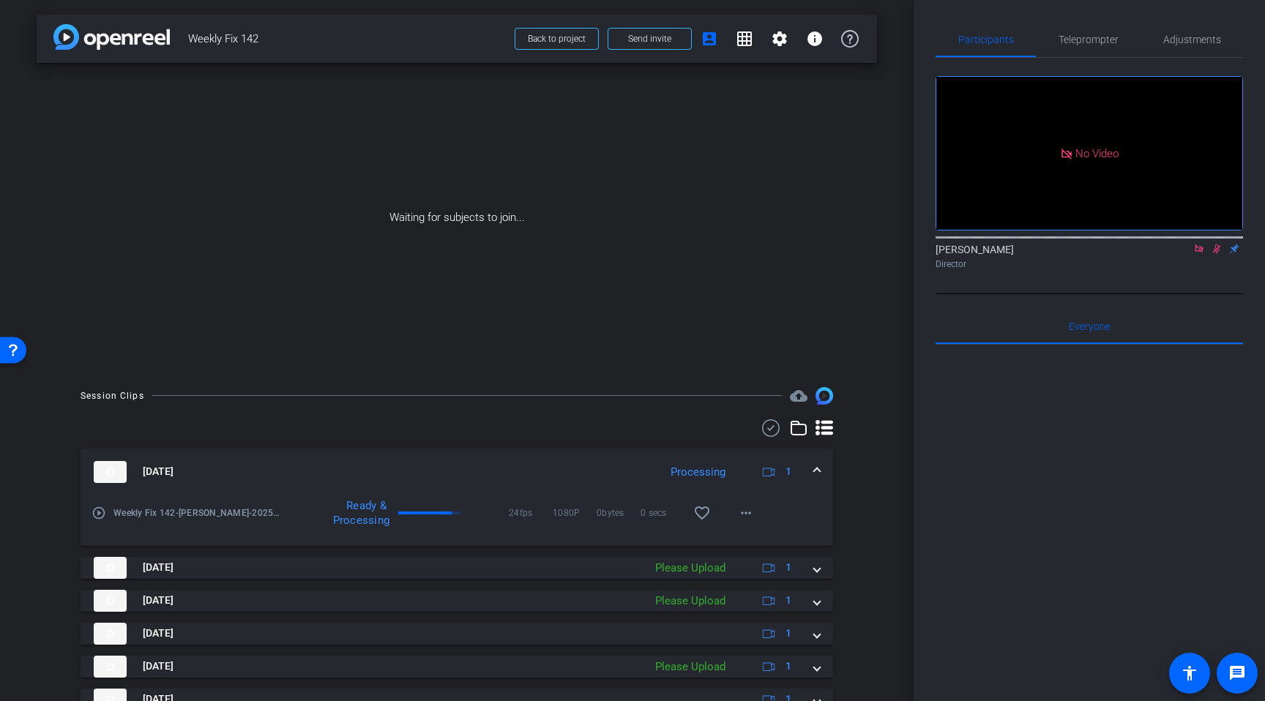
click at [485, 155] on div "Waiting for subjects to join..." at bounding box center [457, 218] width 840 height 310
click at [485, 153] on div "Waiting for subjects to join..." at bounding box center [457, 218] width 840 height 310
drag, startPoint x: 485, startPoint y: 153, endPoint x: 482, endPoint y: 145, distance: 8.6
click at [482, 148] on div "Waiting for subjects to join..." at bounding box center [457, 218] width 840 height 310
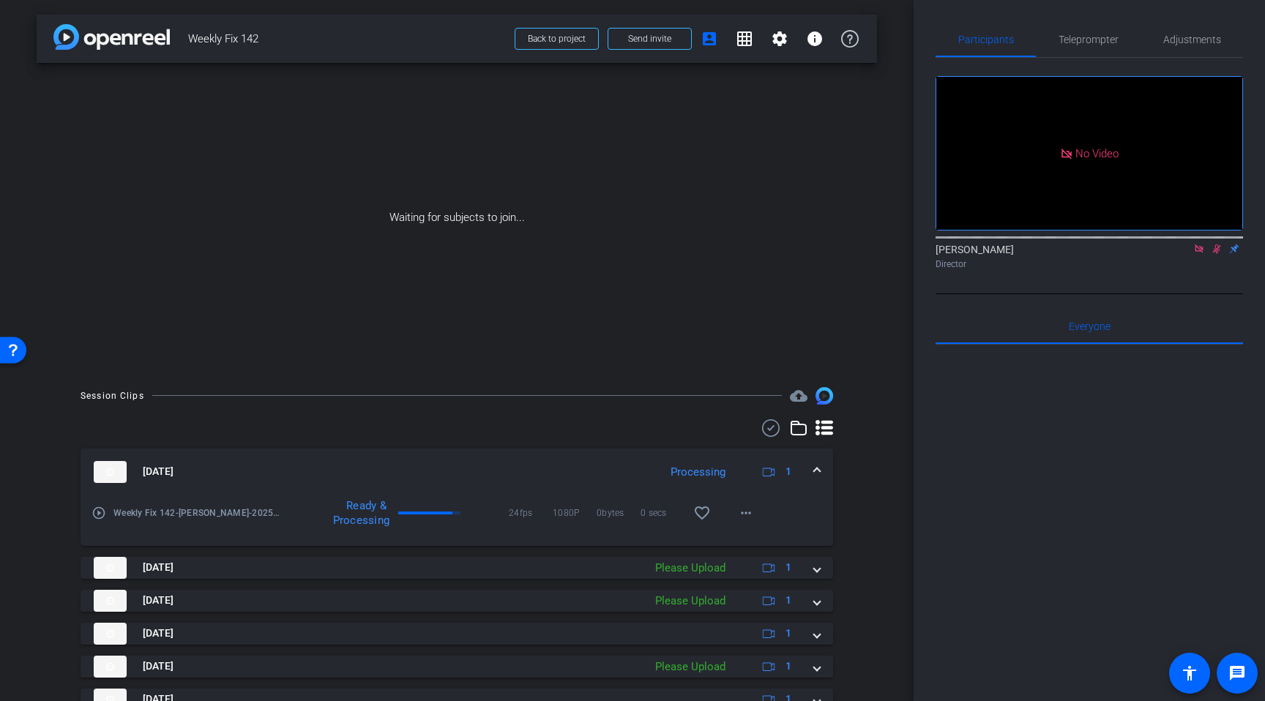
click at [482, 144] on div "Waiting for subjects to join..." at bounding box center [457, 218] width 840 height 310
click at [481, 149] on div "Waiting for subjects to join..." at bounding box center [457, 218] width 840 height 310
click at [483, 138] on div "Waiting for subjects to join..." at bounding box center [457, 218] width 840 height 310
click at [481, 140] on div "Waiting for subjects to join..." at bounding box center [457, 218] width 840 height 310
click at [483, 136] on div "Waiting for subjects to join..." at bounding box center [457, 218] width 840 height 310
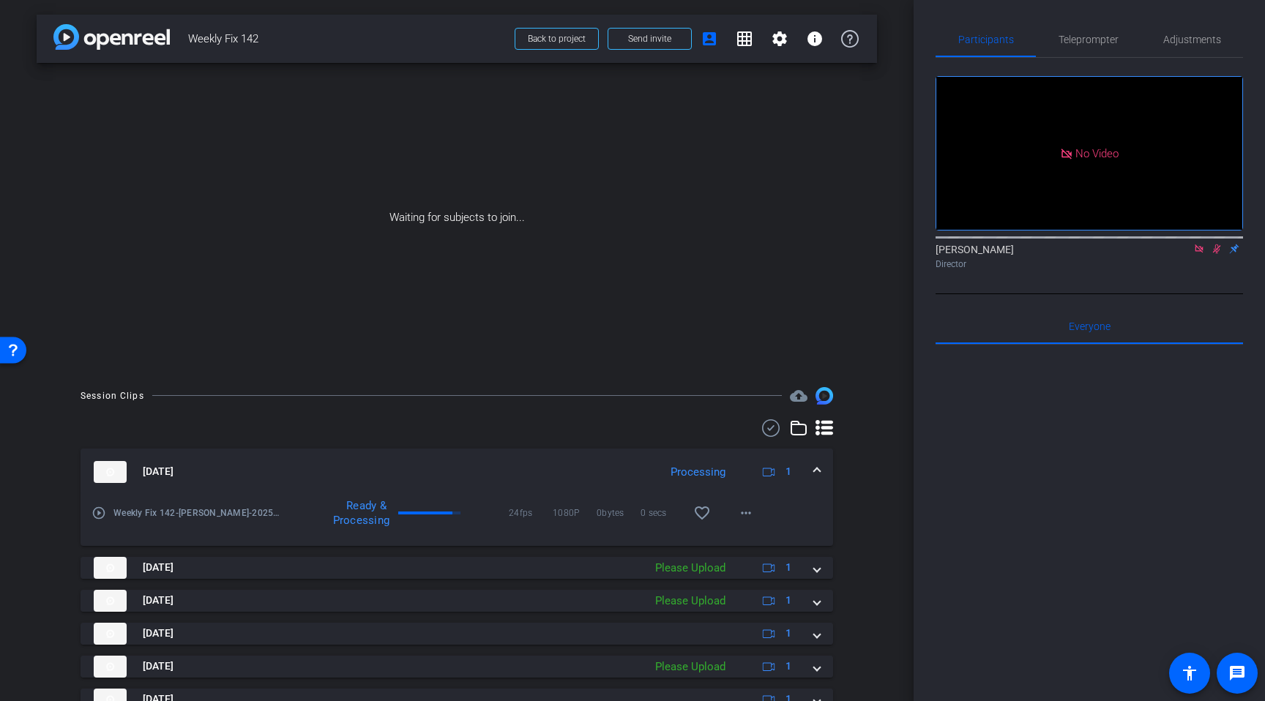
click at [482, 136] on div "Waiting for subjects to join..." at bounding box center [457, 218] width 840 height 310
click at [481, 137] on div "Waiting for subjects to join..." at bounding box center [457, 218] width 840 height 310
click at [479, 136] on div "Waiting for subjects to join..." at bounding box center [457, 218] width 840 height 310
click at [480, 135] on div "Waiting for subjects to join..." at bounding box center [457, 218] width 840 height 310
click at [479, 135] on div "Waiting for subjects to join..." at bounding box center [457, 218] width 840 height 310
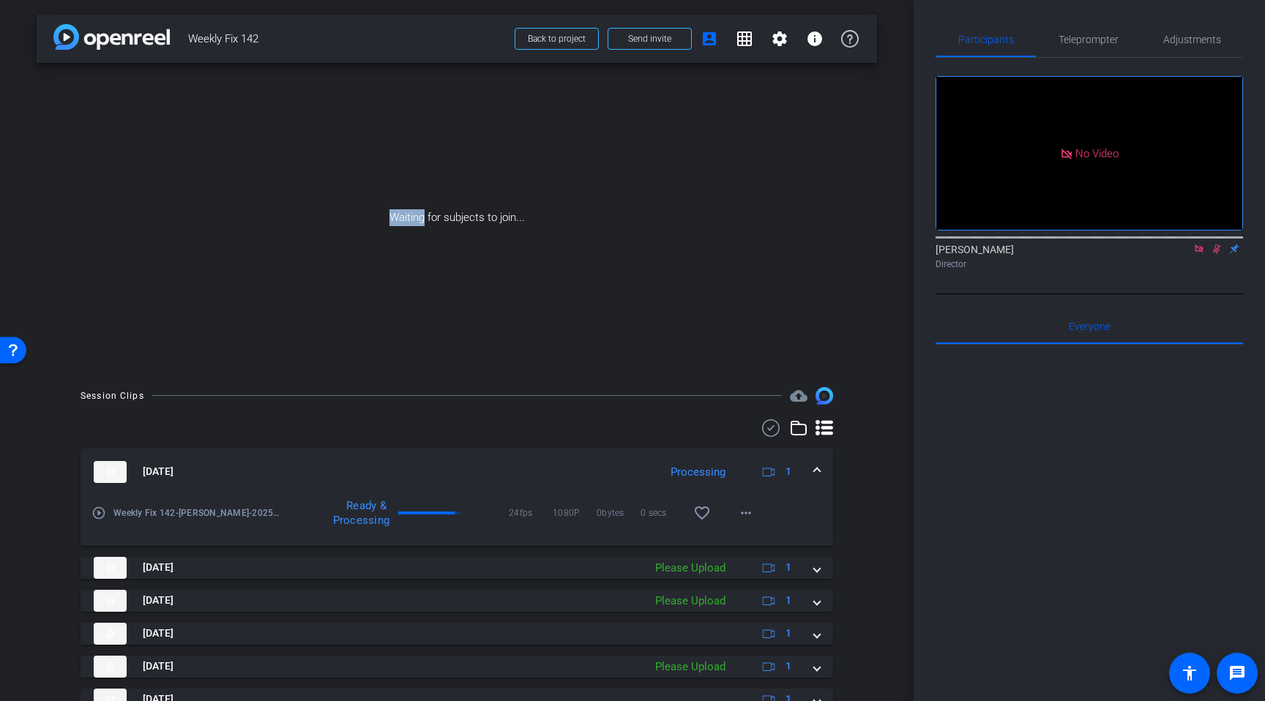
drag, startPoint x: 480, startPoint y: 135, endPoint x: 504, endPoint y: 177, distance: 48.2
click at [504, 177] on div "Waiting for subjects to join..." at bounding box center [457, 218] width 840 height 310
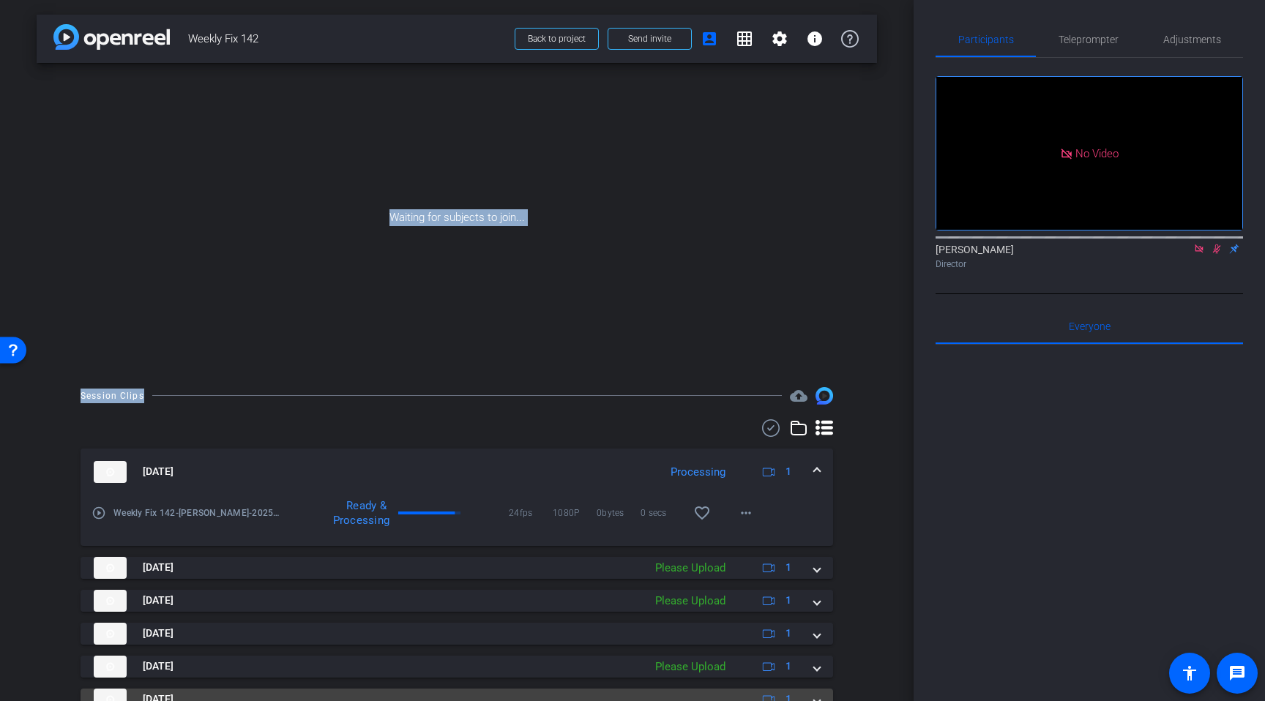
drag, startPoint x: 507, startPoint y: 175, endPoint x: 562, endPoint y: 701, distance: 528.5
click at [535, 568] on div "arrow_back Weekly Fix 142 Back to project Send invite account_box grid_on setti…" at bounding box center [457, 350] width 914 height 701
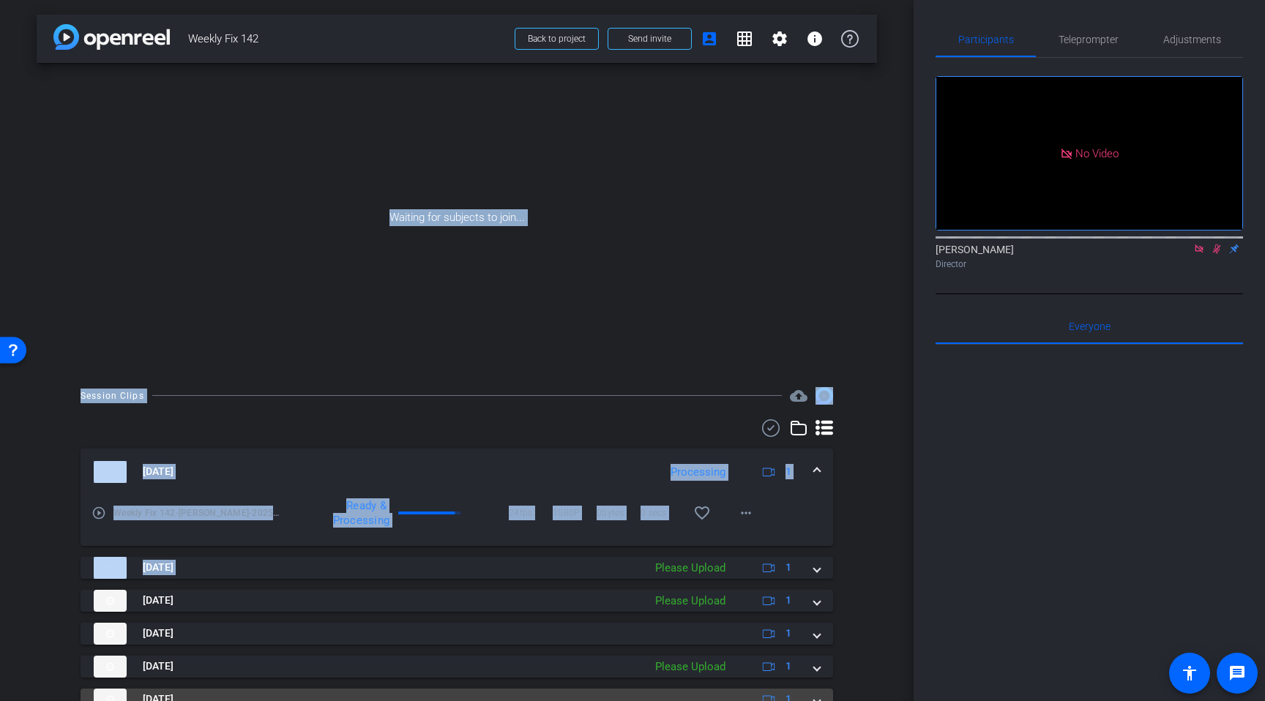
scroll to position [1, 0]
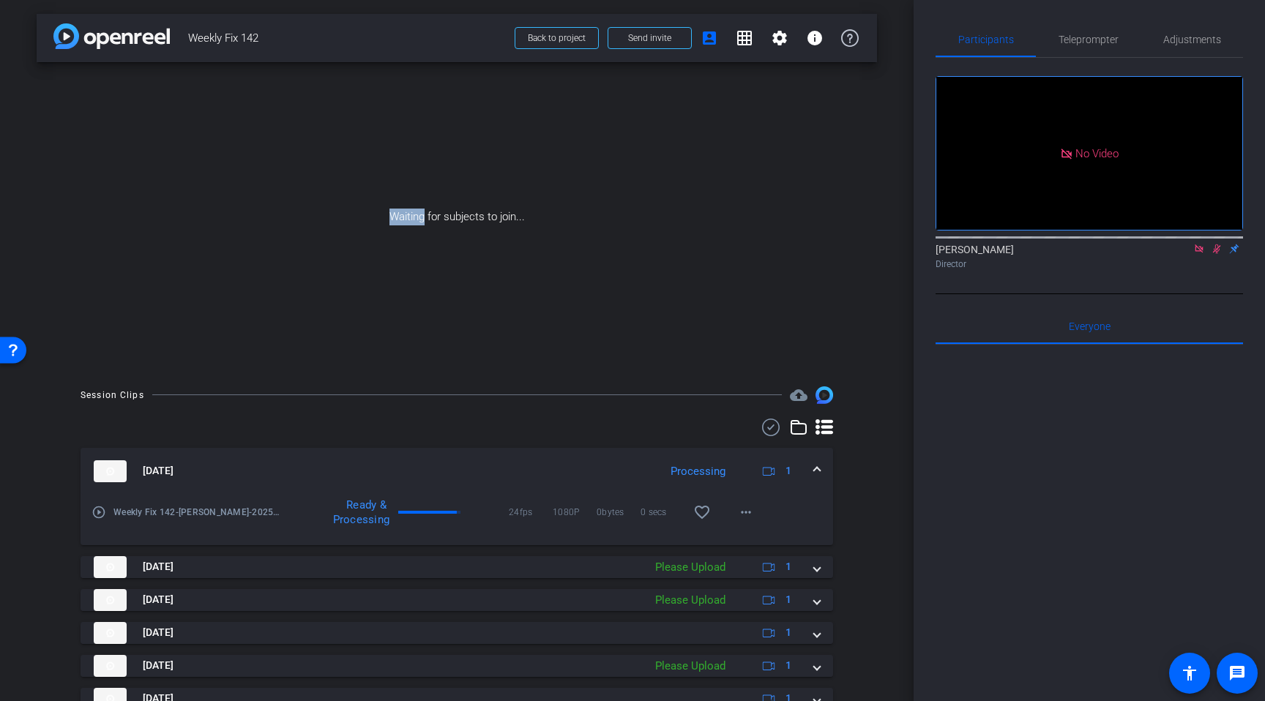
drag, startPoint x: 119, startPoint y: 192, endPoint x: 128, endPoint y: 189, distance: 10.0
click at [128, 189] on div "Waiting for subjects to join..." at bounding box center [457, 217] width 840 height 310
click at [747, 515] on mat-icon "more_horiz" at bounding box center [746, 513] width 18 height 18
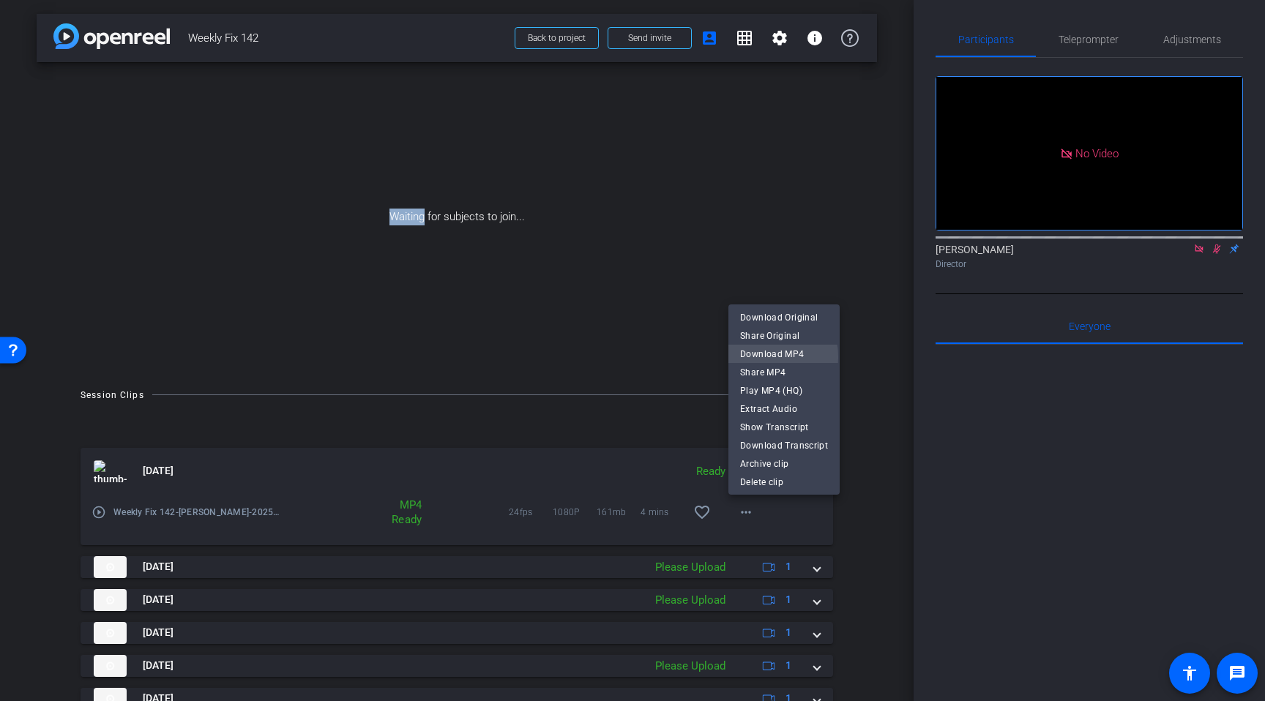
click at [758, 357] on span "Download MP4" at bounding box center [784, 355] width 88 height 18
